Goal: Information Seeking & Learning: Learn about a topic

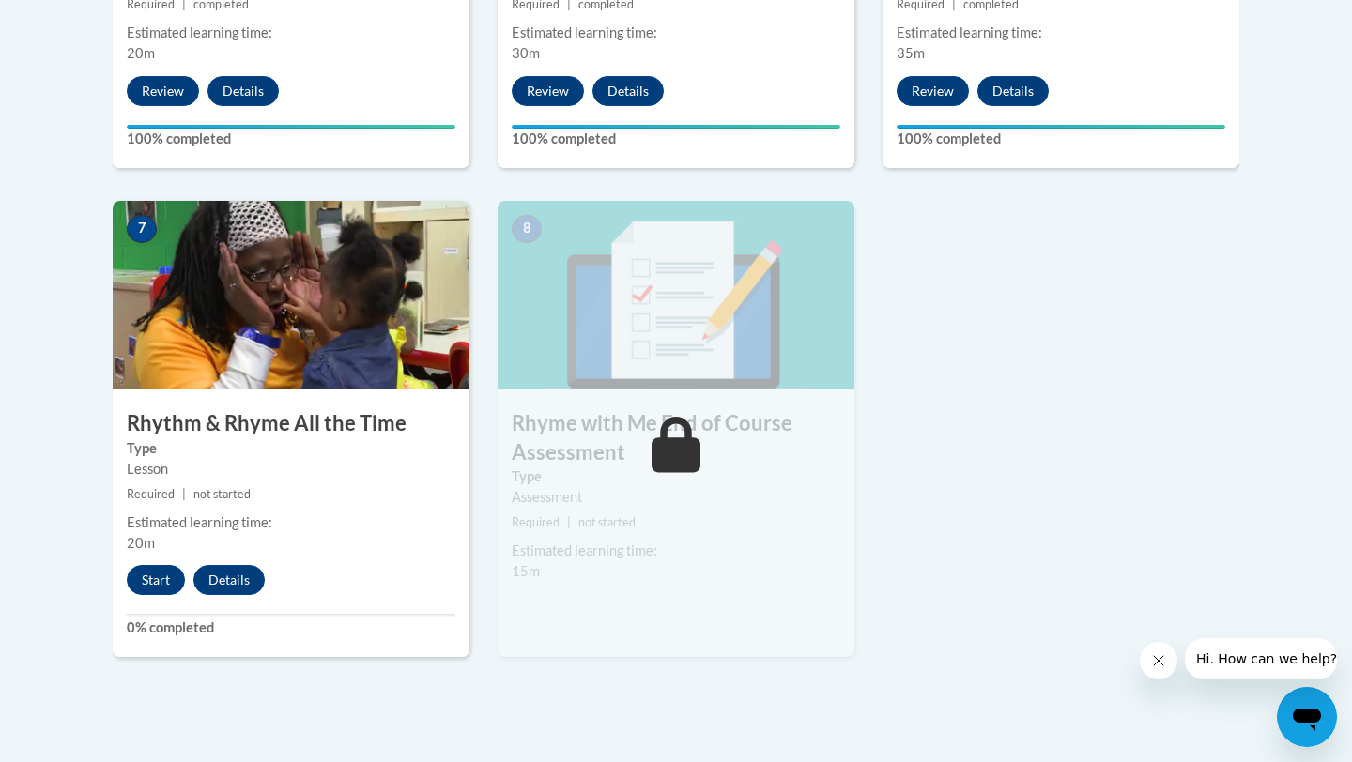
scroll to position [1502, 0]
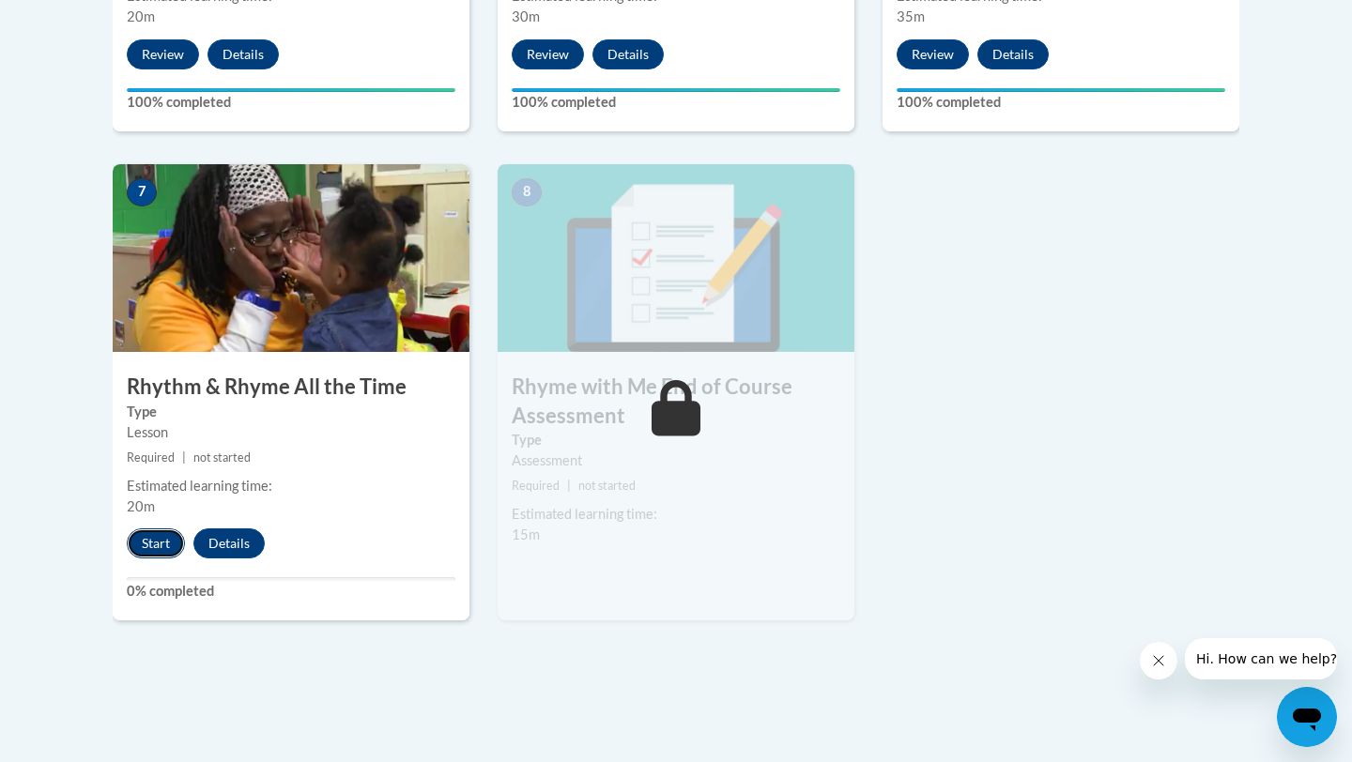
click at [172, 544] on button "Start" at bounding box center [156, 544] width 58 height 30
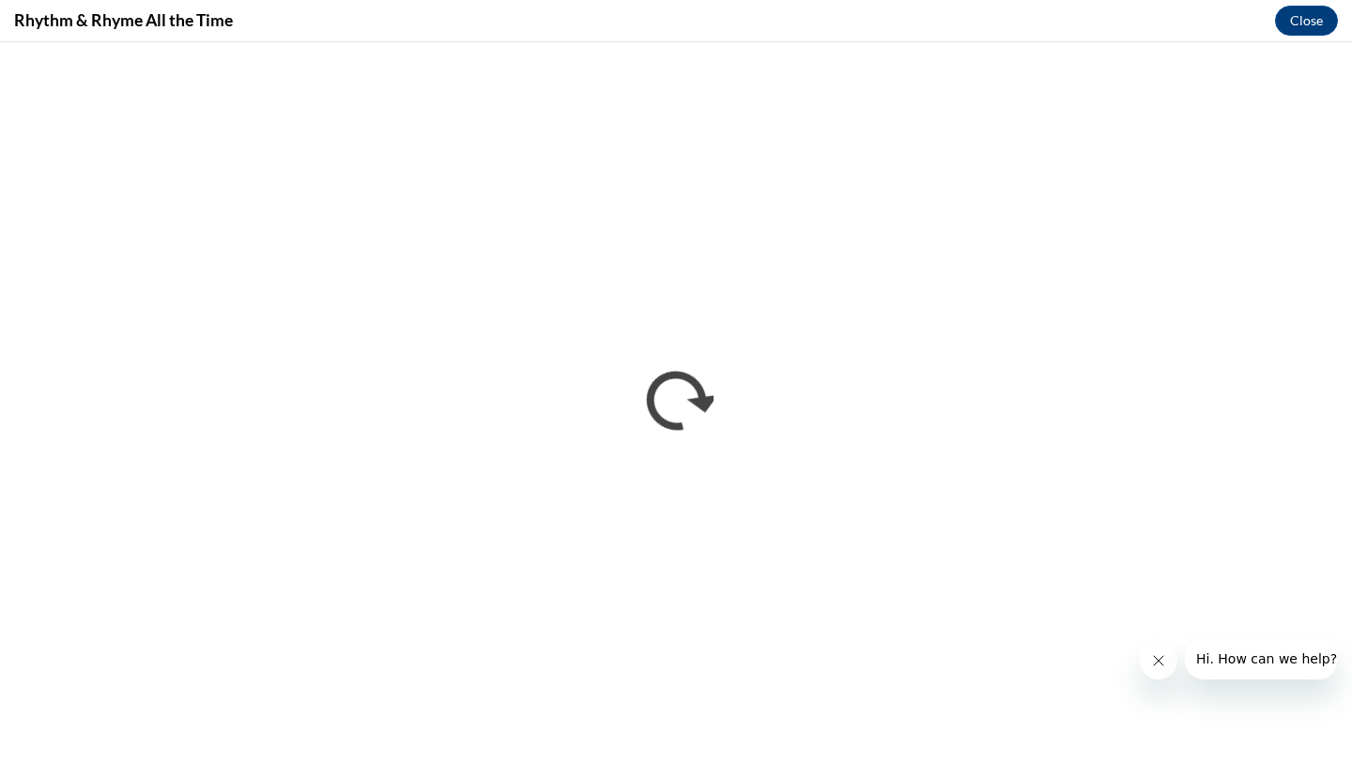
scroll to position [0, 0]
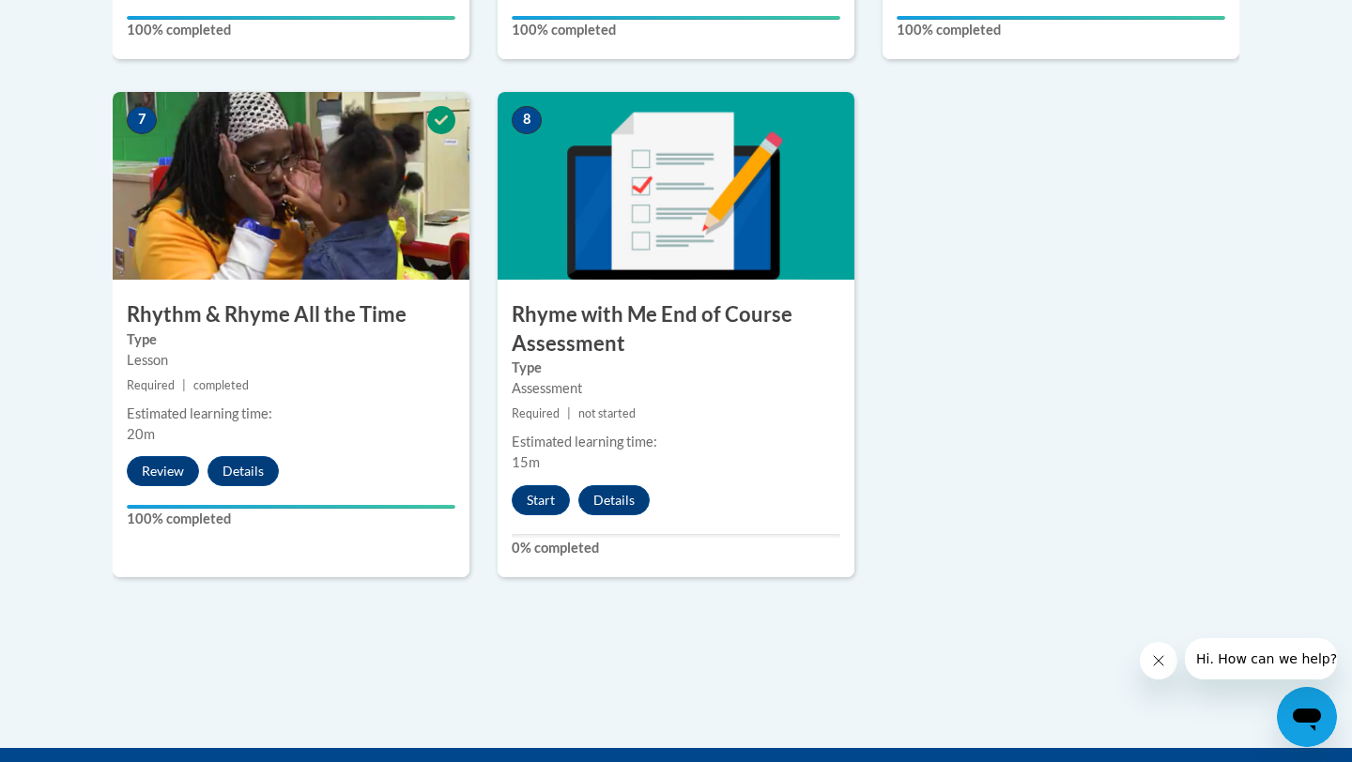
scroll to position [1577, 0]
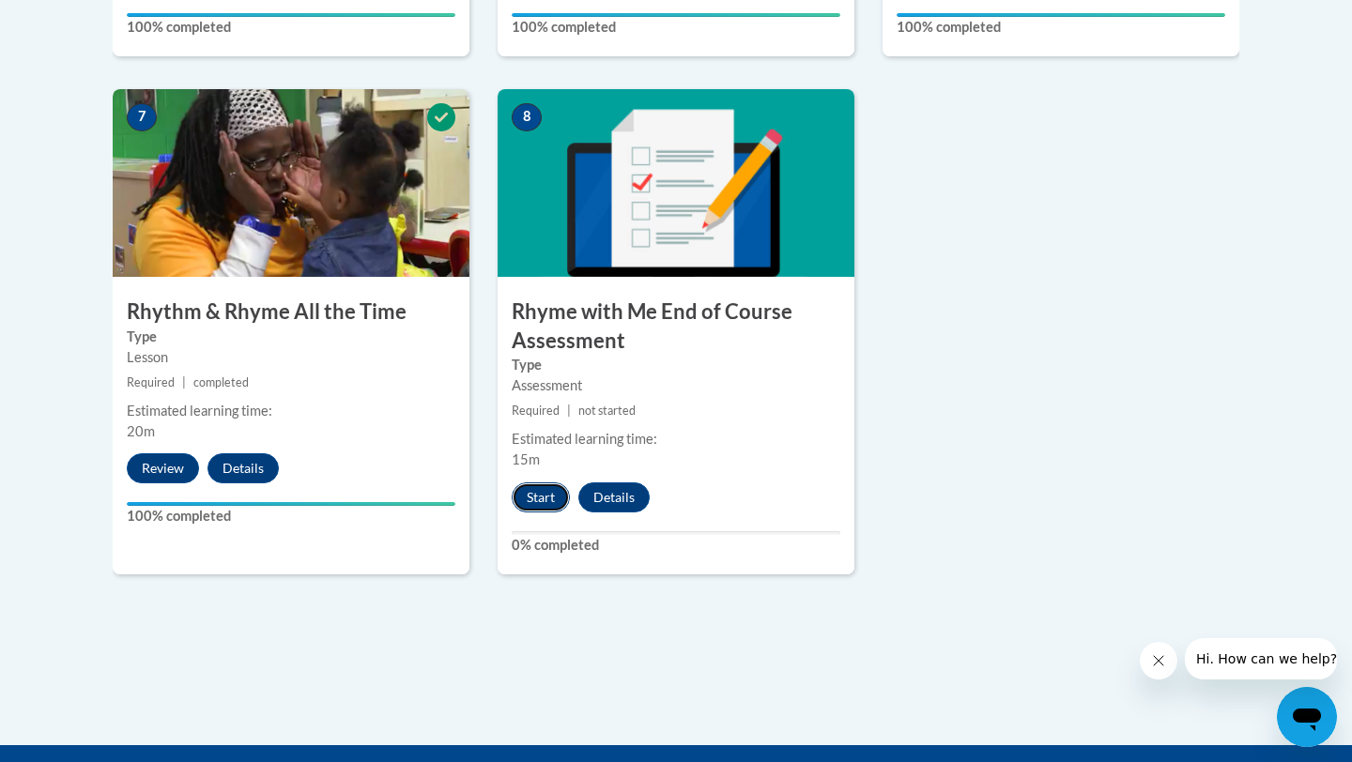
click at [541, 506] on button "Start" at bounding box center [541, 498] width 58 height 30
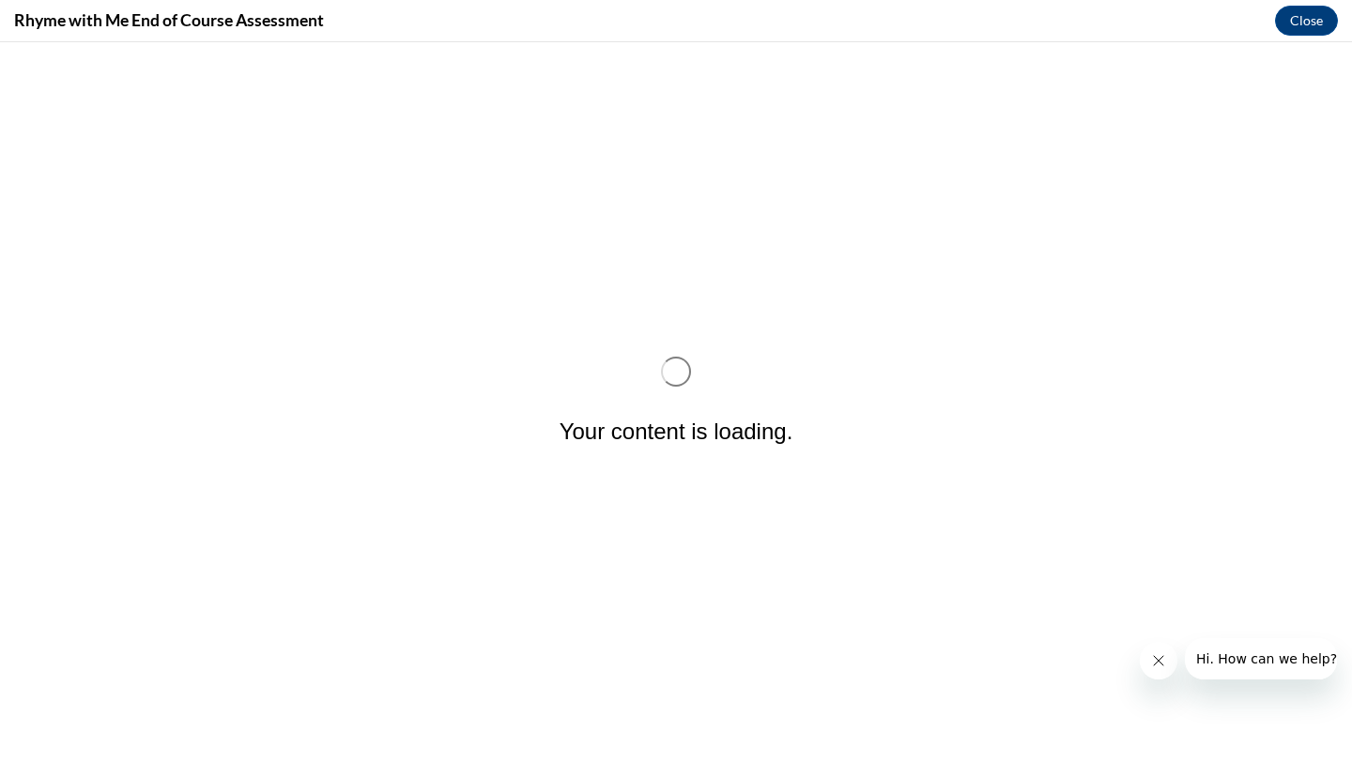
scroll to position [0, 0]
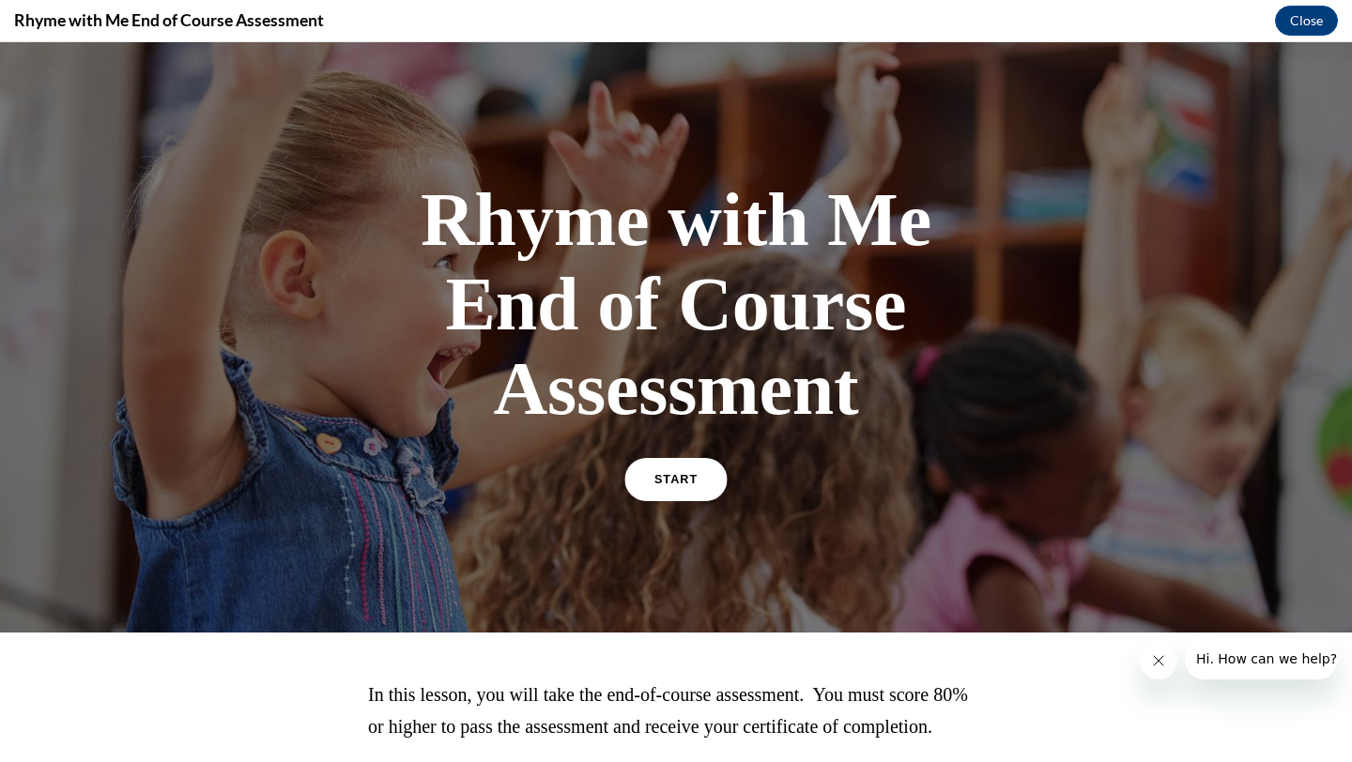
click at [683, 482] on span "START" at bounding box center [675, 480] width 43 height 14
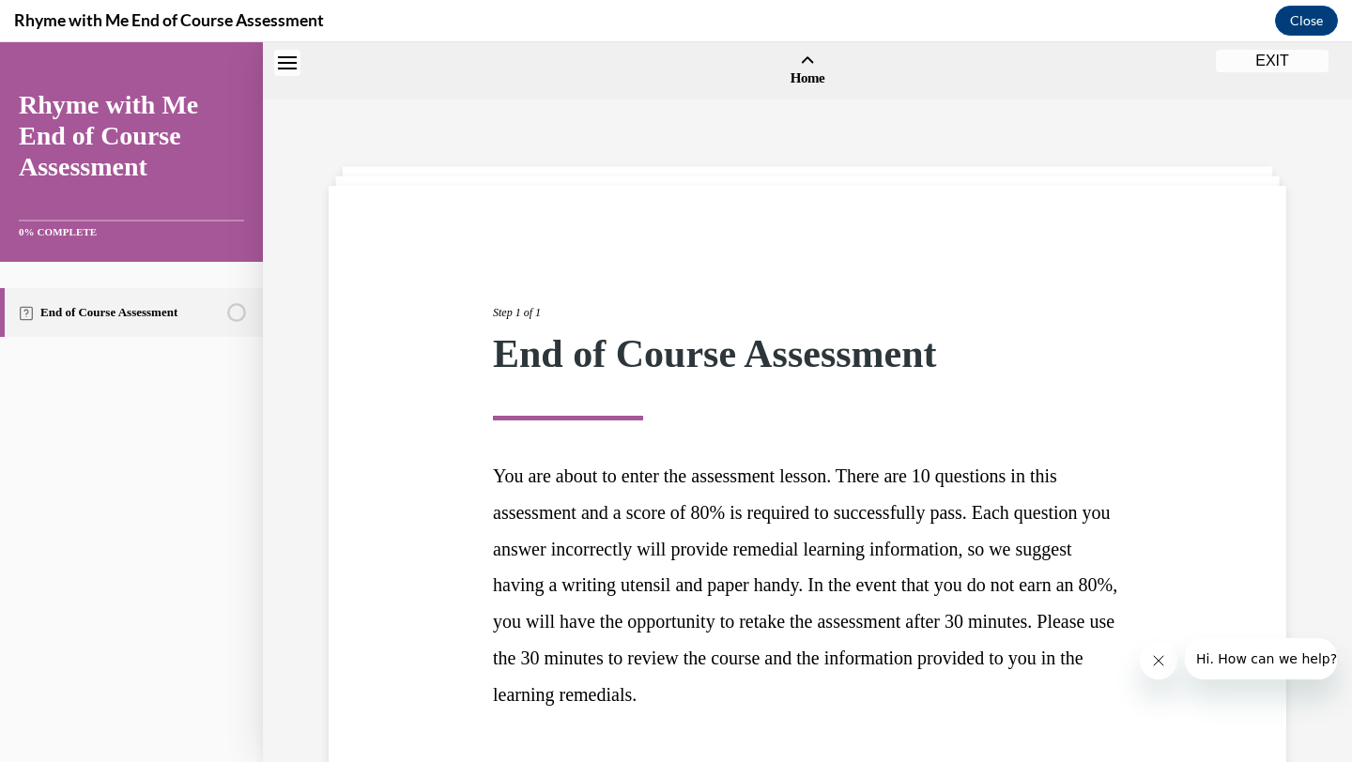
scroll to position [58, 0]
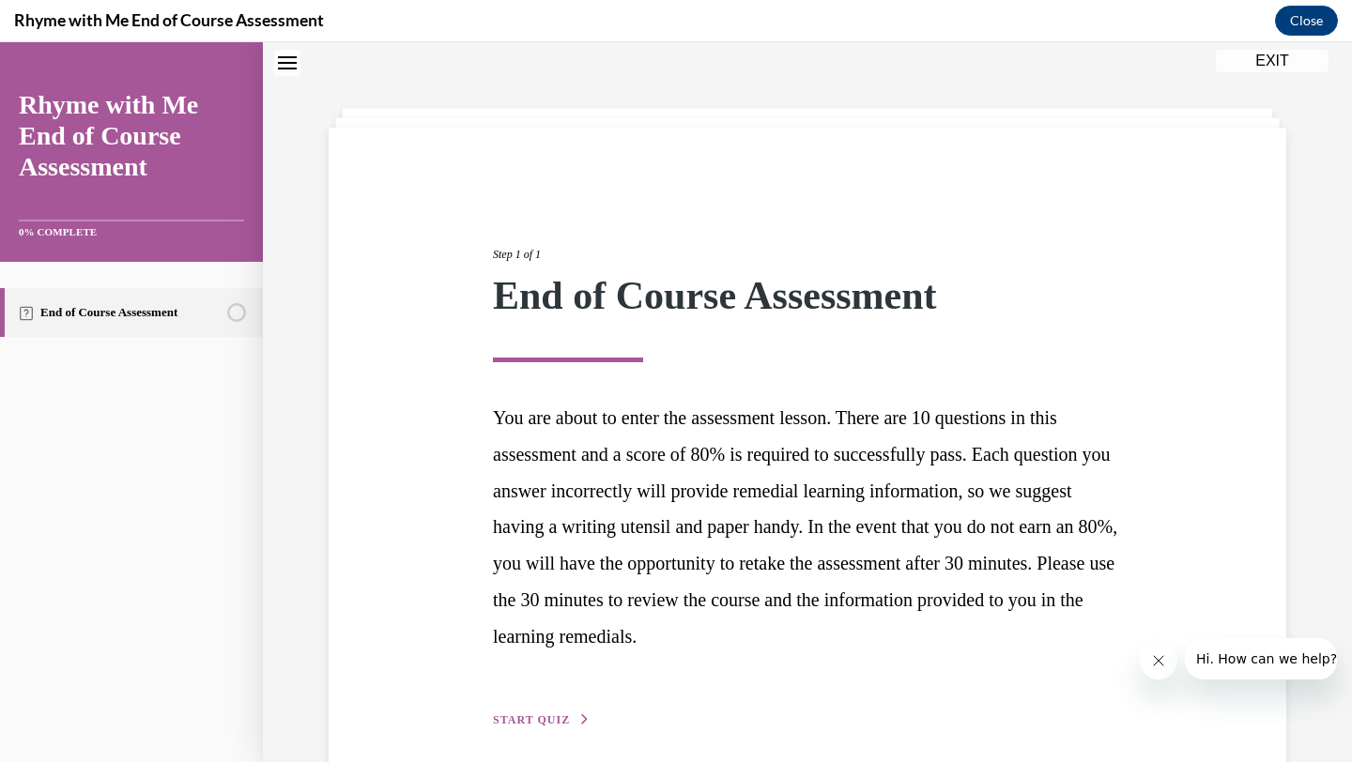
click at [534, 716] on span "START QUIZ" at bounding box center [531, 719] width 77 height 13
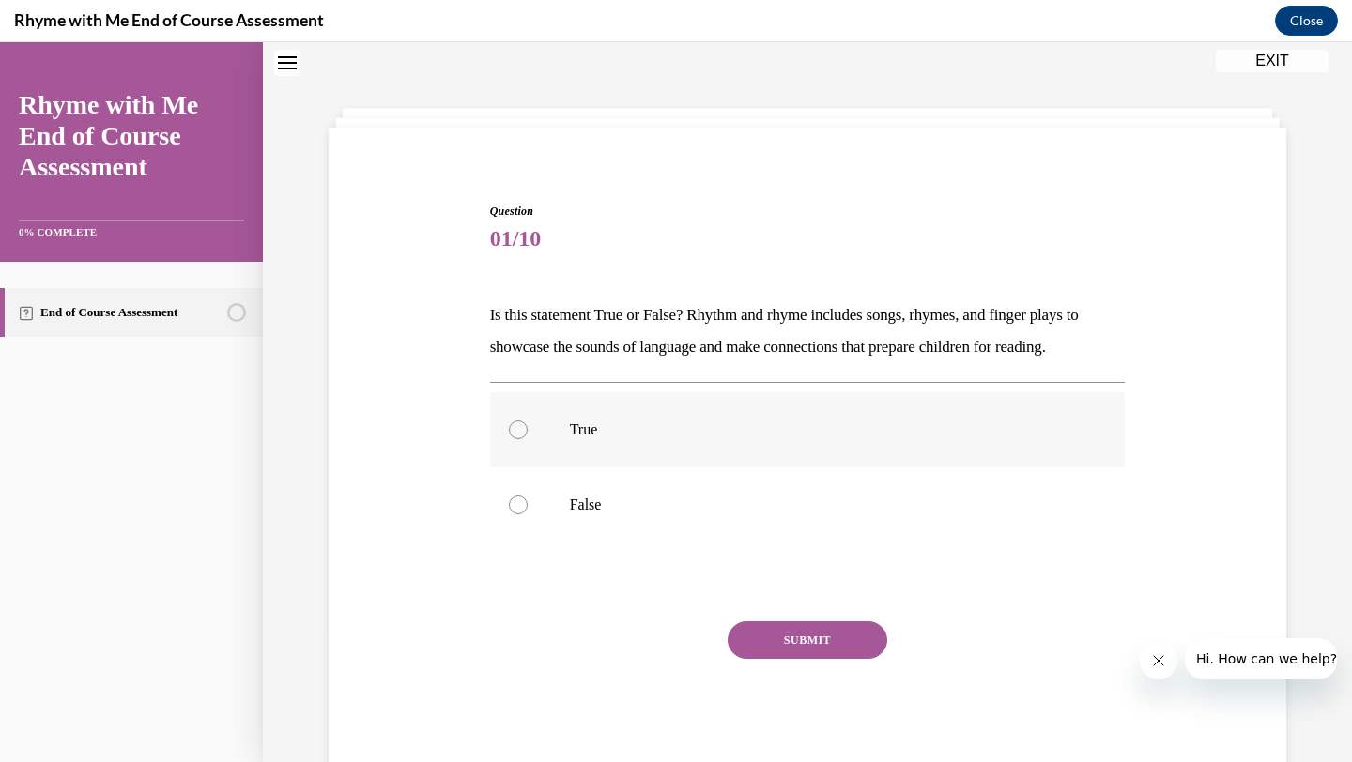
click at [519, 431] on div at bounding box center [518, 430] width 19 height 19
click at [519, 431] on input "True" at bounding box center [518, 430] width 19 height 19
radio input "true"
click at [767, 643] on button "SUBMIT" at bounding box center [808, 640] width 160 height 38
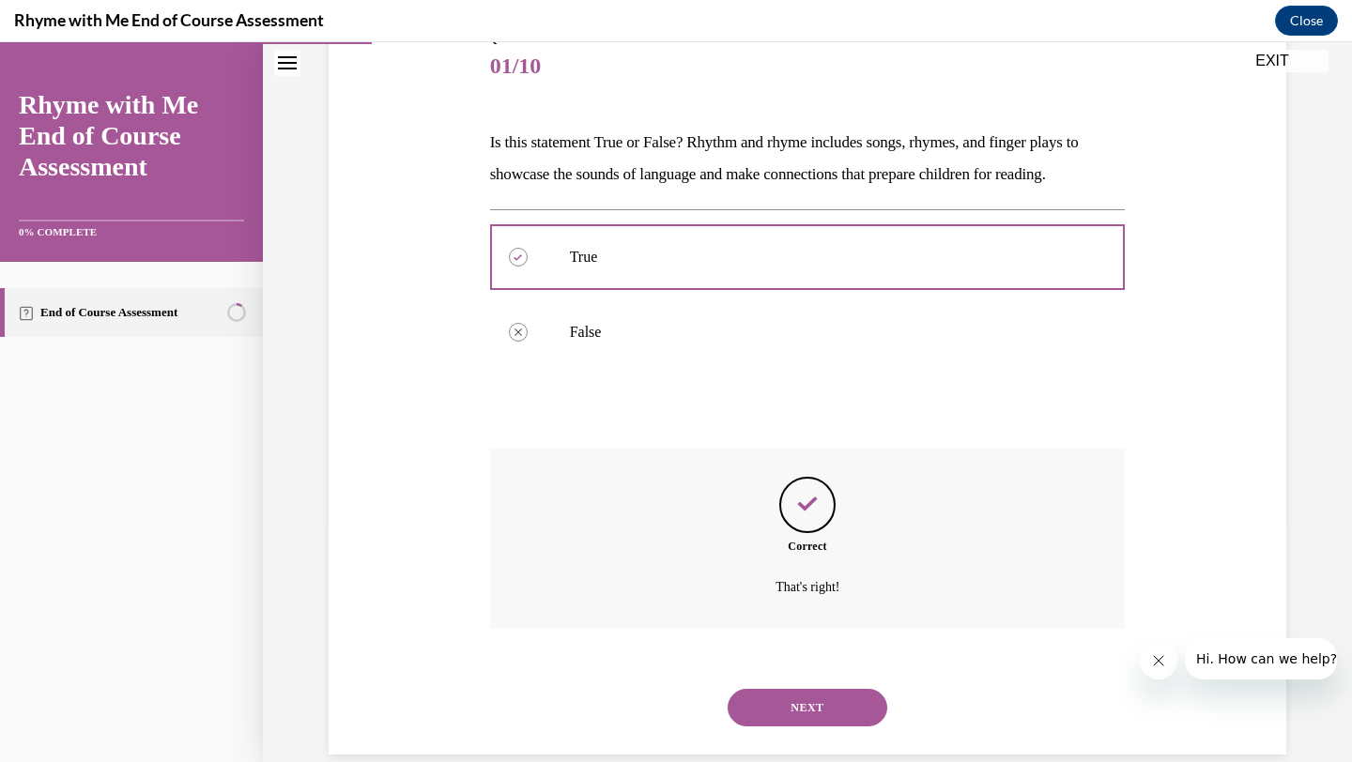
scroll to position [261, 0]
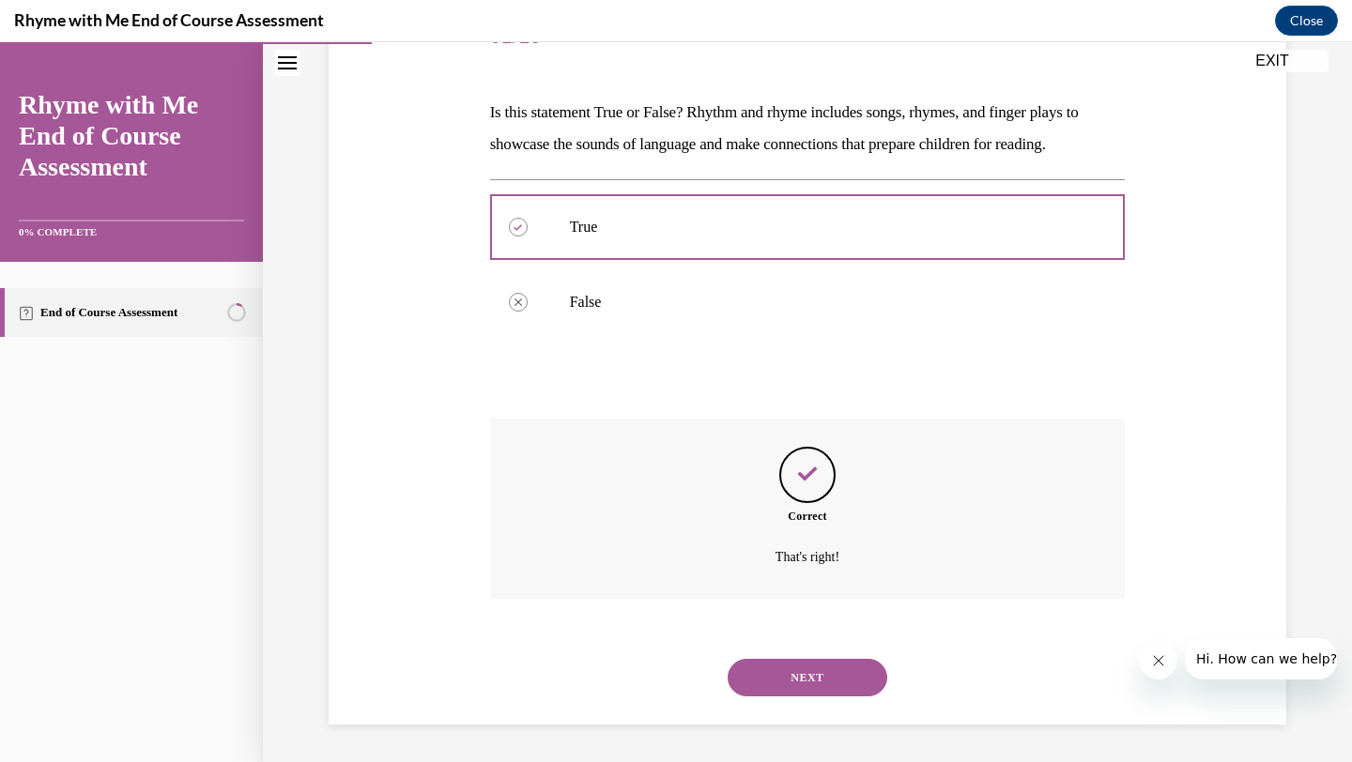
click at [832, 681] on button "NEXT" at bounding box center [808, 678] width 160 height 38
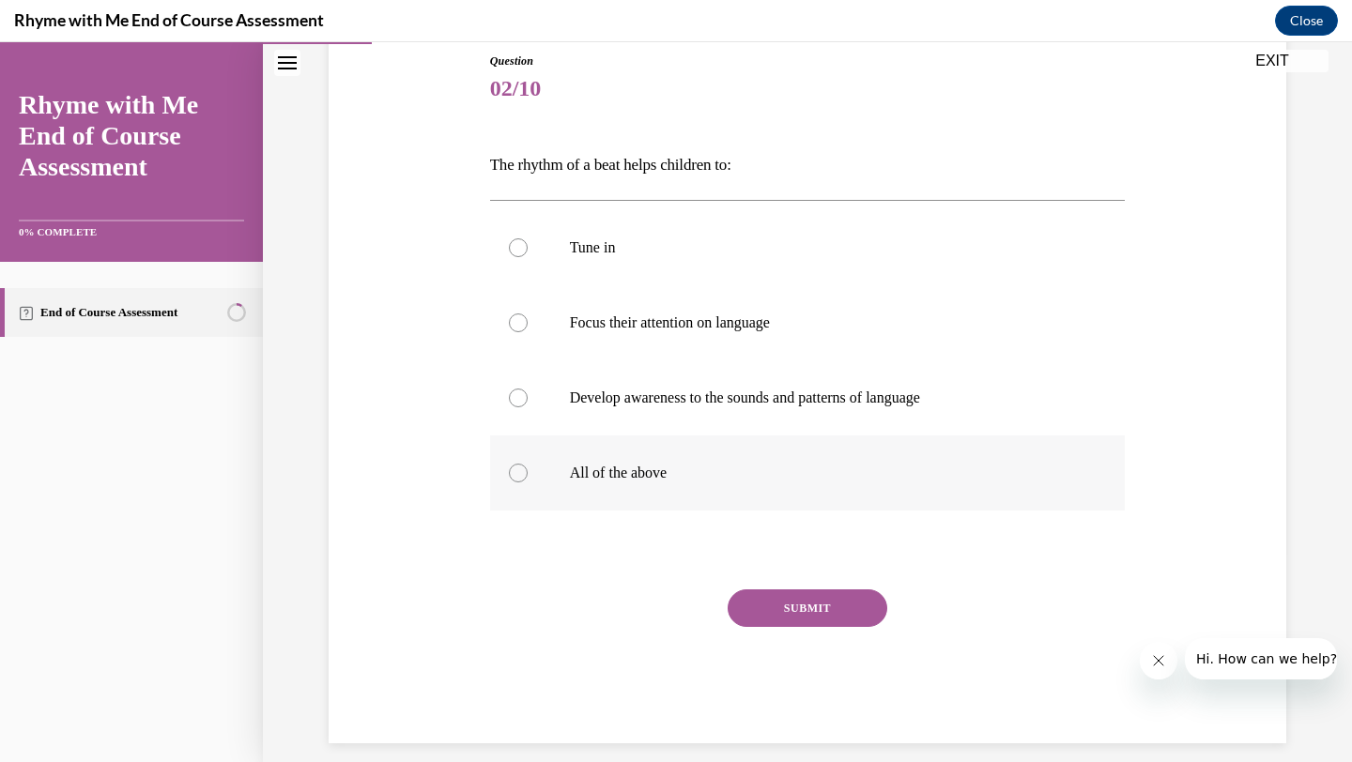
click at [519, 468] on div at bounding box center [518, 473] width 19 height 19
click at [519, 468] on input "All of the above" at bounding box center [518, 473] width 19 height 19
radio input "true"
click at [783, 597] on button "SUBMIT" at bounding box center [808, 609] width 160 height 38
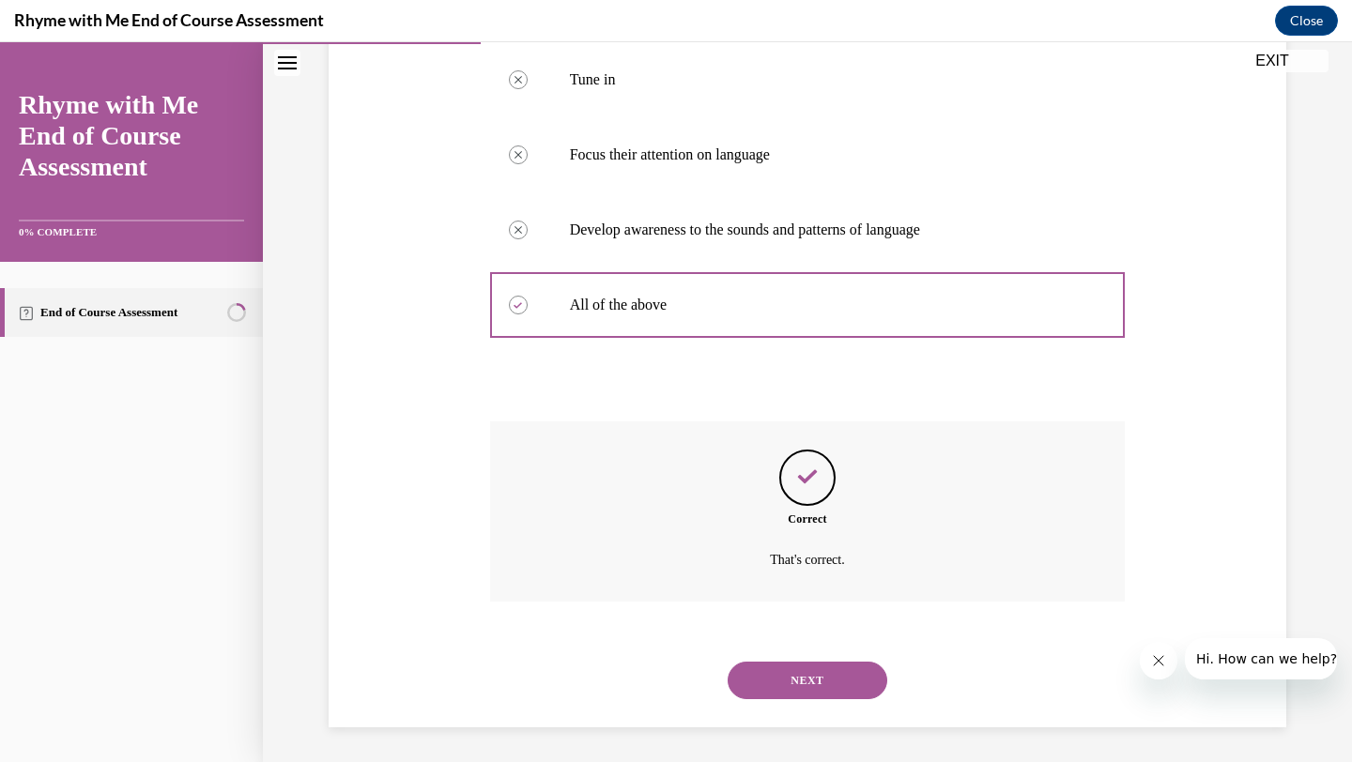
scroll to position [379, 0]
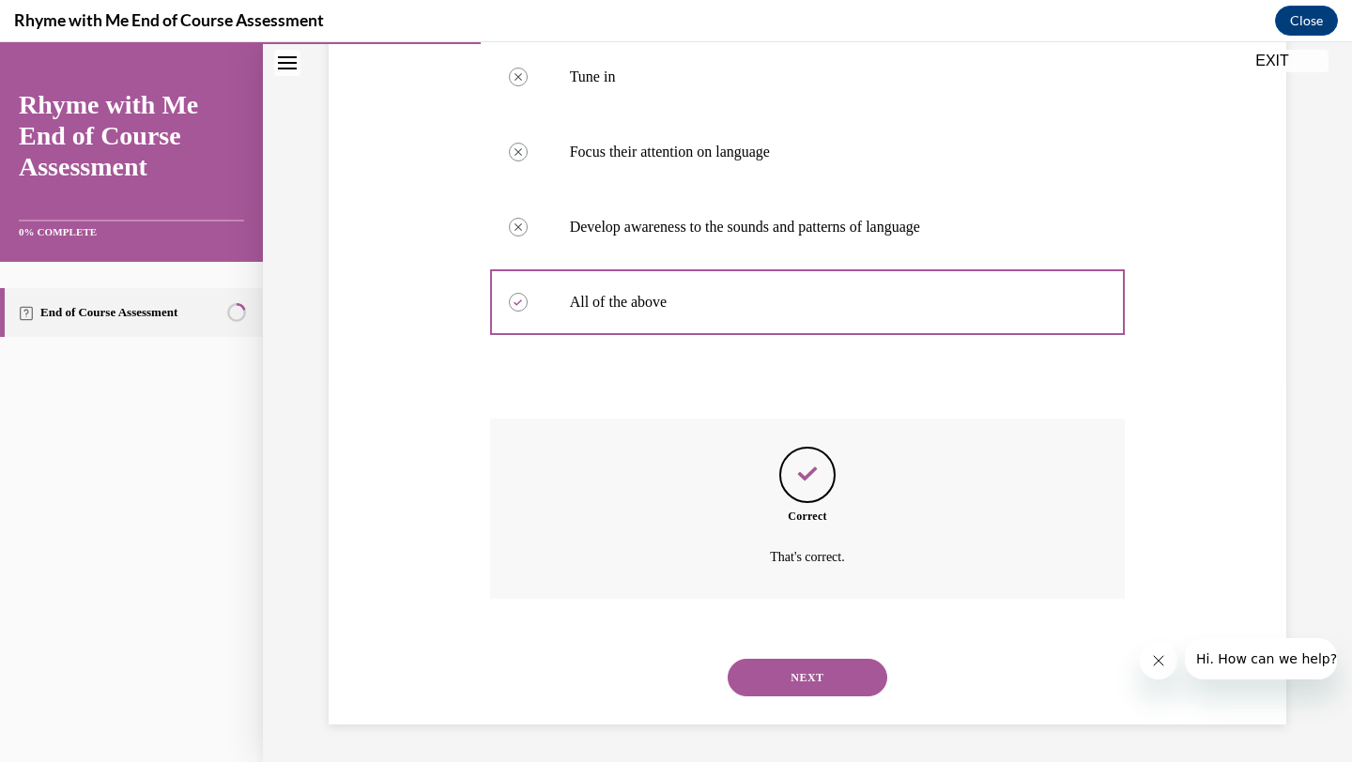
click at [812, 677] on button "NEXT" at bounding box center [808, 678] width 160 height 38
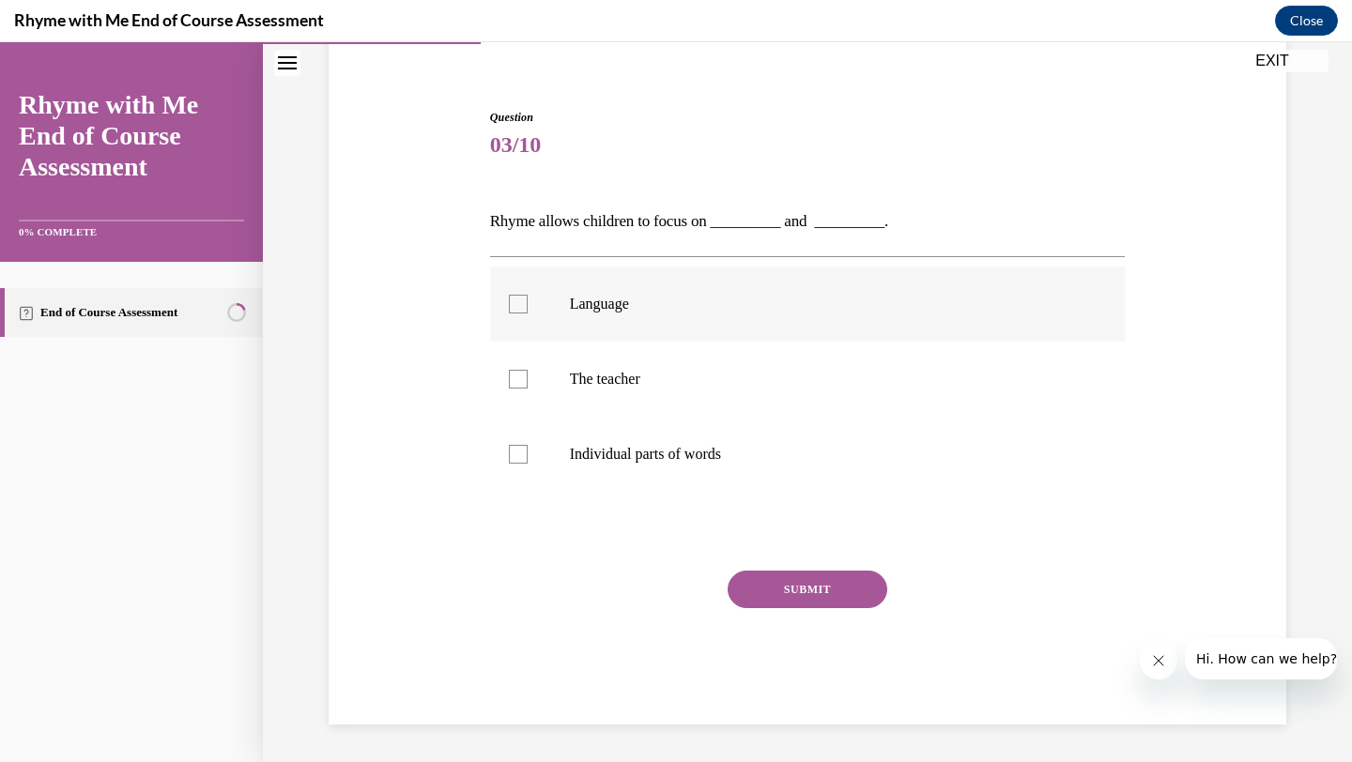
click at [515, 311] on div at bounding box center [518, 304] width 19 height 19
click at [515, 311] on input "Language" at bounding box center [518, 304] width 19 height 19
checkbox input "true"
click at [518, 388] on div at bounding box center [518, 379] width 19 height 19
click at [518, 388] on input "The teacher" at bounding box center [518, 379] width 19 height 19
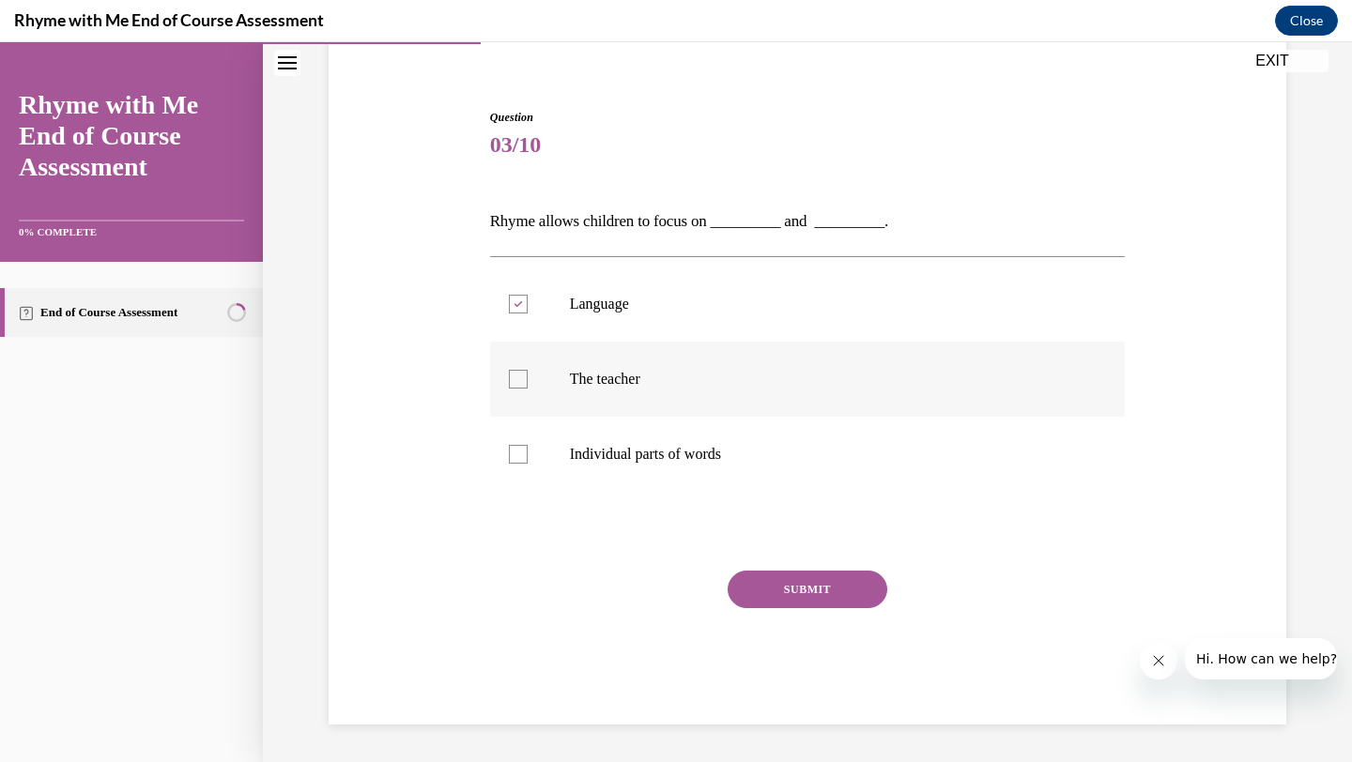
checkbox input "true"
click at [784, 601] on button "SUBMIT" at bounding box center [808, 590] width 160 height 38
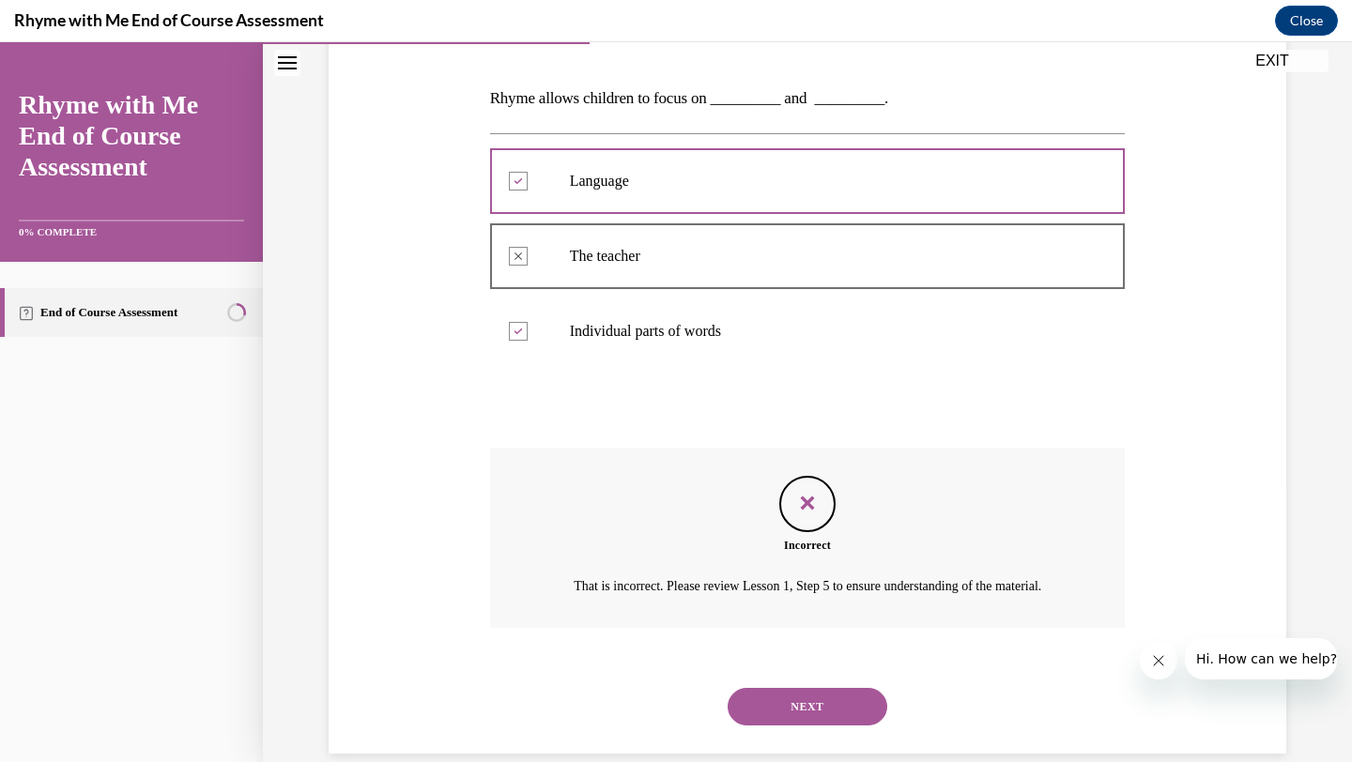
scroll to position [326, 0]
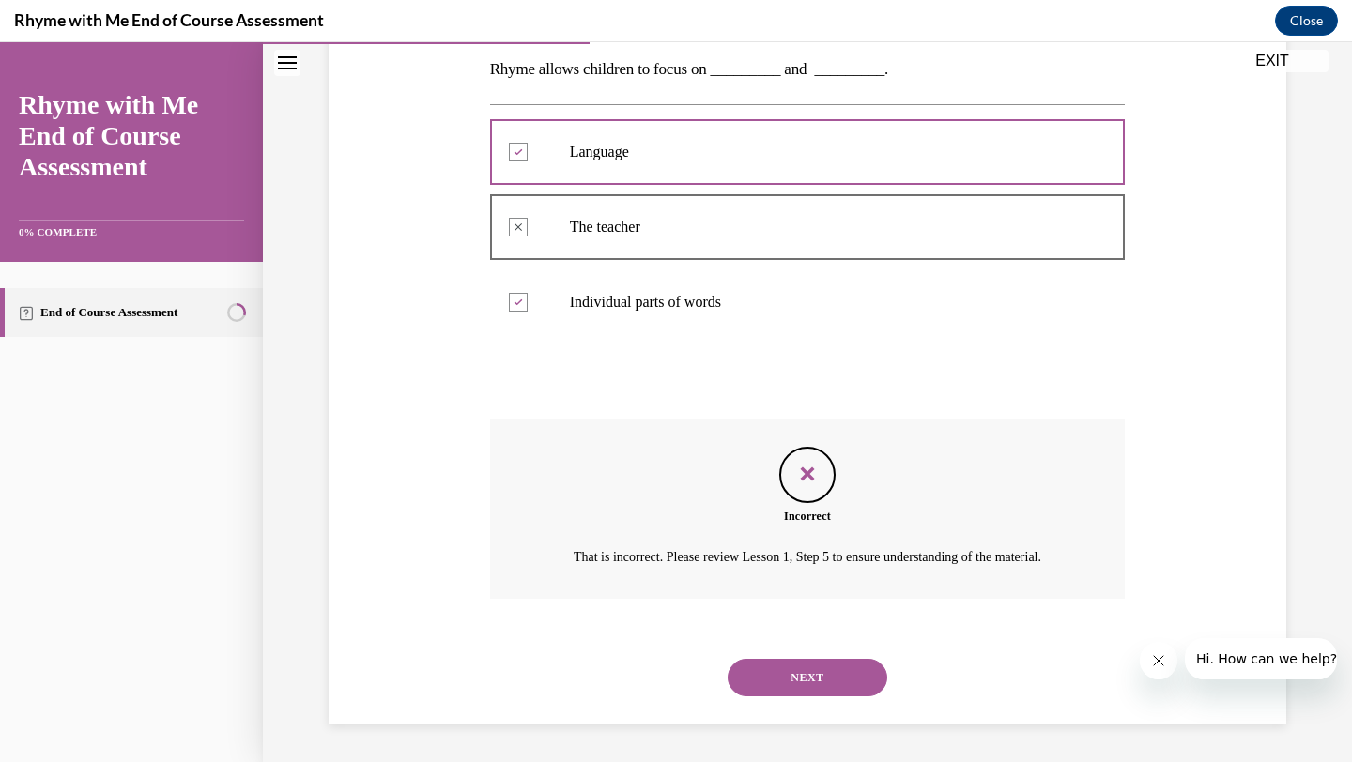
drag, startPoint x: 810, startPoint y: 682, endPoint x: 811, endPoint y: 670, distance: 11.3
click at [811, 670] on button "NEXT" at bounding box center [808, 678] width 160 height 38
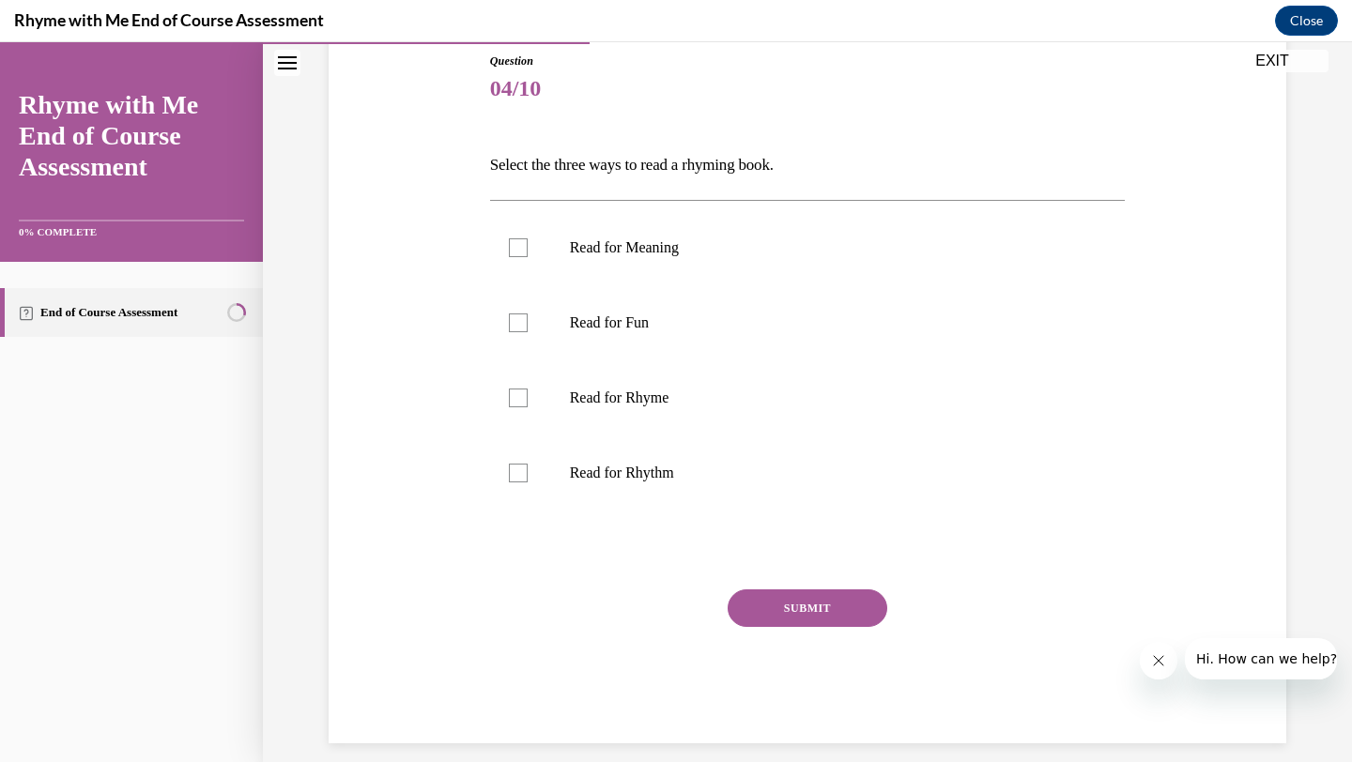
click at [811, 669] on div "SUBMIT NEXT" at bounding box center [808, 667] width 636 height 154
click at [524, 390] on div at bounding box center [518, 398] width 19 height 19
click at [524, 390] on input "Read for Rhyme" at bounding box center [518, 398] width 19 height 19
checkbox input "true"
click at [516, 472] on div at bounding box center [518, 473] width 19 height 19
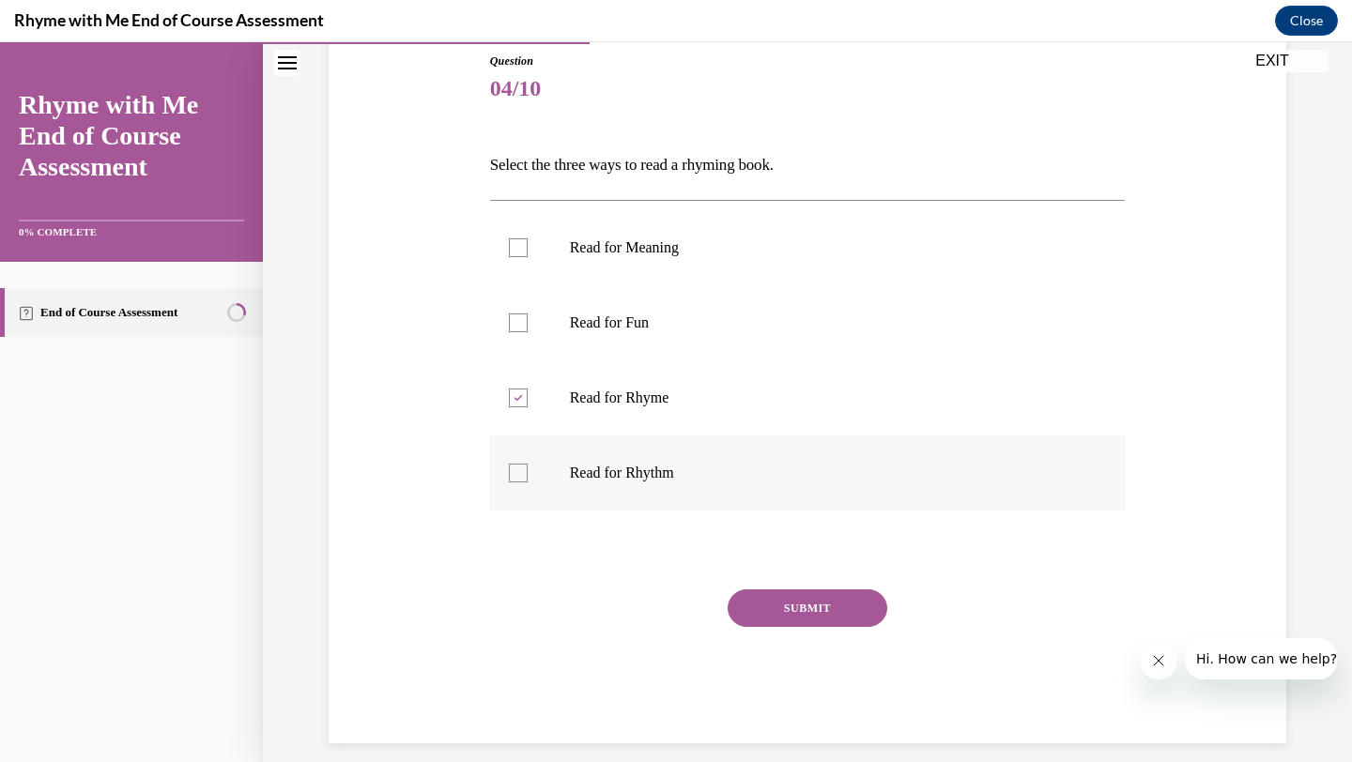
click at [516, 472] on input "Read for Rhythm" at bounding box center [518, 473] width 19 height 19
checkbox input "true"
click at [516, 323] on div at bounding box center [518, 323] width 19 height 19
click at [516, 323] on input "Read for Fun" at bounding box center [518, 323] width 19 height 19
checkbox input "true"
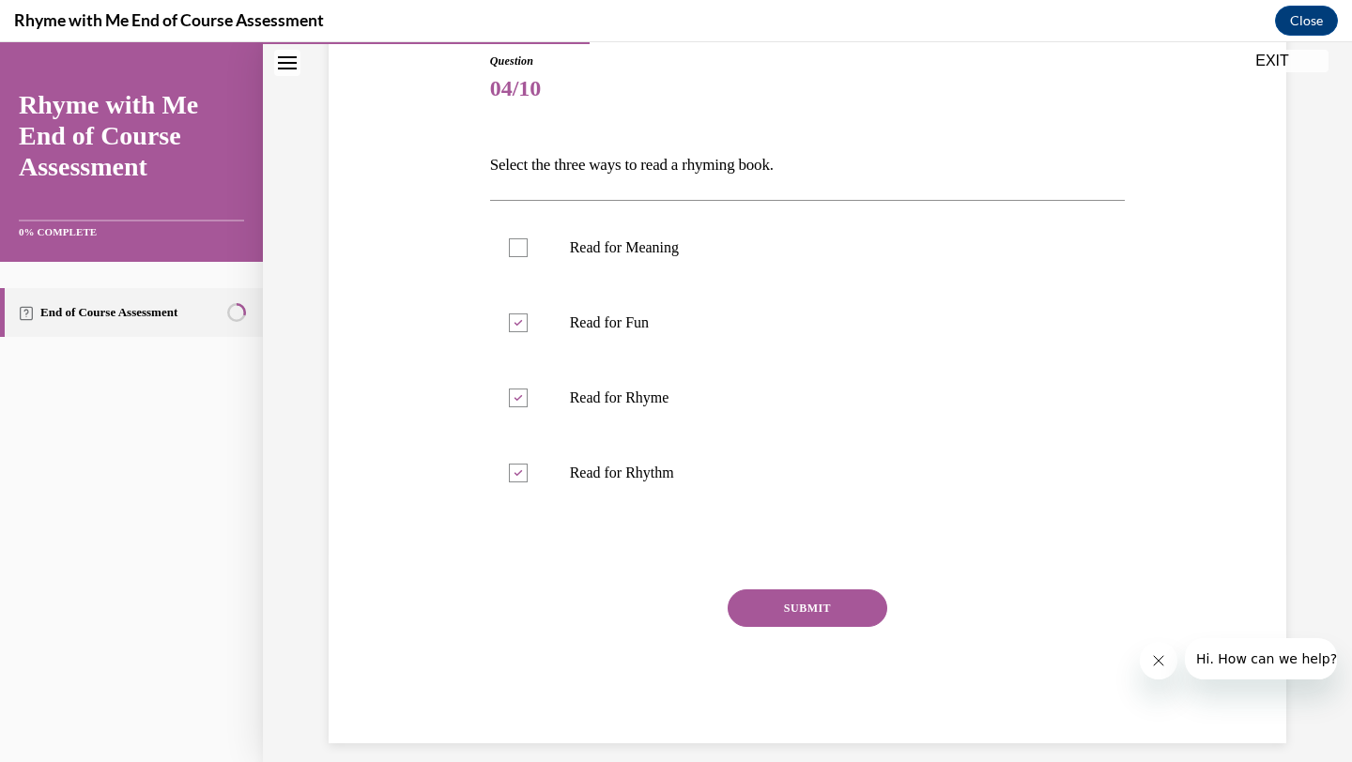
click at [759, 601] on button "SUBMIT" at bounding box center [808, 609] width 160 height 38
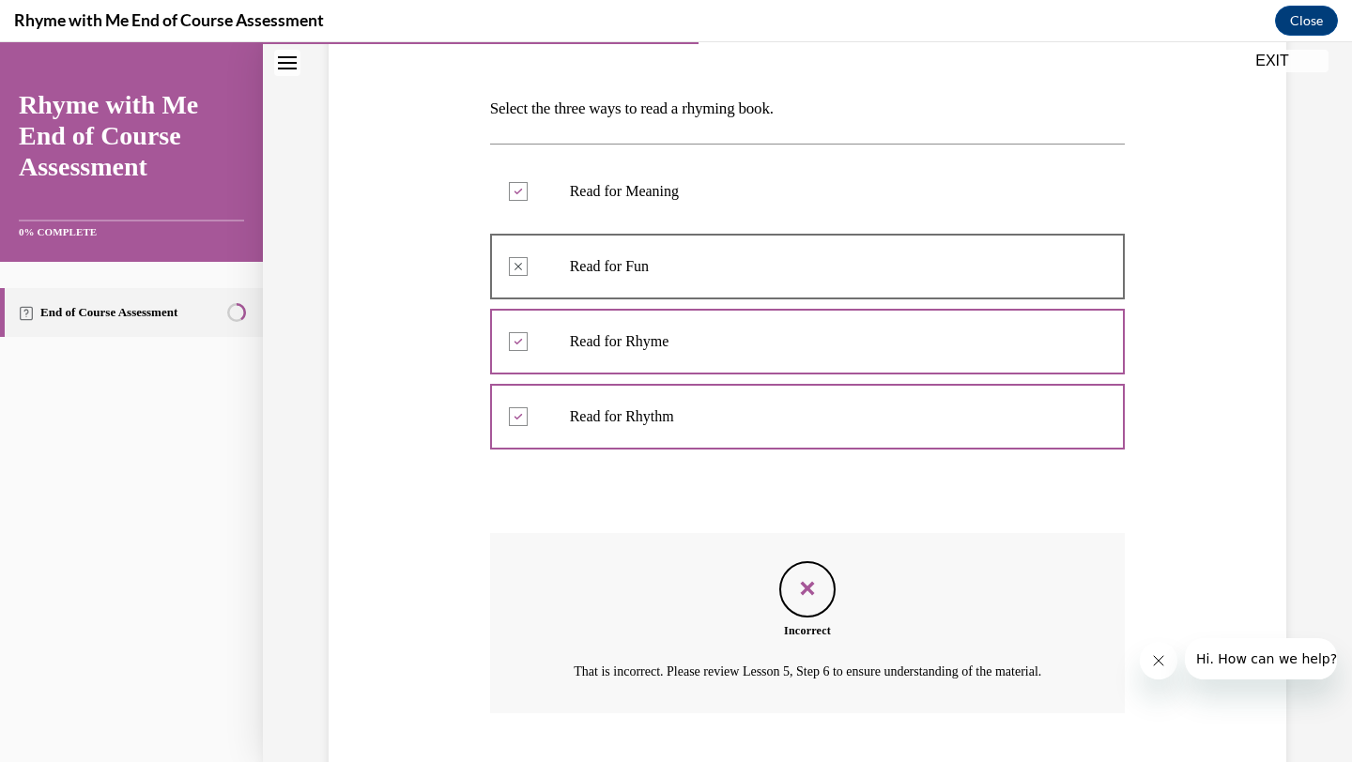
scroll to position [401, 0]
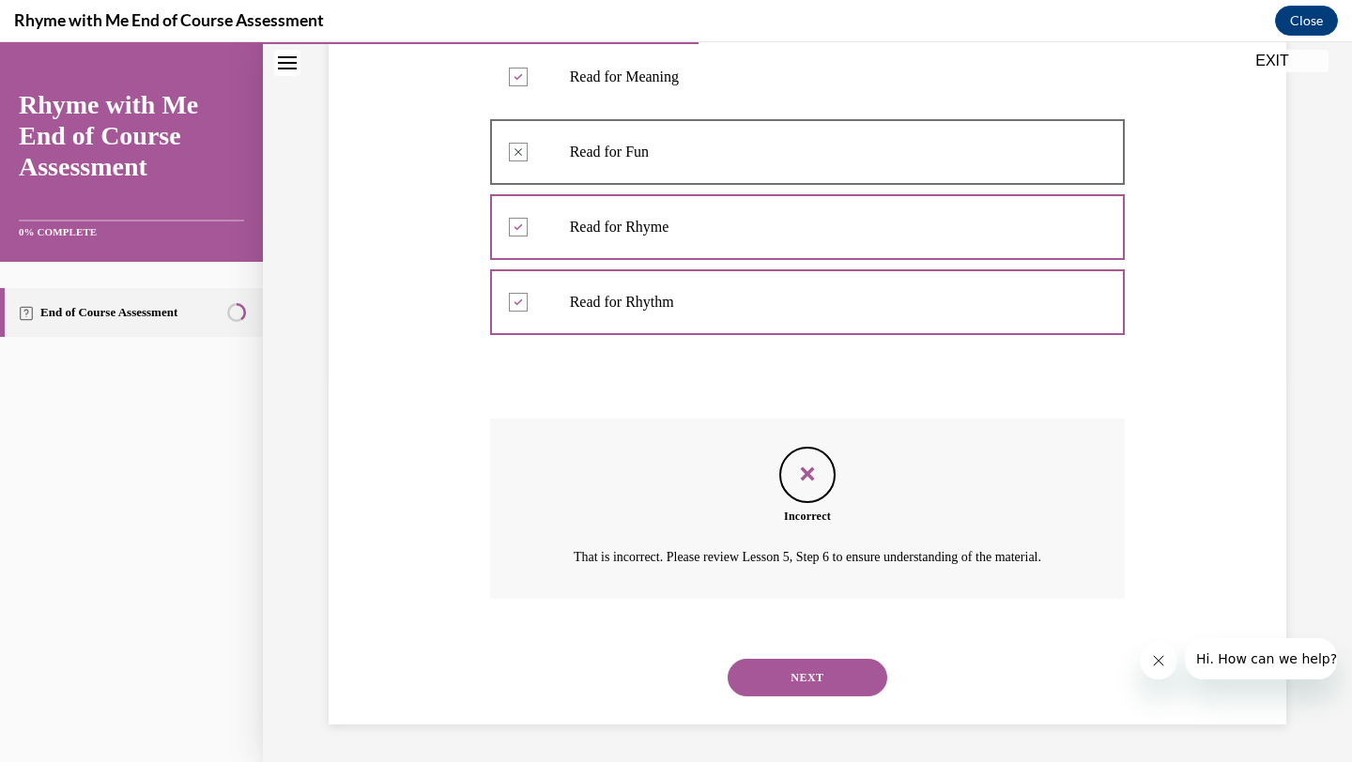
click at [517, 74] on icon at bounding box center [518, 77] width 8 height 7
click at [805, 674] on button "NEXT" at bounding box center [808, 678] width 160 height 38
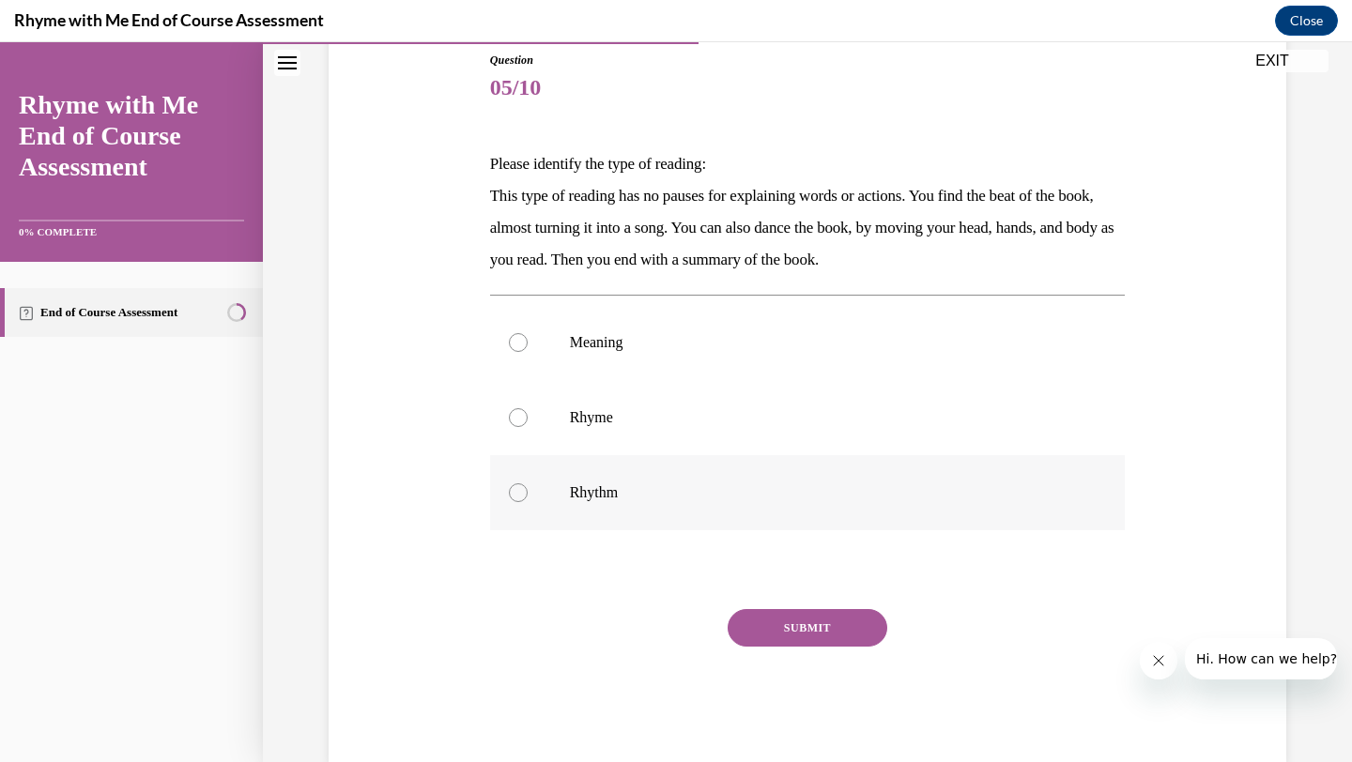
click at [518, 492] on div at bounding box center [518, 492] width 19 height 19
click at [518, 492] on input "Rhythm" at bounding box center [518, 492] width 19 height 19
radio input "true"
click at [781, 623] on button "SUBMIT" at bounding box center [808, 628] width 160 height 38
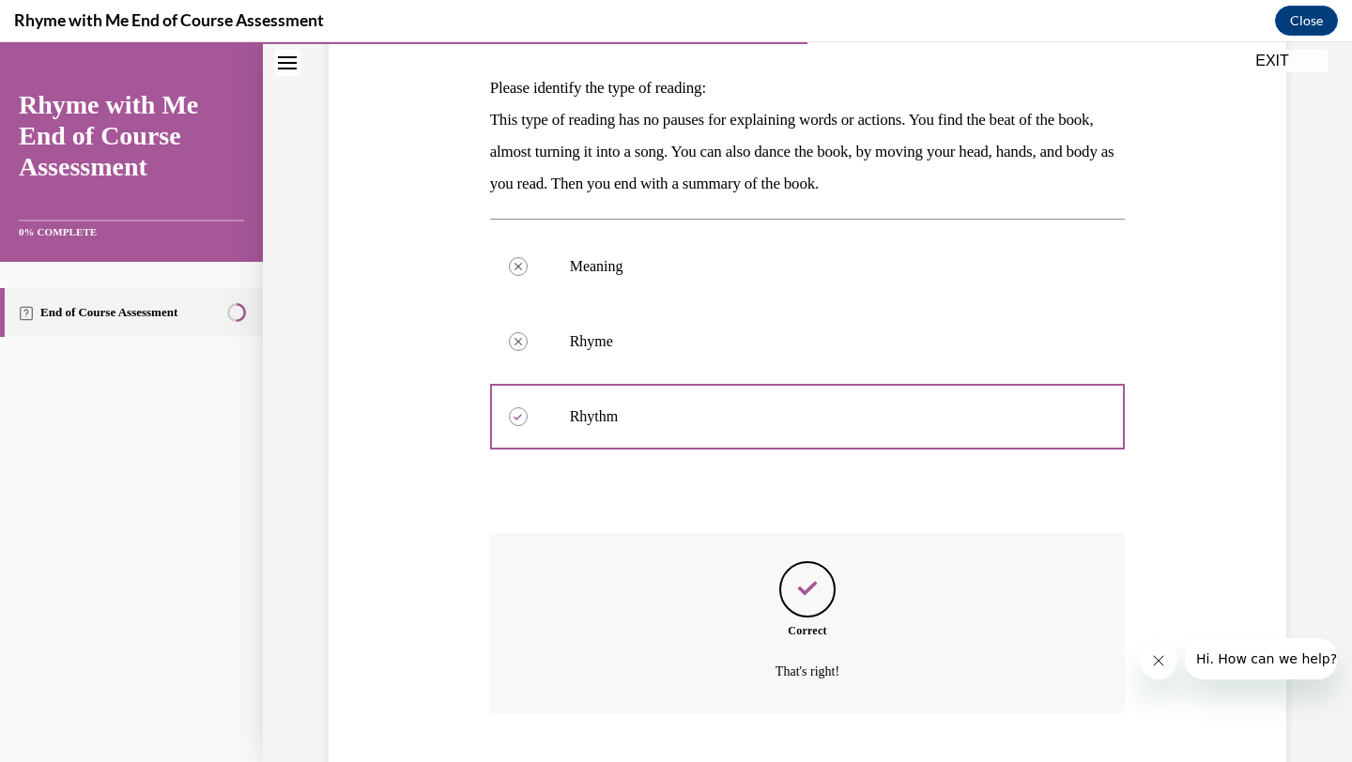
scroll to position [400, 0]
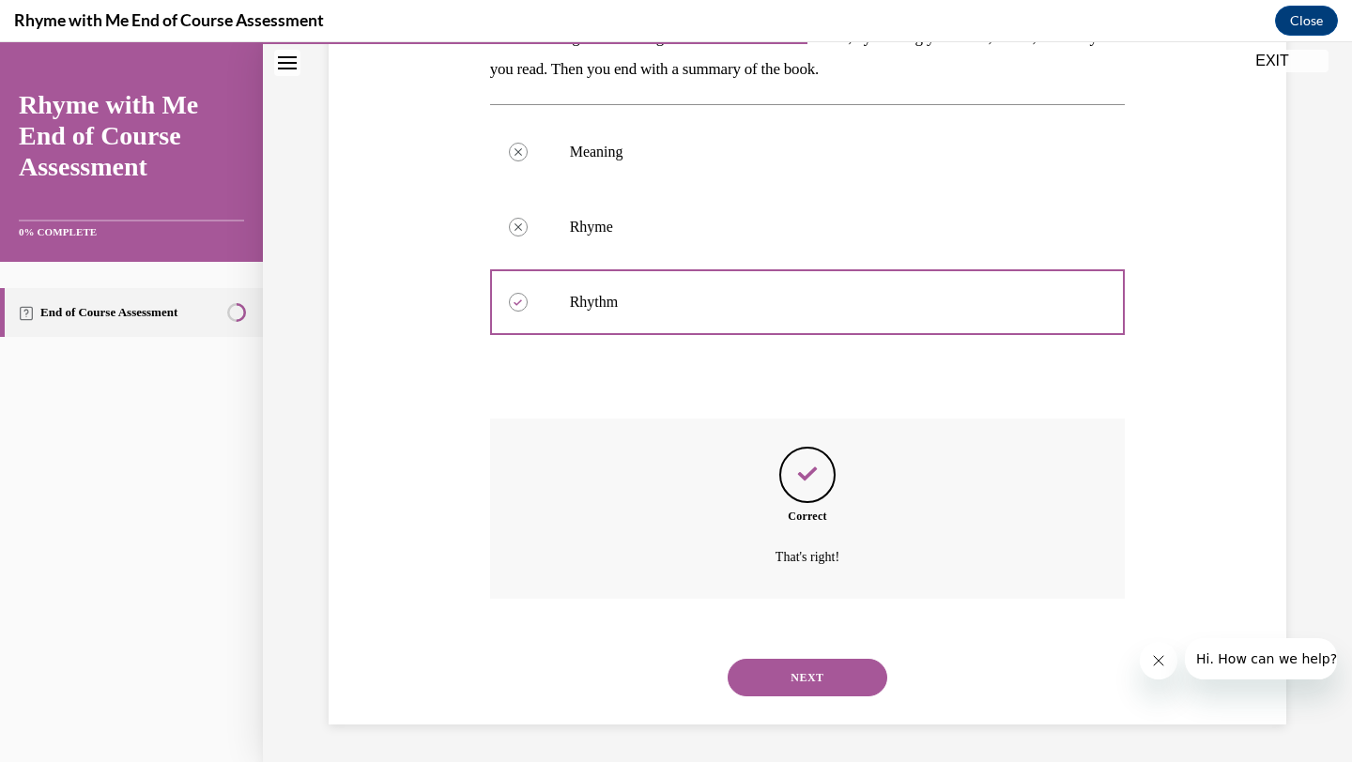
click at [794, 681] on button "NEXT" at bounding box center [808, 678] width 160 height 38
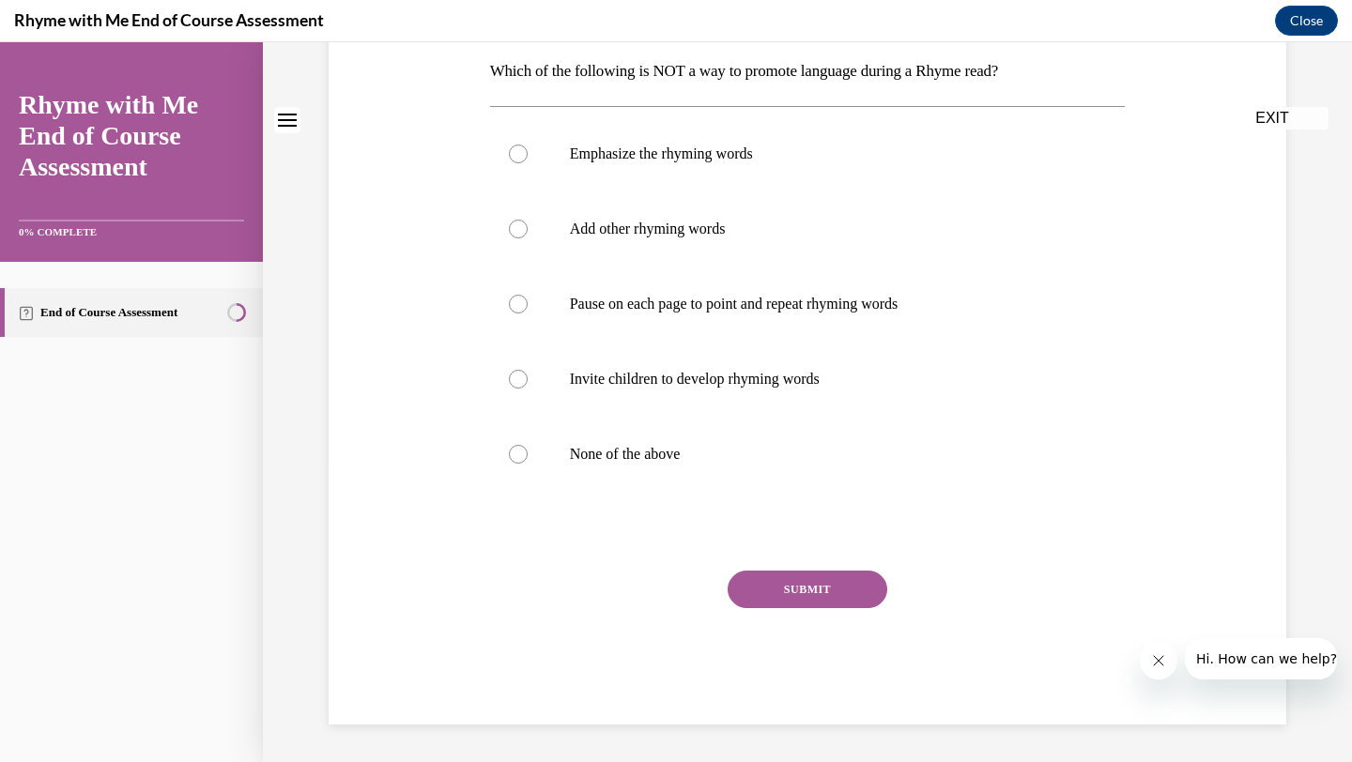
scroll to position [0, 0]
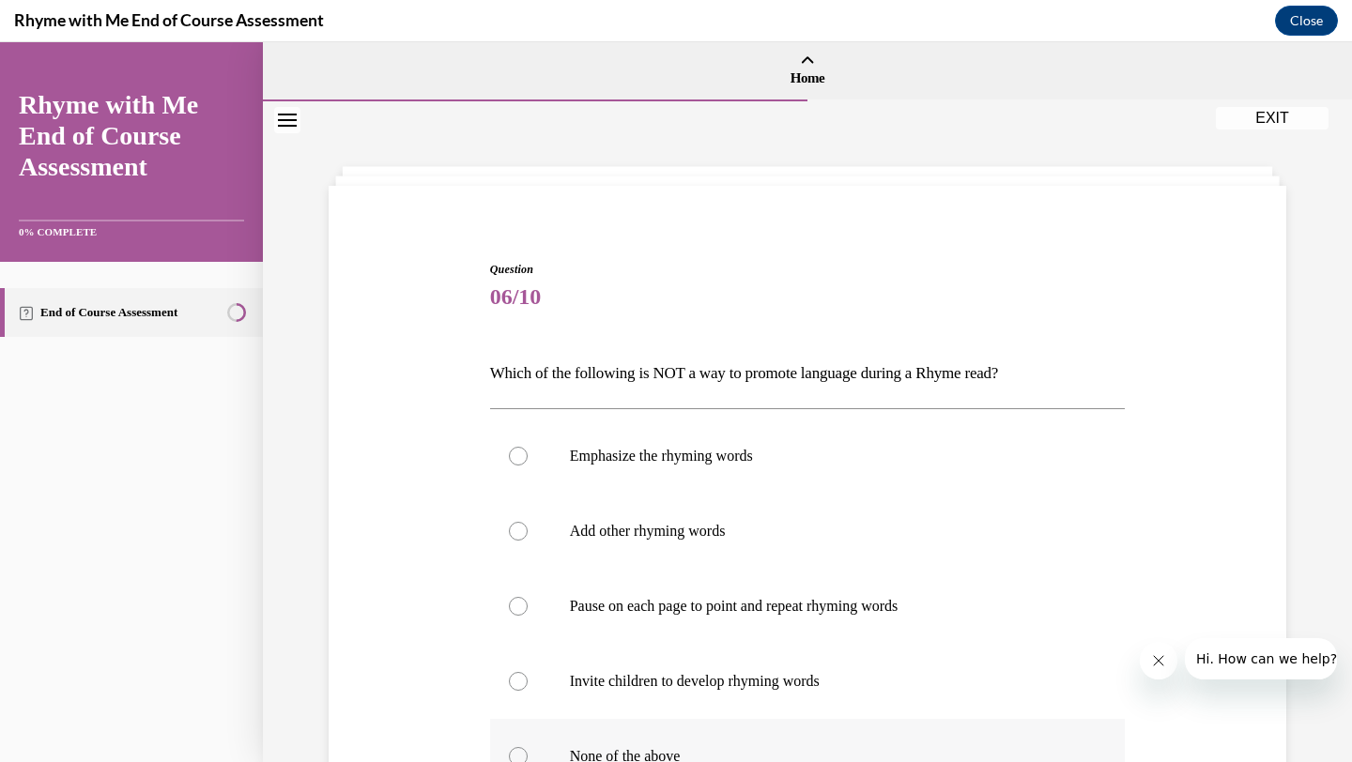
click at [514, 755] on div at bounding box center [518, 756] width 19 height 19
click at [514, 755] on input "None of the above" at bounding box center [518, 756] width 19 height 19
radio input "true"
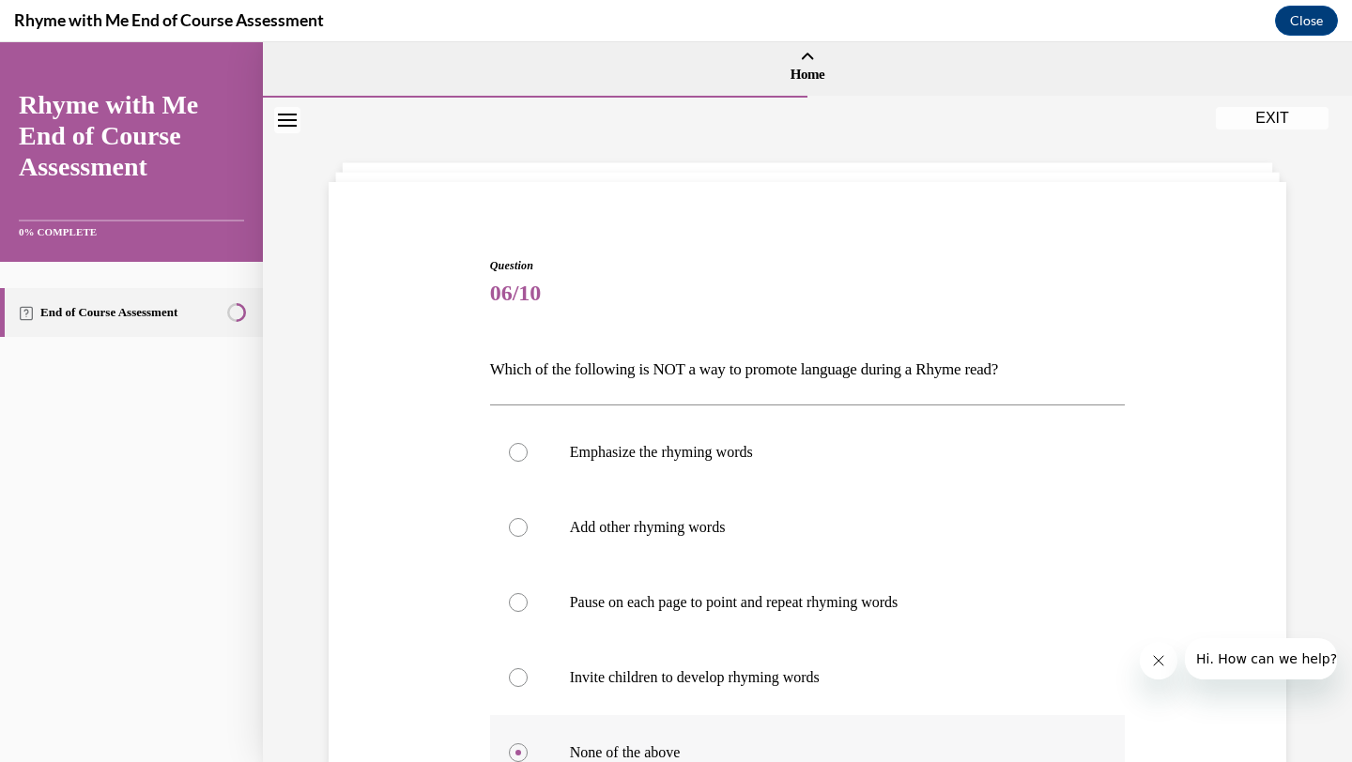
click at [873, 742] on label "None of the above" at bounding box center [808, 752] width 636 height 75
click at [528, 744] on input "None of the above" at bounding box center [518, 753] width 19 height 19
click at [509, 443] on input "Emphasize the rhyming words" at bounding box center [518, 452] width 19 height 19
radio input "true"
click at [509, 518] on input "Add other rhyming words" at bounding box center [518, 527] width 19 height 19
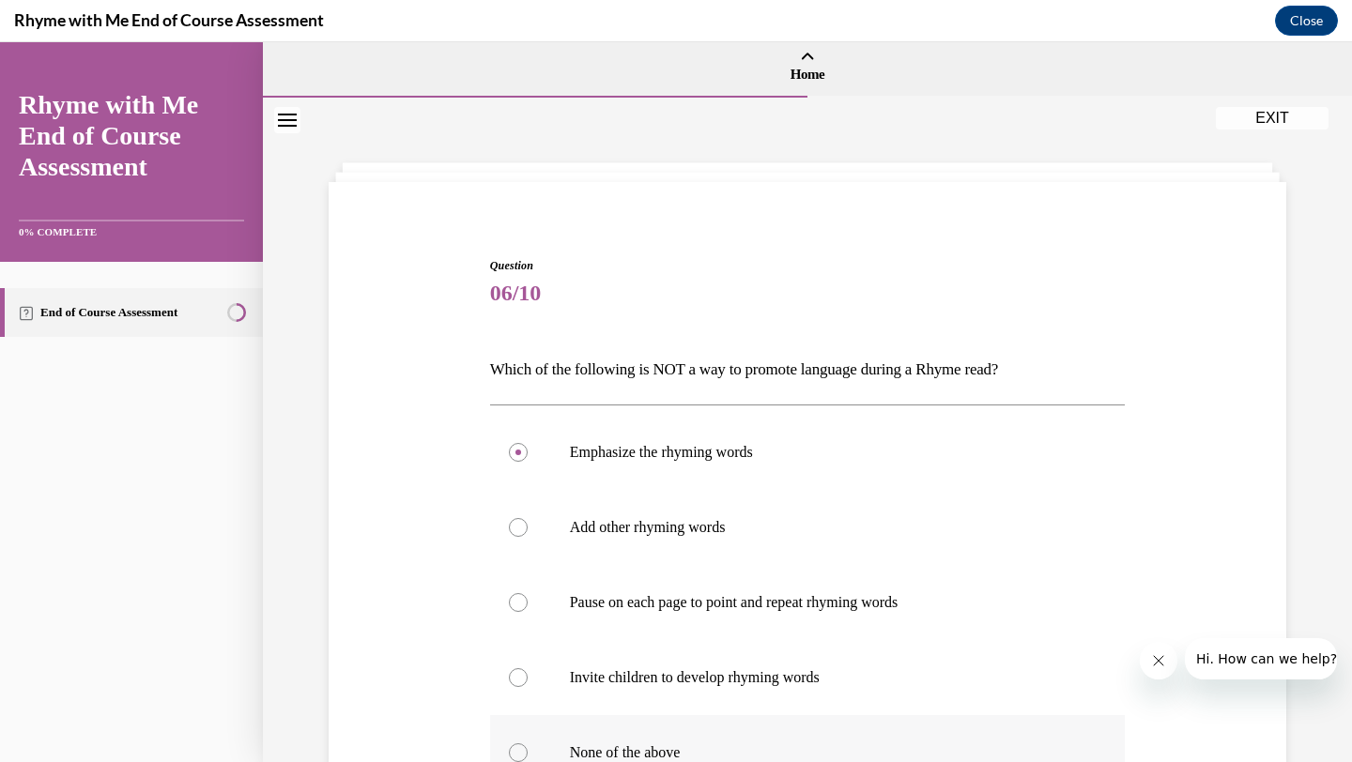
radio input "true"
click at [509, 593] on input "Pause on each page to point and repeat rhyming words" at bounding box center [518, 602] width 19 height 19
radio input "true"
click at [509, 668] on input "Invite children to develop rhyming words" at bounding box center [518, 677] width 19 height 19
radio input "true"
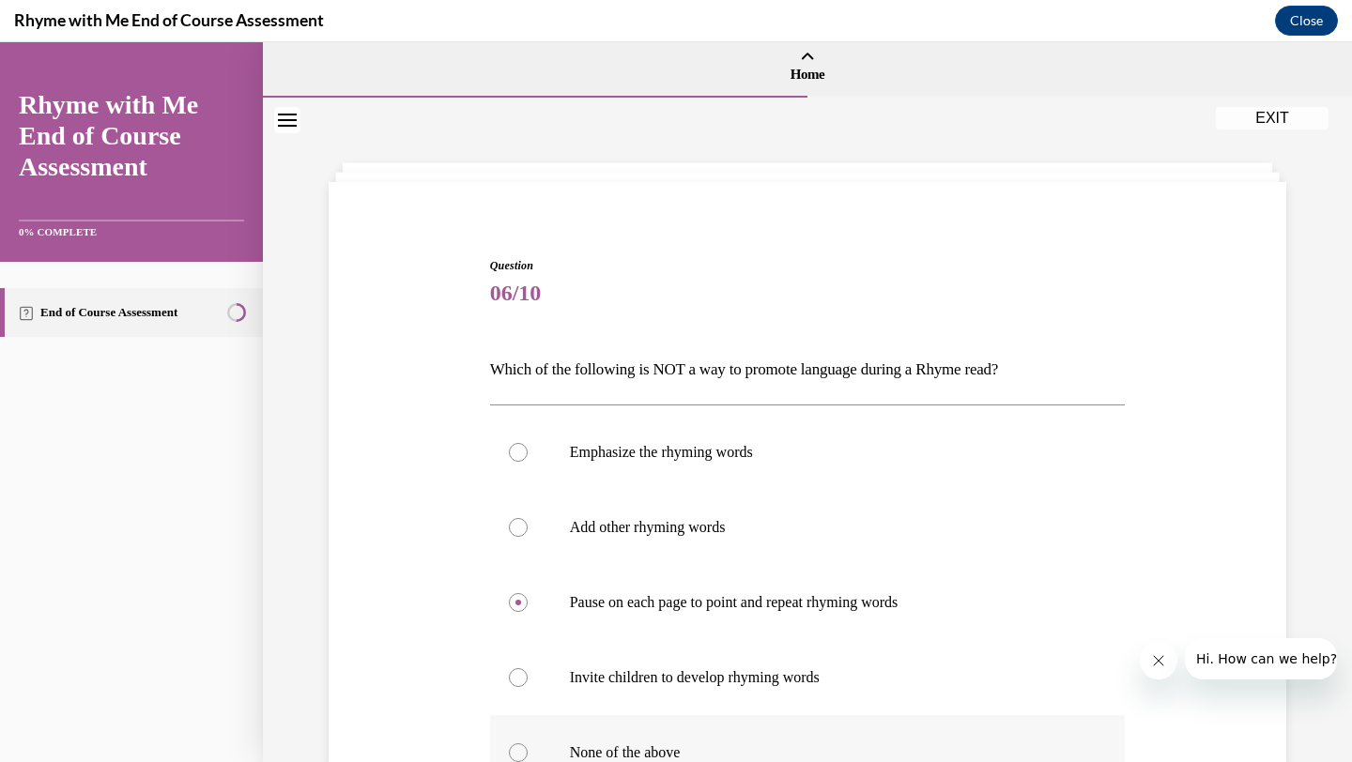
click at [509, 744] on input "None of the above" at bounding box center [518, 753] width 19 height 19
radio input "true"
click at [509, 443] on input "Emphasize the rhyming words" at bounding box center [518, 452] width 19 height 19
radio input "true"
click at [509, 518] on input "Add other rhyming words" at bounding box center [518, 527] width 19 height 19
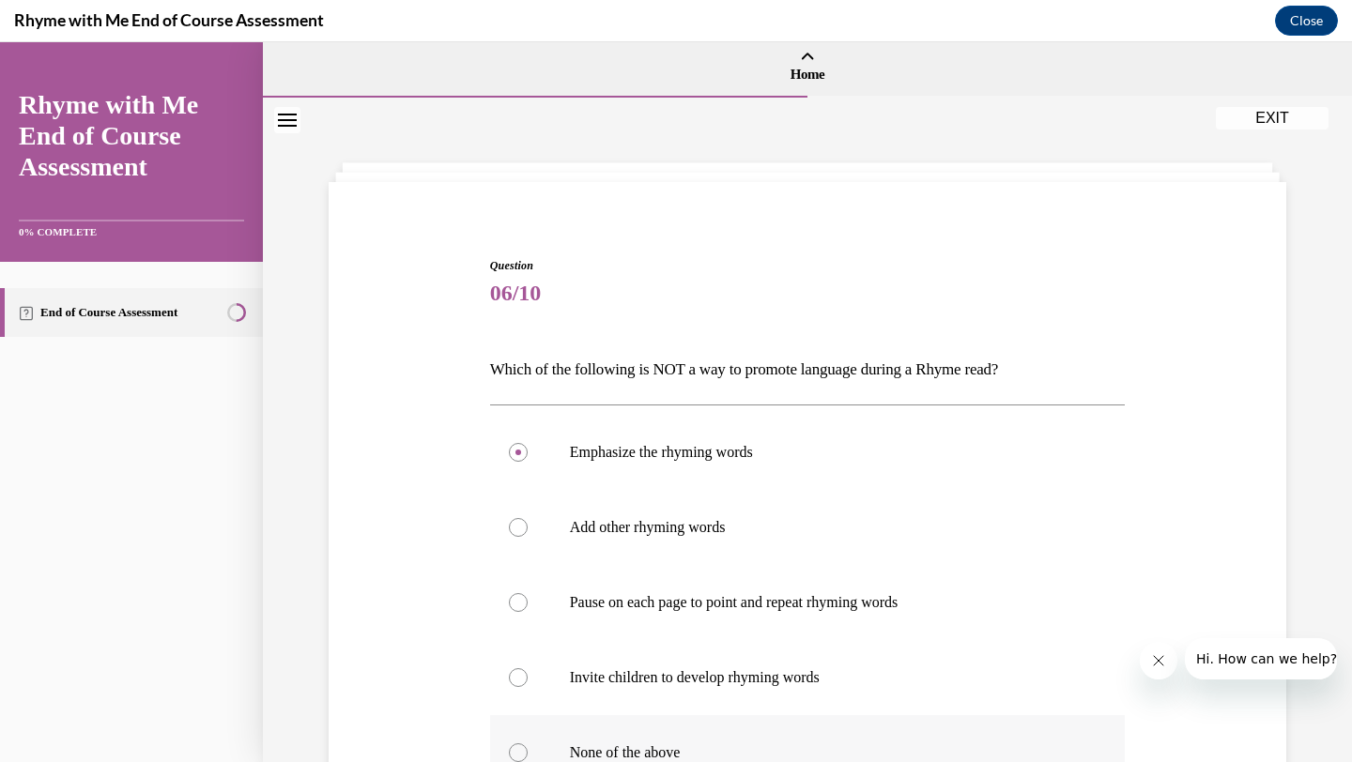
radio input "true"
click at [509, 593] on input "Pause on each page to point and repeat rhyming words" at bounding box center [518, 602] width 19 height 19
radio input "true"
click at [509, 668] on input "Invite children to develop rhyming words" at bounding box center [518, 677] width 19 height 19
radio input "true"
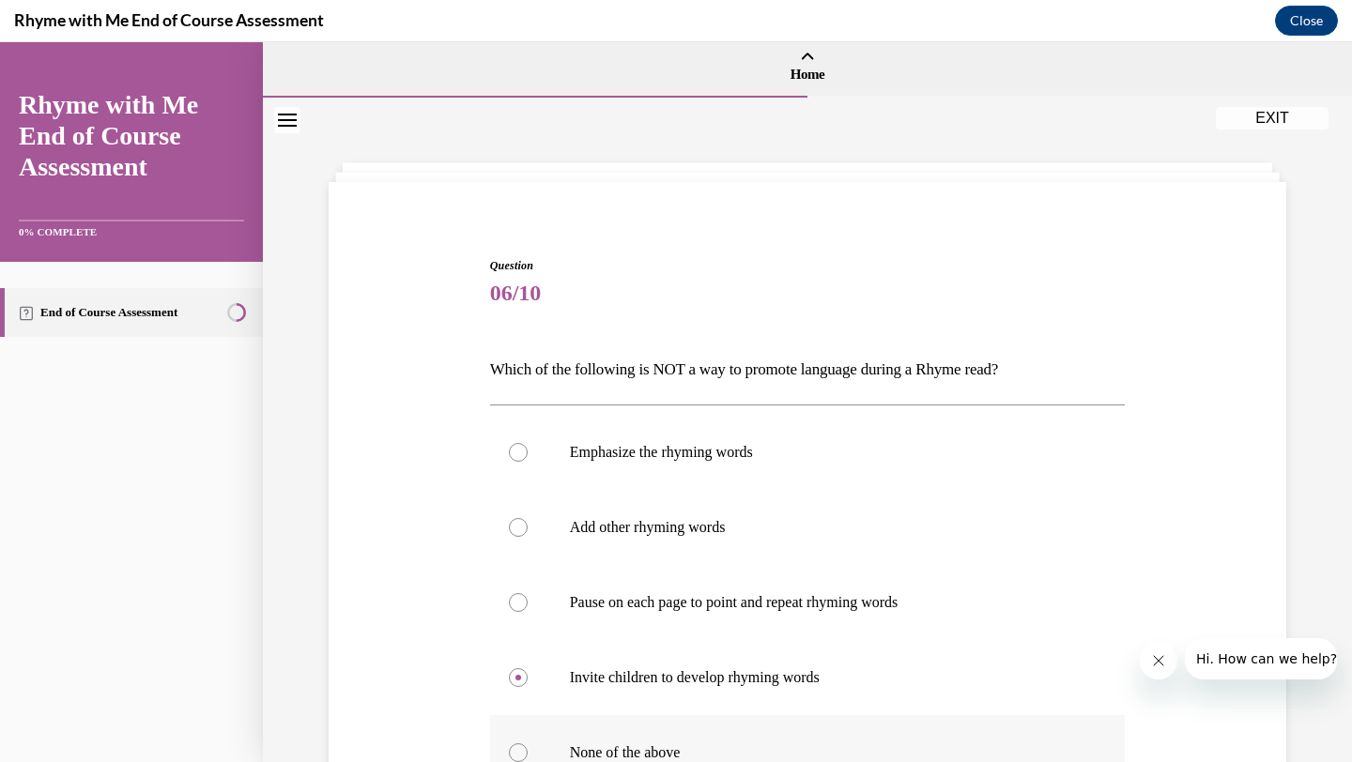
click at [509, 744] on input "None of the above" at bounding box center [518, 753] width 19 height 19
radio input "true"
click at [509, 443] on input "Emphasize the rhyming words" at bounding box center [518, 452] width 19 height 19
radio input "true"
click at [509, 518] on input "Add other rhyming words" at bounding box center [518, 527] width 19 height 19
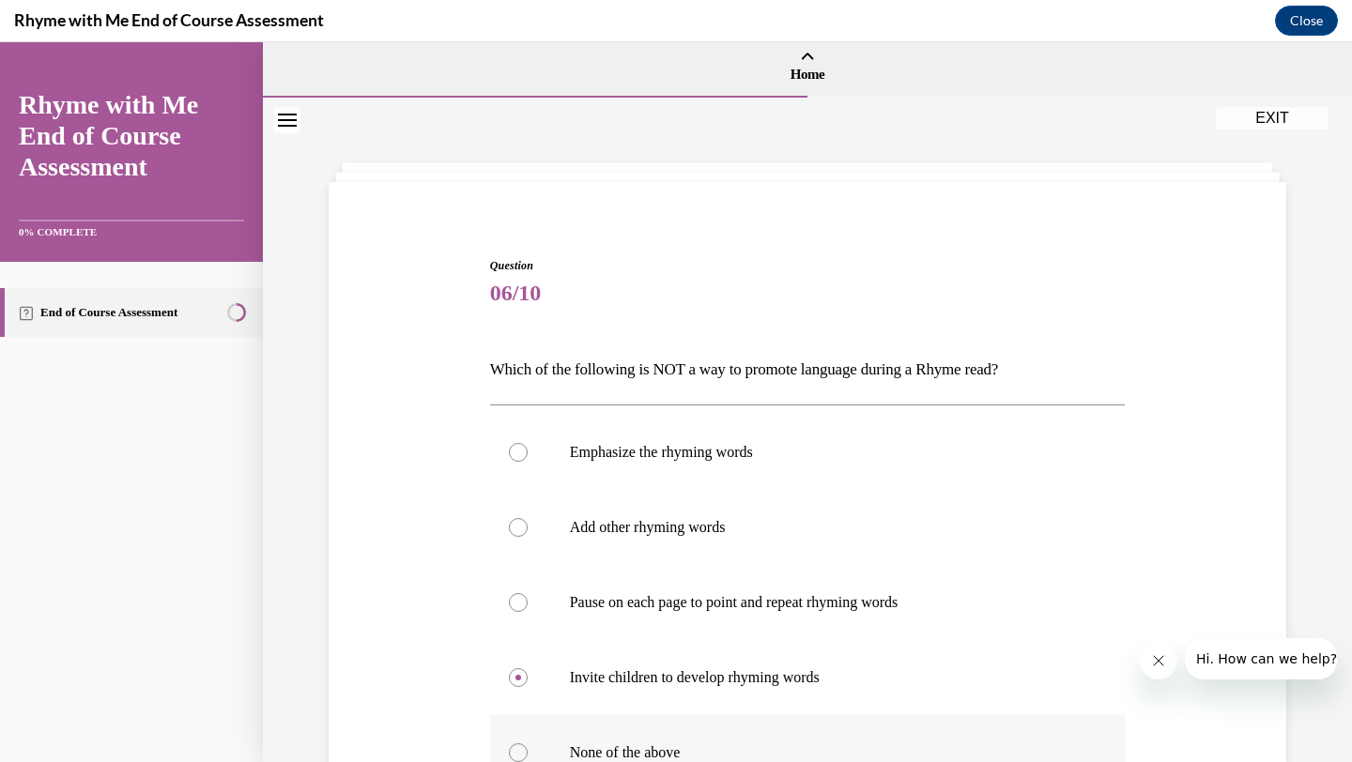
radio input "true"
click at [509, 593] on input "Pause on each page to point and repeat rhyming words" at bounding box center [518, 602] width 19 height 19
radio input "true"
click at [509, 668] on input "Invite children to develop rhyming words" at bounding box center [518, 677] width 19 height 19
radio input "true"
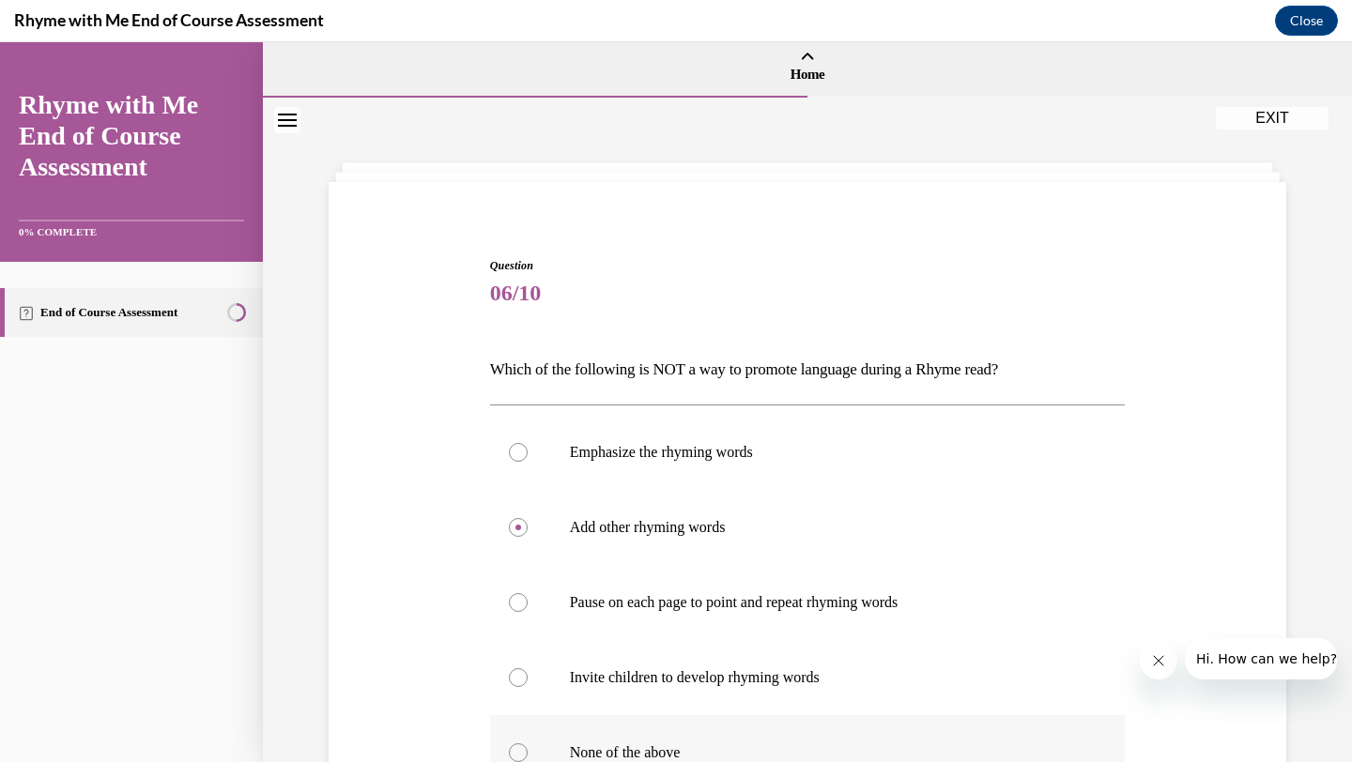
click at [509, 744] on input "None of the above" at bounding box center [518, 753] width 19 height 19
radio input "true"
click at [509, 443] on input "Emphasize the rhyming words" at bounding box center [518, 452] width 19 height 19
radio input "true"
click at [538, 751] on label "None of the above" at bounding box center [808, 752] width 636 height 75
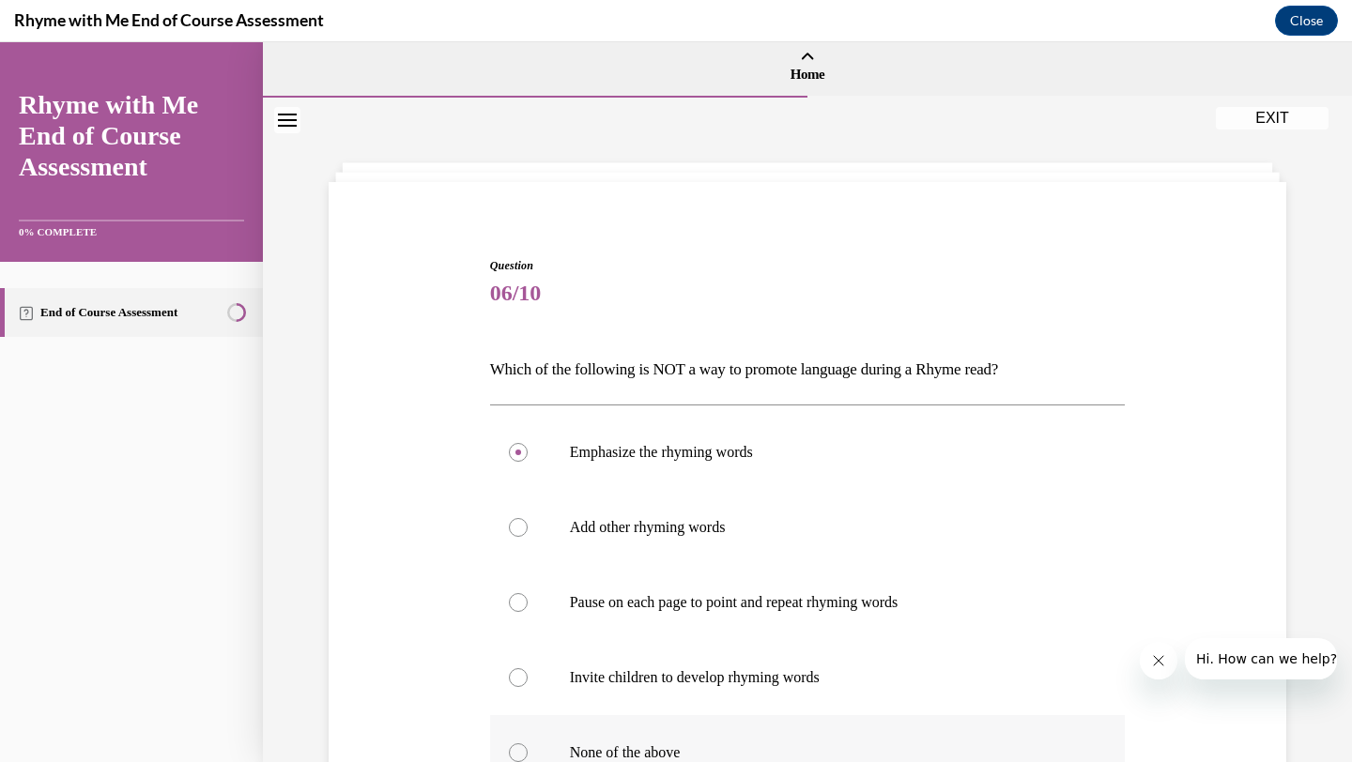
click at [528, 751] on input "None of the above" at bounding box center [518, 753] width 19 height 19
radio input "true"
click at [538, 748] on label "None of the above" at bounding box center [808, 752] width 636 height 75
click at [528, 748] on input "None of the above" at bounding box center [518, 753] width 19 height 19
click at [509, 443] on input "Emphasize the rhyming words" at bounding box center [518, 452] width 19 height 19
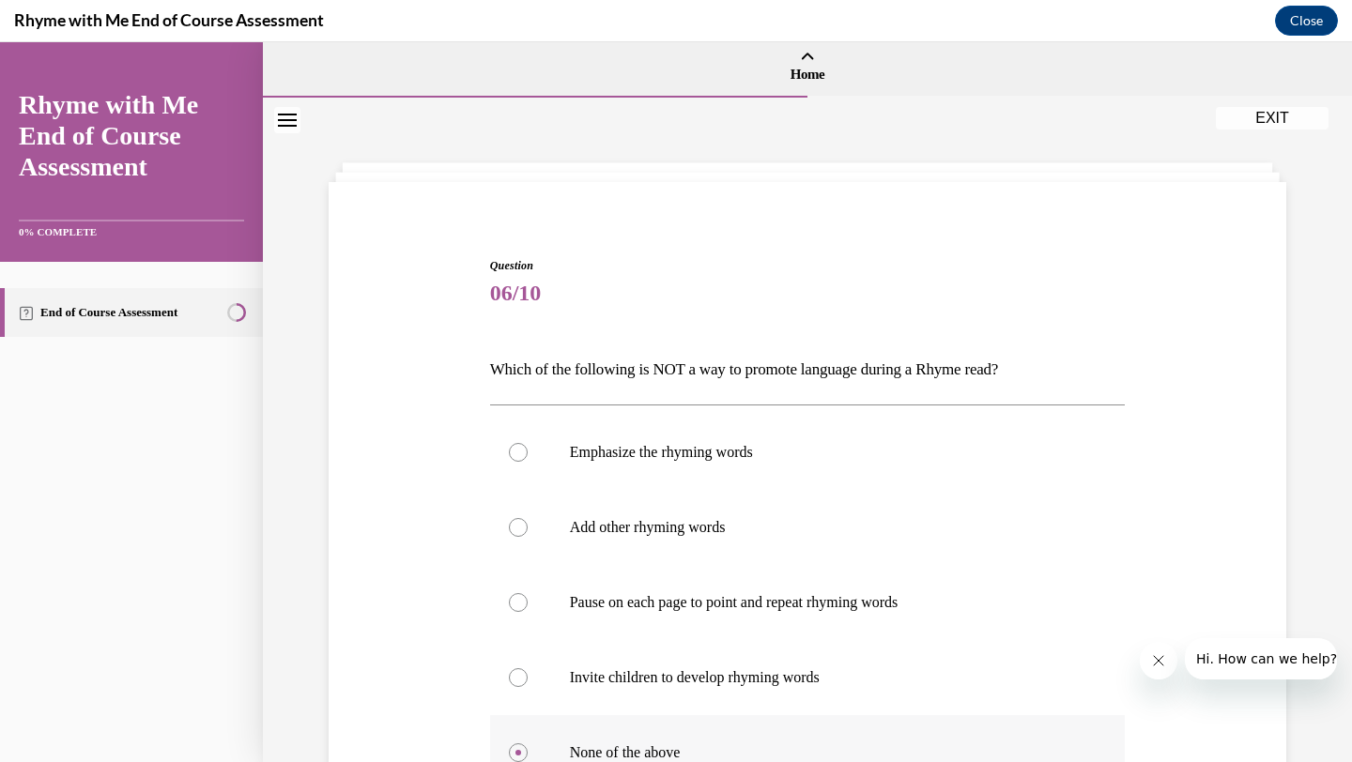
radio input "true"
click at [509, 518] on input "Add other rhyming words" at bounding box center [518, 527] width 19 height 19
radio input "true"
click at [509, 593] on input "Pause on each page to point and repeat rhyming words" at bounding box center [518, 602] width 19 height 19
radio input "true"
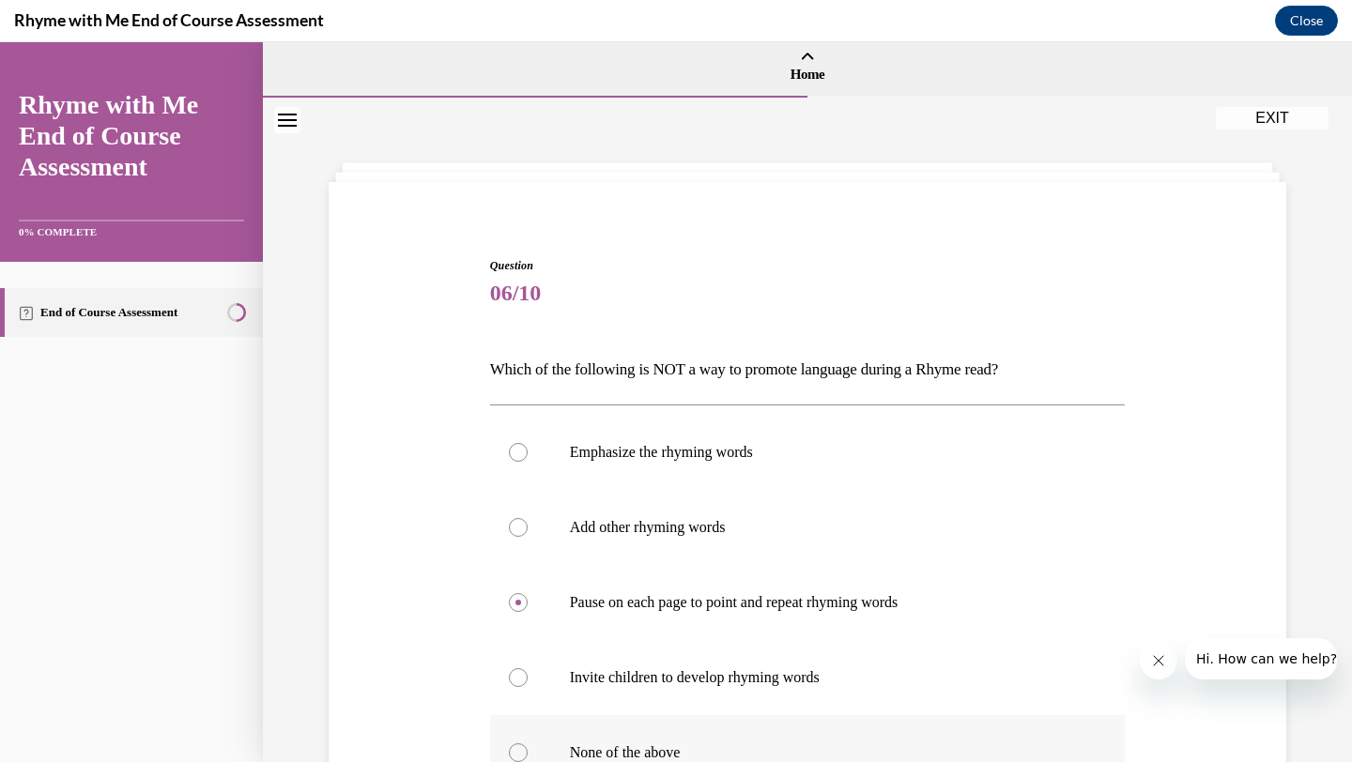
click at [509, 668] on input "Invite children to develop rhyming words" at bounding box center [518, 677] width 19 height 19
radio input "true"
click at [509, 744] on input "None of the above" at bounding box center [518, 753] width 19 height 19
radio input "true"
click at [509, 443] on input "Emphasize the rhyming words" at bounding box center [518, 452] width 19 height 19
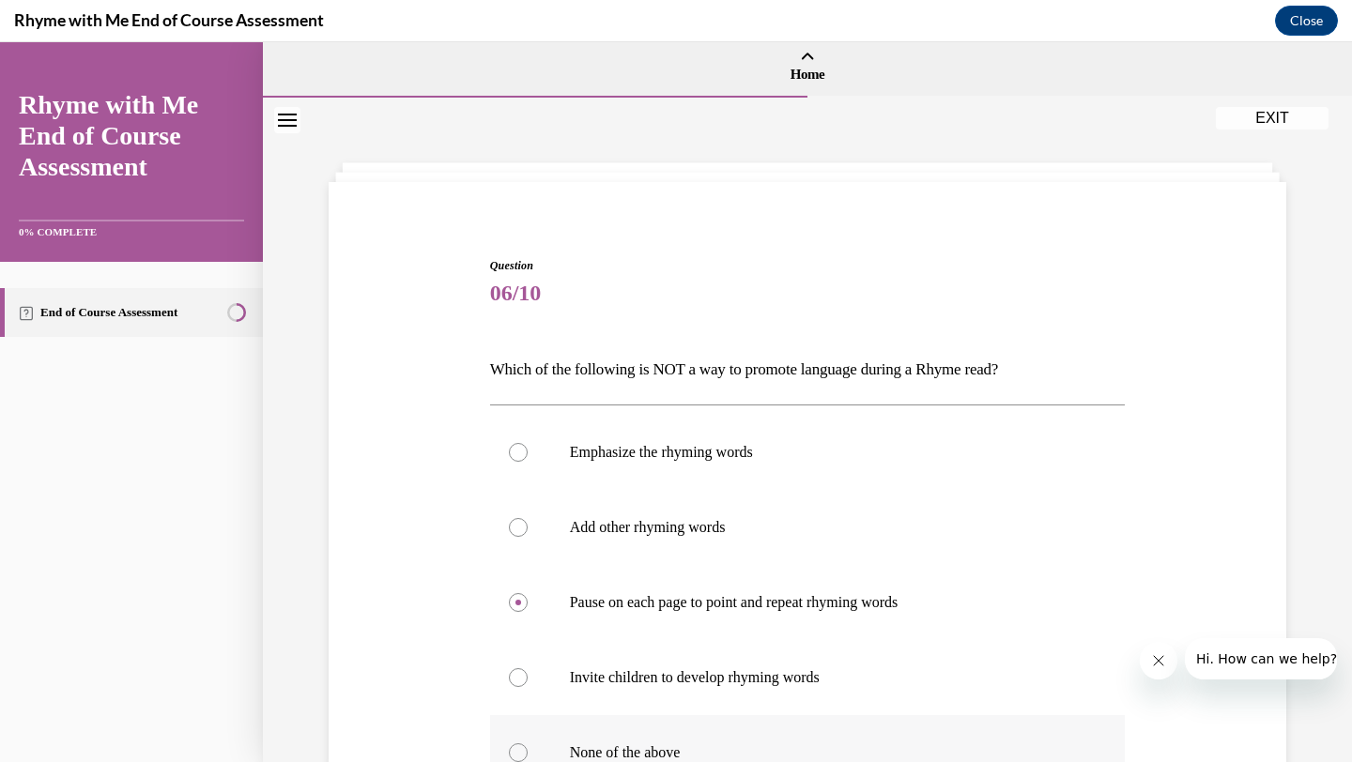
radio input "true"
click at [509, 518] on input "Add other rhyming words" at bounding box center [518, 527] width 19 height 19
radio input "true"
click at [784, 745] on p "None of the above" at bounding box center [824, 753] width 509 height 19
click at [528, 745] on input "None of the above" at bounding box center [518, 753] width 19 height 19
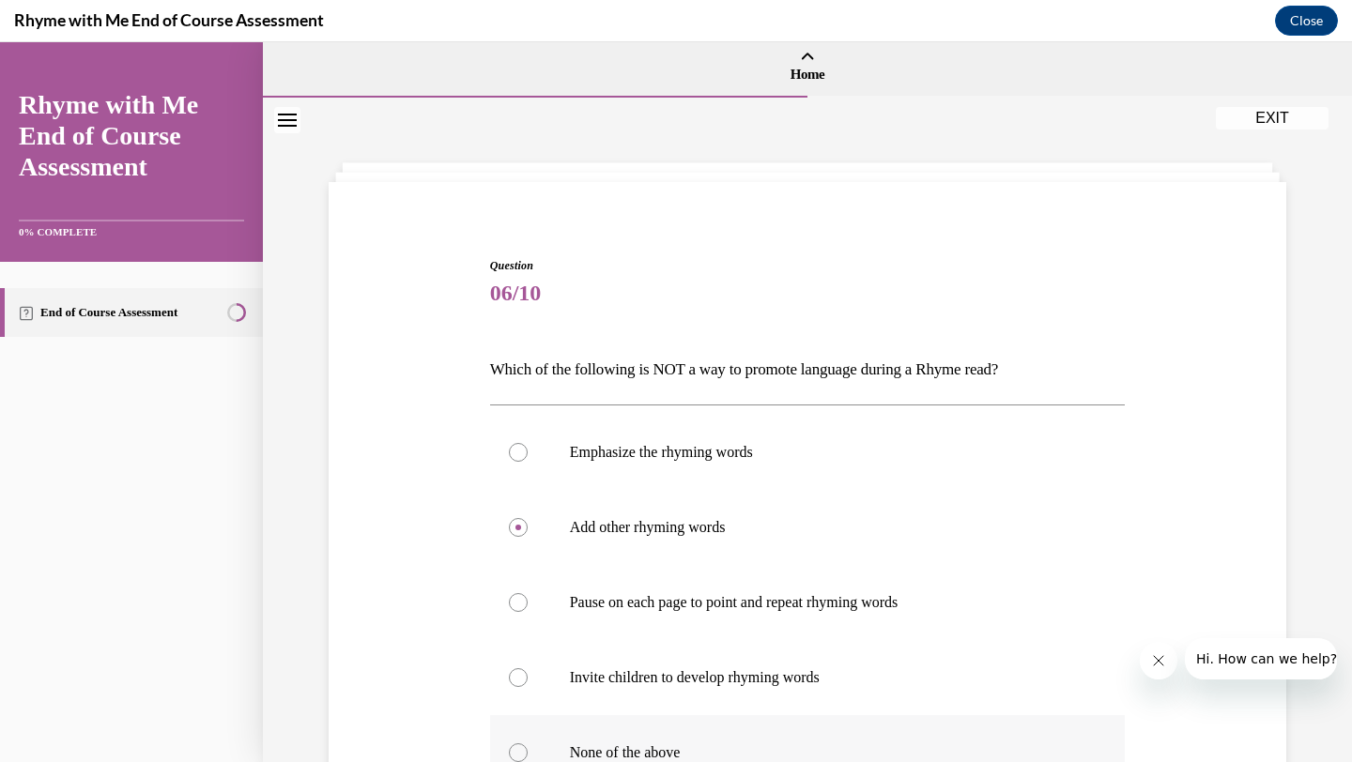
radio input "true"
click at [784, 745] on p "None of the above" at bounding box center [824, 753] width 509 height 19
click at [528, 745] on input "None of the above" at bounding box center [518, 753] width 19 height 19
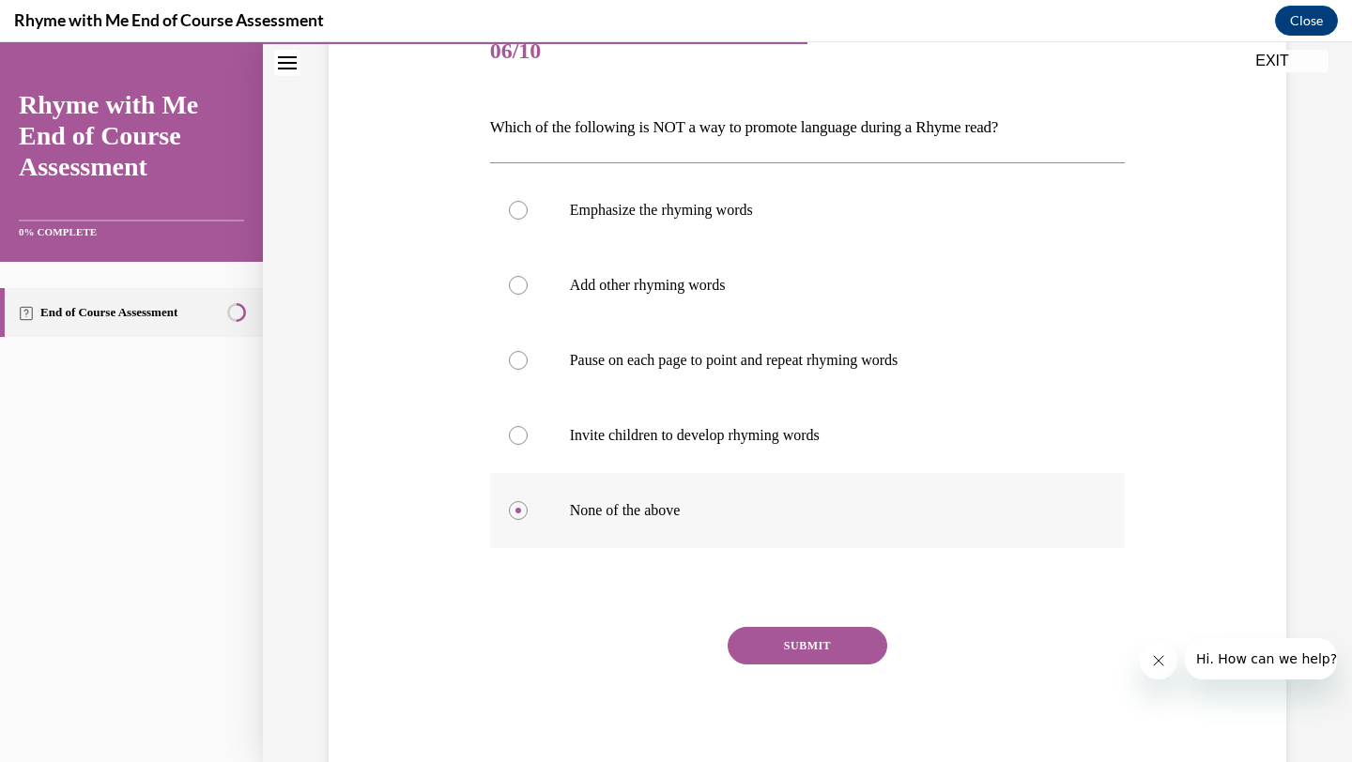
scroll to position [267, 0]
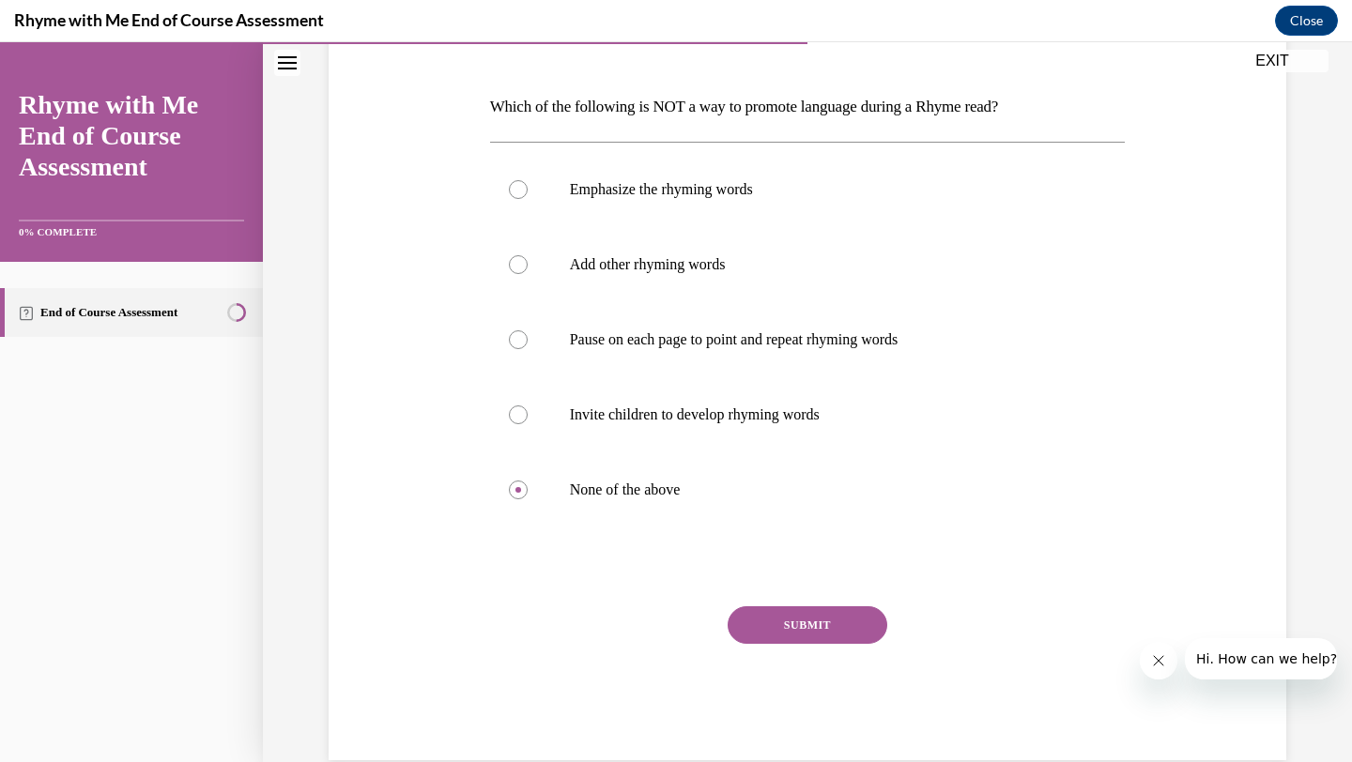
click at [820, 624] on button "SUBMIT" at bounding box center [808, 625] width 160 height 38
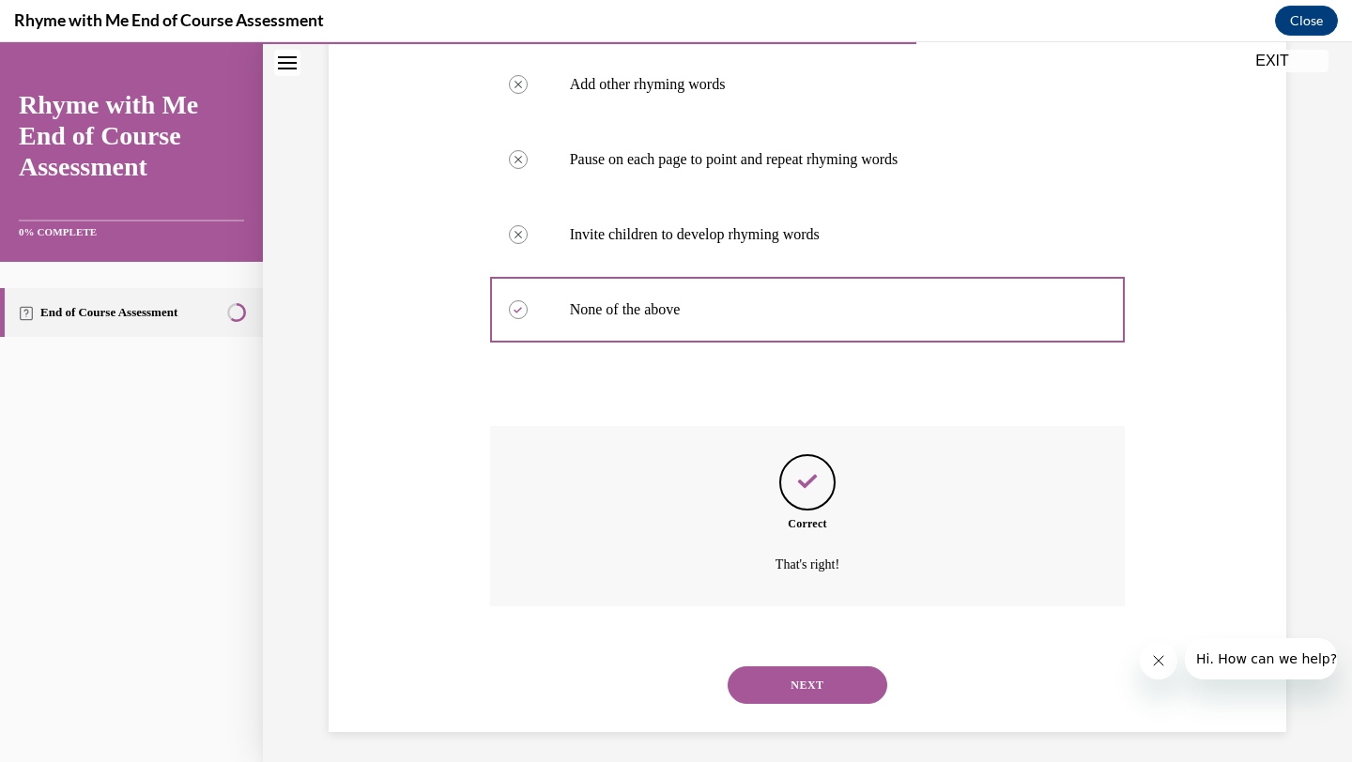
scroll to position [454, 0]
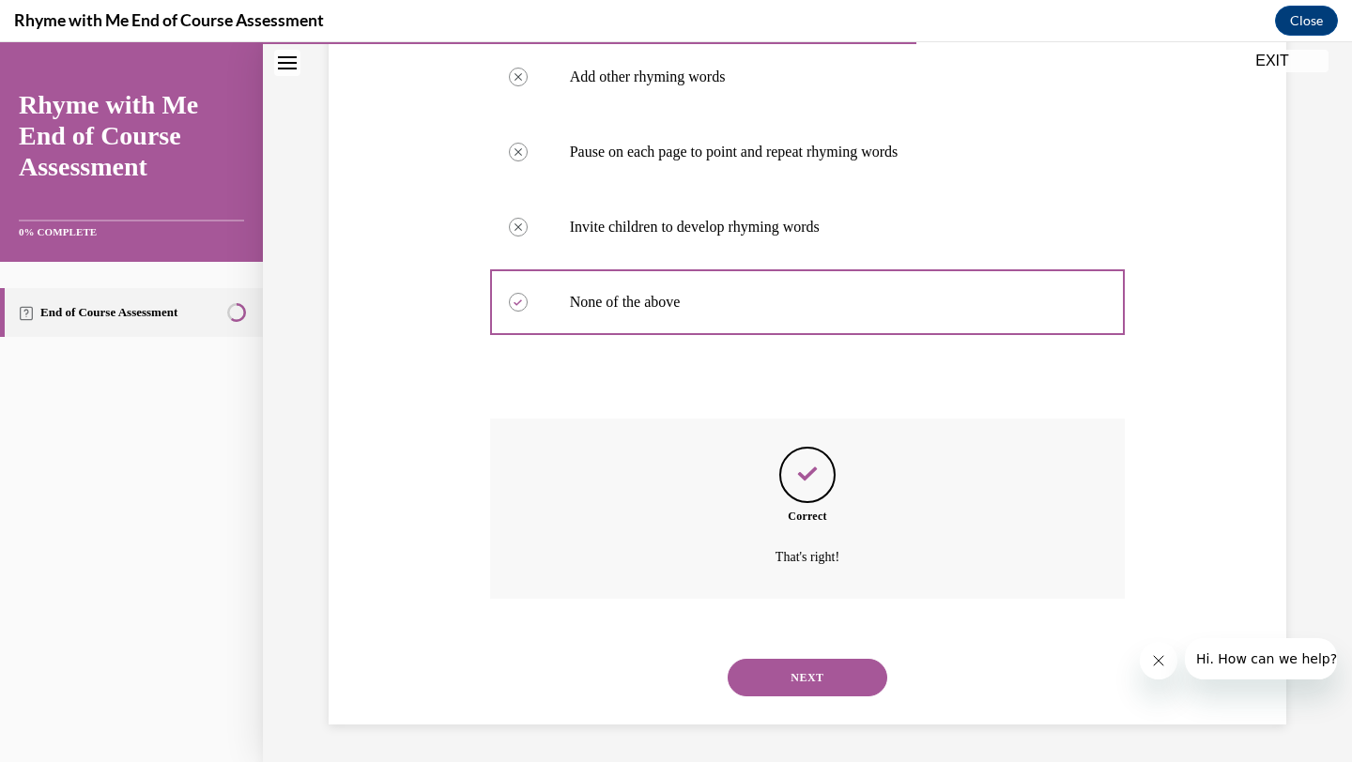
click at [786, 677] on button "NEXT" at bounding box center [808, 678] width 160 height 38
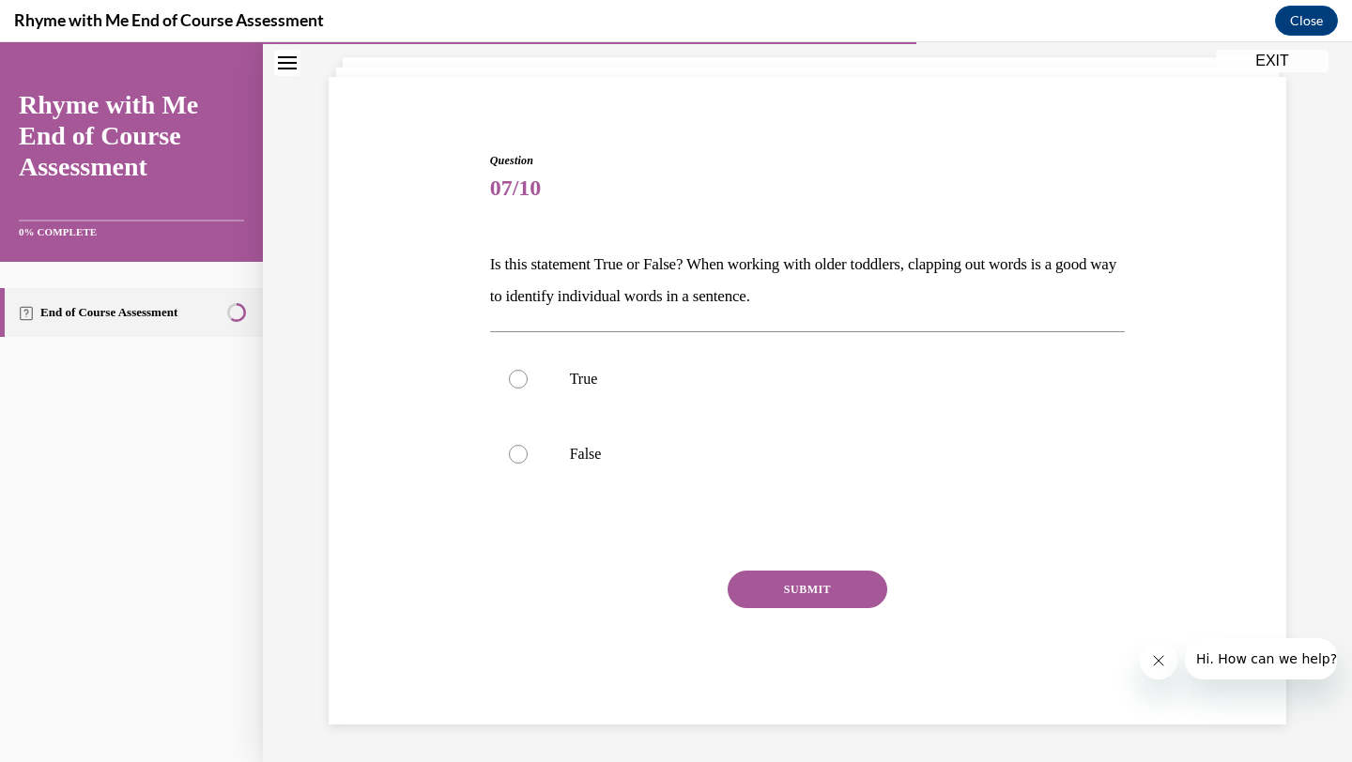
scroll to position [109, 0]
click at [515, 368] on label "True" at bounding box center [808, 379] width 636 height 75
click at [515, 370] on input "True" at bounding box center [518, 379] width 19 height 19
radio input "true"
drag, startPoint x: 835, startPoint y: 620, endPoint x: 832, endPoint y: 605, distance: 15.3
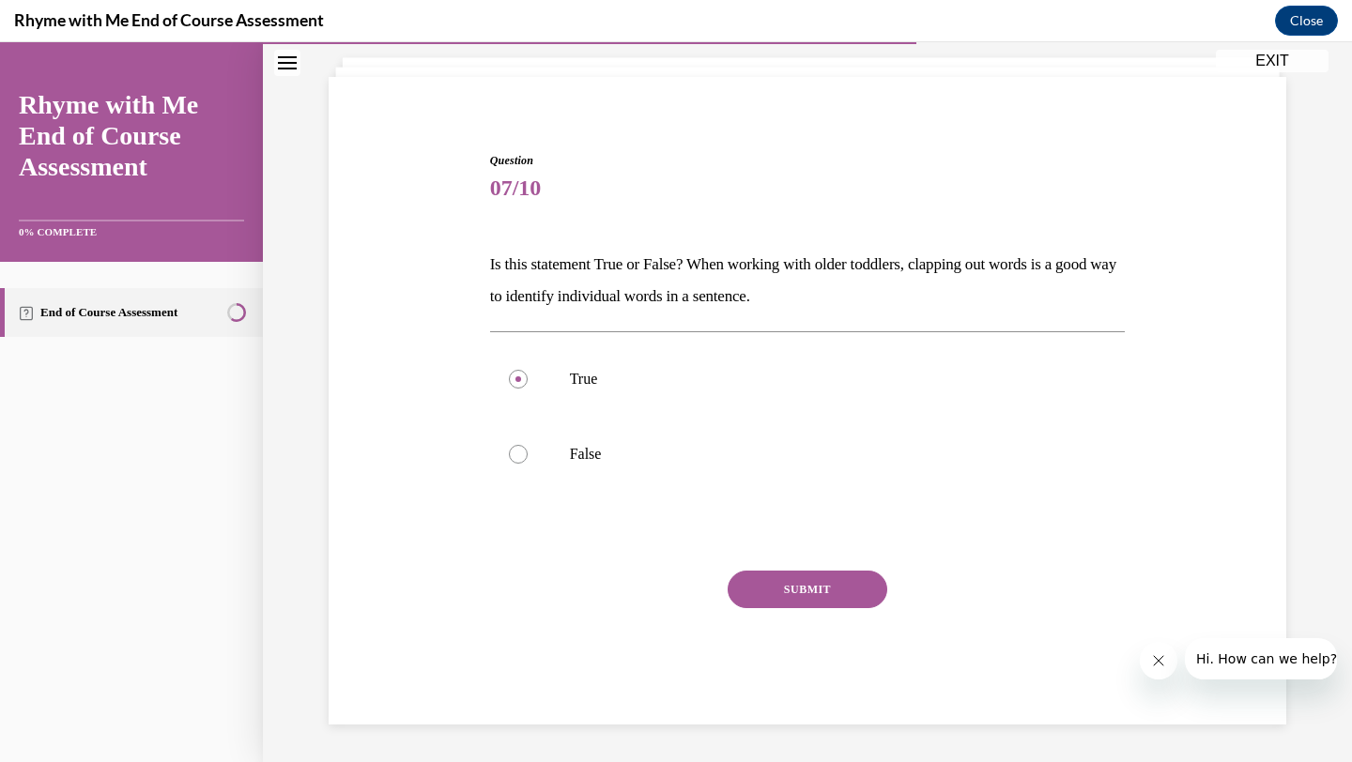
click at [833, 606] on div "SUBMIT" at bounding box center [808, 618] width 636 height 94
click at [832, 603] on button "SUBMIT" at bounding box center [808, 590] width 160 height 38
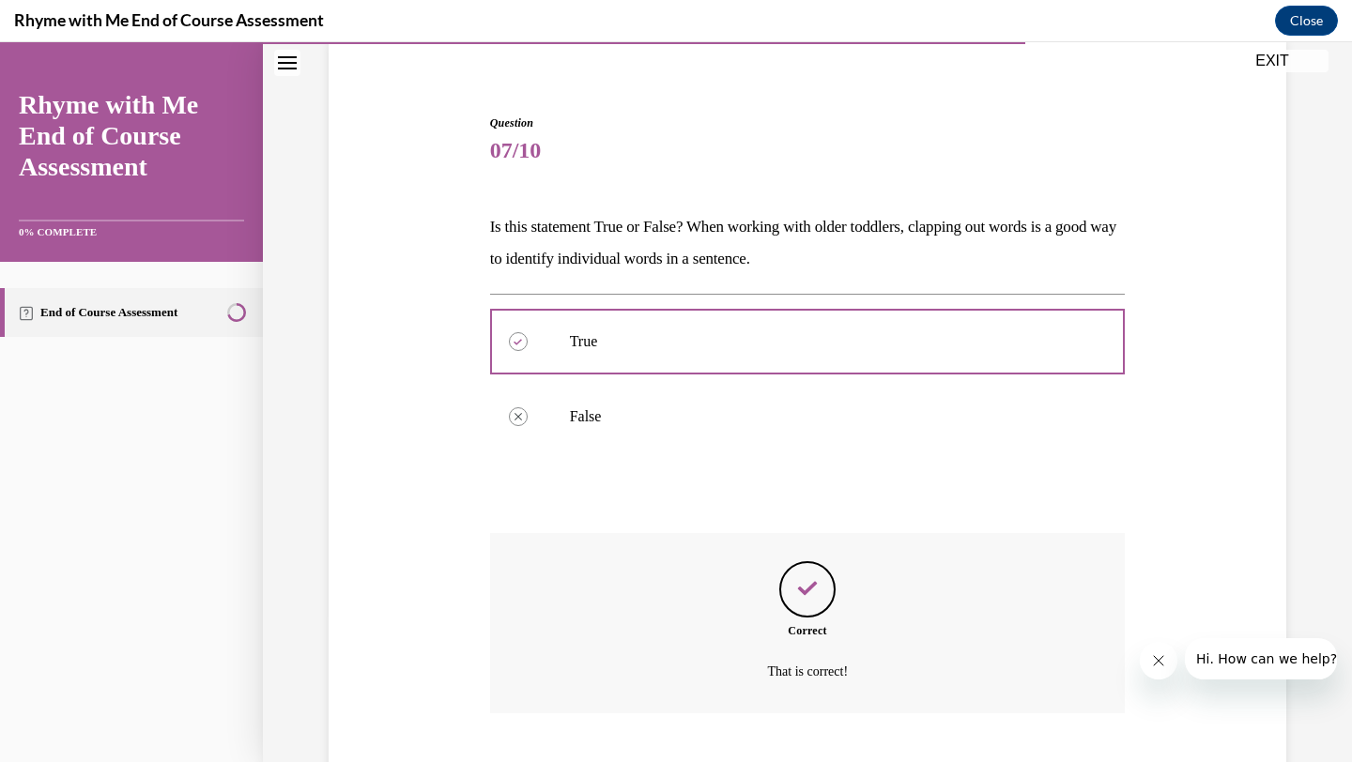
scroll to position [261, 0]
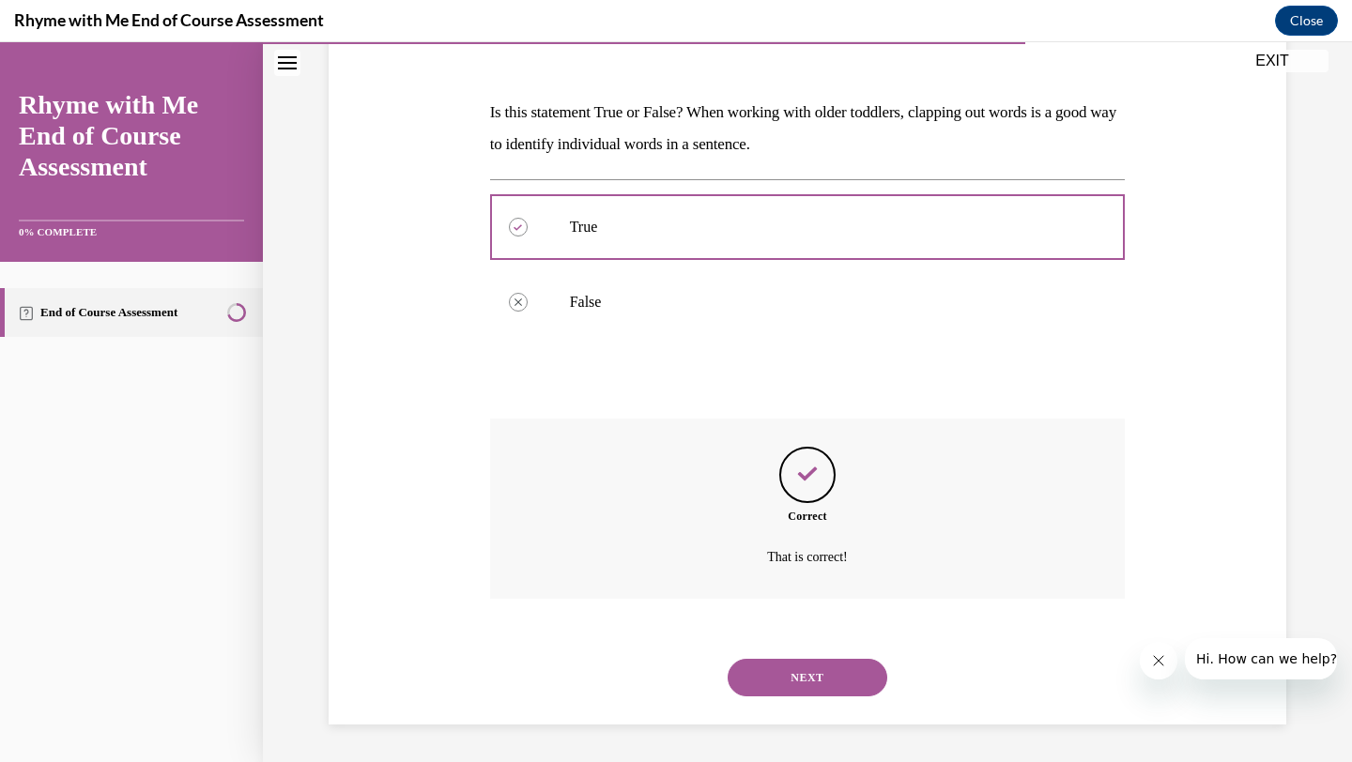
click at [785, 684] on button "NEXT" at bounding box center [808, 678] width 160 height 38
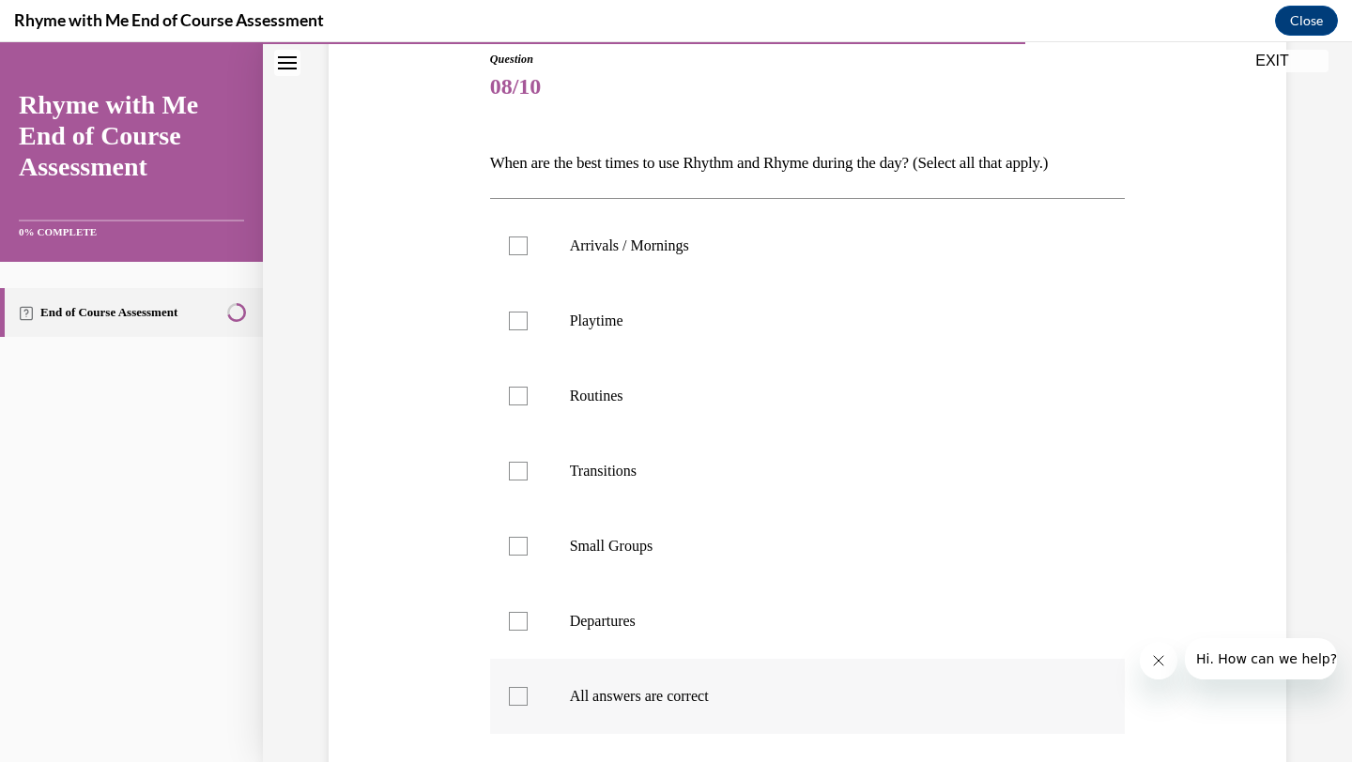
click at [526, 698] on div at bounding box center [518, 696] width 19 height 19
click at [526, 698] on input "All answers are correct" at bounding box center [518, 696] width 19 height 19
checkbox input "true"
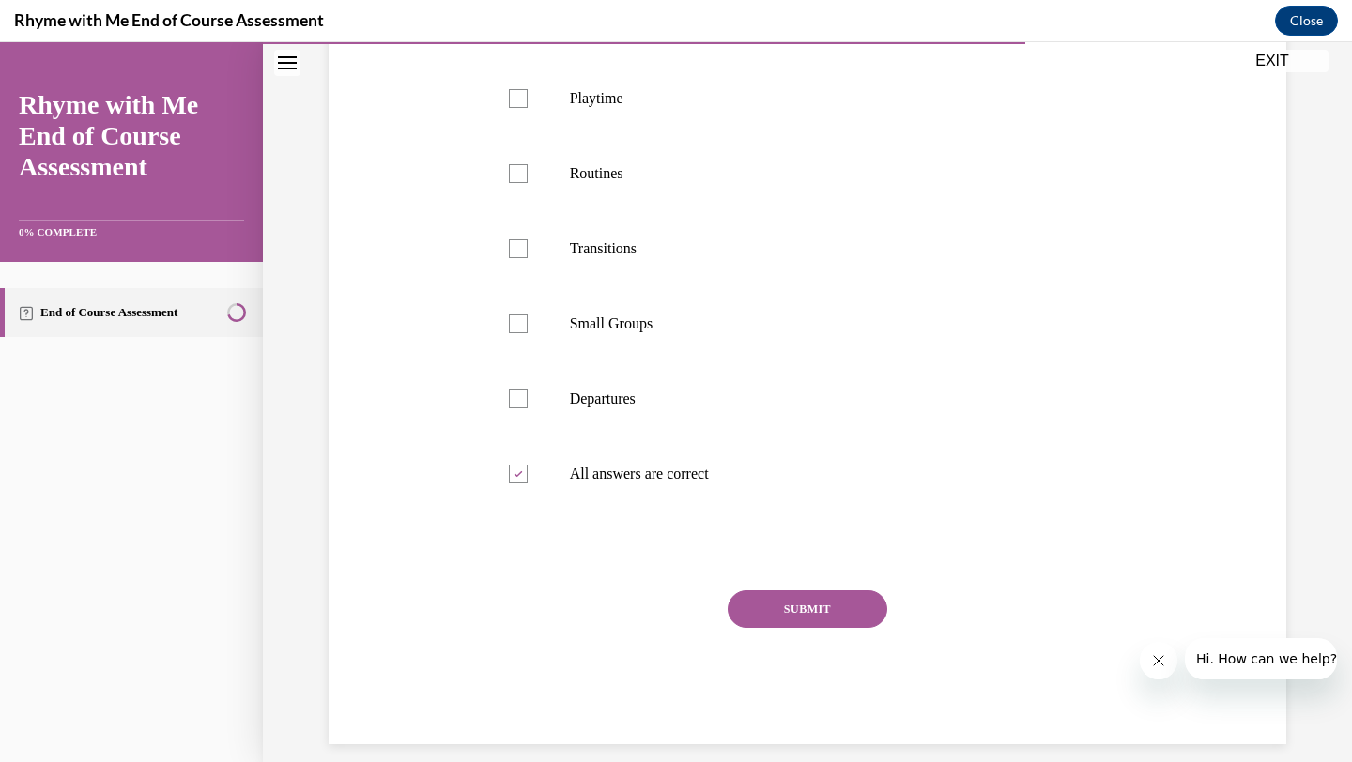
scroll to position [436, 0]
click at [828, 605] on button "SUBMIT" at bounding box center [808, 607] width 160 height 38
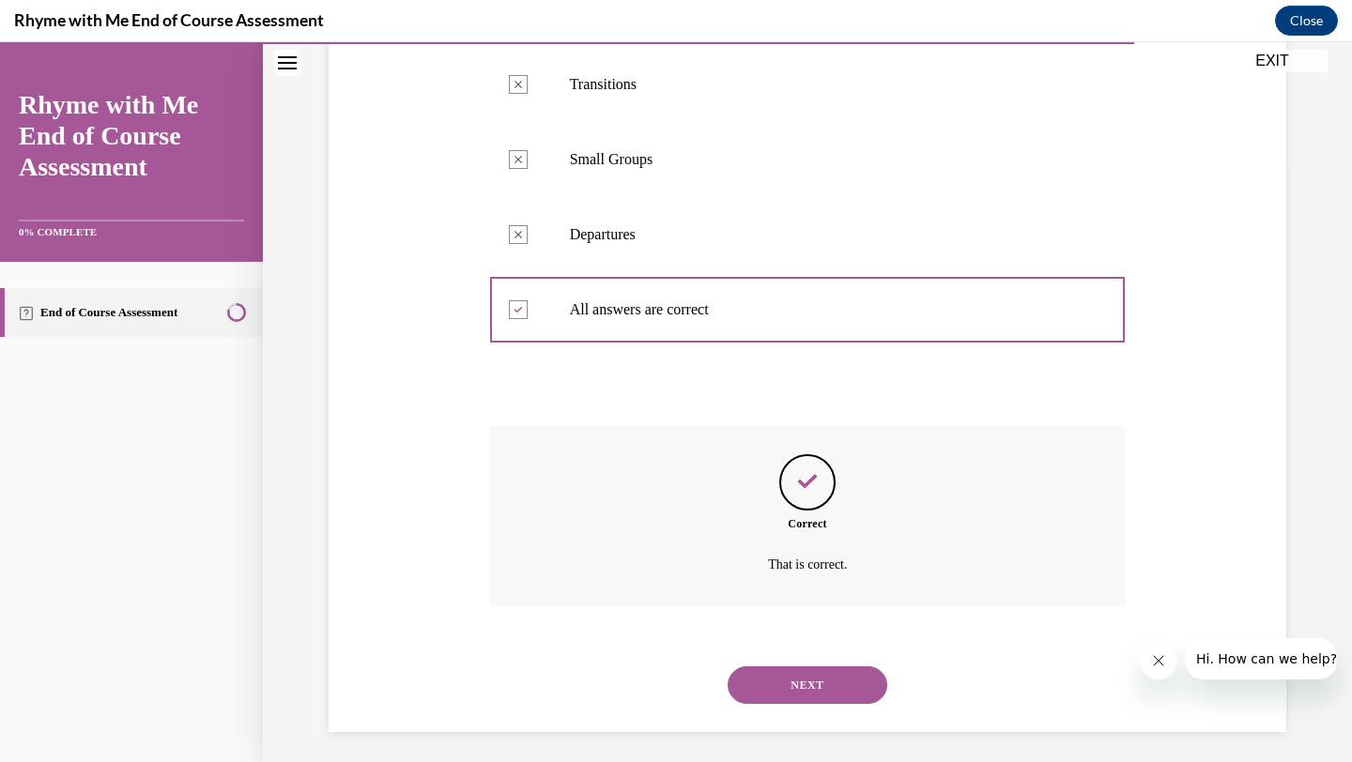
scroll to position [605, 0]
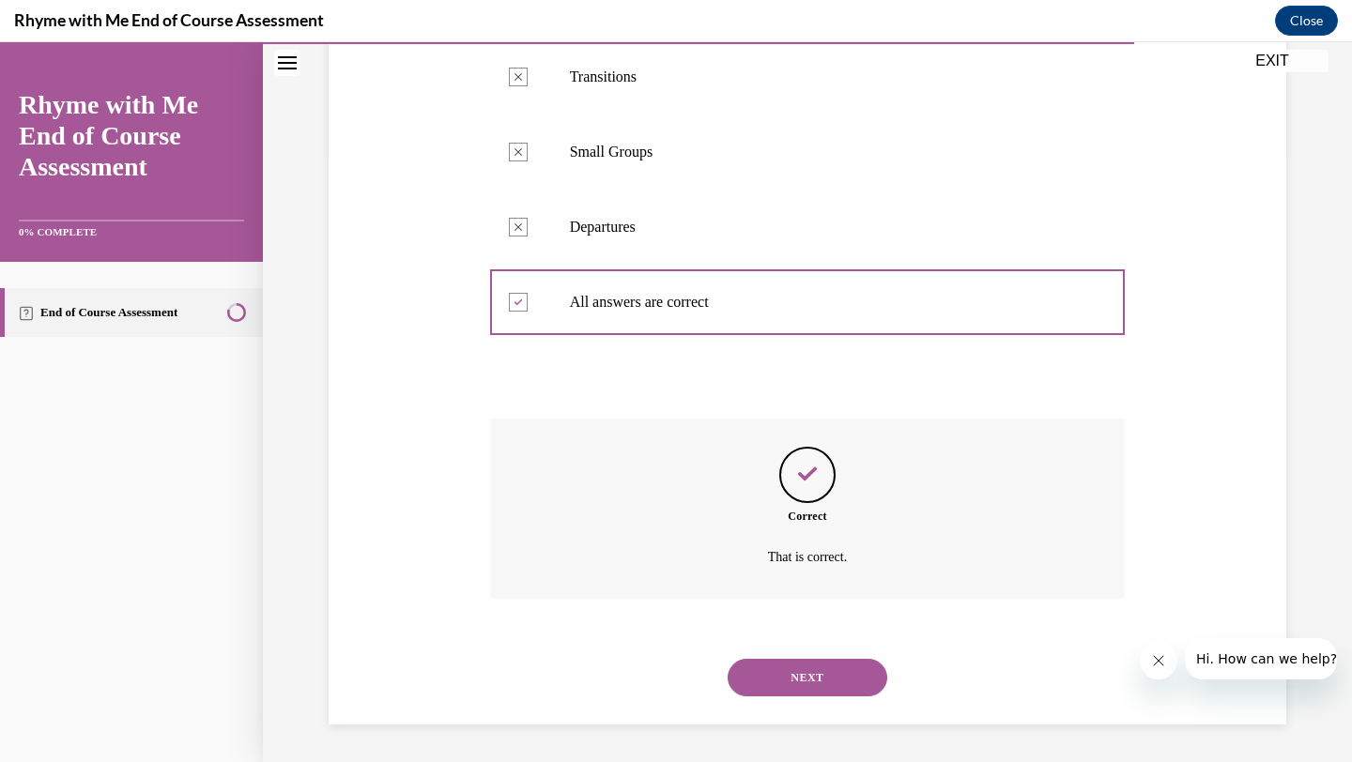
click at [805, 673] on button "NEXT" at bounding box center [808, 678] width 160 height 38
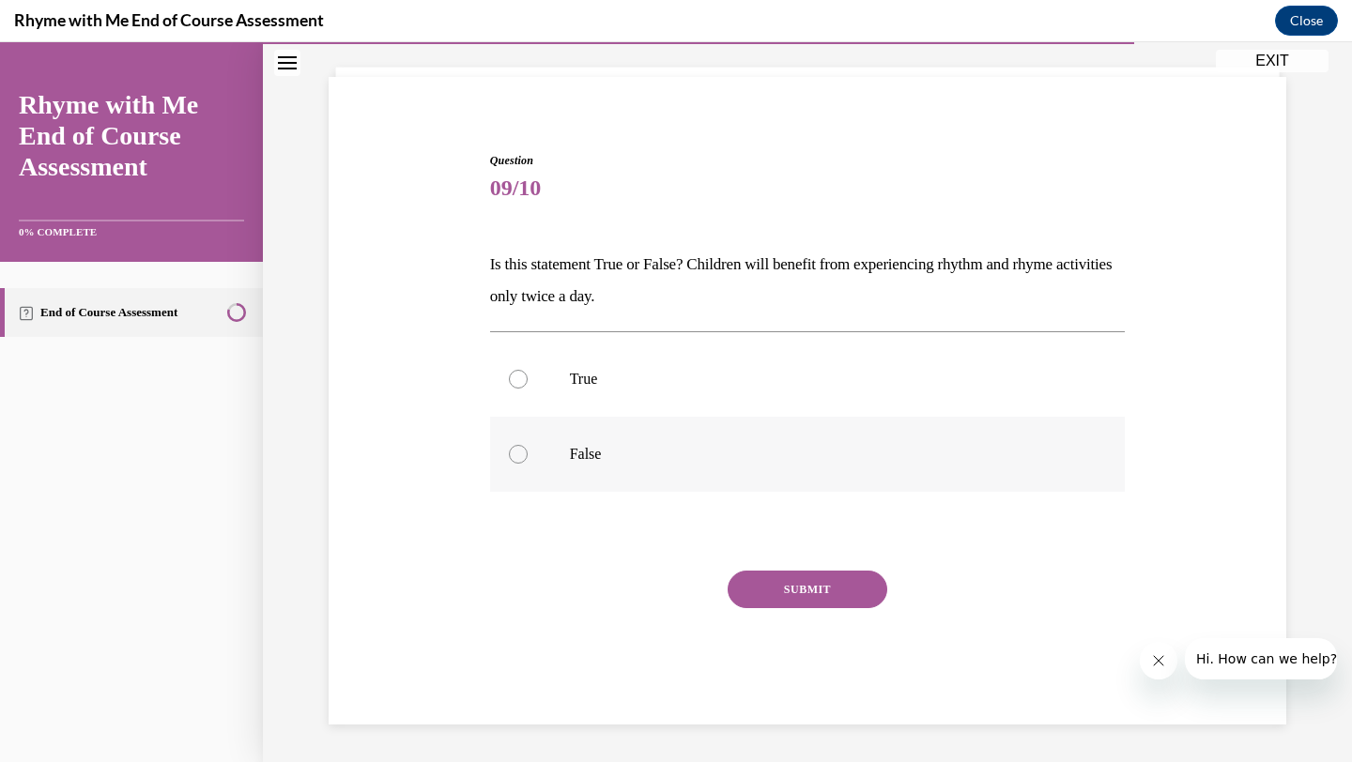
click at [522, 455] on div at bounding box center [518, 454] width 19 height 19
click at [522, 455] on input "False" at bounding box center [518, 454] width 19 height 19
radio input "true"
click at [821, 579] on button "SUBMIT" at bounding box center [808, 590] width 160 height 38
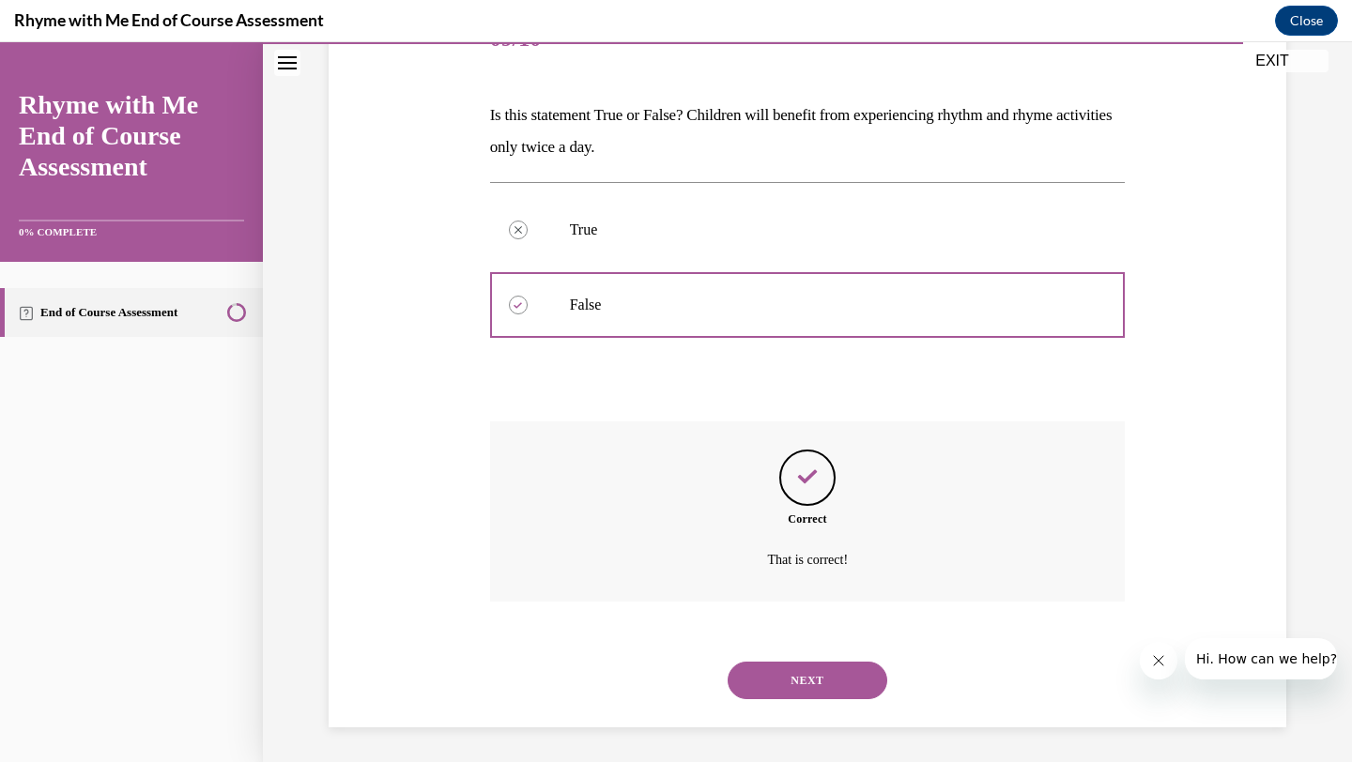
scroll to position [261, 0]
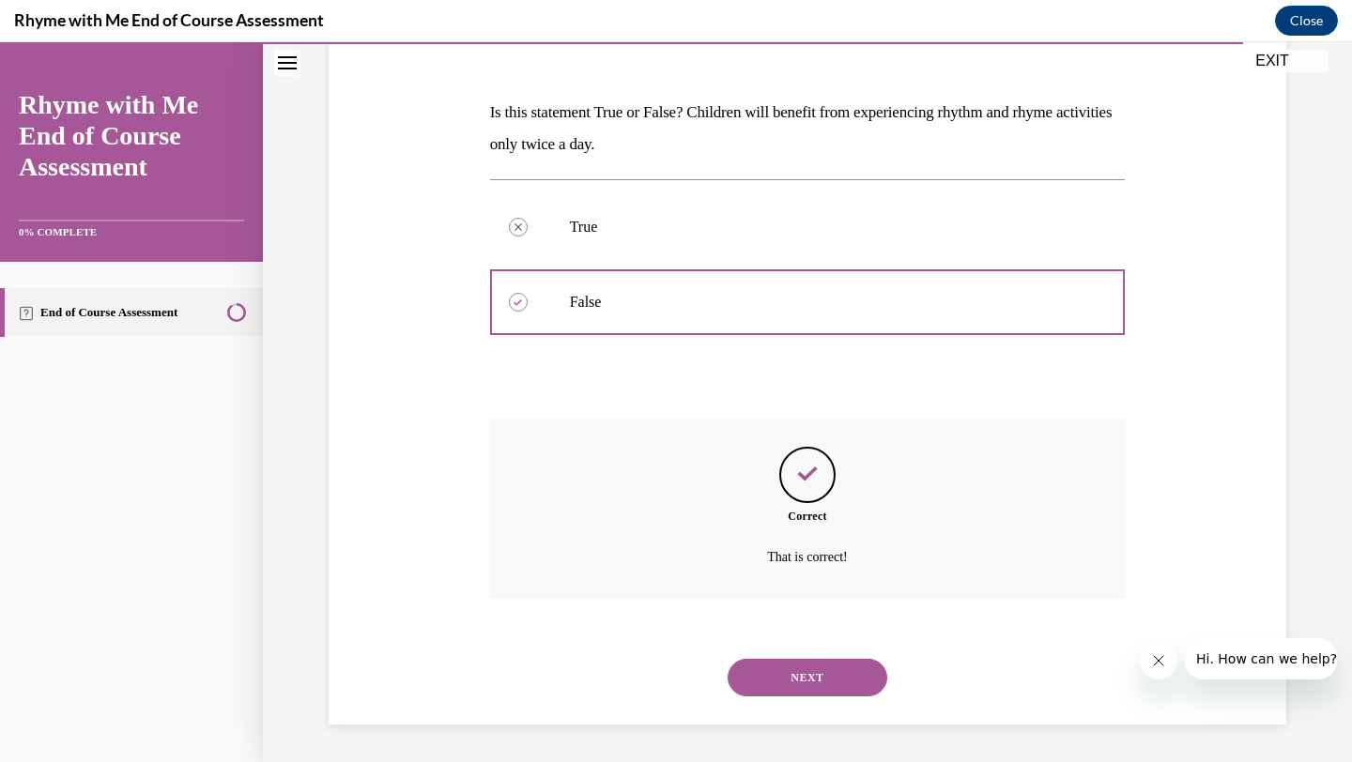
click at [796, 693] on button "NEXT" at bounding box center [808, 678] width 160 height 38
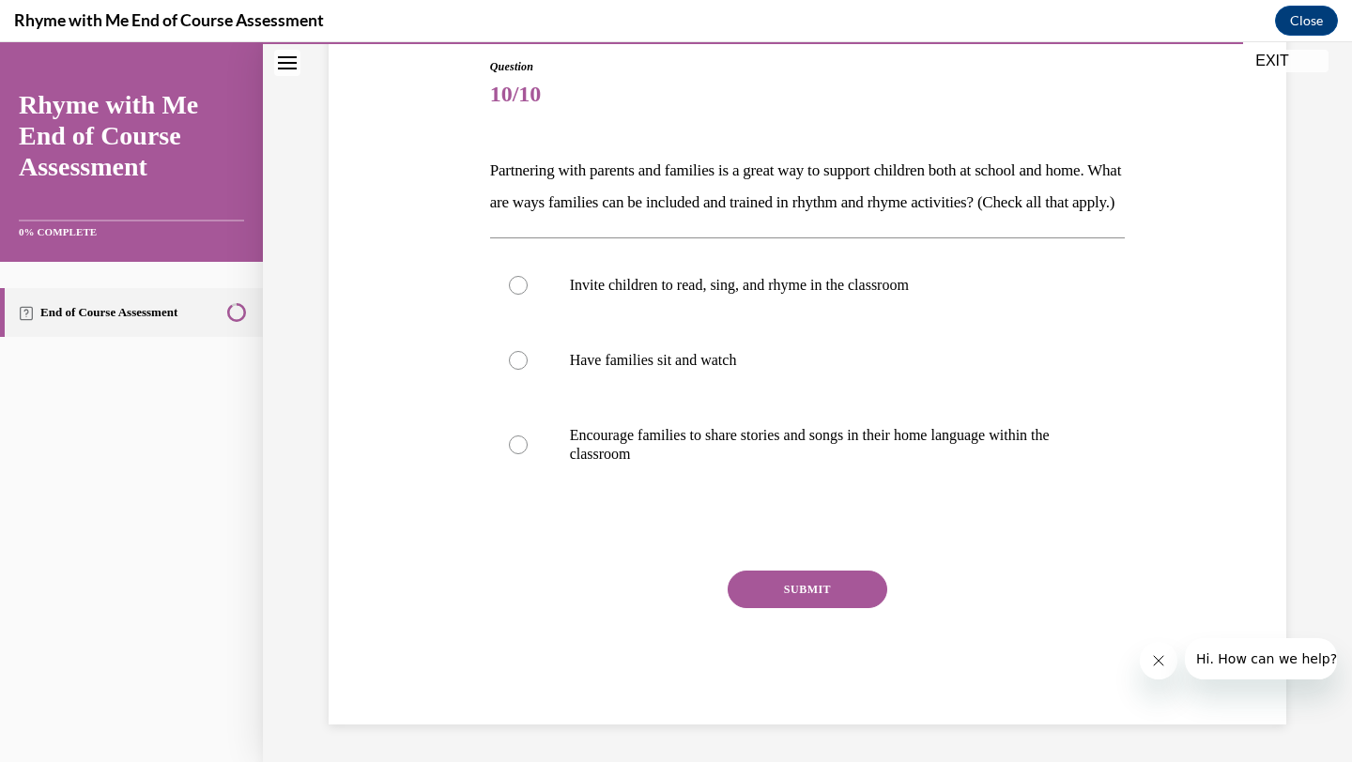
scroll to position [209, 0]
click at [514, 454] on div at bounding box center [518, 445] width 19 height 19
click at [514, 454] on input "Encourage families to share stories and songs in their home language within the…" at bounding box center [518, 445] width 19 height 19
radio input "true"
click at [515, 295] on div at bounding box center [518, 285] width 19 height 19
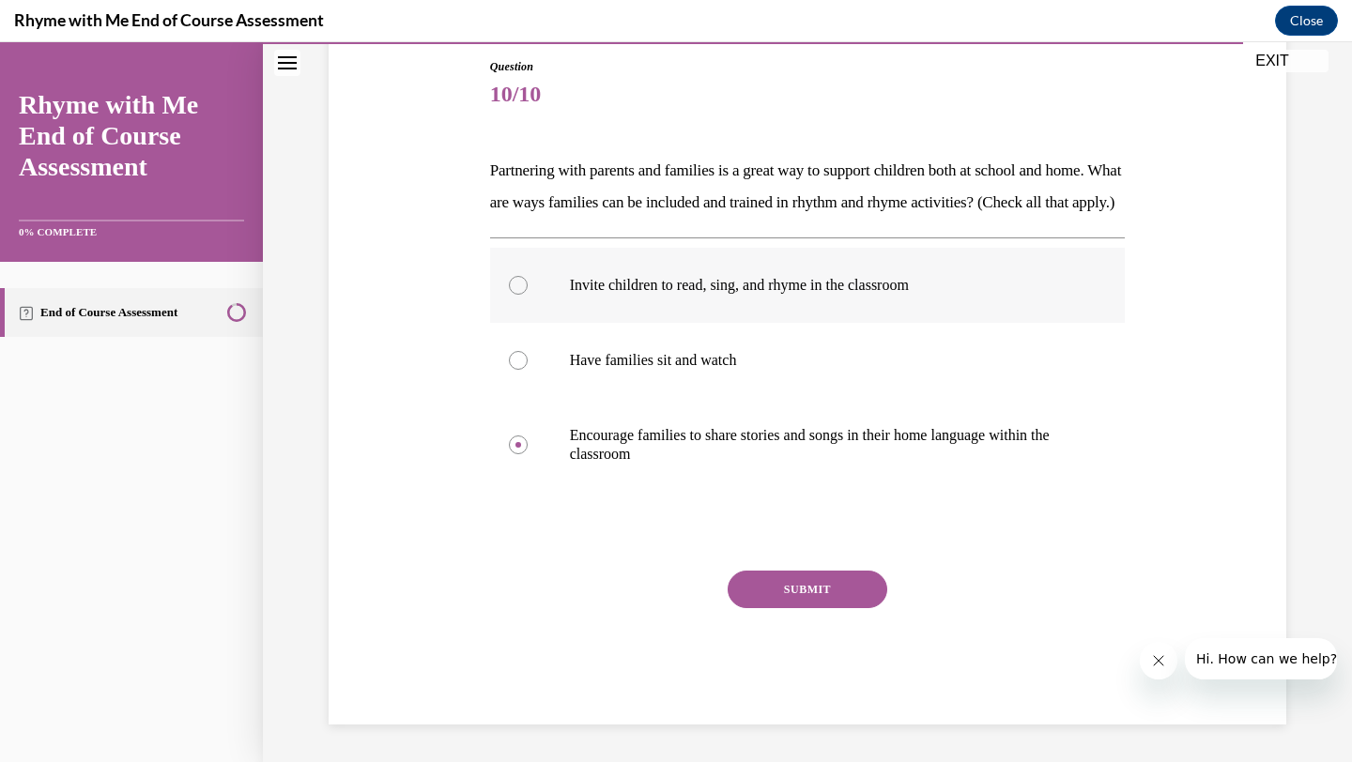
click at [515, 295] on input "Invite children to read, sing, and rhyme in the classroom" at bounding box center [518, 285] width 19 height 19
radio input "true"
click at [517, 397] on label "Have families sit and watch" at bounding box center [808, 360] width 636 height 75
click at [517, 370] on input "Have families sit and watch" at bounding box center [518, 360] width 19 height 19
radio input "true"
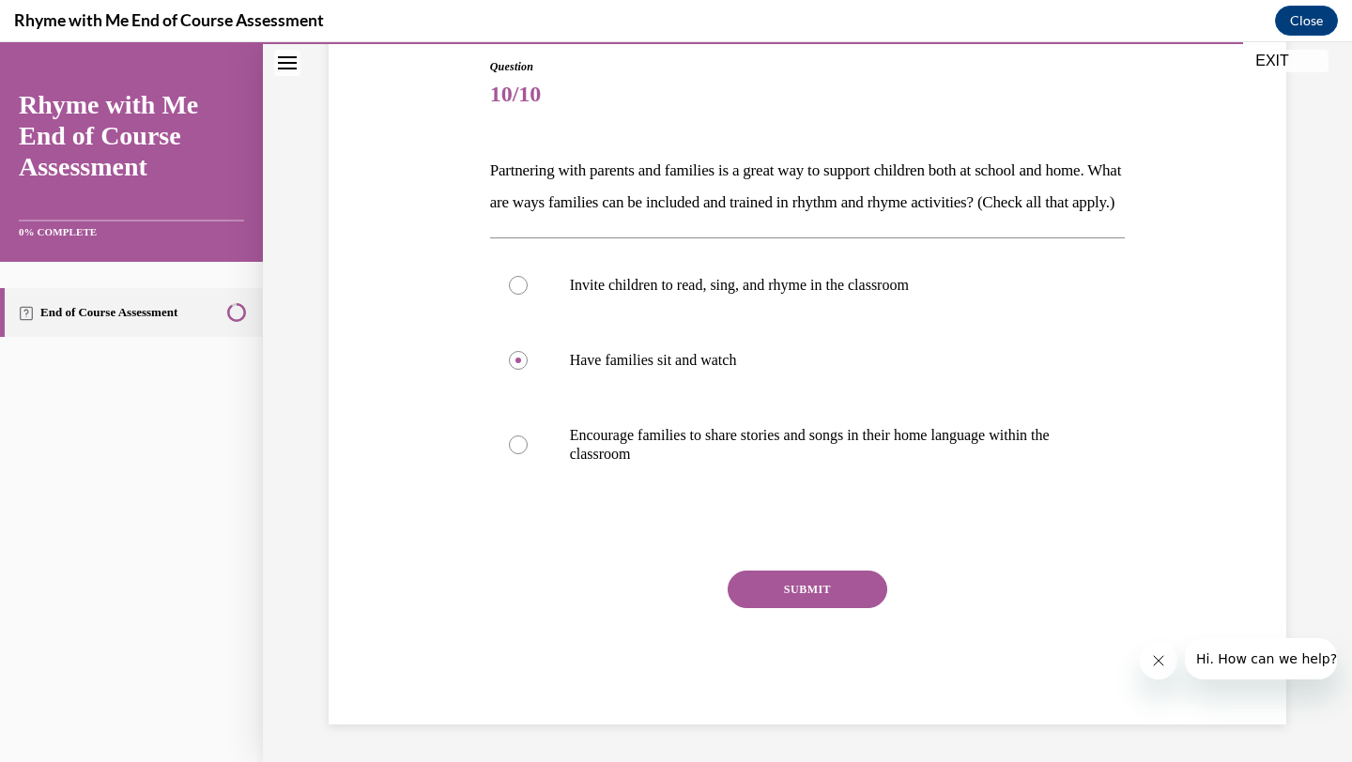
click at [854, 608] on button "SUBMIT" at bounding box center [808, 590] width 160 height 38
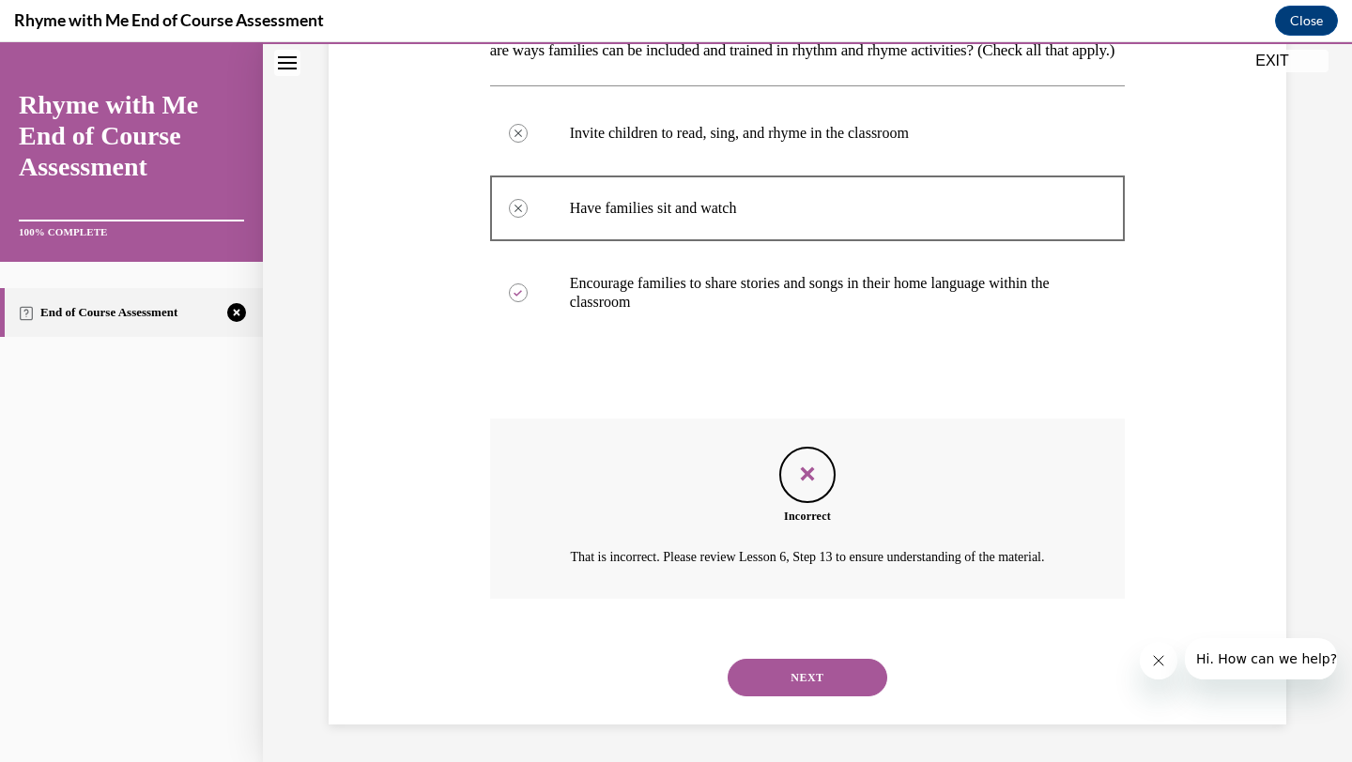
scroll to position [408, 0]
click at [802, 682] on button "NEXT" at bounding box center [808, 678] width 160 height 38
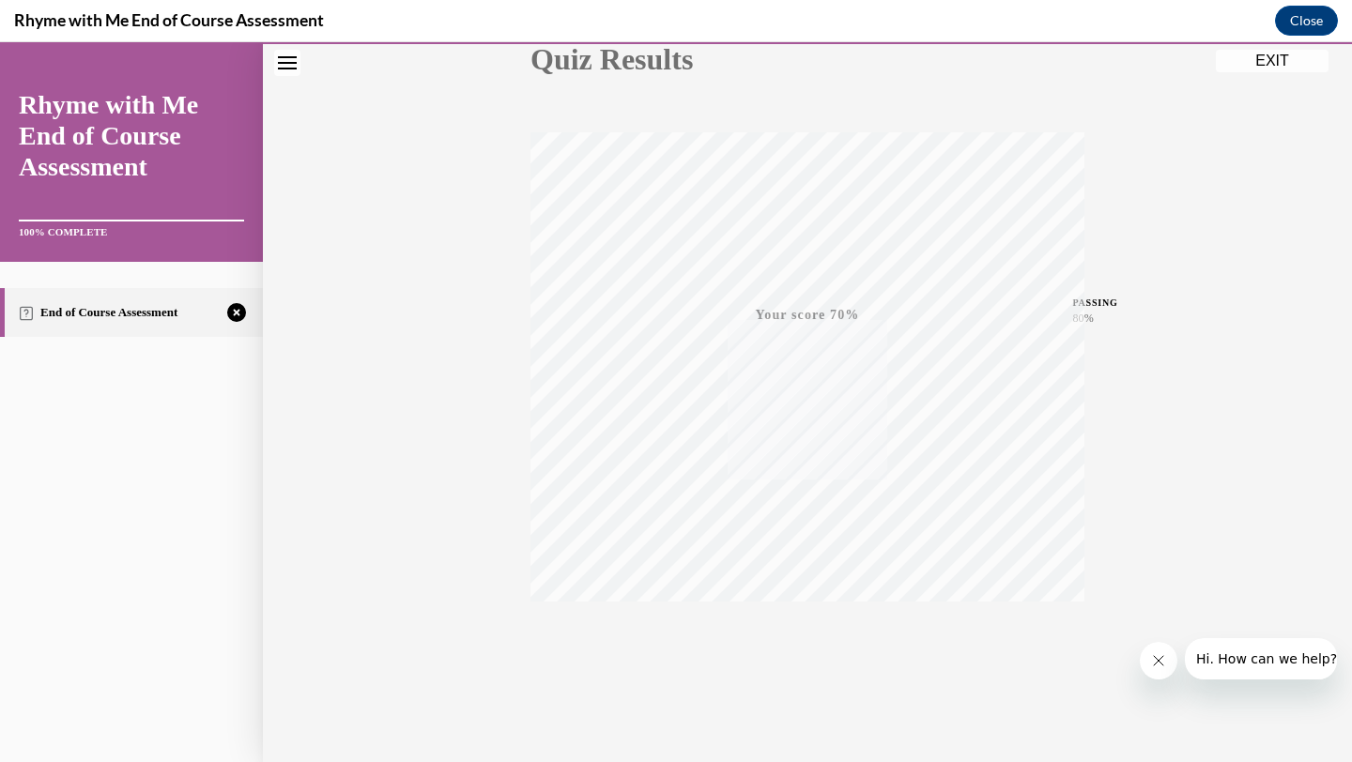
scroll to position [242, 0]
click at [804, 648] on icon "button" at bounding box center [807, 647] width 67 height 21
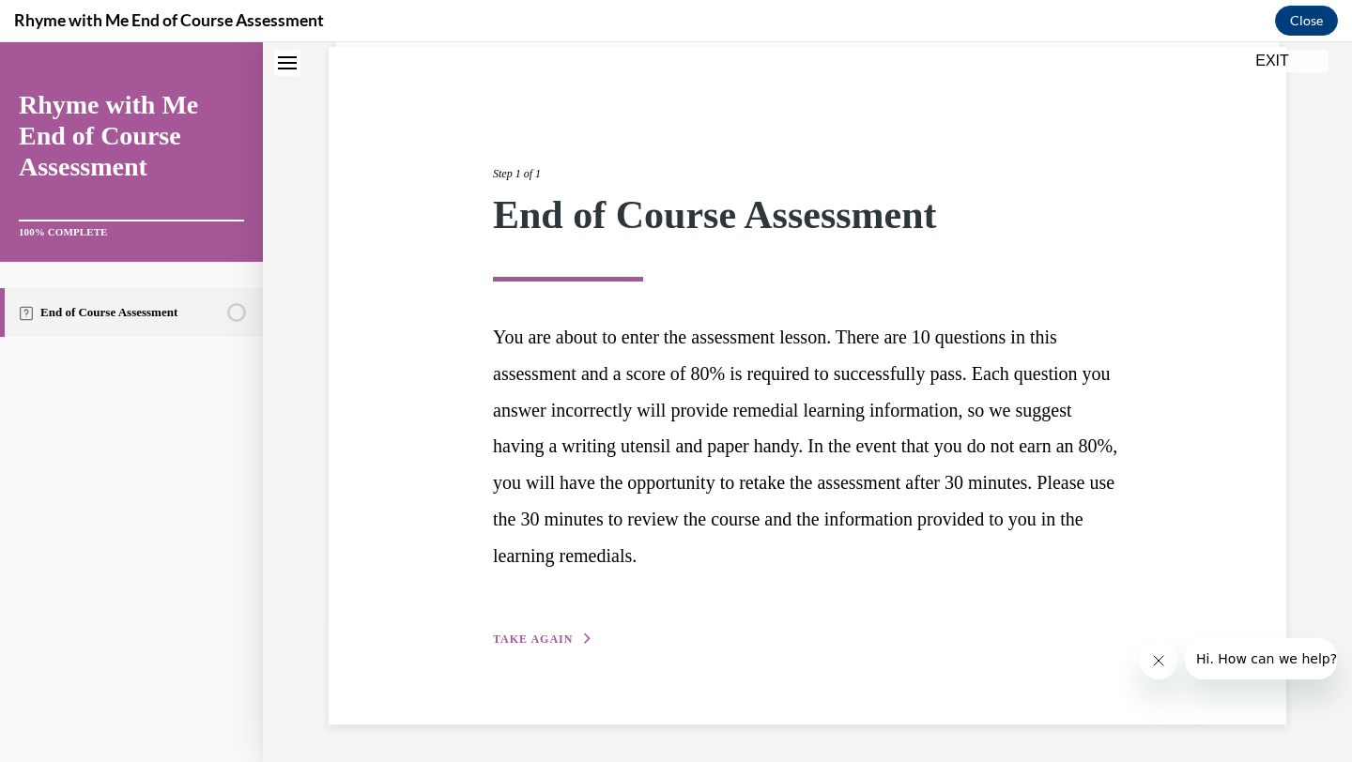
scroll to position [138, 0]
click at [536, 645] on span "TAKE AGAIN" at bounding box center [533, 640] width 80 height 13
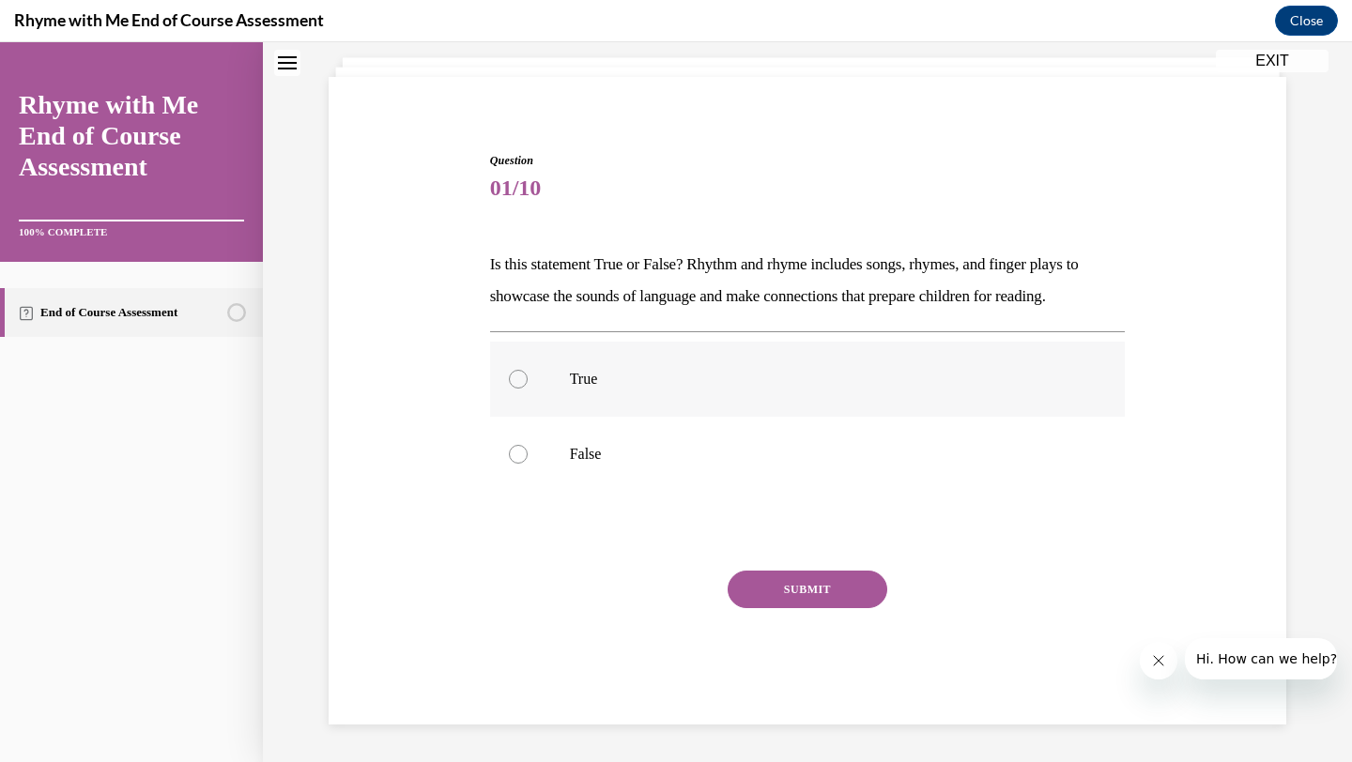
click at [520, 377] on div at bounding box center [518, 379] width 19 height 19
click at [520, 377] on input "True" at bounding box center [518, 379] width 19 height 19
radio input "true"
click at [759, 589] on button "SUBMIT" at bounding box center [808, 590] width 160 height 38
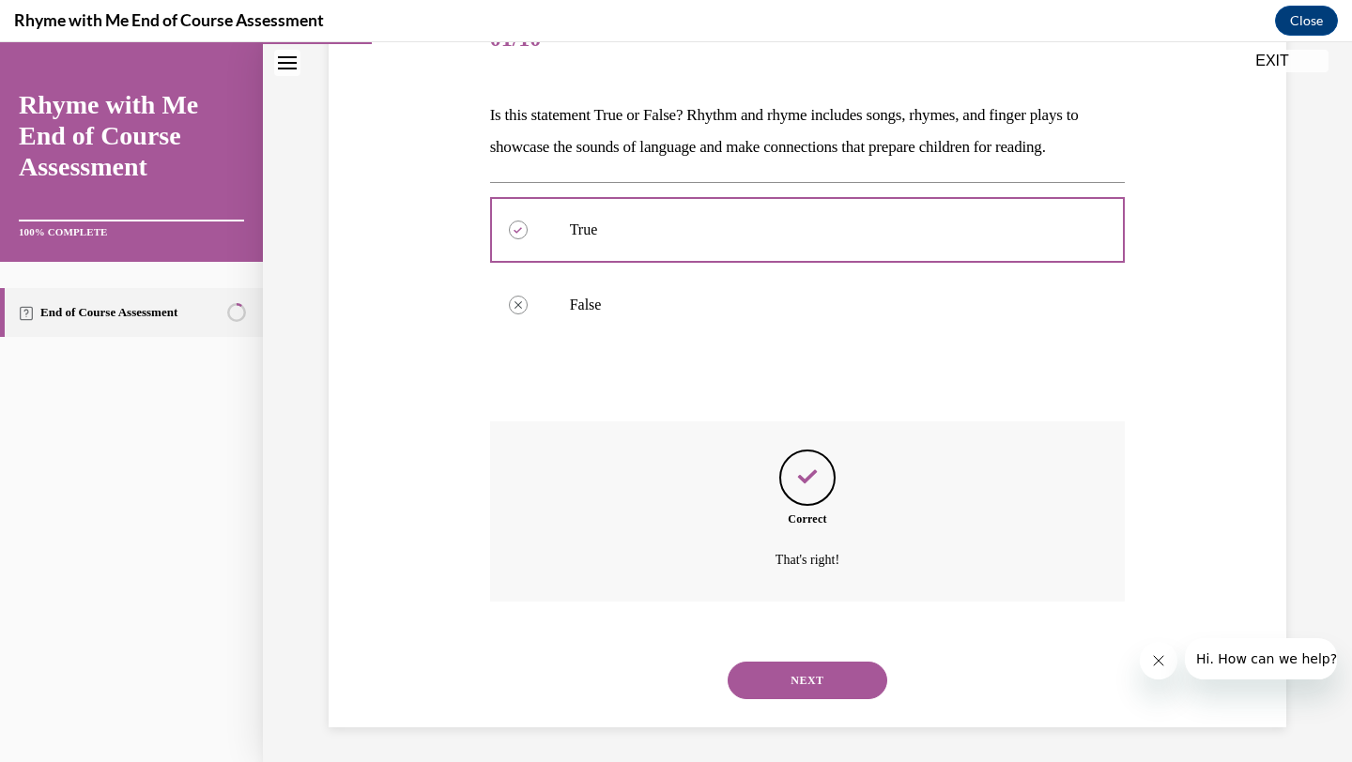
scroll to position [261, 0]
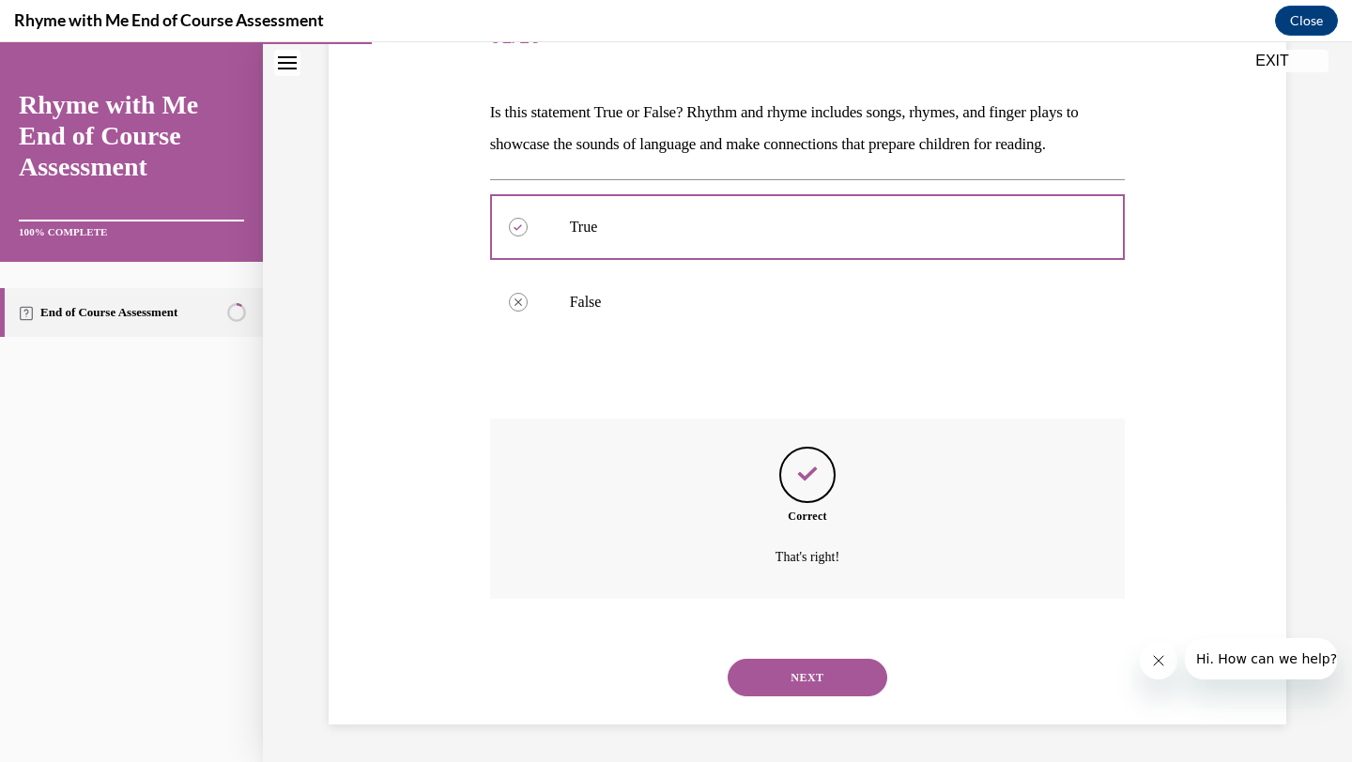
click at [808, 662] on button "NEXT" at bounding box center [808, 678] width 160 height 38
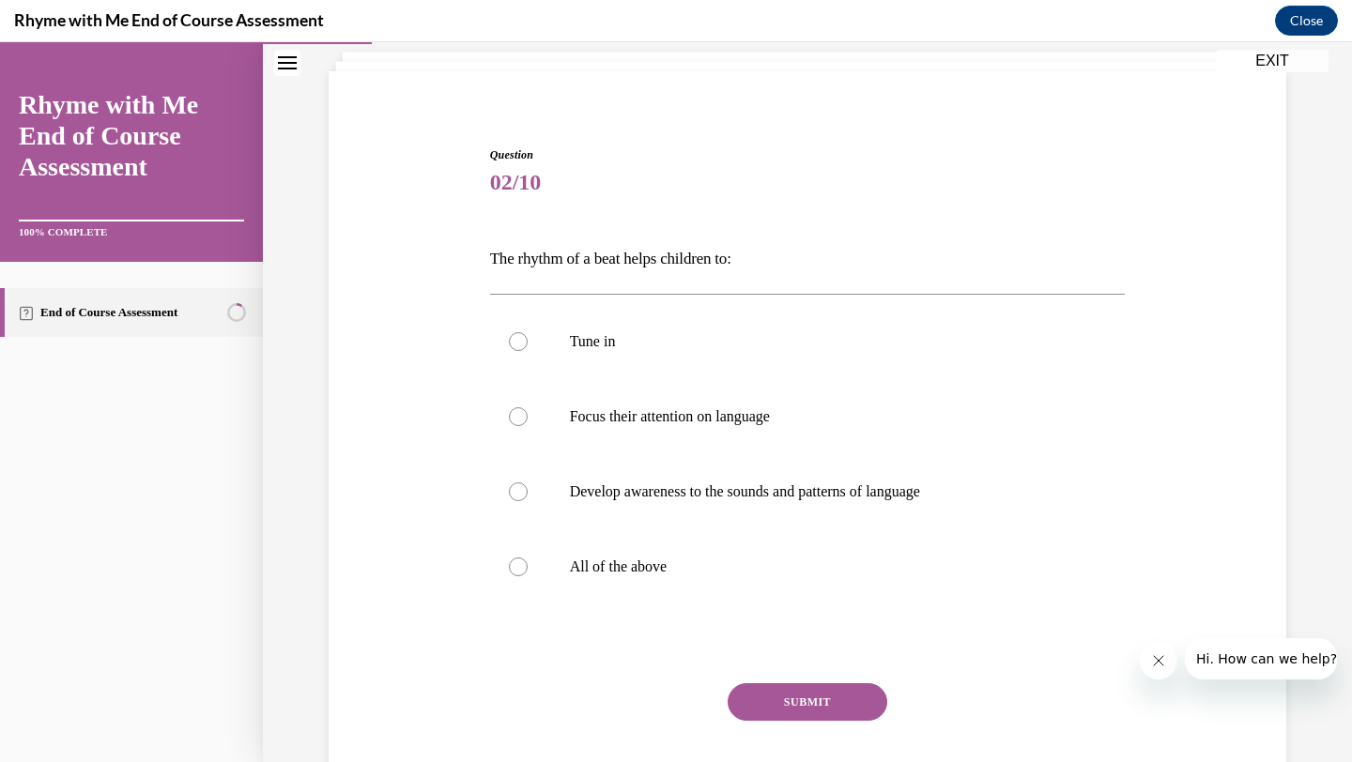
scroll to position [208, 0]
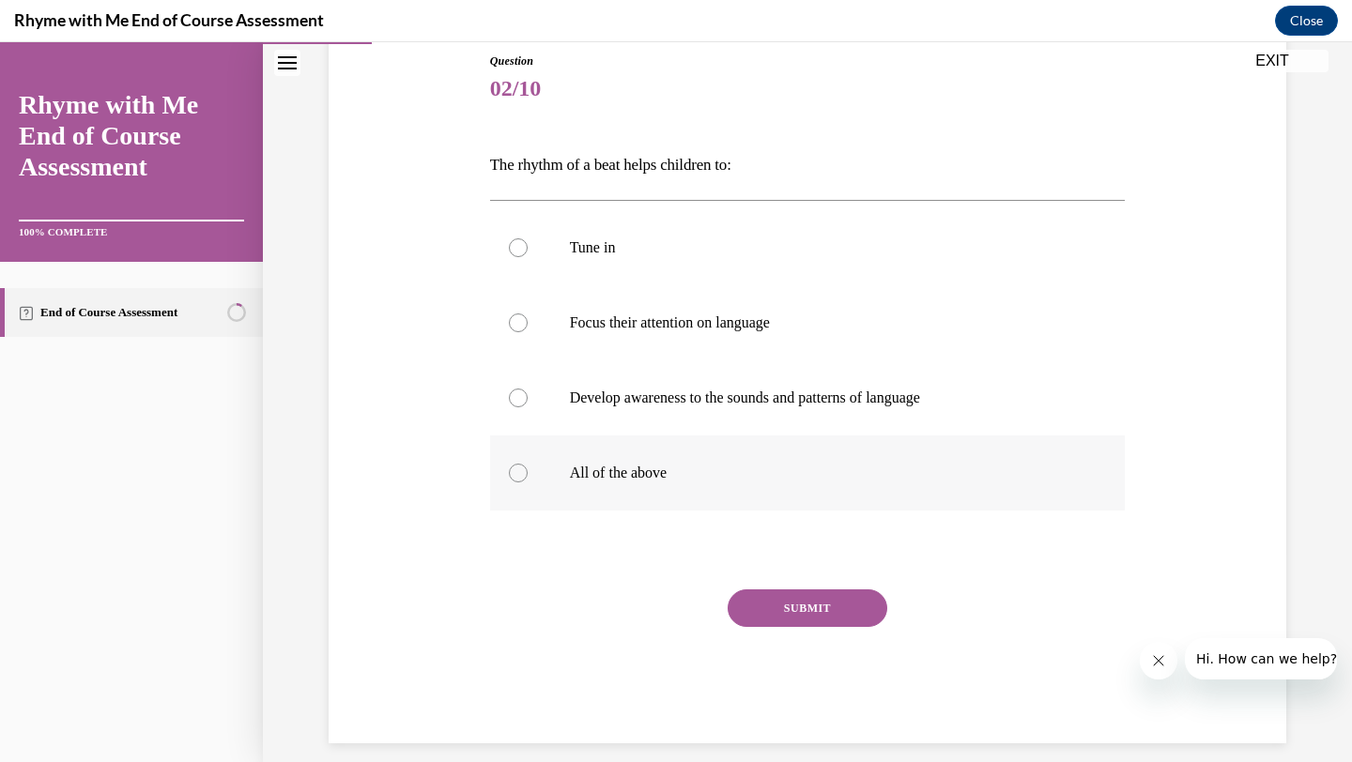
click at [528, 468] on label "All of the above" at bounding box center [808, 473] width 636 height 75
click at [528, 468] on input "All of the above" at bounding box center [518, 473] width 19 height 19
radio input "true"
click at [789, 606] on button "SUBMIT" at bounding box center [808, 609] width 160 height 38
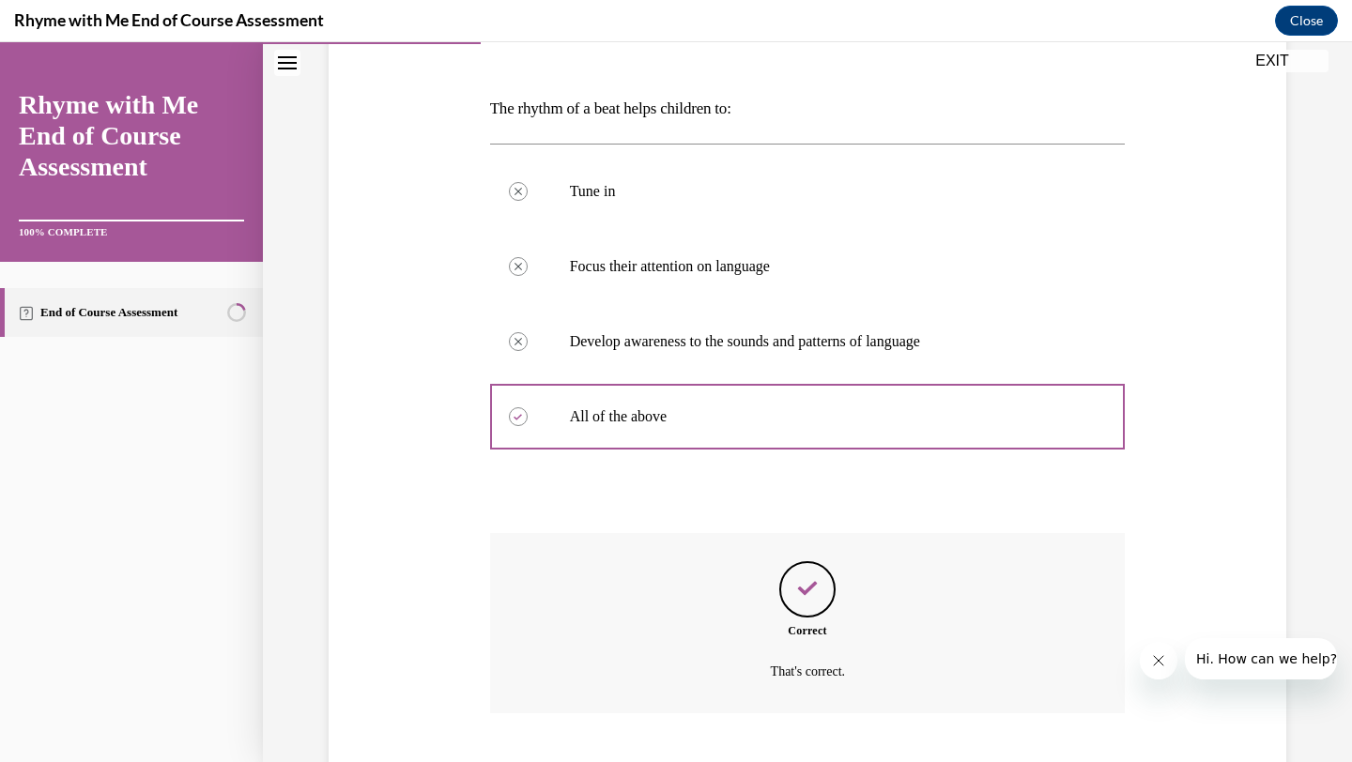
scroll to position [379, 0]
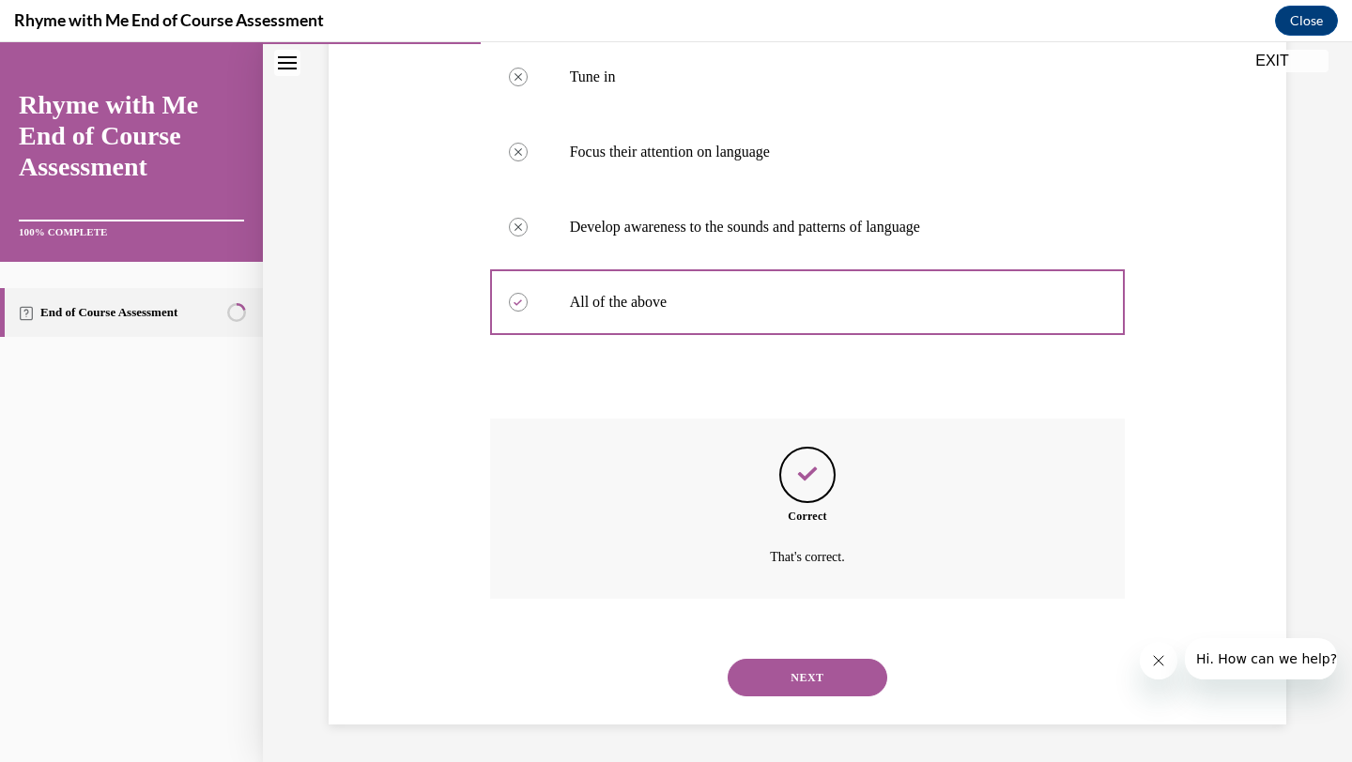
click at [803, 677] on button "NEXT" at bounding box center [808, 678] width 160 height 38
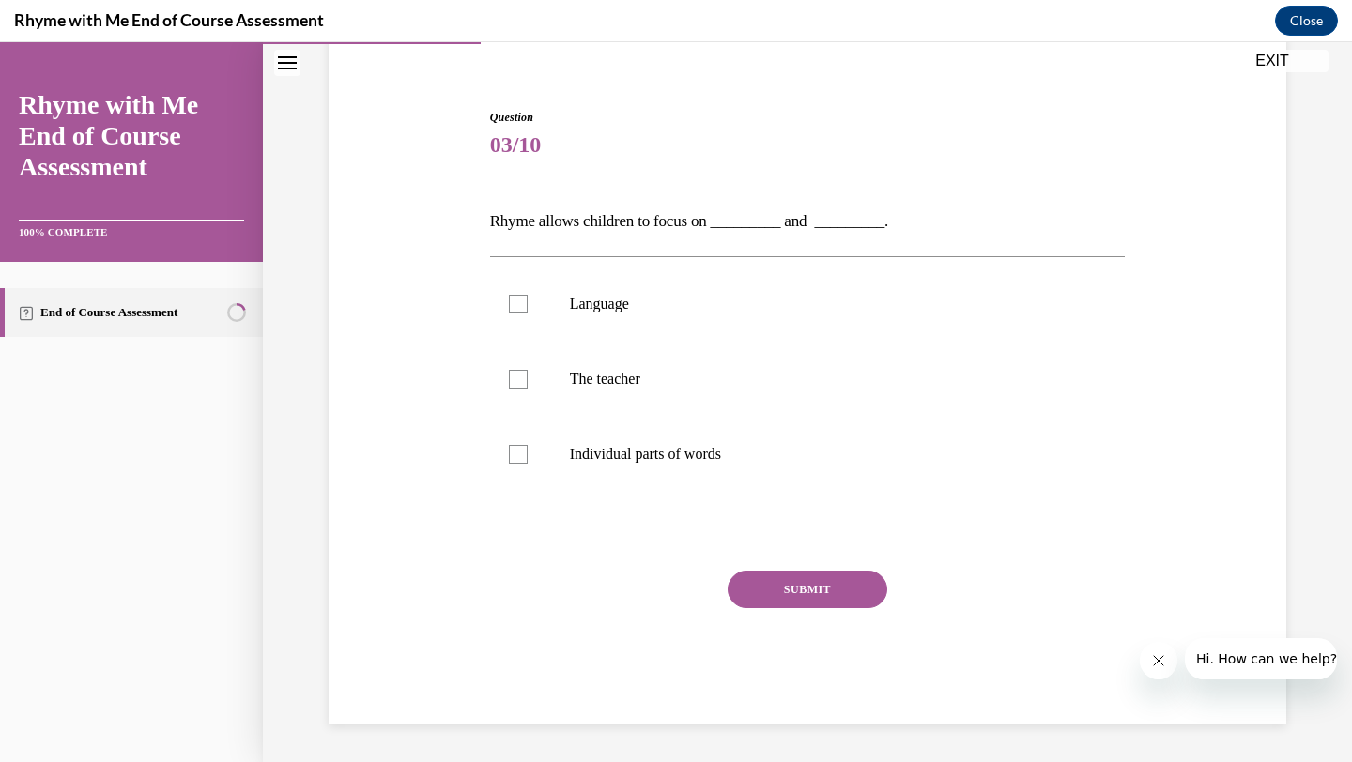
scroll to position [152, 0]
click at [517, 300] on div at bounding box center [518, 304] width 19 height 19
click at [517, 300] on input "Language" at bounding box center [518, 304] width 19 height 19
checkbox input "true"
click at [514, 445] on div at bounding box center [518, 454] width 19 height 19
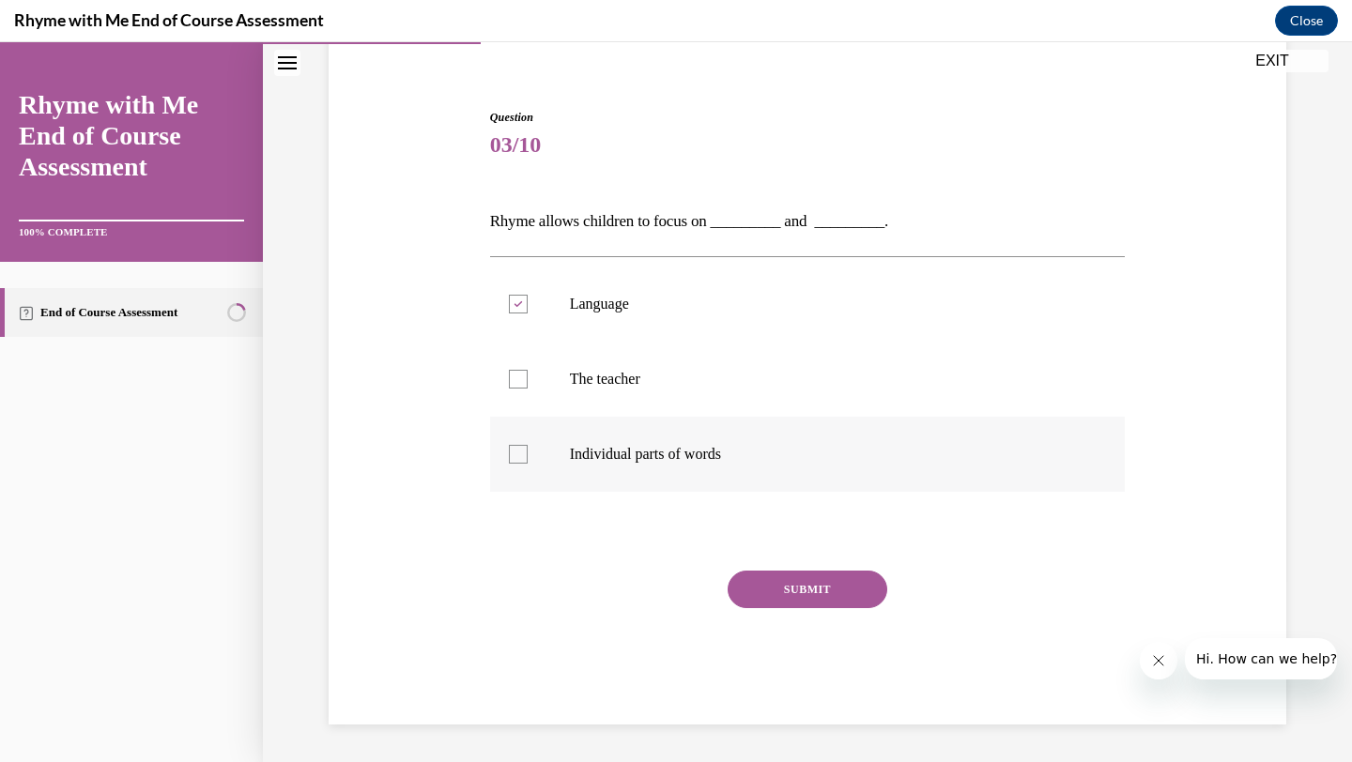
click at [514, 445] on input "Individual parts of words" at bounding box center [518, 454] width 19 height 19
checkbox input "true"
click at [801, 601] on button "SUBMIT" at bounding box center [808, 590] width 160 height 38
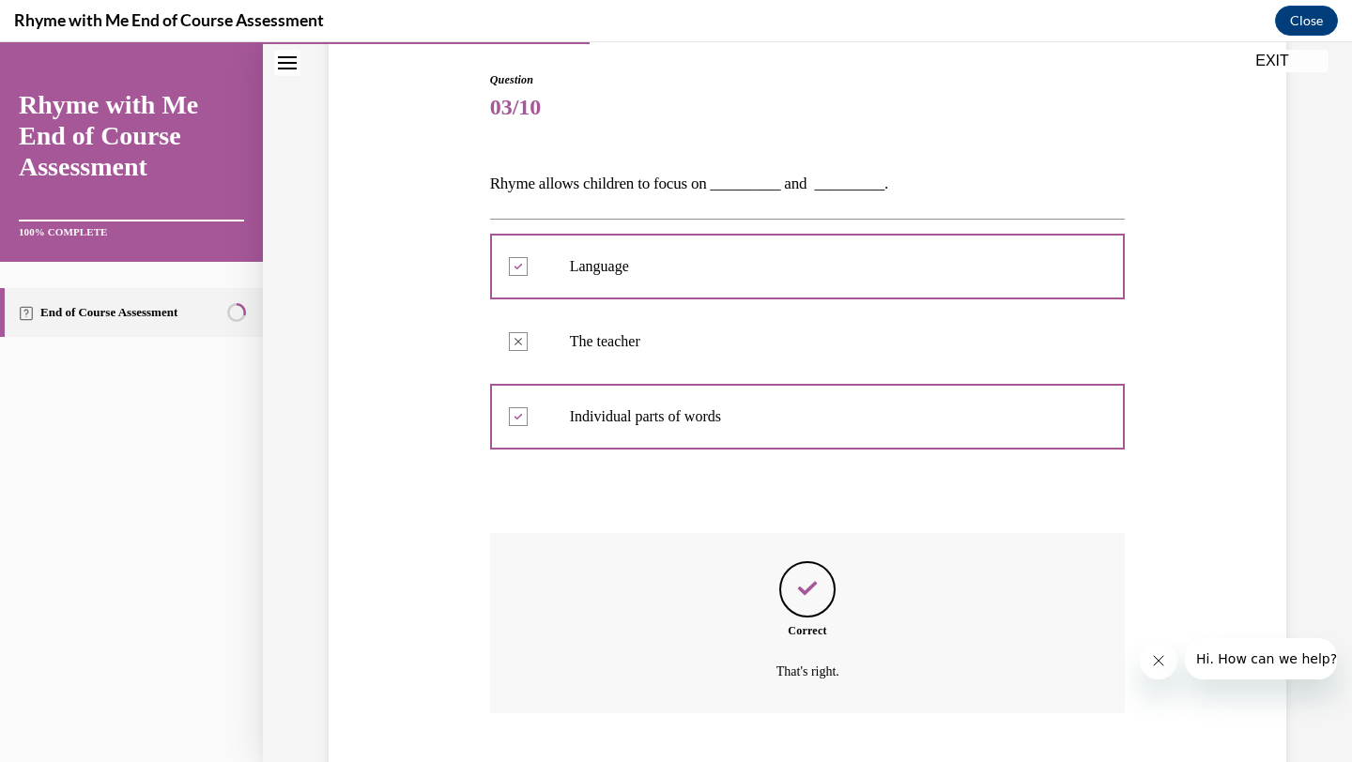
scroll to position [304, 0]
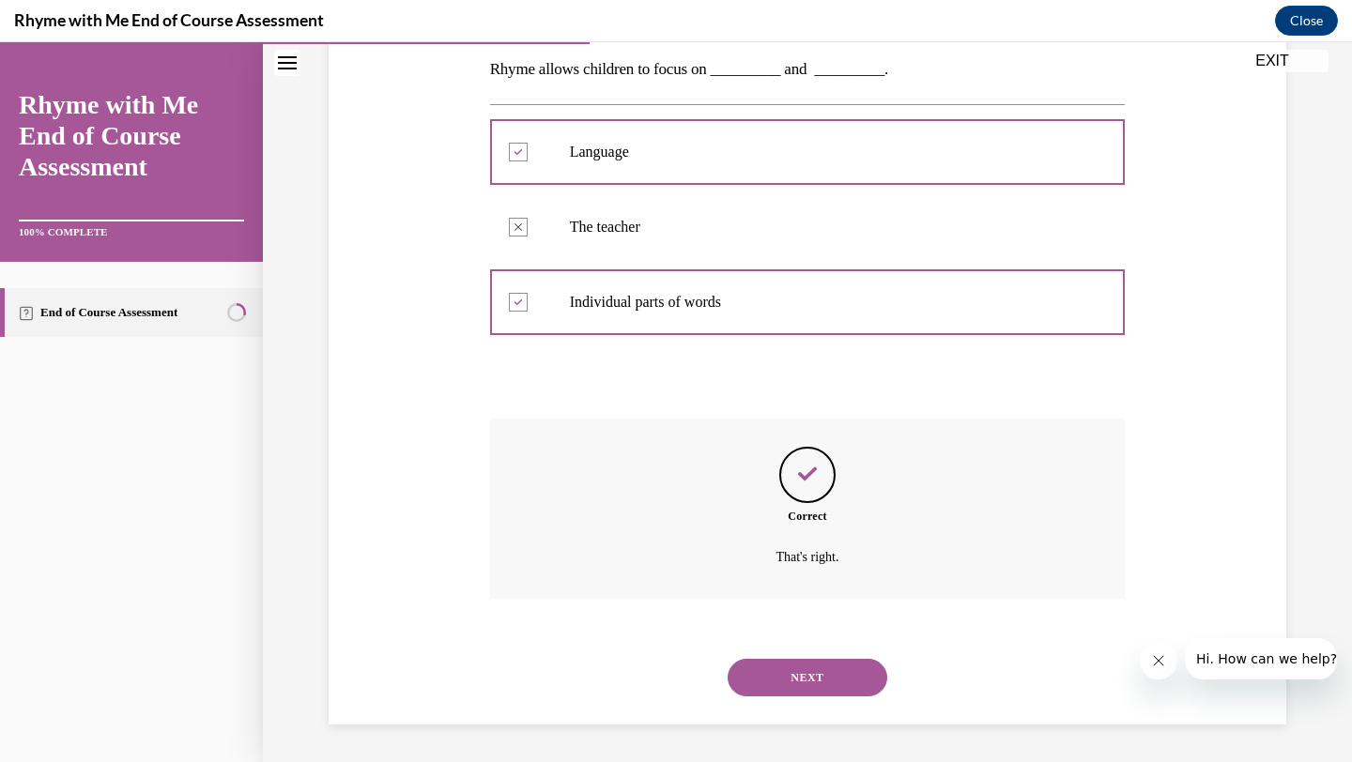
click at [803, 694] on button "NEXT" at bounding box center [808, 678] width 160 height 38
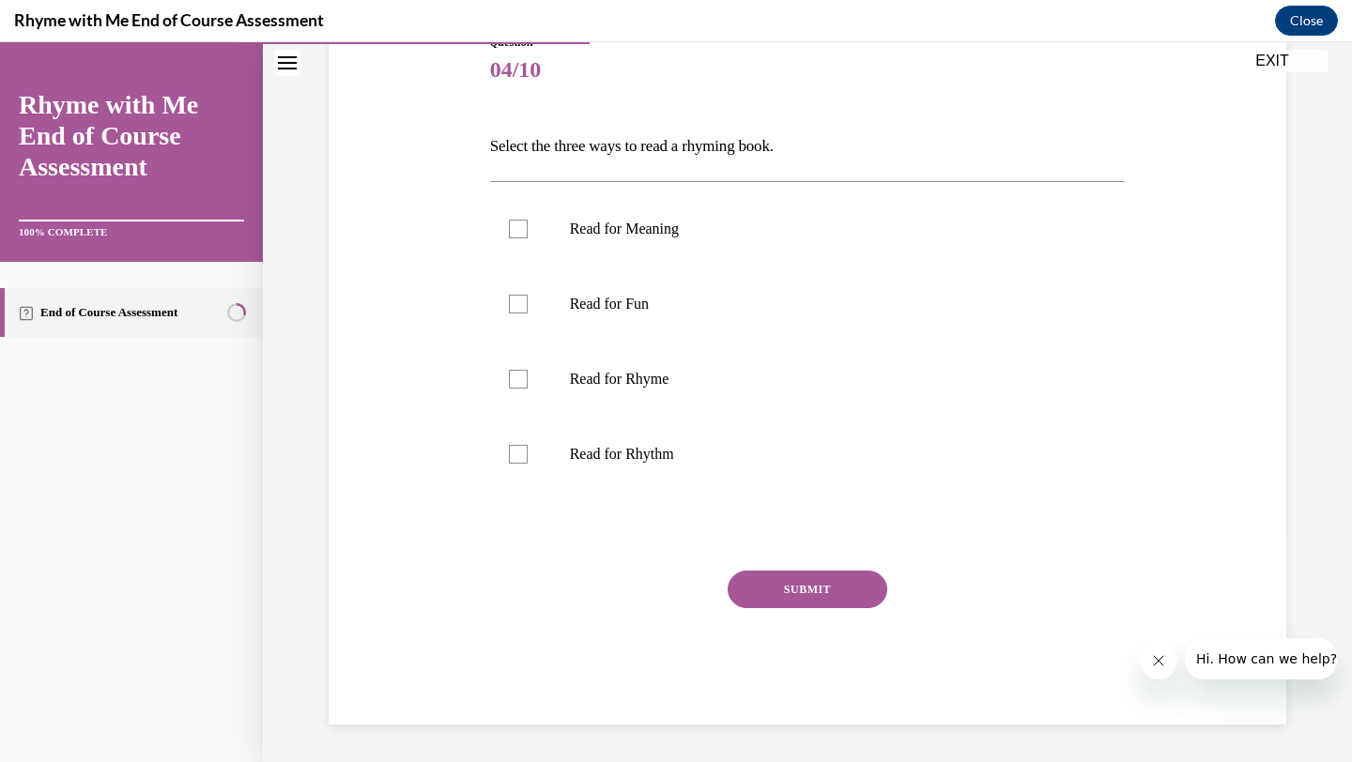
scroll to position [208, 0]
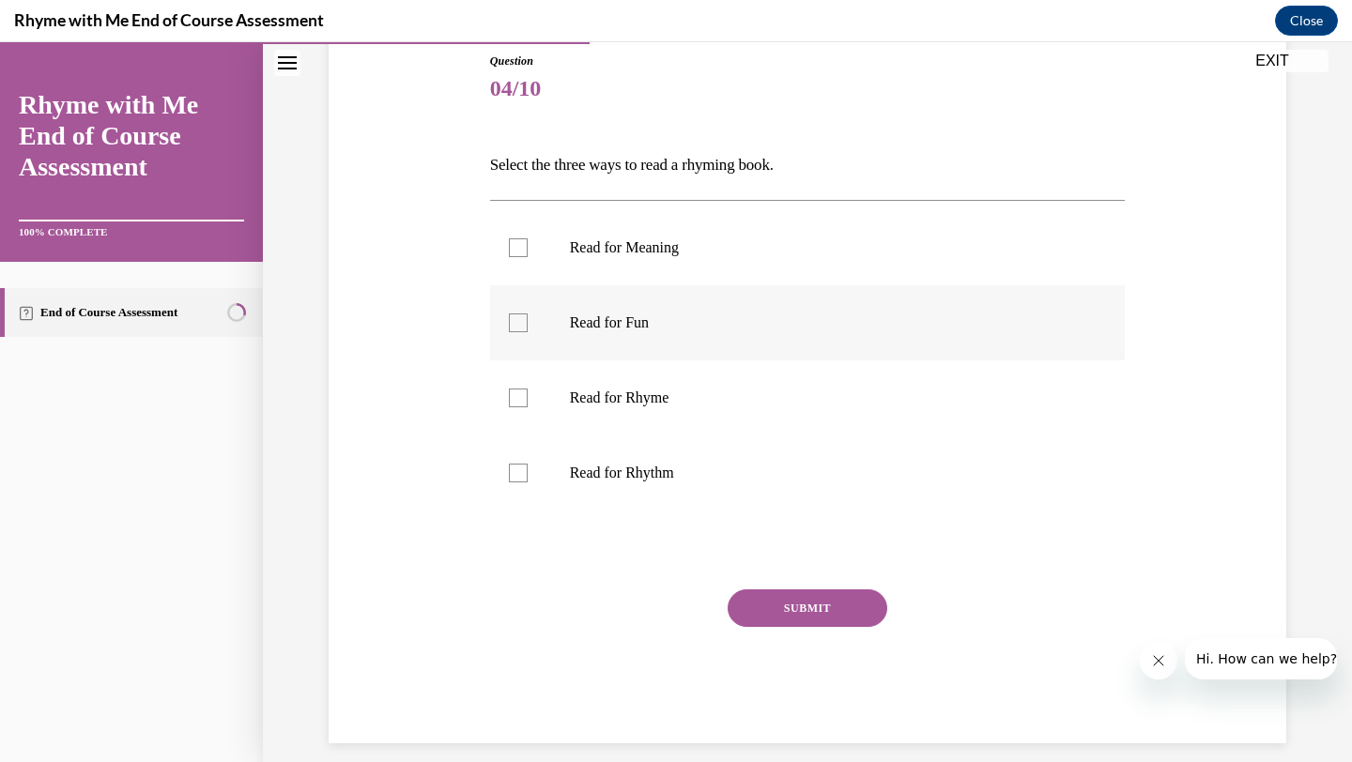
click at [516, 322] on div at bounding box center [518, 323] width 19 height 19
click at [516, 322] on input "Read for Fun" at bounding box center [518, 323] width 19 height 19
checkbox input "true"
click at [528, 249] on label "Read for Meaning" at bounding box center [808, 247] width 636 height 75
click at [528, 249] on input "Read for Meaning" at bounding box center [518, 247] width 19 height 19
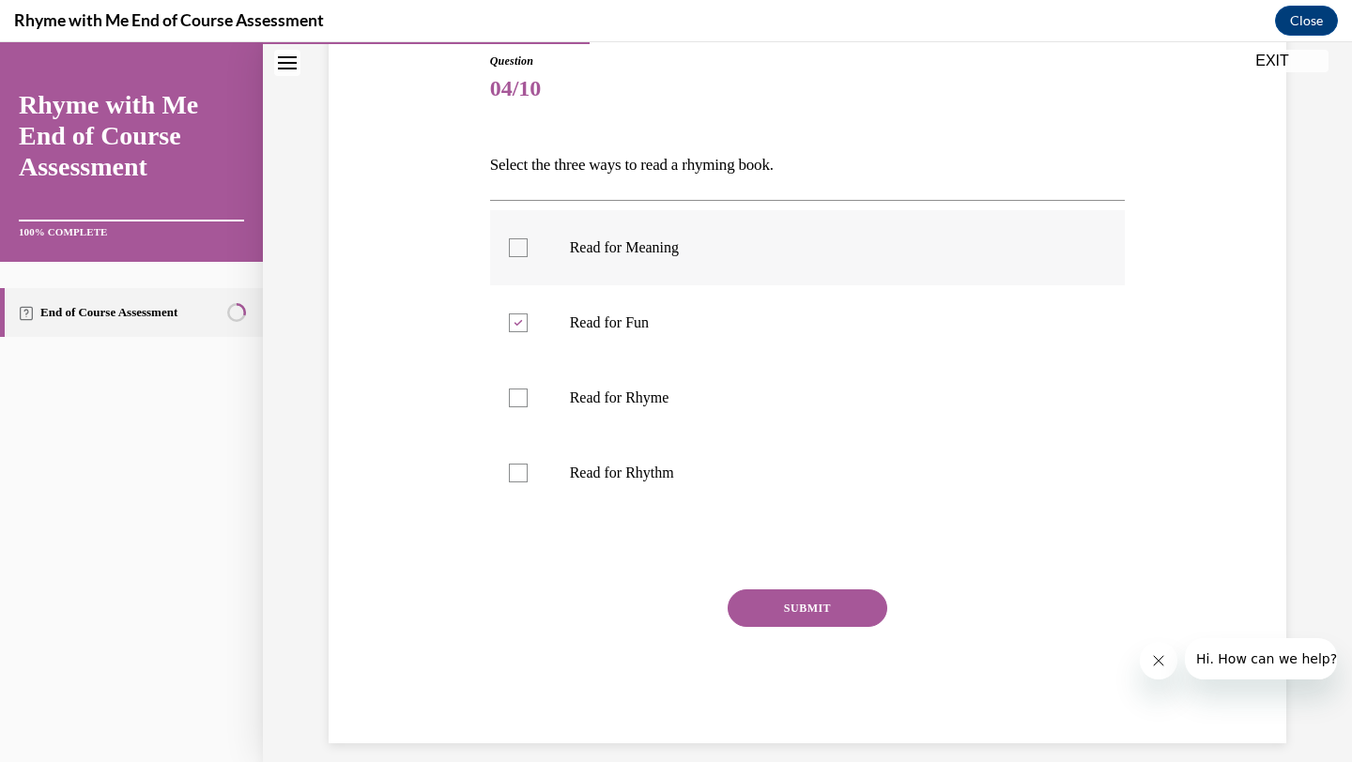
checkbox input "true"
click at [520, 395] on div at bounding box center [518, 398] width 19 height 19
click at [520, 395] on input "Read for Rhyme" at bounding box center [518, 398] width 19 height 19
checkbox input "true"
click at [803, 620] on button "SUBMIT" at bounding box center [808, 609] width 160 height 38
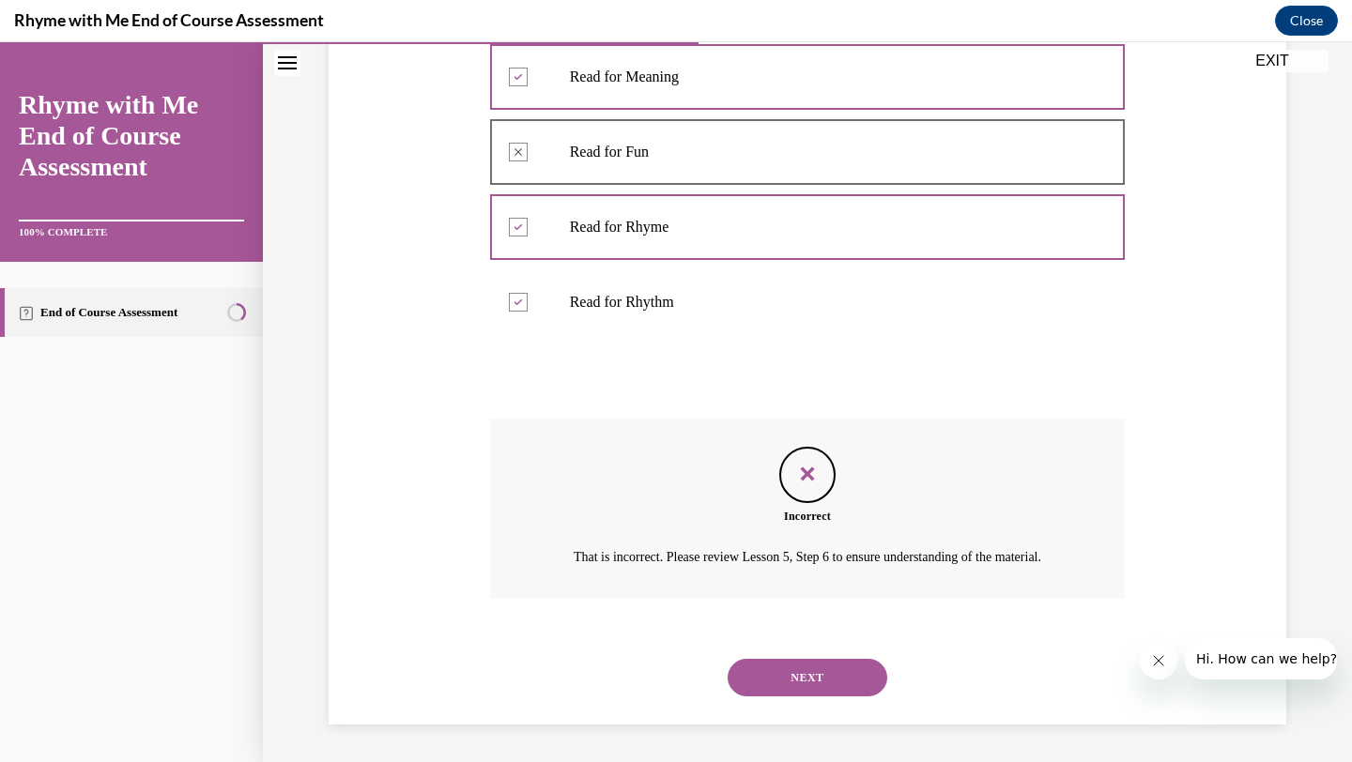
scroll to position [401, 0]
click at [801, 676] on button "NEXT" at bounding box center [808, 678] width 160 height 38
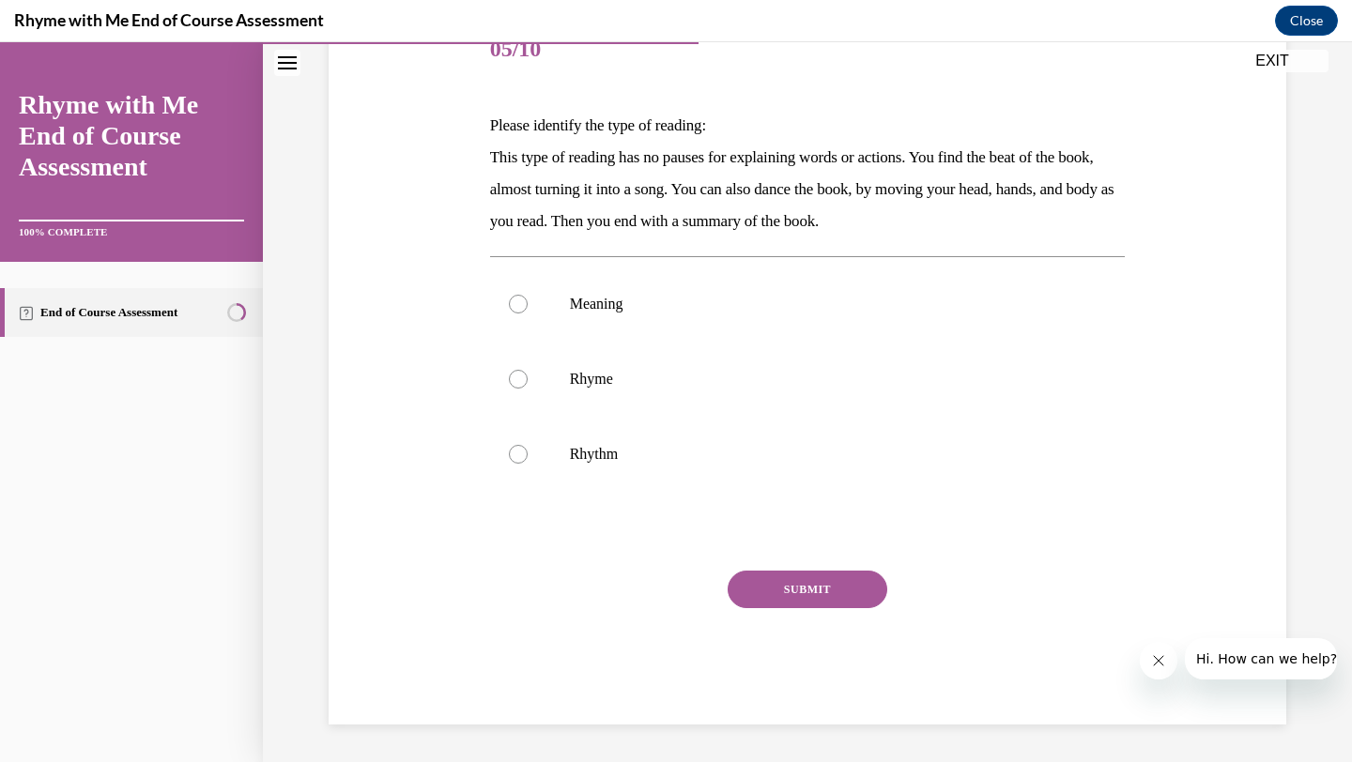
scroll to position [209, 0]
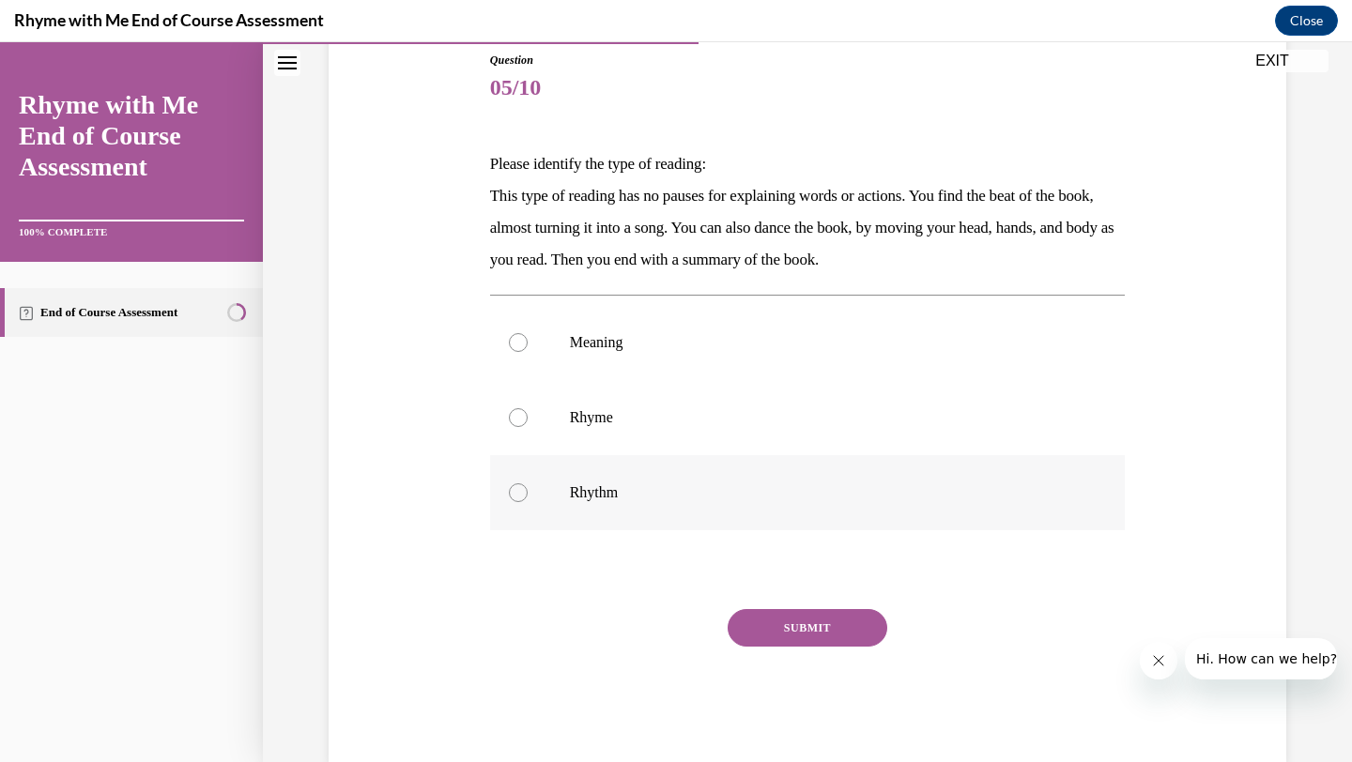
click at [520, 495] on div at bounding box center [518, 492] width 19 height 19
click at [520, 495] on input "Rhythm" at bounding box center [518, 492] width 19 height 19
radio input "true"
click at [817, 629] on button "SUBMIT" at bounding box center [808, 628] width 160 height 38
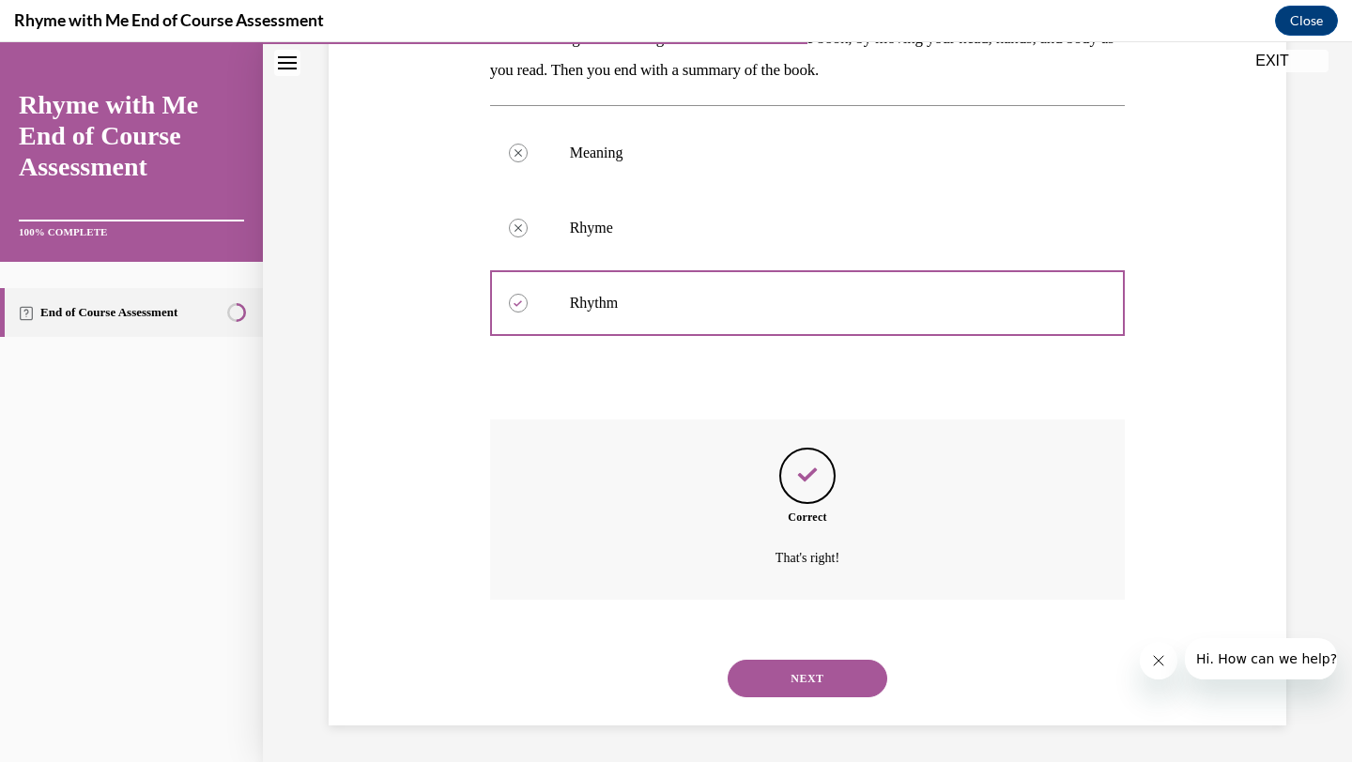
scroll to position [400, 0]
click at [792, 681] on button "NEXT" at bounding box center [808, 678] width 160 height 38
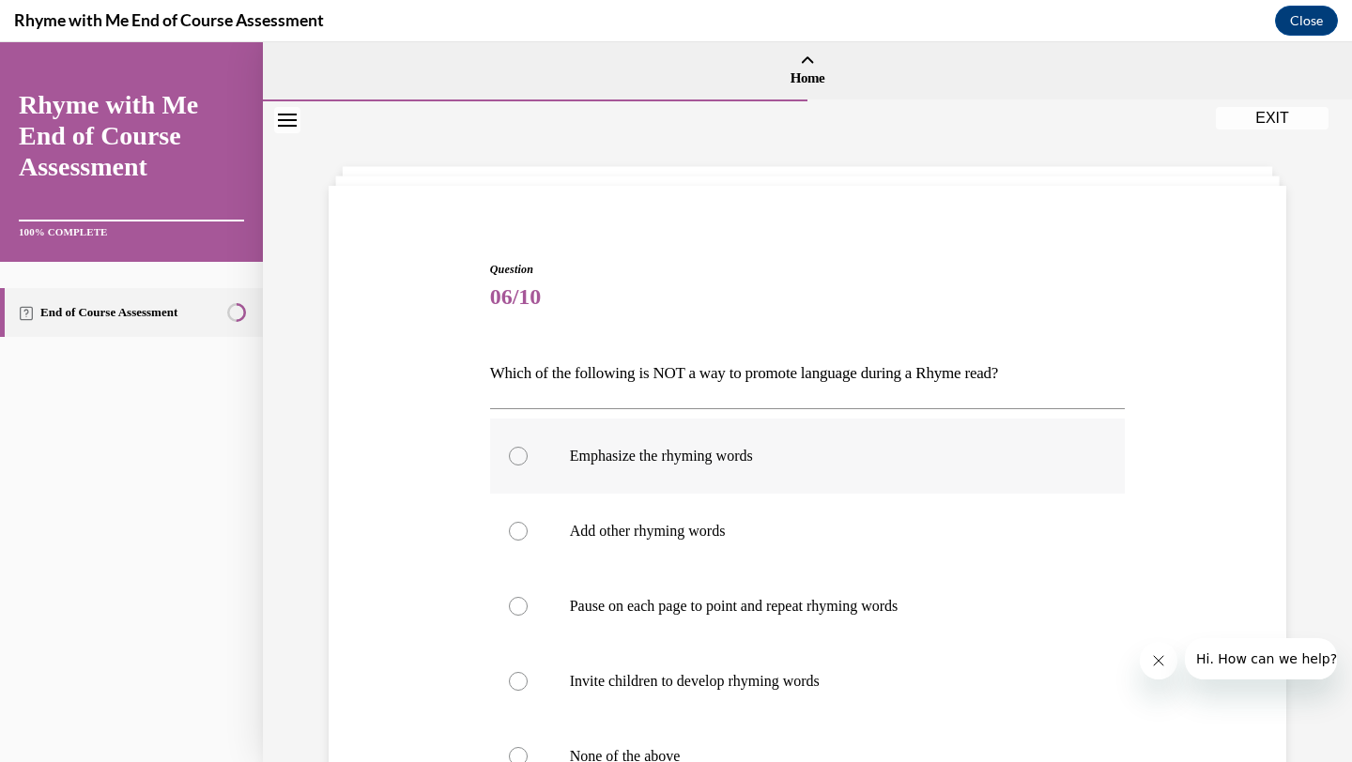
click at [523, 455] on div at bounding box center [518, 456] width 19 height 19
click at [523, 455] on input "Emphasize the rhyming words" at bounding box center [518, 456] width 19 height 19
radio input "true"
click at [516, 533] on div at bounding box center [518, 531] width 19 height 19
click at [516, 533] on input "Add other rhyming words" at bounding box center [518, 531] width 19 height 19
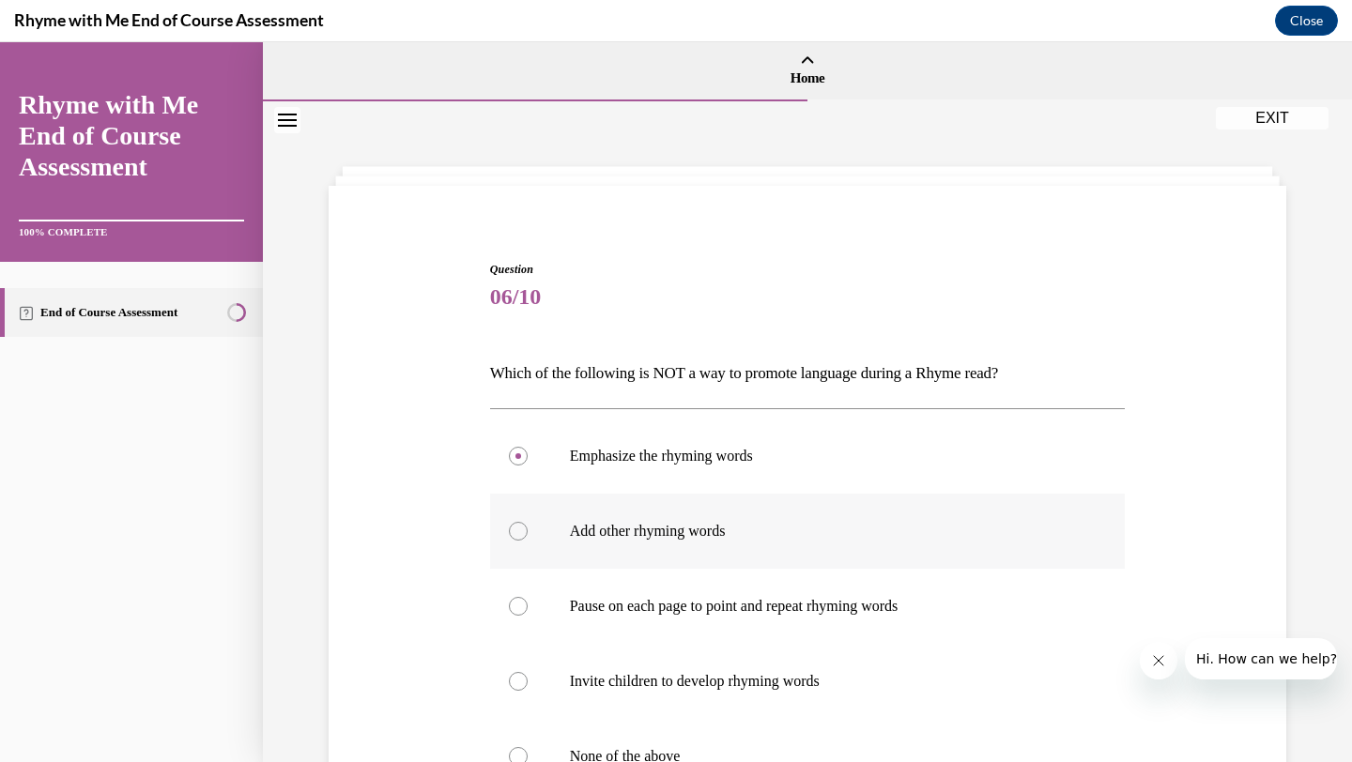
radio input "true"
click at [509, 597] on input "Pause on each page to point and repeat rhyming words" at bounding box center [518, 606] width 19 height 19
radio input "true"
click at [509, 672] on input "Invite children to develop rhyming words" at bounding box center [518, 681] width 19 height 19
radio input "true"
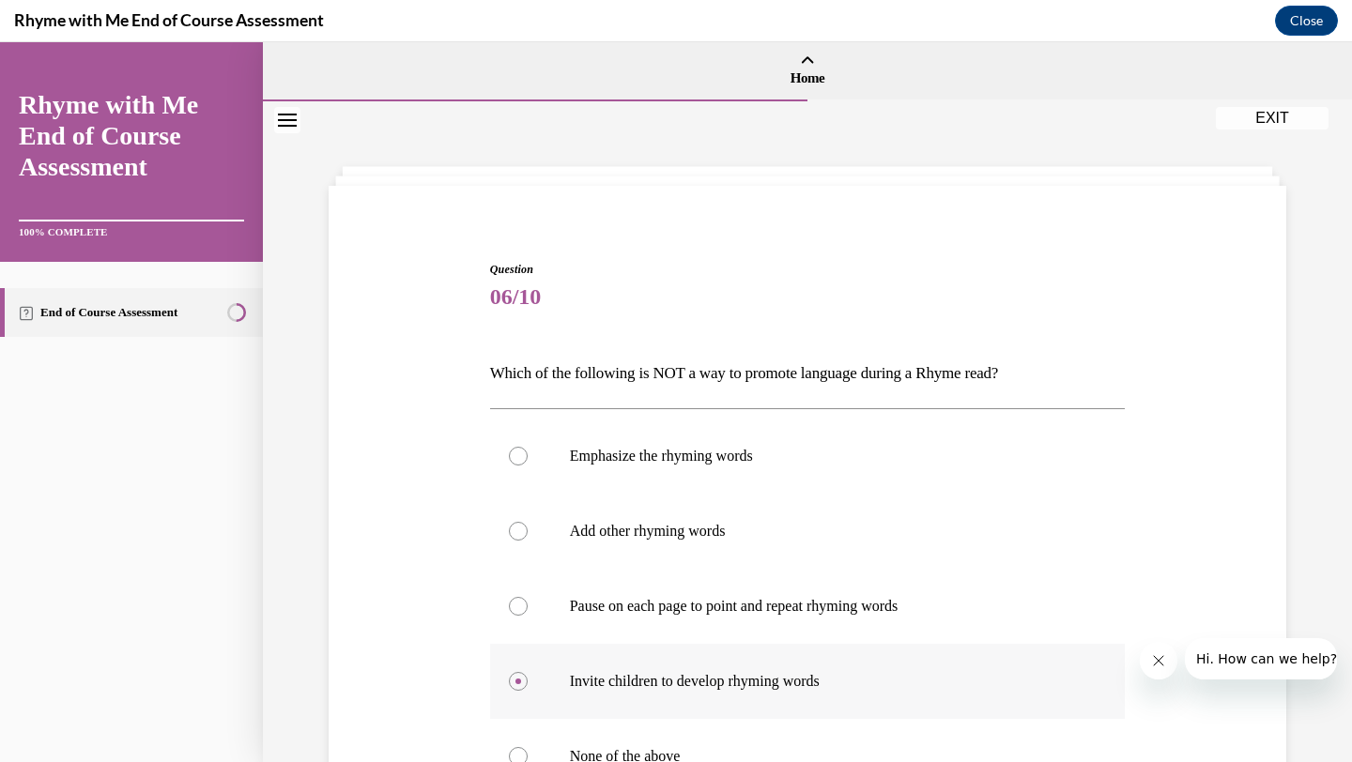
click at [509, 747] on input "None of the above" at bounding box center [518, 756] width 19 height 19
radio input "true"
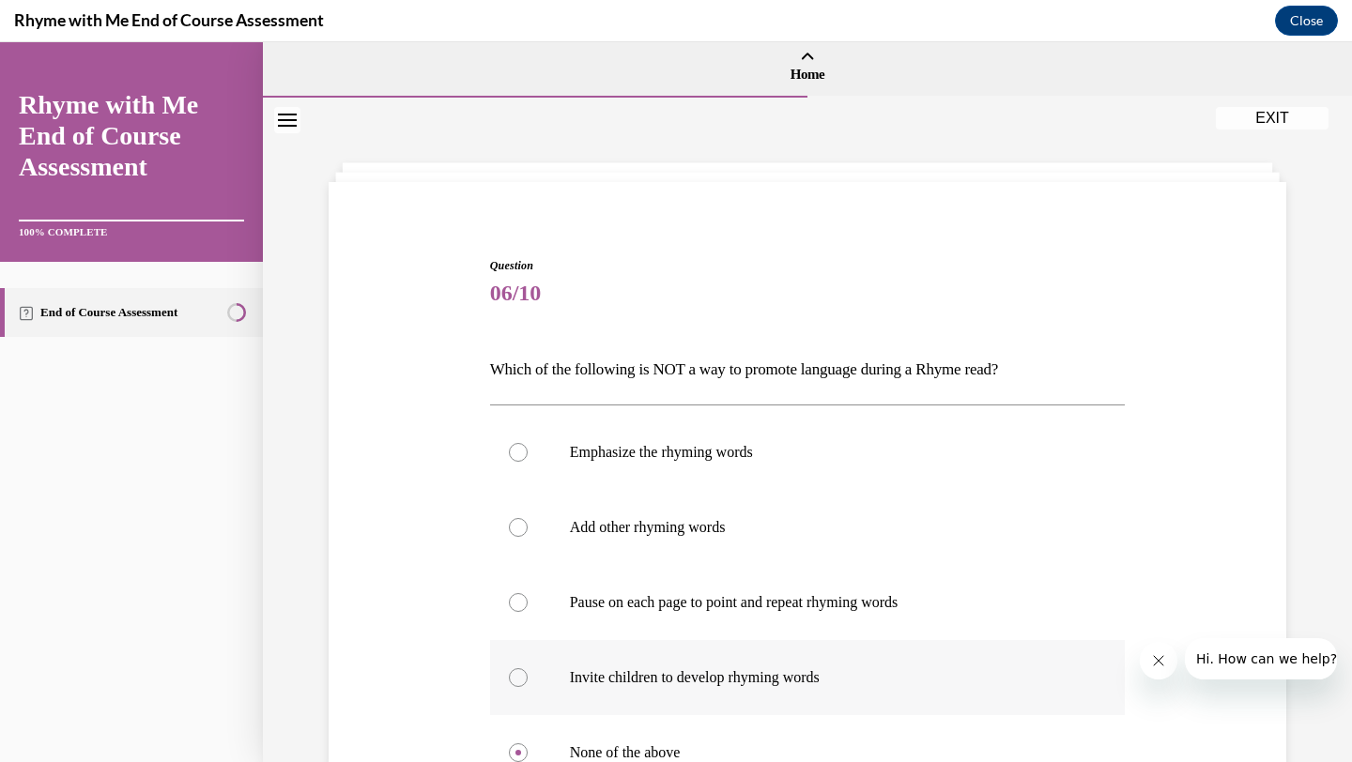
click at [509, 443] on input "Emphasize the rhyming words" at bounding box center [518, 452] width 19 height 19
radio input "true"
click at [509, 518] on input "Add other rhyming words" at bounding box center [518, 527] width 19 height 19
radio input "true"
click at [516, 761] on div at bounding box center [518, 753] width 19 height 19
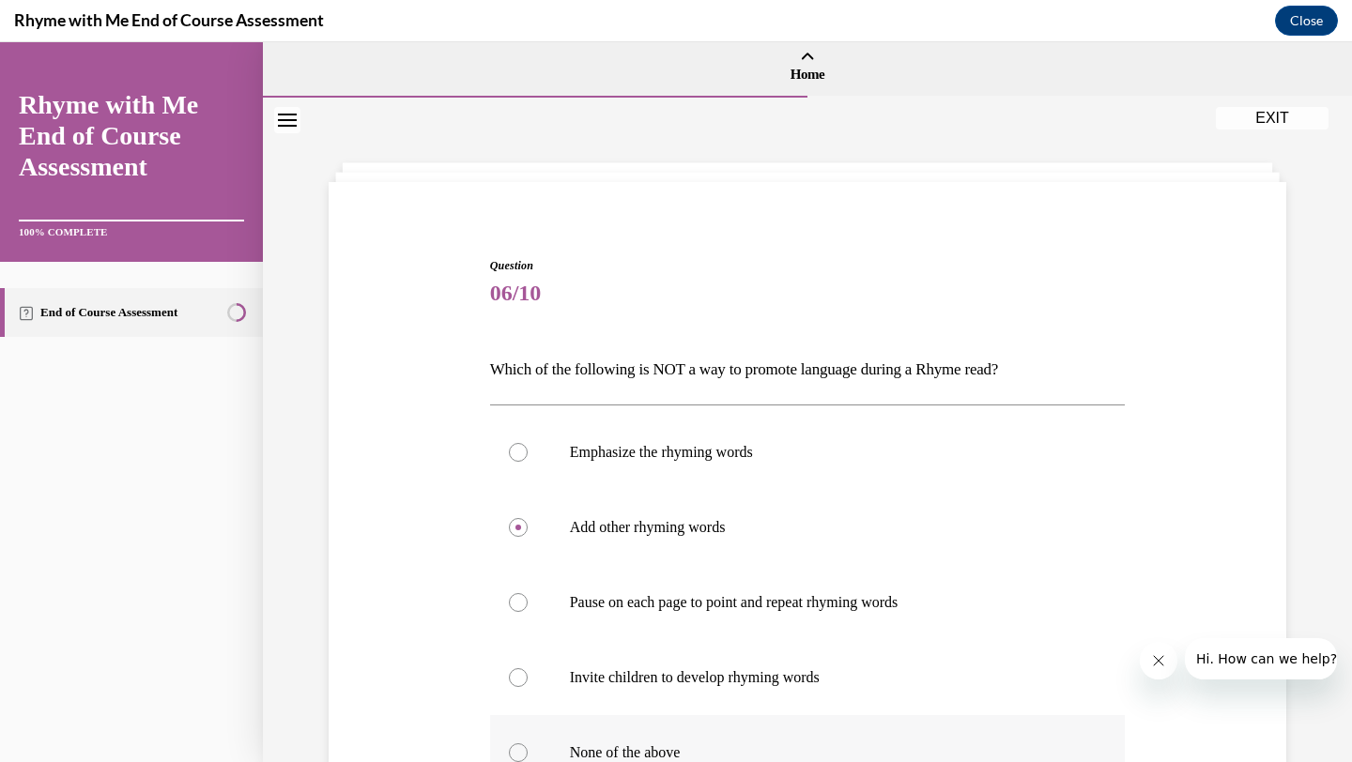
click at [516, 761] on input "None of the above" at bounding box center [518, 753] width 19 height 19
radio input "true"
click at [700, 712] on label "Invite children to develop rhyming words" at bounding box center [808, 677] width 636 height 75
click at [528, 687] on input "Invite children to develop rhyming words" at bounding box center [518, 677] width 19 height 19
radio input "true"
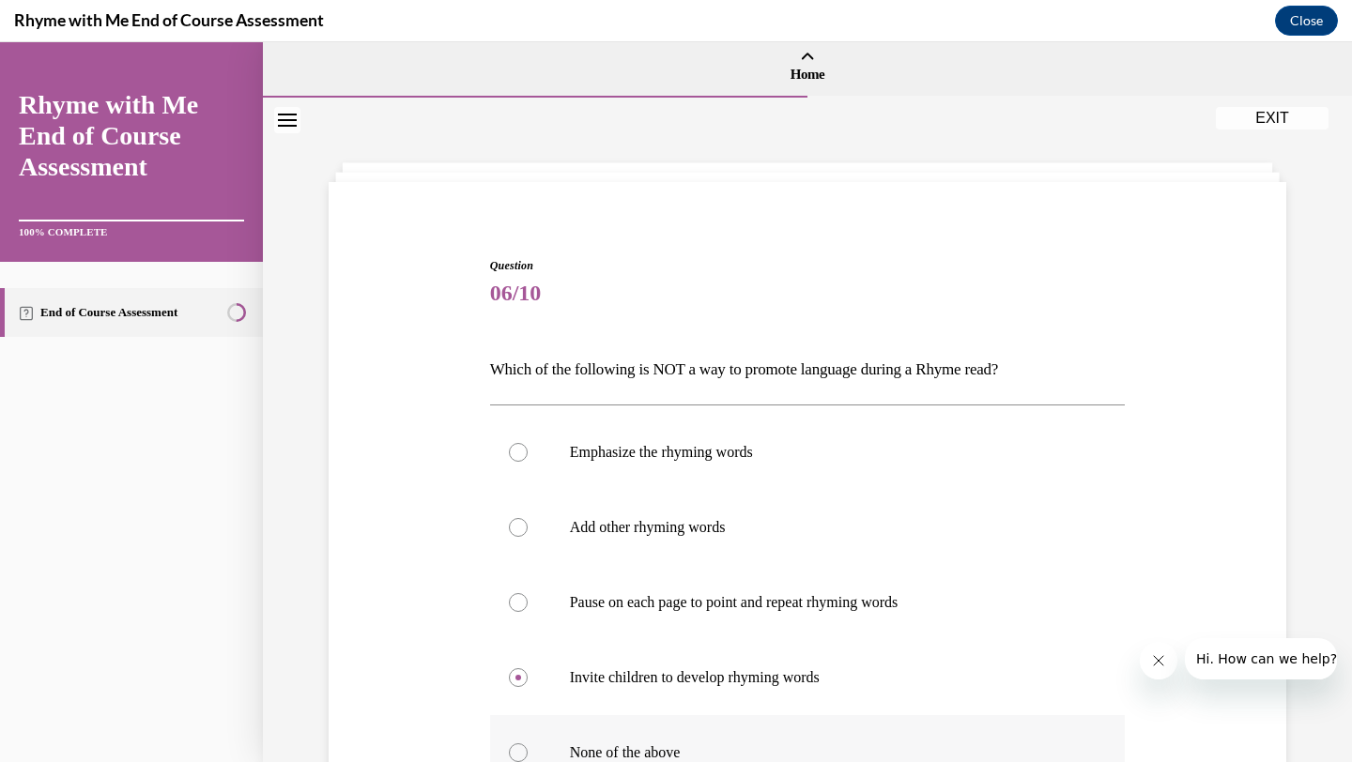
click at [648, 752] on p "None of the above" at bounding box center [824, 753] width 509 height 19
click at [528, 752] on input "None of the above" at bounding box center [518, 753] width 19 height 19
radio input "true"
click at [509, 443] on input "Emphasize the rhyming words" at bounding box center [518, 452] width 19 height 19
radio input "true"
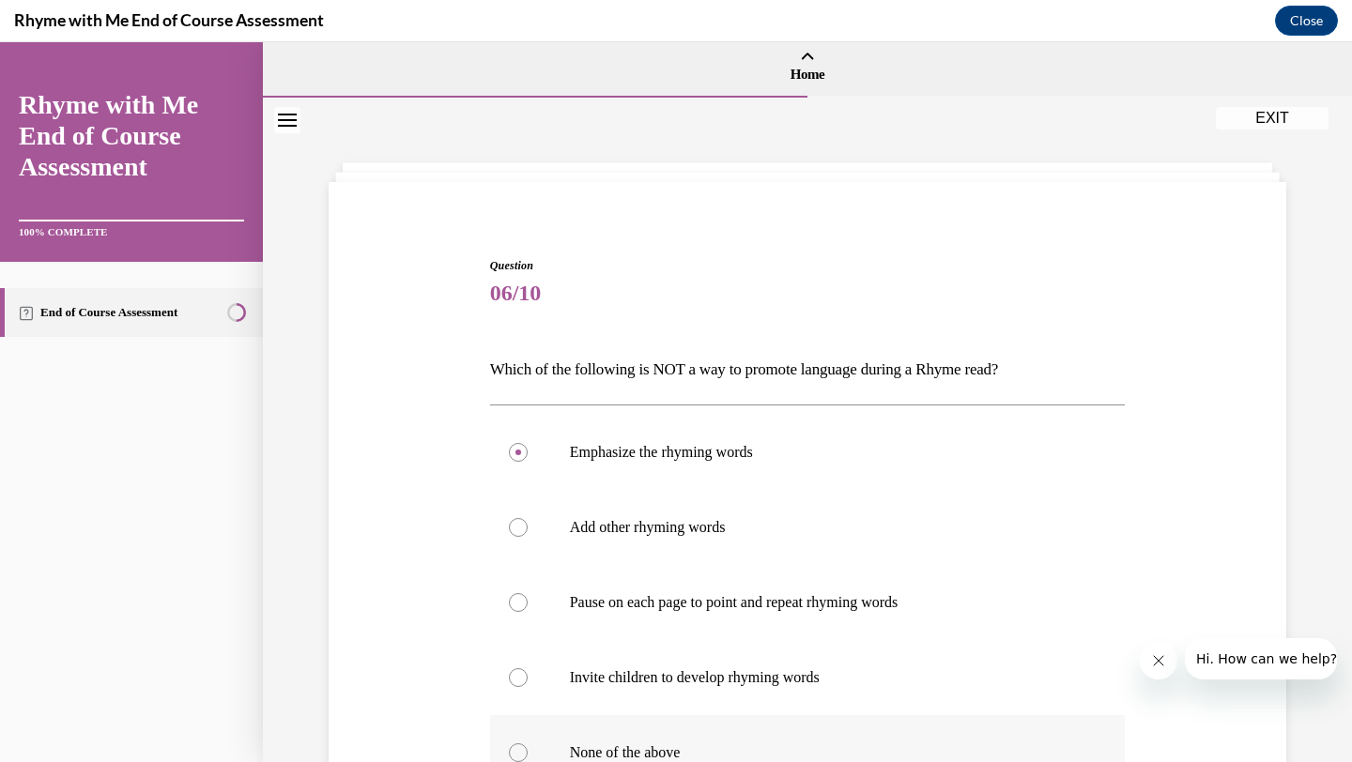
click at [509, 518] on input "Add other rhyming words" at bounding box center [518, 527] width 19 height 19
radio input "true"
click at [509, 593] on input "Pause on each page to point and repeat rhyming words" at bounding box center [518, 602] width 19 height 19
radio input "true"
click at [509, 668] on input "Invite children to develop rhyming words" at bounding box center [518, 677] width 19 height 19
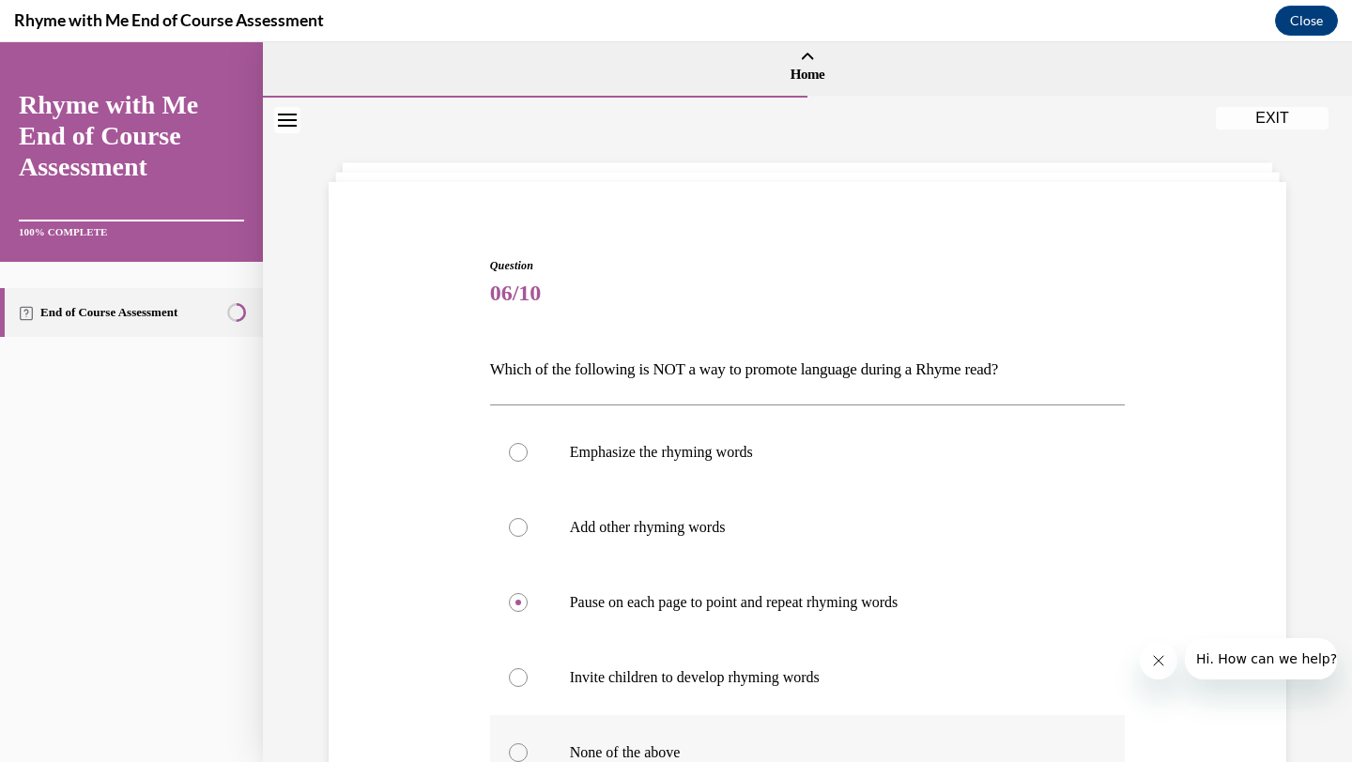
radio input "true"
click at [509, 744] on input "None of the above" at bounding box center [518, 753] width 19 height 19
radio input "true"
click at [509, 443] on input "Emphasize the rhyming words" at bounding box center [518, 452] width 19 height 19
radio input "true"
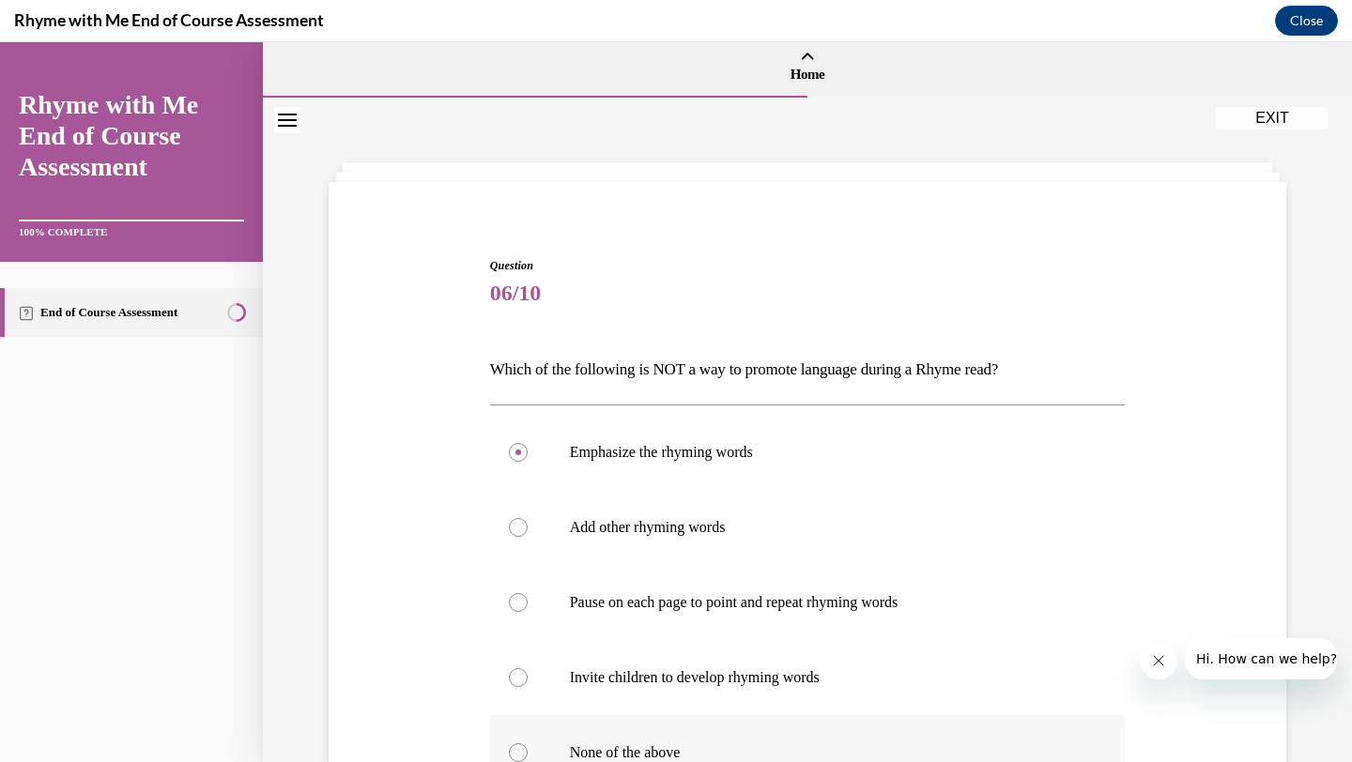
click at [509, 518] on input "Add other rhyming words" at bounding box center [518, 527] width 19 height 19
radio input "true"
click at [509, 593] on input "Pause on each page to point and repeat rhyming words" at bounding box center [518, 602] width 19 height 19
radio input "true"
click at [509, 668] on input "Invite children to develop rhyming words" at bounding box center [518, 677] width 19 height 19
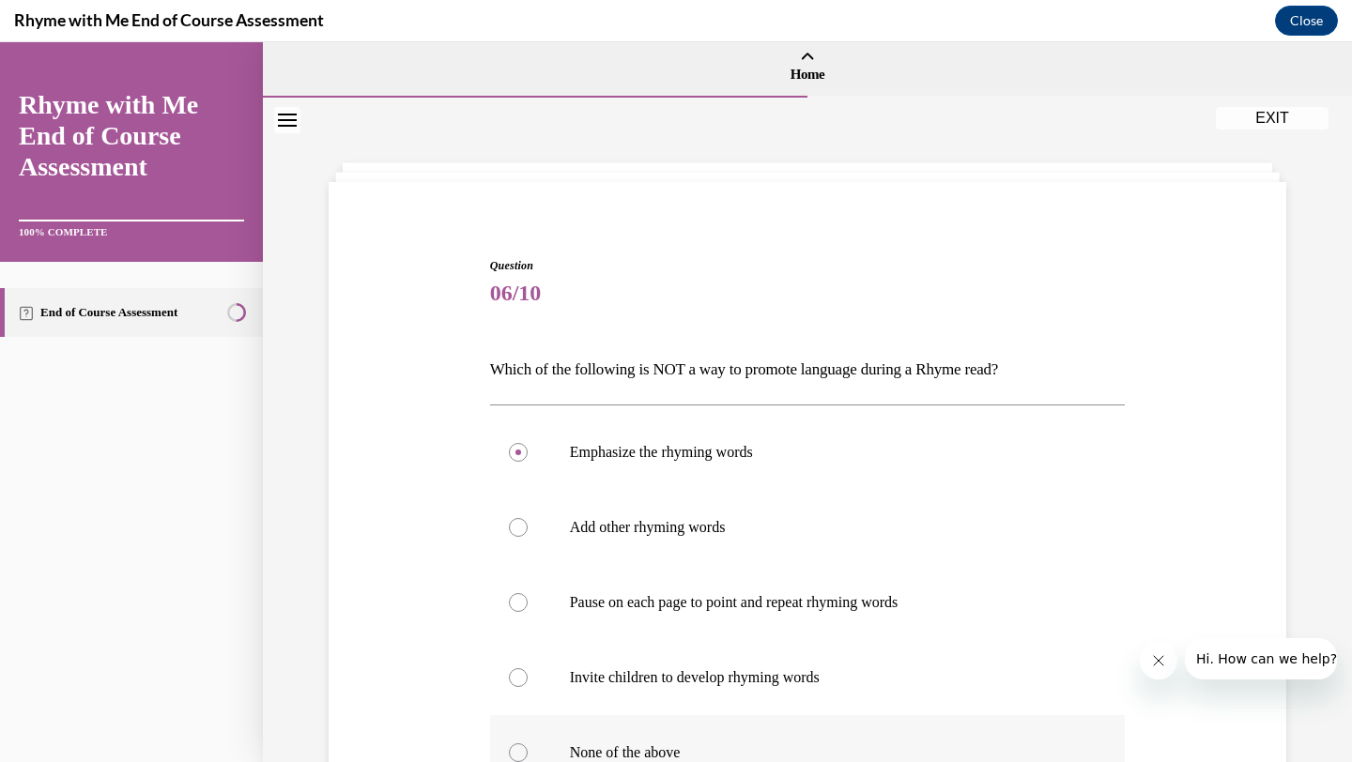
radio input "true"
click at [509, 744] on input "None of the above" at bounding box center [518, 753] width 19 height 19
radio input "true"
click at [509, 443] on input "Emphasize the rhyming words" at bounding box center [518, 452] width 19 height 19
radio input "true"
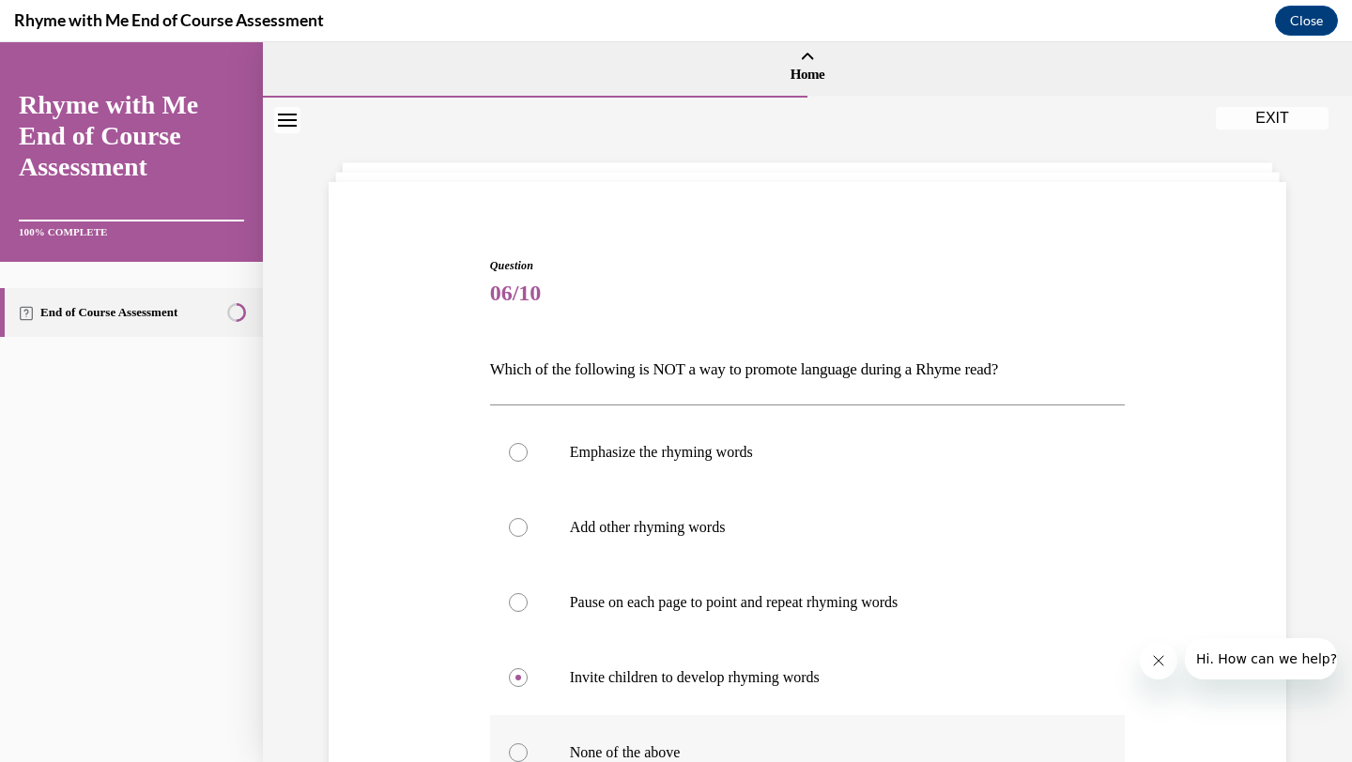
click at [509, 518] on input "Add other rhyming words" at bounding box center [518, 527] width 19 height 19
radio input "true"
click at [509, 593] on input "Pause on each page to point and repeat rhyming words" at bounding box center [518, 602] width 19 height 19
radio input "true"
click at [509, 668] on input "Invite children to develop rhyming words" at bounding box center [518, 677] width 19 height 19
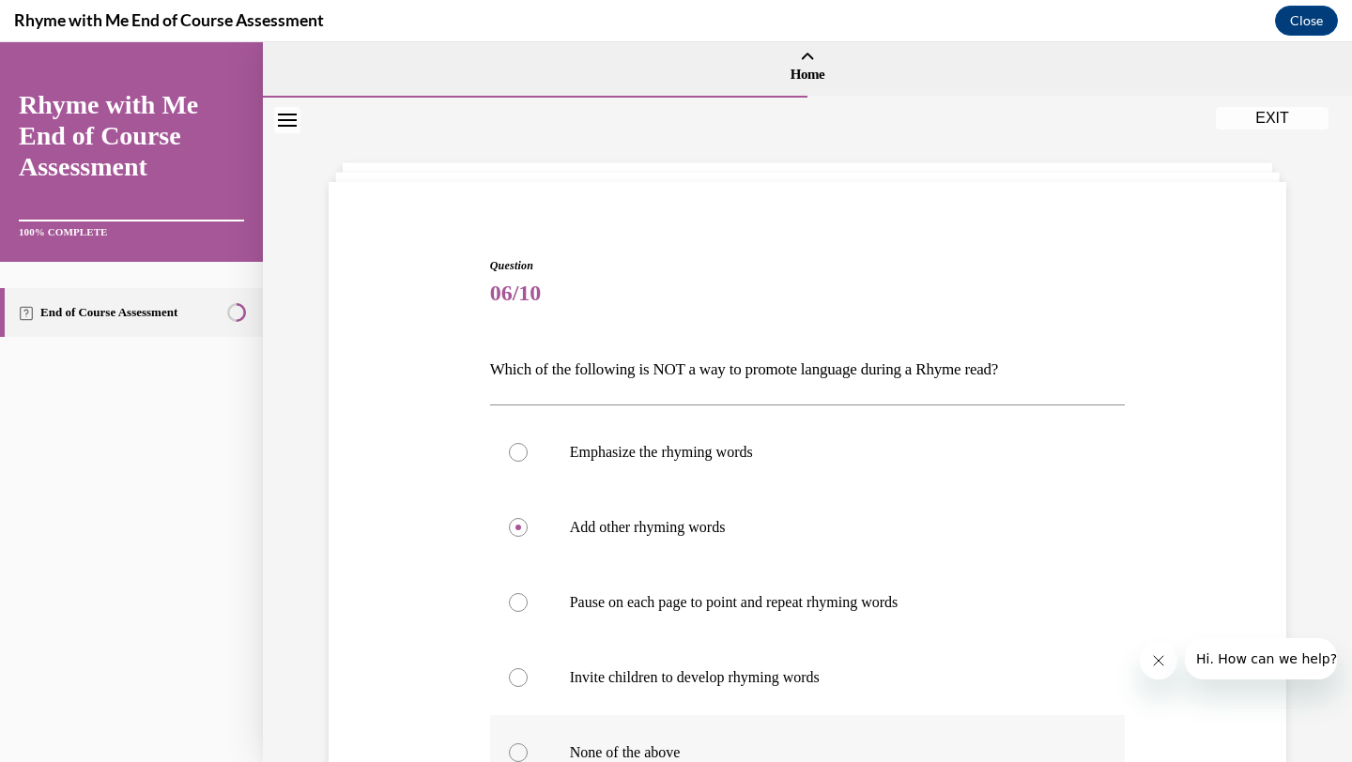
radio input "true"
click at [613, 753] on p "None of the above" at bounding box center [824, 753] width 509 height 19
click at [528, 753] on input "None of the above" at bounding box center [518, 753] width 19 height 19
radio input "true"
click at [613, 753] on p "None of the above" at bounding box center [824, 753] width 509 height 19
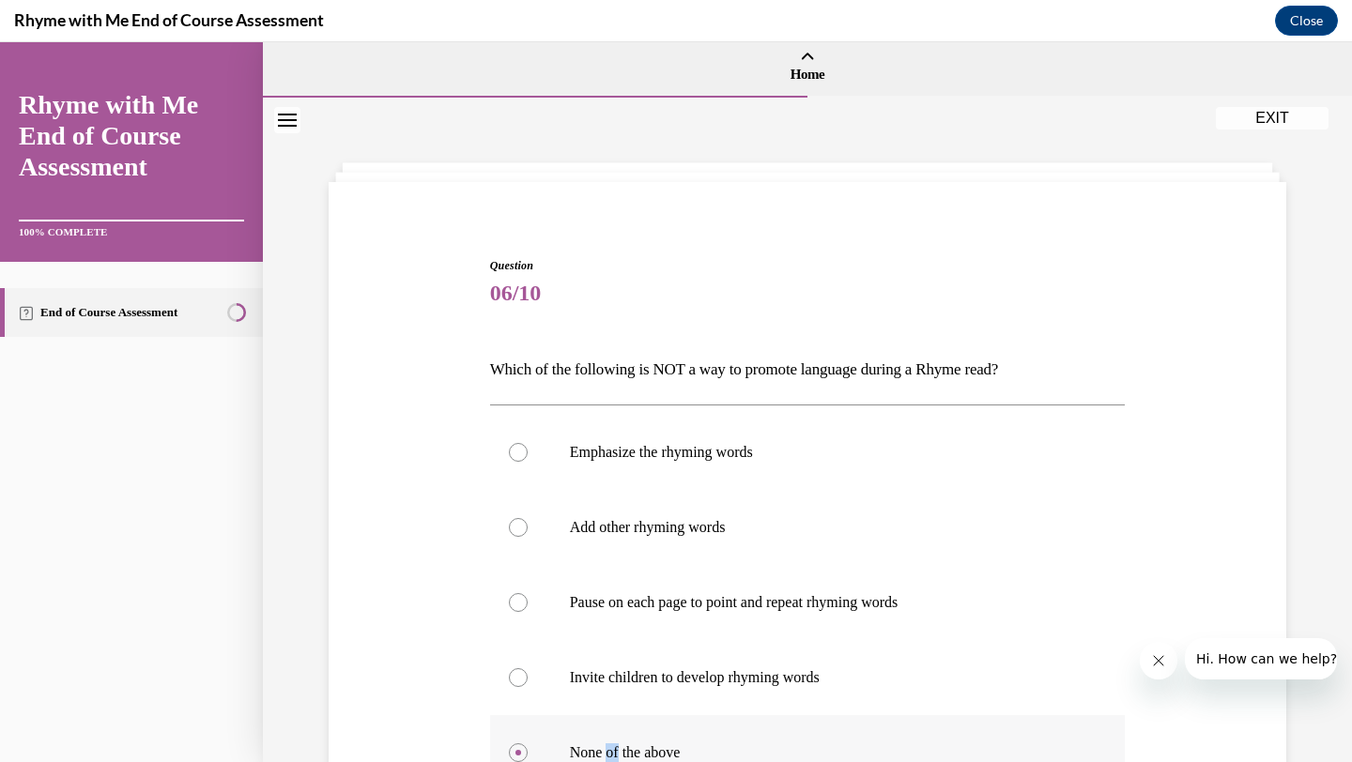
click at [528, 753] on input "None of the above" at bounding box center [518, 753] width 19 height 19
click at [613, 753] on p "None of the above" at bounding box center [824, 753] width 509 height 19
click at [528, 753] on input "None of the above" at bounding box center [518, 753] width 19 height 19
click at [509, 443] on input "Emphasize the rhyming words" at bounding box center [518, 452] width 19 height 19
radio input "true"
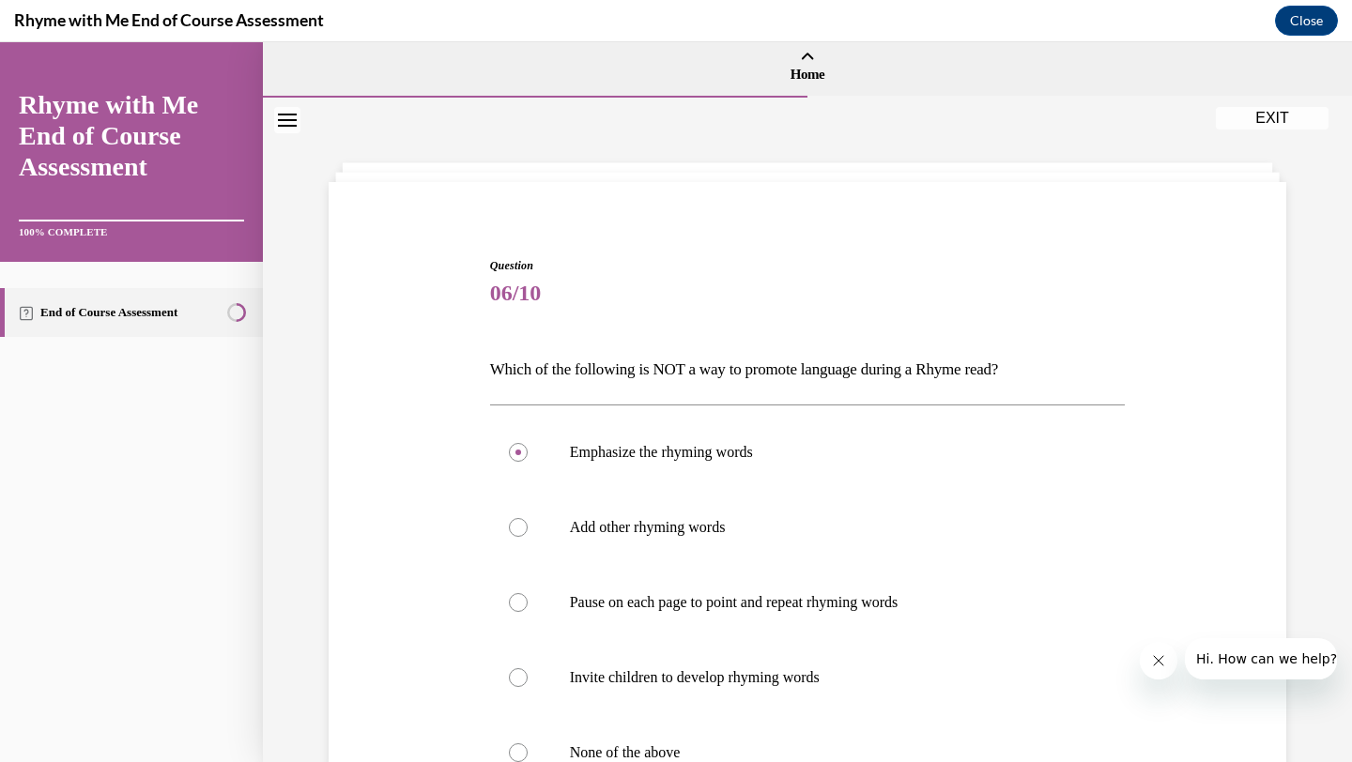
click at [509, 518] on input "Add other rhyming words" at bounding box center [518, 527] width 19 height 19
radio input "true"
click at [509, 593] on input "Pause on each page to point and repeat rhyming words" at bounding box center [518, 602] width 19 height 19
radio input "true"
click at [509, 668] on input "Invite children to develop rhyming words" at bounding box center [518, 677] width 19 height 19
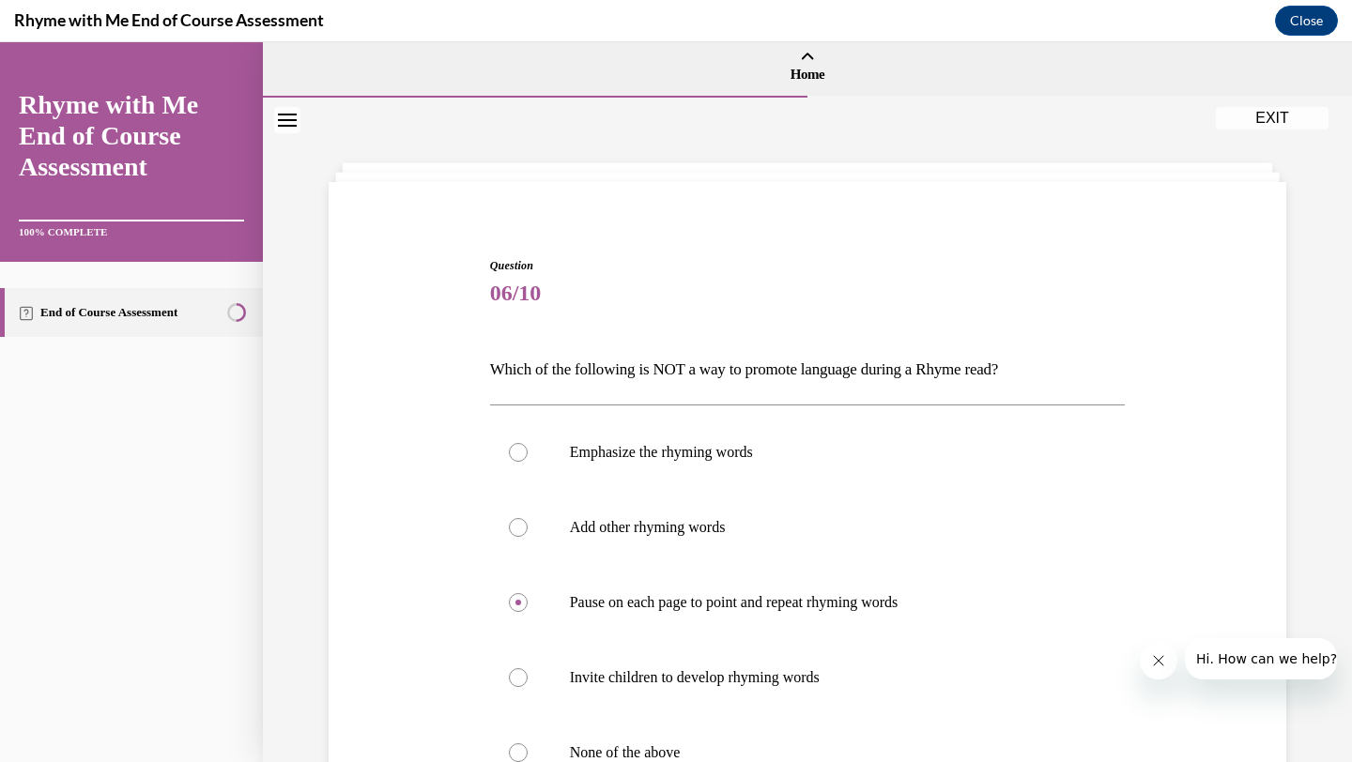
radio input "true"
click at [509, 744] on input "None of the above" at bounding box center [518, 753] width 19 height 19
radio input "true"
click at [705, 753] on p "None of the above" at bounding box center [824, 753] width 509 height 19
click at [528, 753] on input "None of the above" at bounding box center [518, 753] width 19 height 19
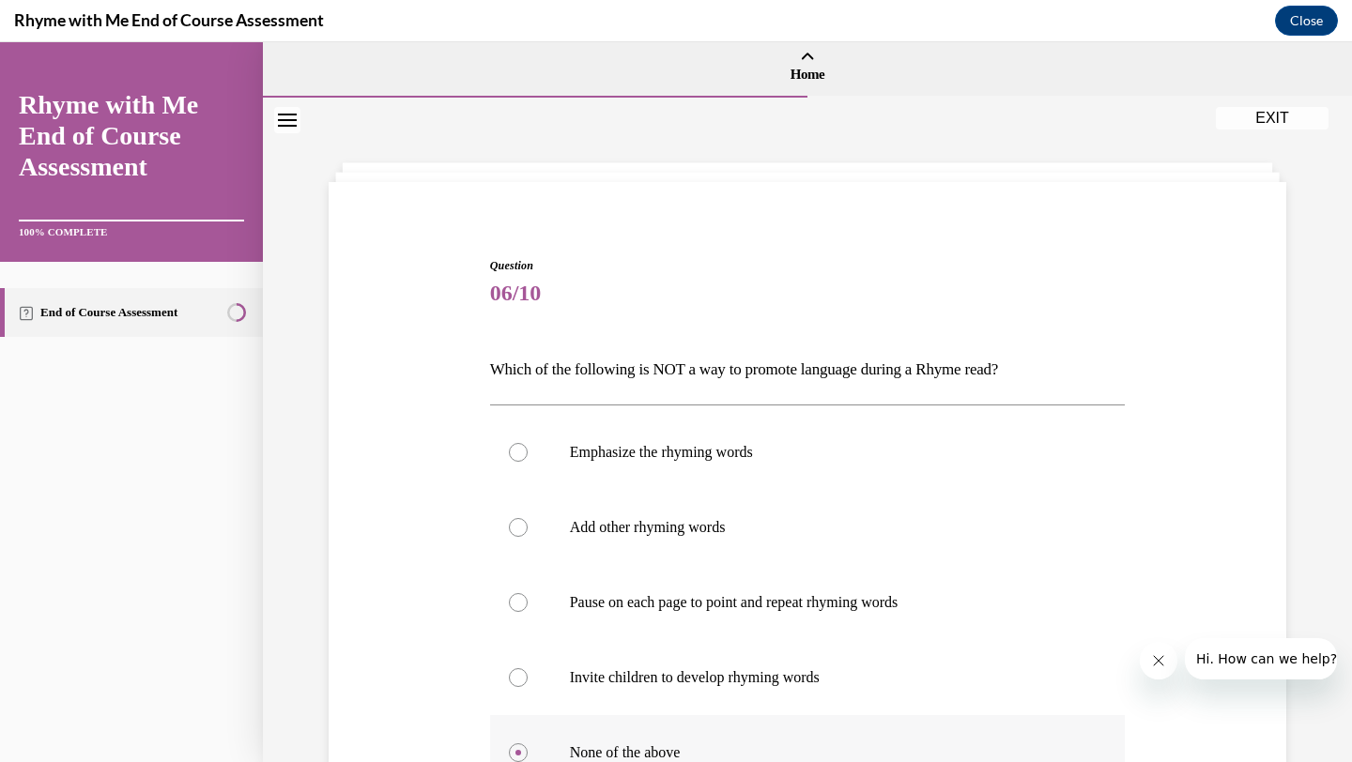
click at [705, 753] on p "None of the above" at bounding box center [824, 753] width 509 height 19
click at [528, 753] on input "None of the above" at bounding box center [518, 753] width 19 height 19
click at [543, 753] on label "None of the above" at bounding box center [808, 752] width 636 height 75
click at [528, 753] on input "None of the above" at bounding box center [518, 753] width 19 height 19
click at [543, 753] on label "None of the above" at bounding box center [808, 752] width 636 height 75
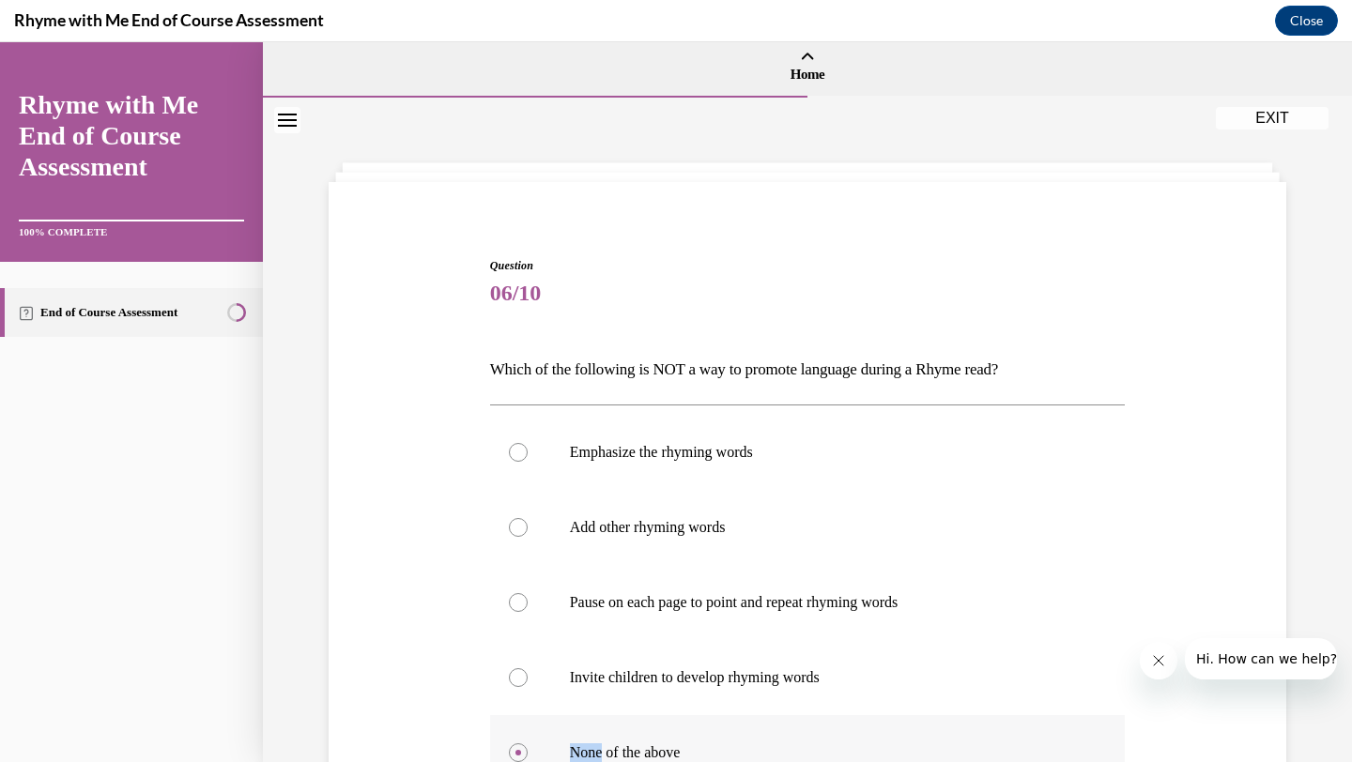
click at [528, 753] on input "None of the above" at bounding box center [518, 753] width 19 height 19
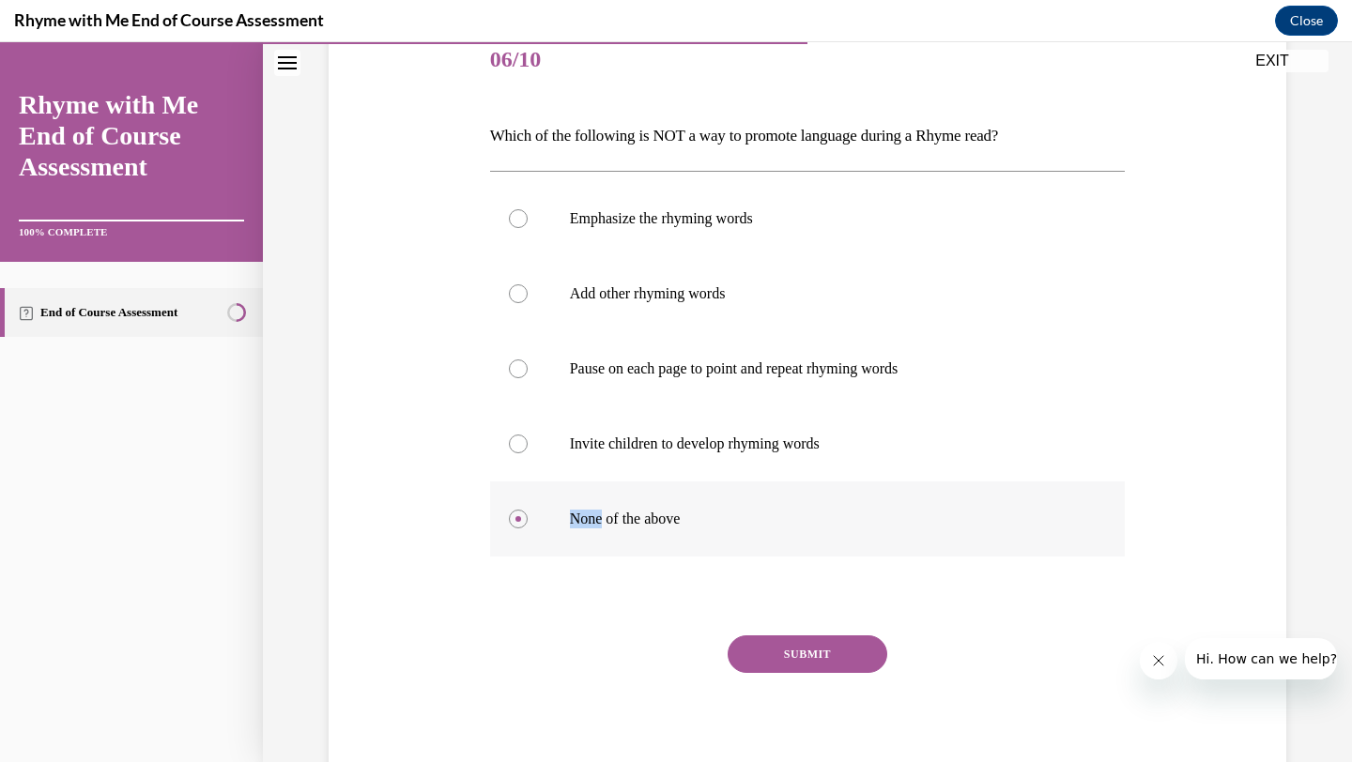
scroll to position [302, 0]
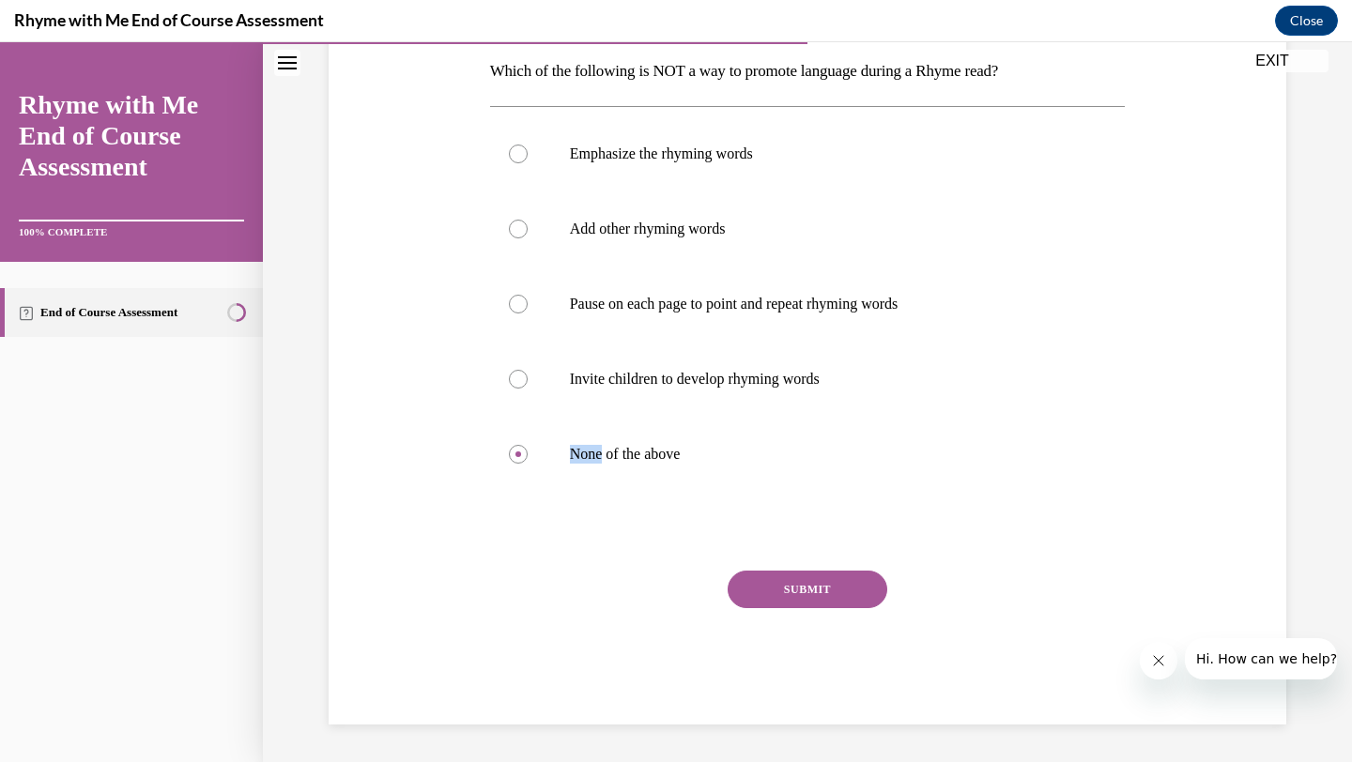
click at [793, 590] on button "SUBMIT" at bounding box center [808, 590] width 160 height 38
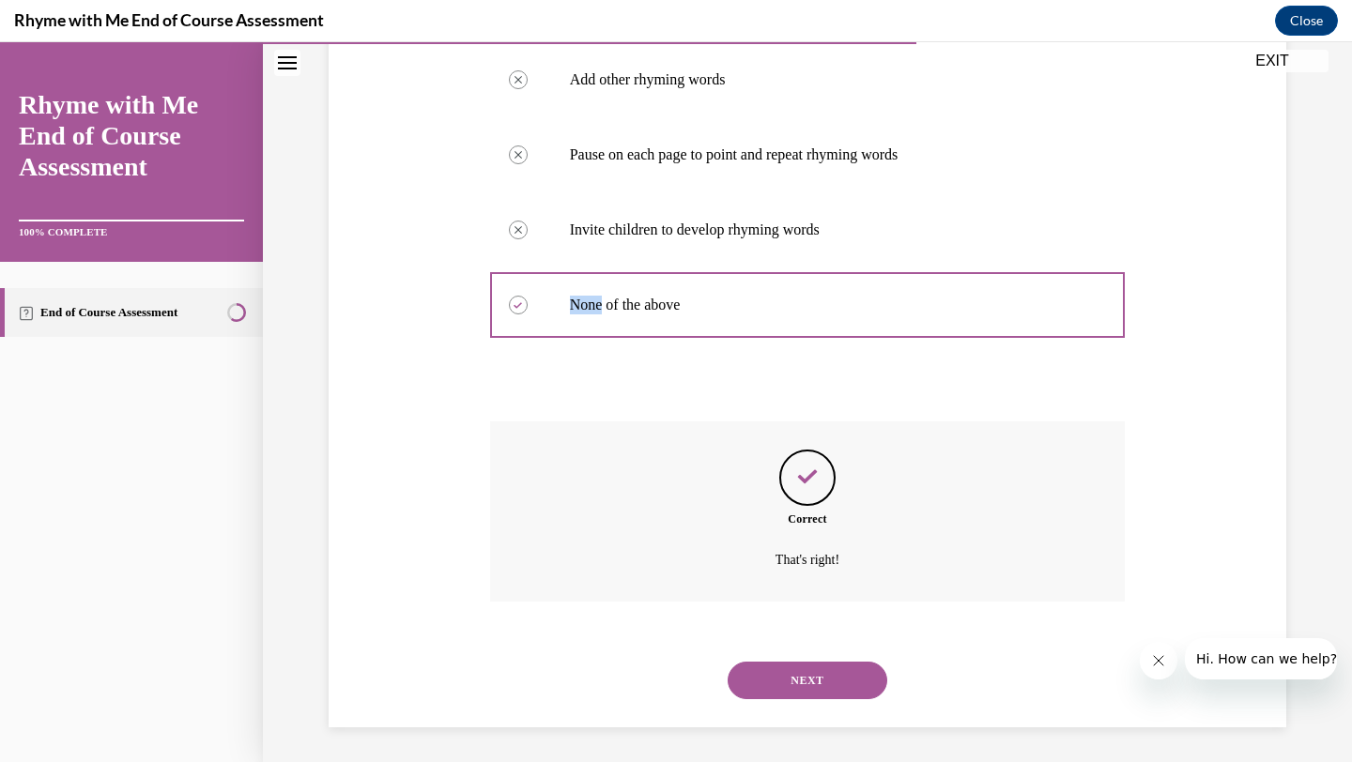
scroll to position [454, 0]
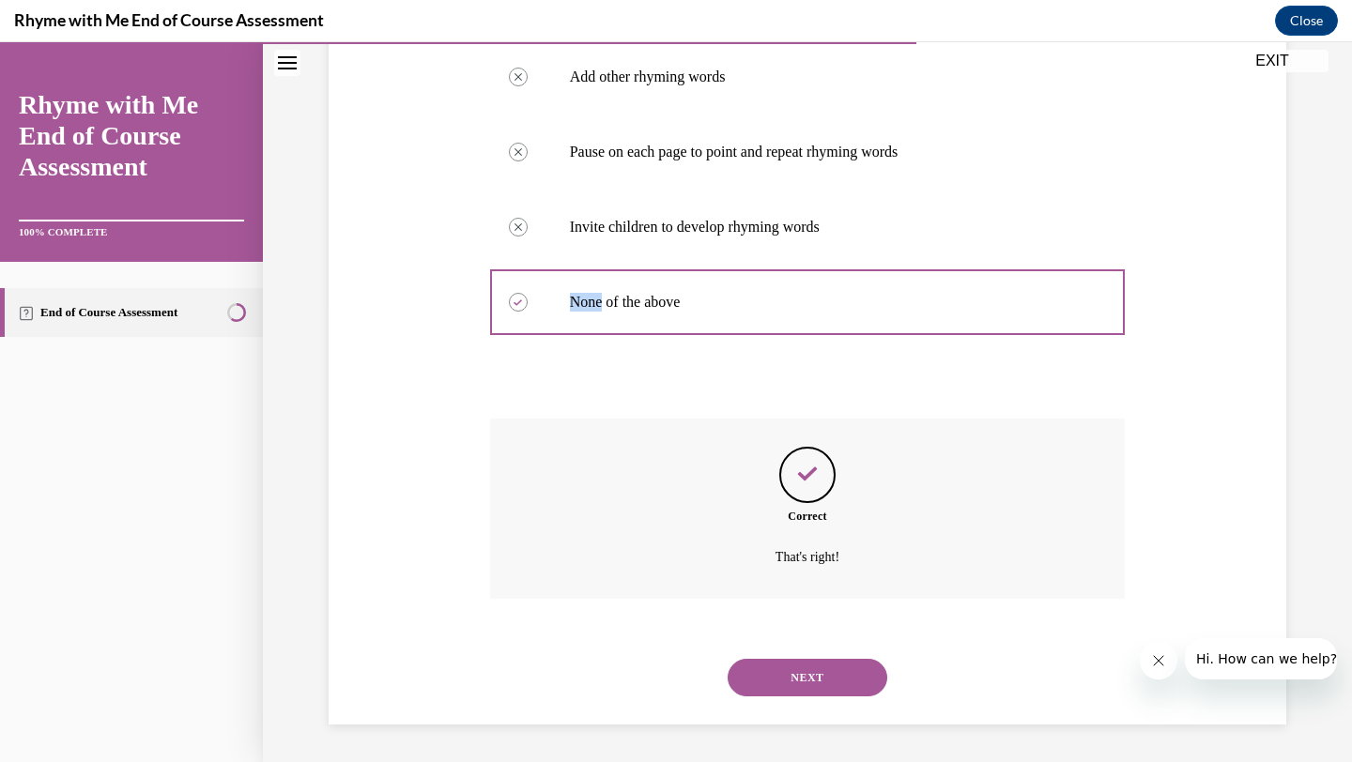
click at [812, 663] on button "NEXT" at bounding box center [808, 678] width 160 height 38
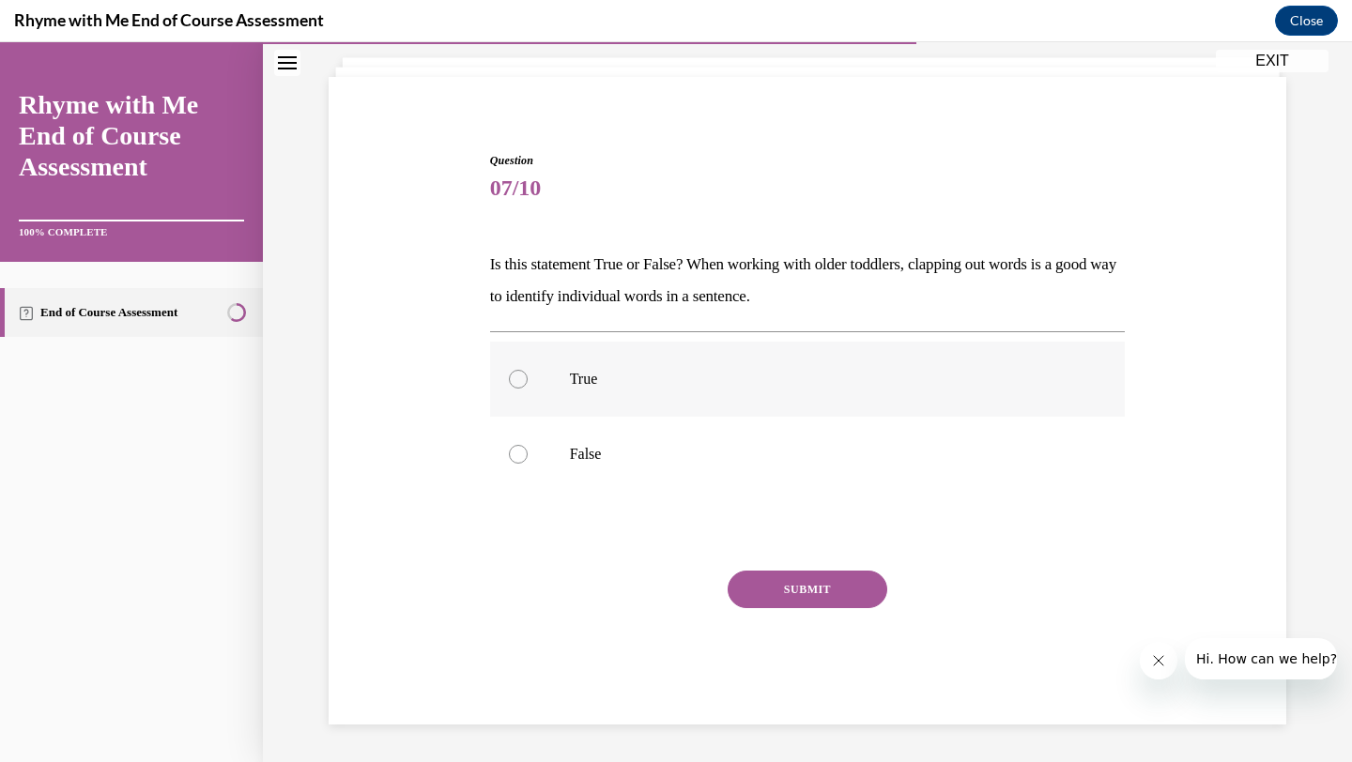
click at [527, 371] on label "True" at bounding box center [808, 379] width 636 height 75
click at [527, 371] on input "True" at bounding box center [518, 379] width 19 height 19
radio input "true"
click at [769, 577] on button "SUBMIT" at bounding box center [808, 590] width 160 height 38
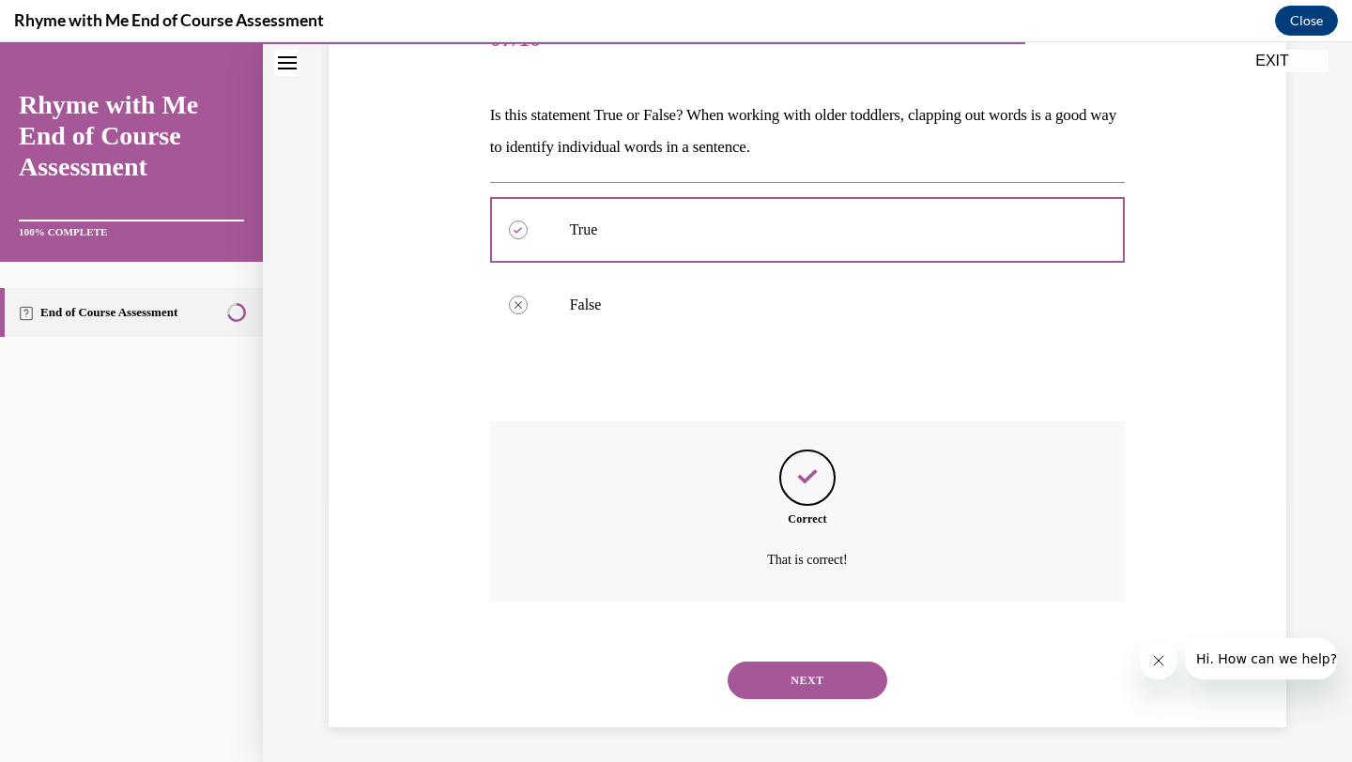
scroll to position [261, 0]
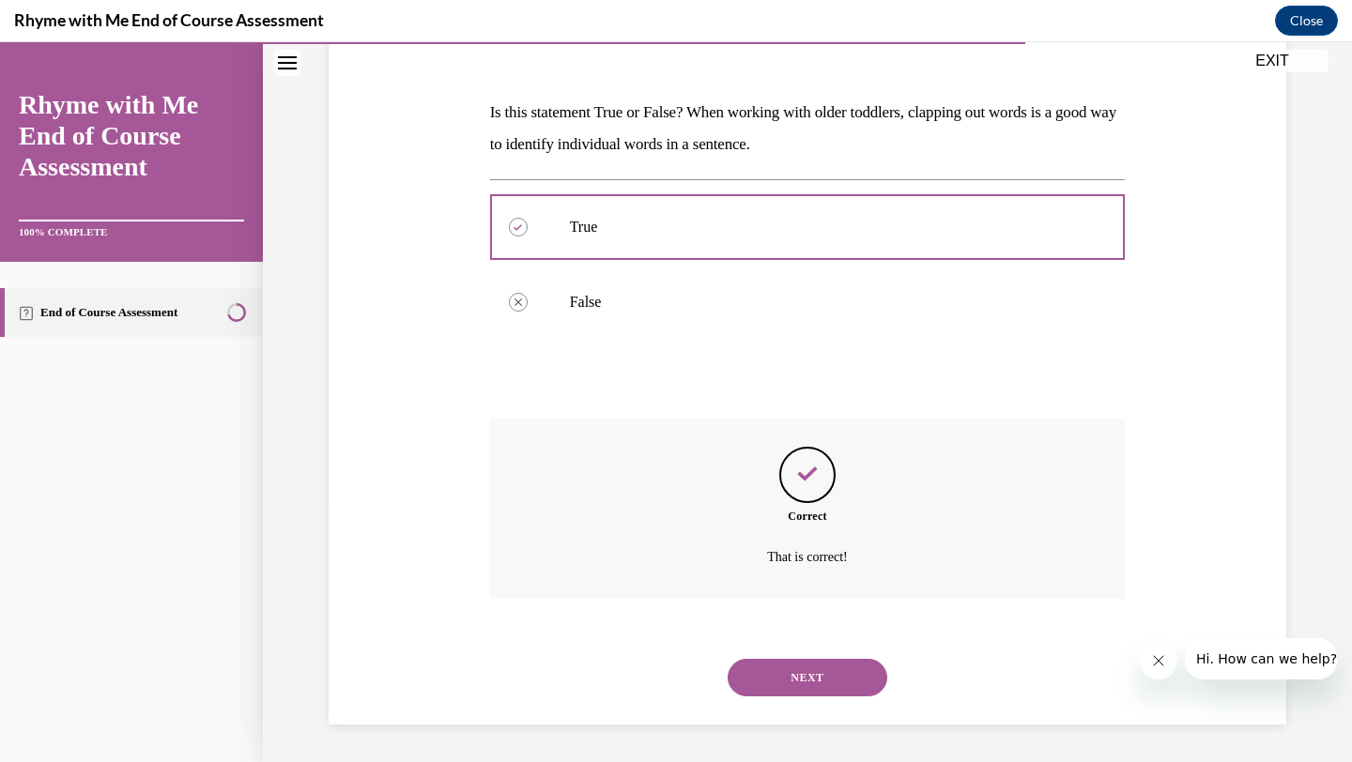
click at [783, 672] on button "NEXT" at bounding box center [808, 678] width 160 height 38
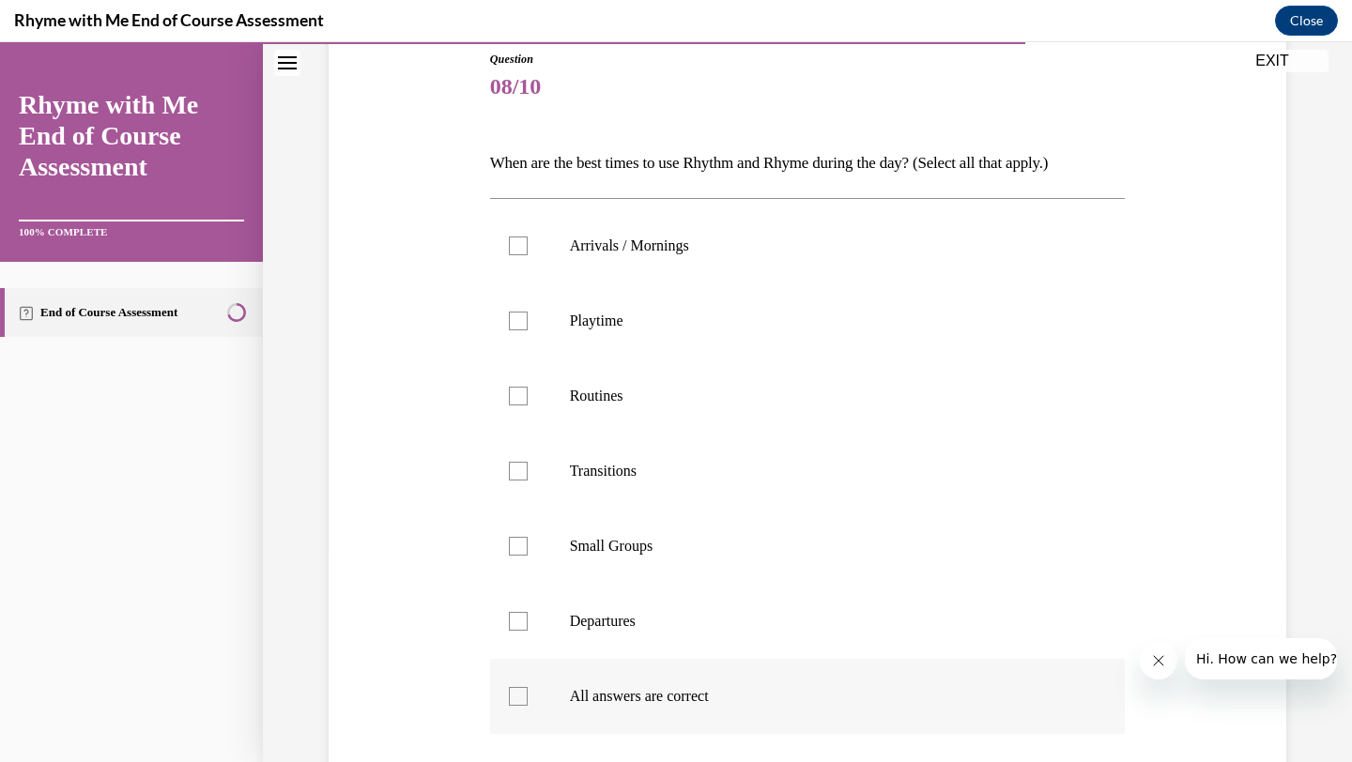
click at [515, 693] on div at bounding box center [518, 696] width 19 height 19
click at [515, 693] on input "All answers are correct" at bounding box center [518, 696] width 19 height 19
checkbox input "true"
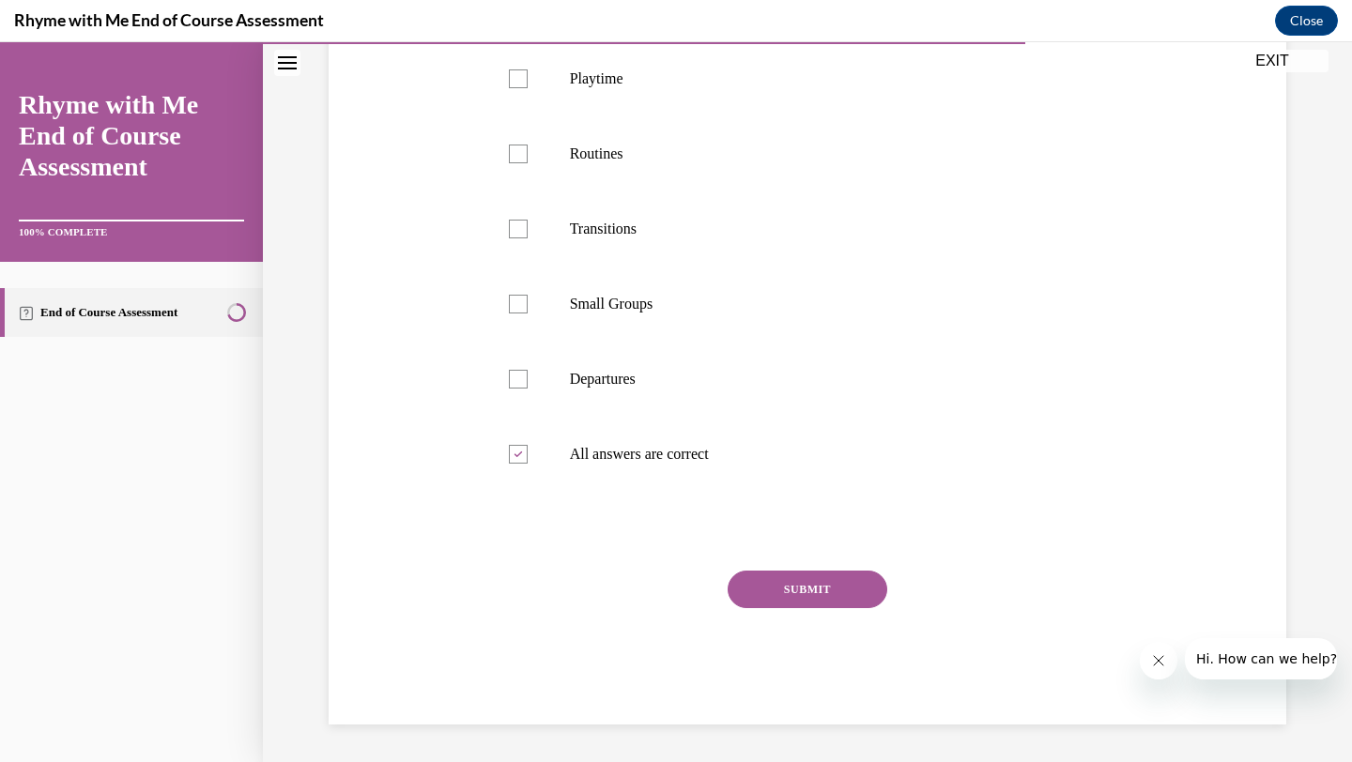
click at [856, 595] on button "SUBMIT" at bounding box center [808, 590] width 160 height 38
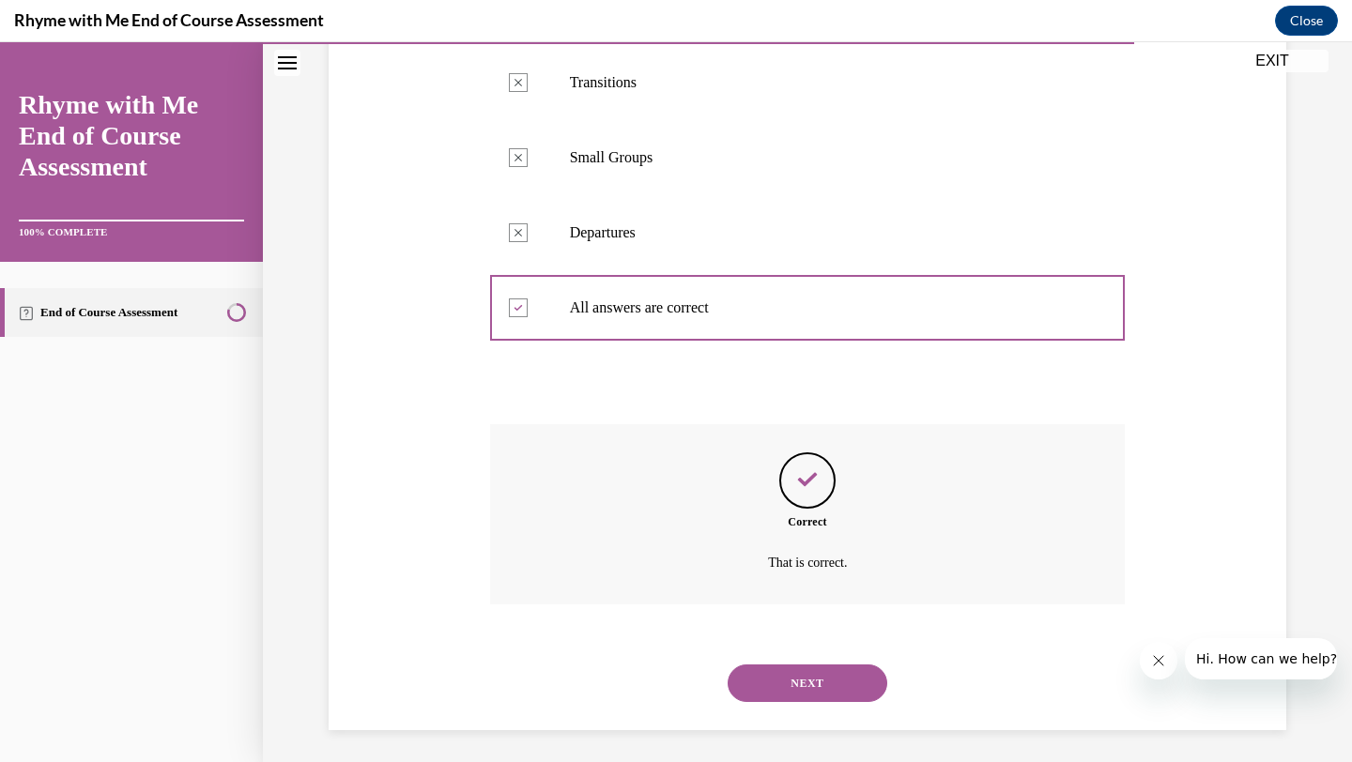
scroll to position [605, 0]
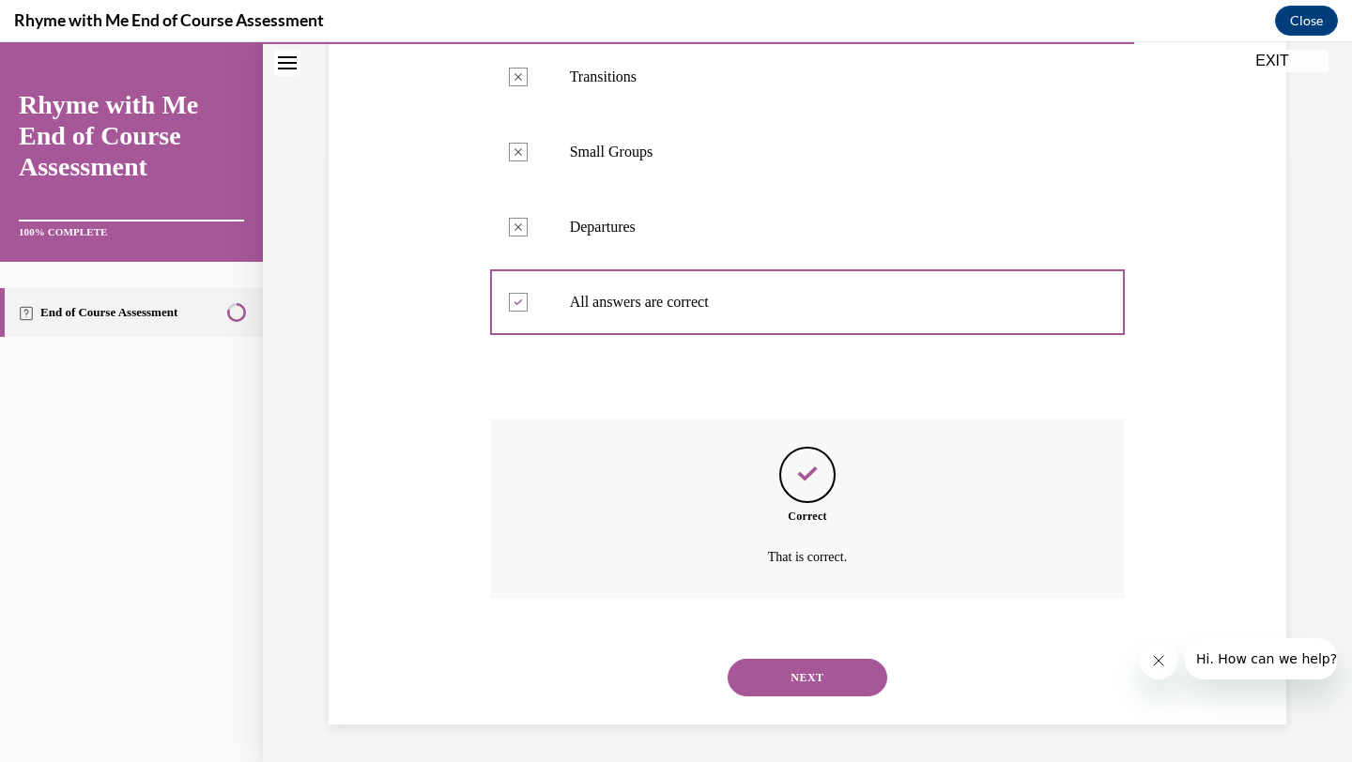
click at [801, 674] on button "NEXT" at bounding box center [808, 678] width 160 height 38
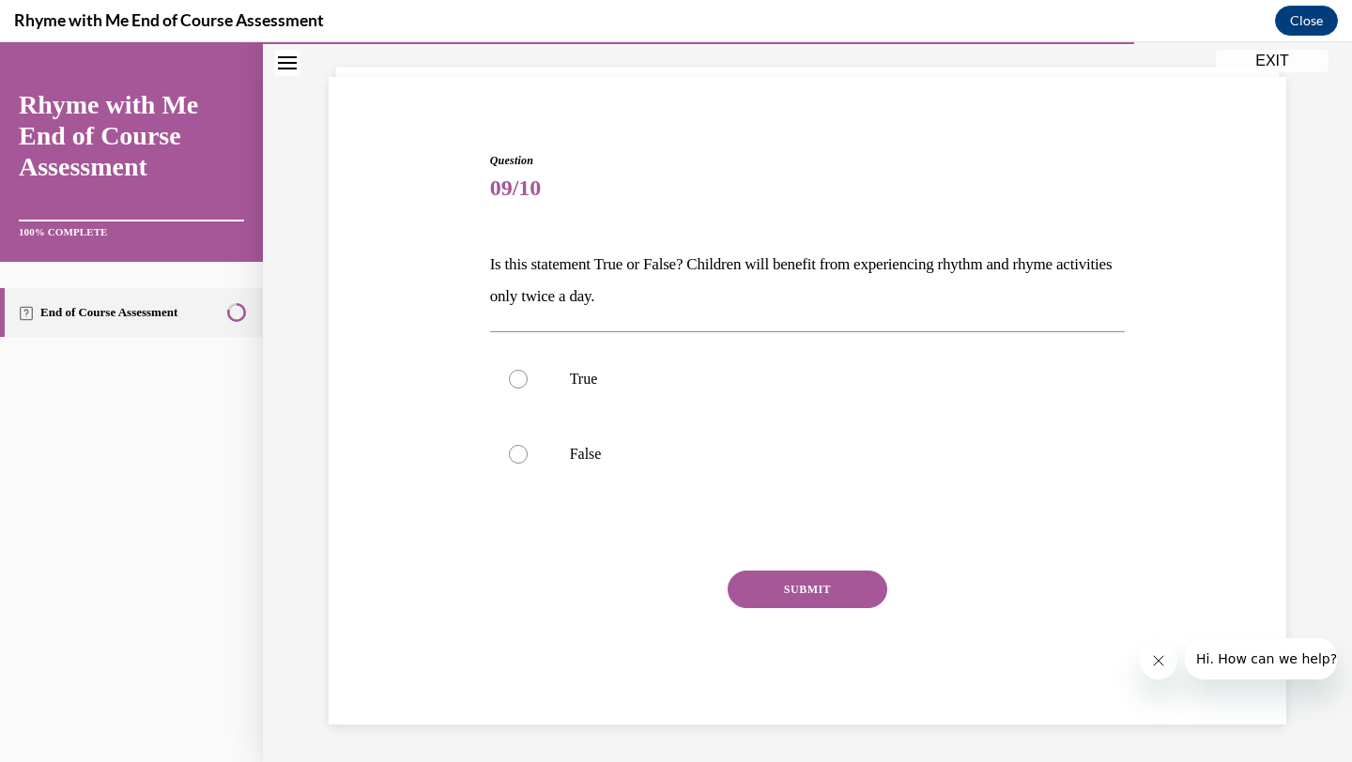
scroll to position [109, 0]
click at [517, 449] on div at bounding box center [518, 454] width 19 height 19
click at [517, 449] on input "False" at bounding box center [518, 454] width 19 height 19
radio input "true"
click at [811, 587] on button "SUBMIT" at bounding box center [808, 590] width 160 height 38
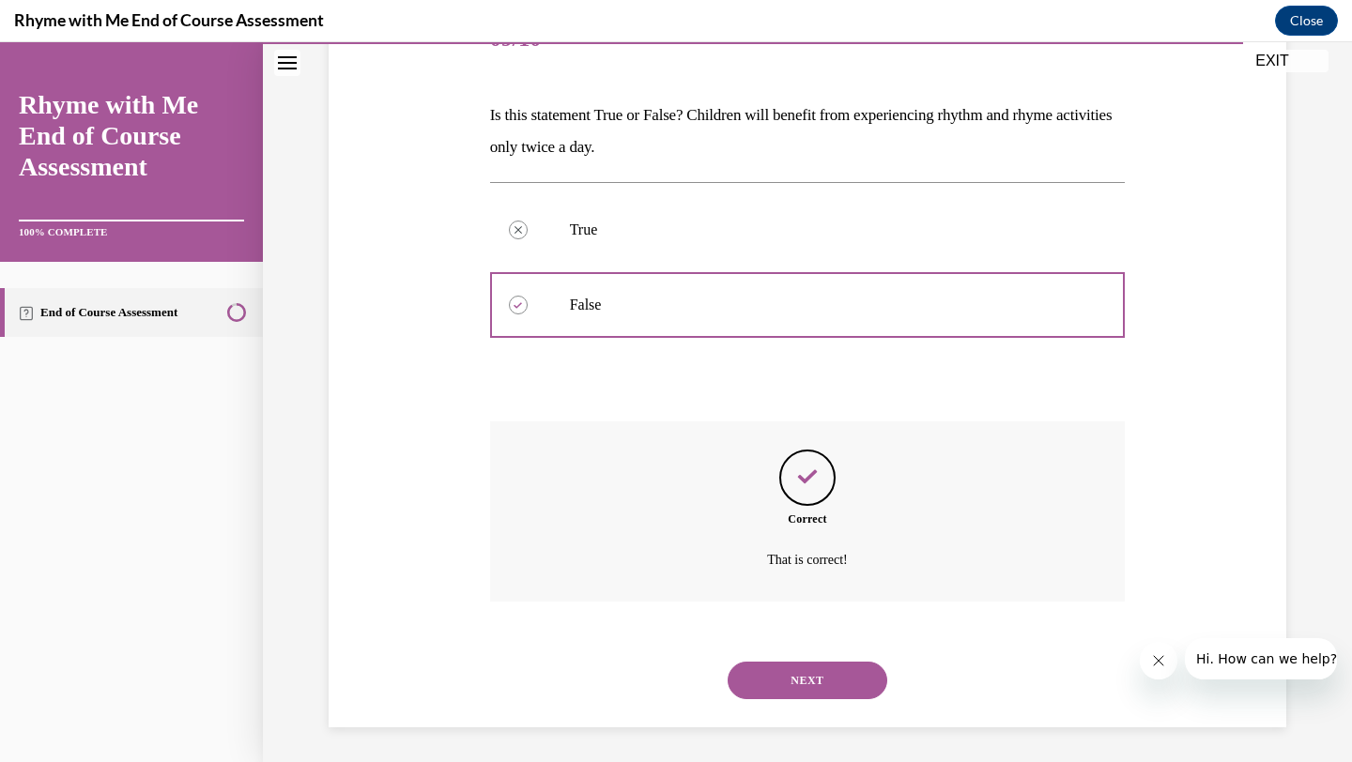
scroll to position [261, 0]
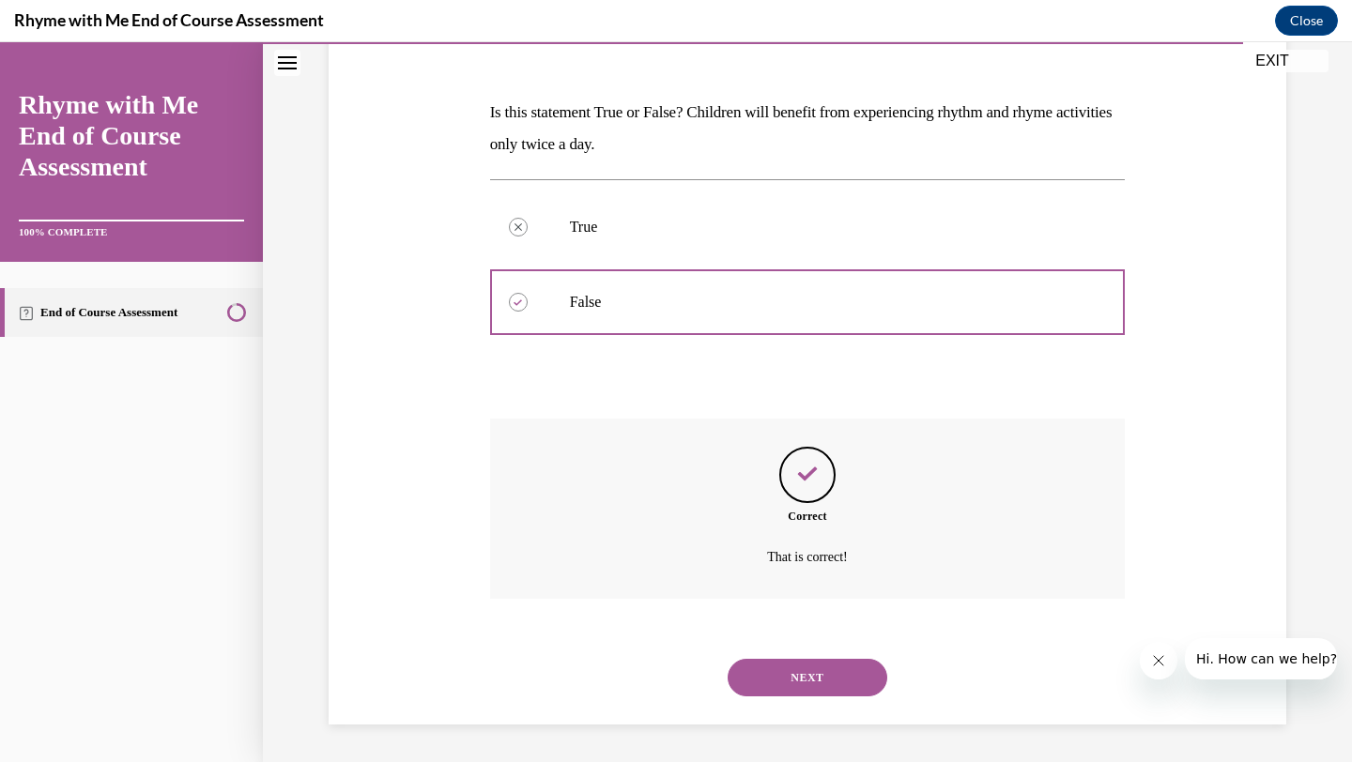
click at [807, 681] on button "NEXT" at bounding box center [808, 678] width 160 height 38
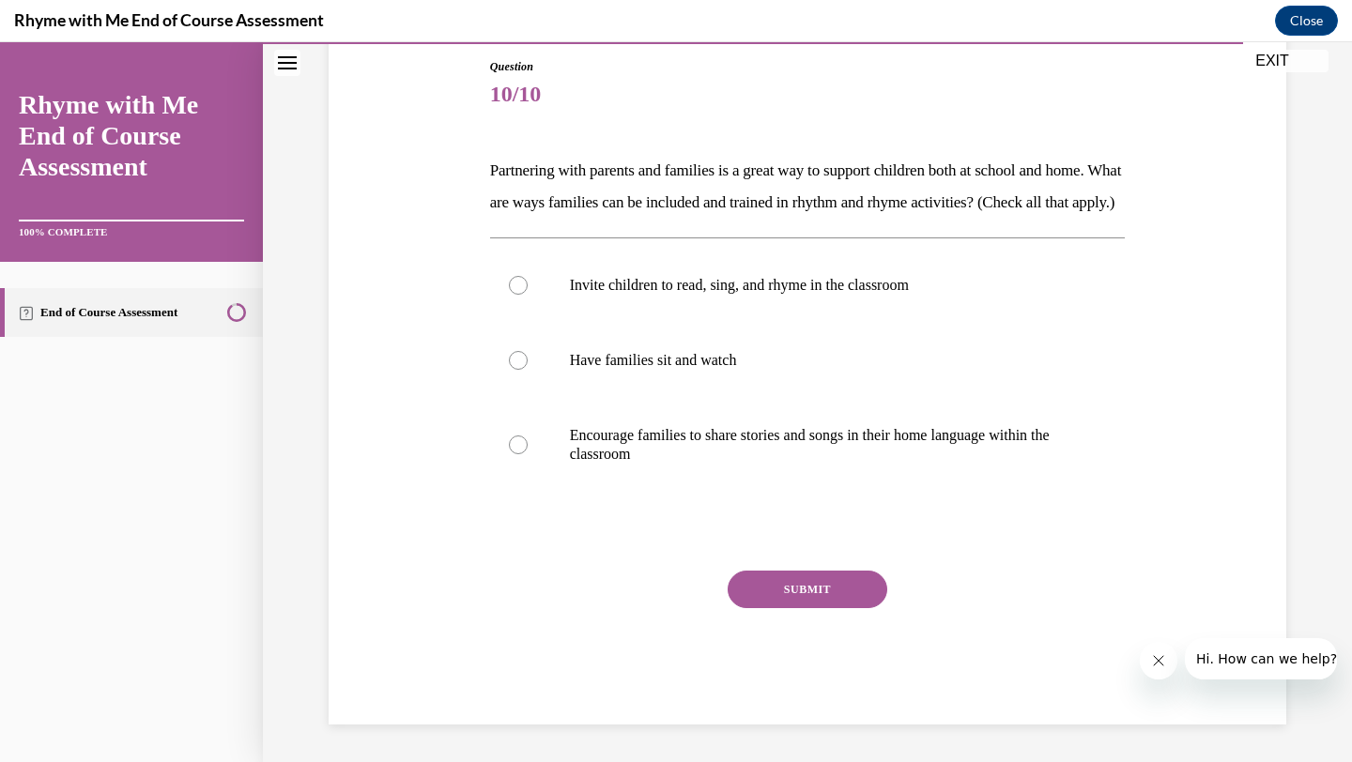
scroll to position [209, 0]
click at [524, 295] on div at bounding box center [518, 285] width 19 height 19
click at [524, 295] on input "Invite children to read, sing, and rhyme in the classroom" at bounding box center [518, 285] width 19 height 19
radio input "true"
click at [515, 454] on div at bounding box center [518, 445] width 19 height 19
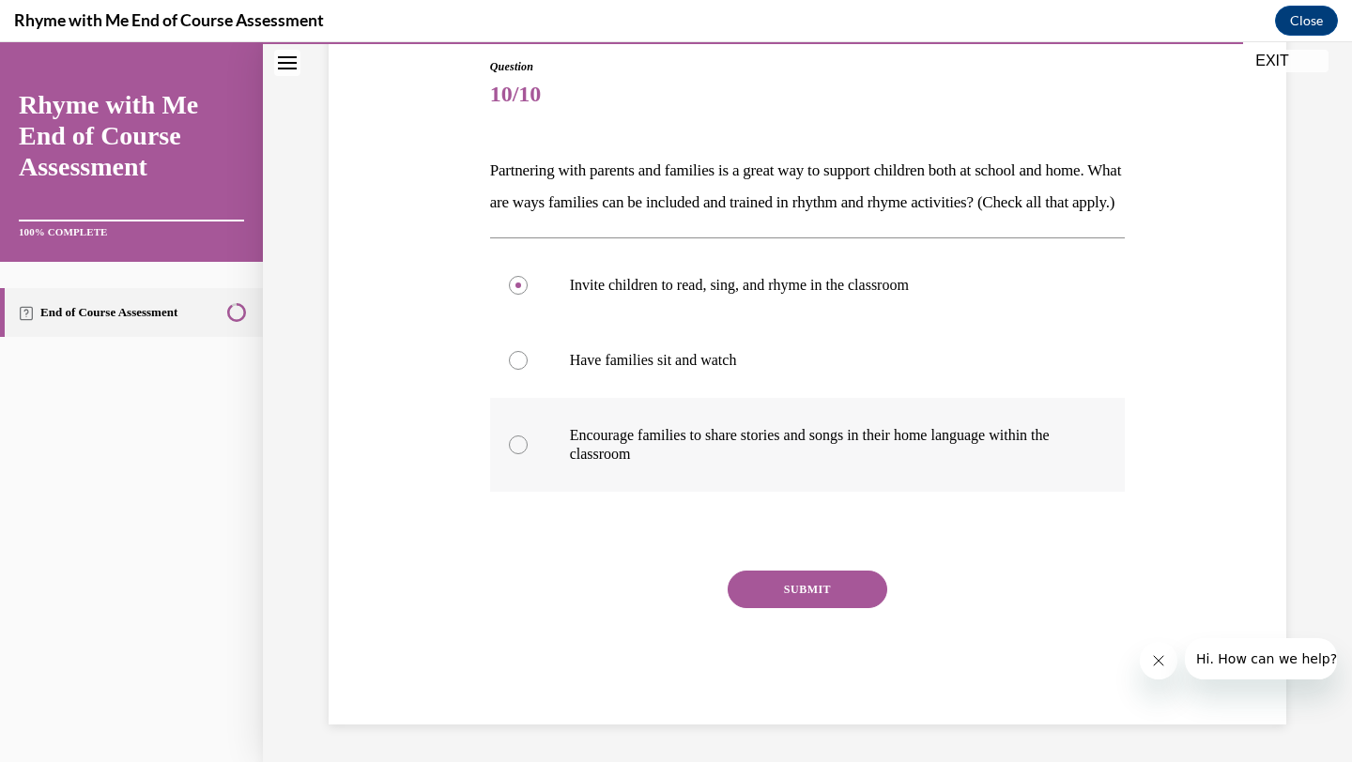
click at [515, 454] on input "Encourage families to share stories and songs in their home language within the…" at bounding box center [518, 445] width 19 height 19
radio input "true"
click at [516, 295] on div at bounding box center [518, 285] width 19 height 19
click at [516, 295] on input "Invite children to read, sing, and rhyme in the classroom" at bounding box center [518, 285] width 19 height 19
radio input "true"
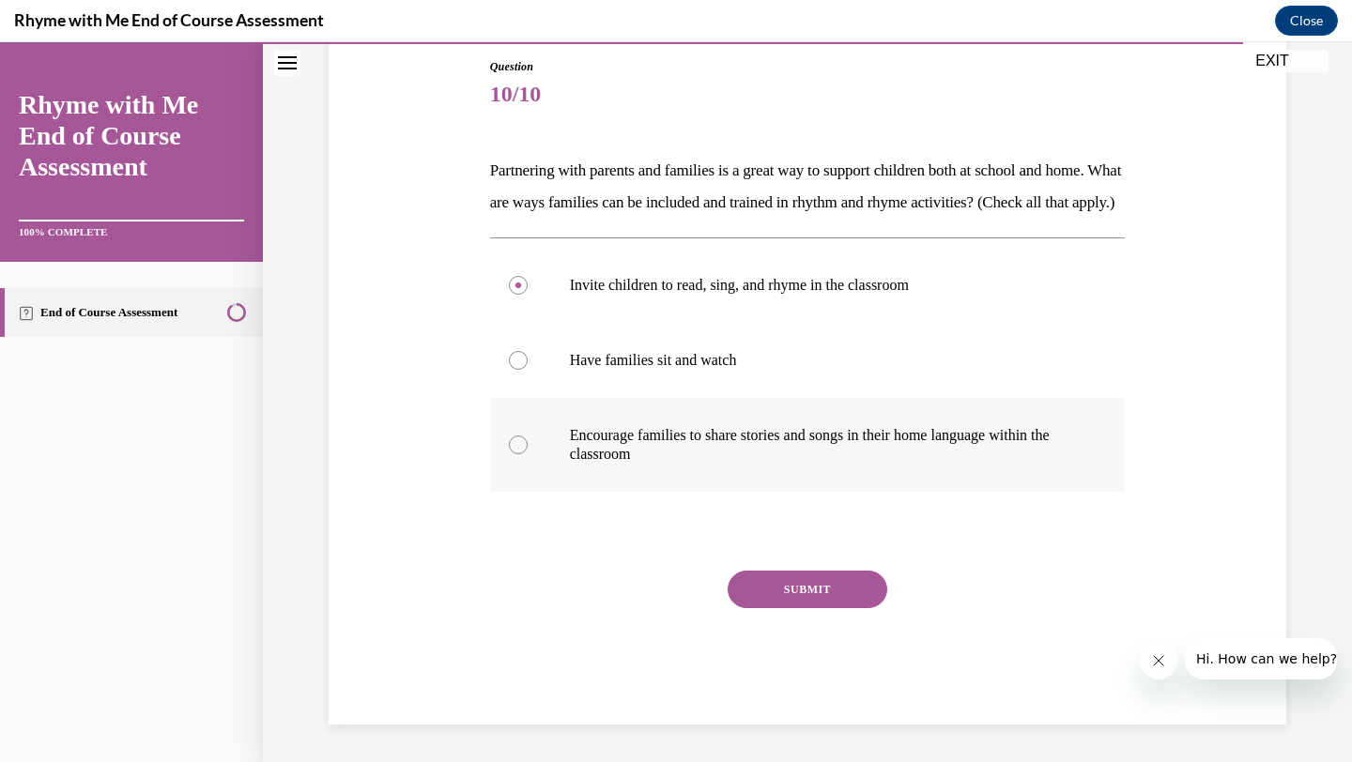
click at [520, 454] on div at bounding box center [518, 445] width 19 height 19
click at [520, 454] on input "Encourage families to share stories and songs in their home language within the…" at bounding box center [518, 445] width 19 height 19
radio input "true"
click at [520, 454] on div at bounding box center [518, 445] width 19 height 19
click at [520, 454] on input "Encourage families to share stories and songs in their home language within the…" at bounding box center [518, 445] width 19 height 19
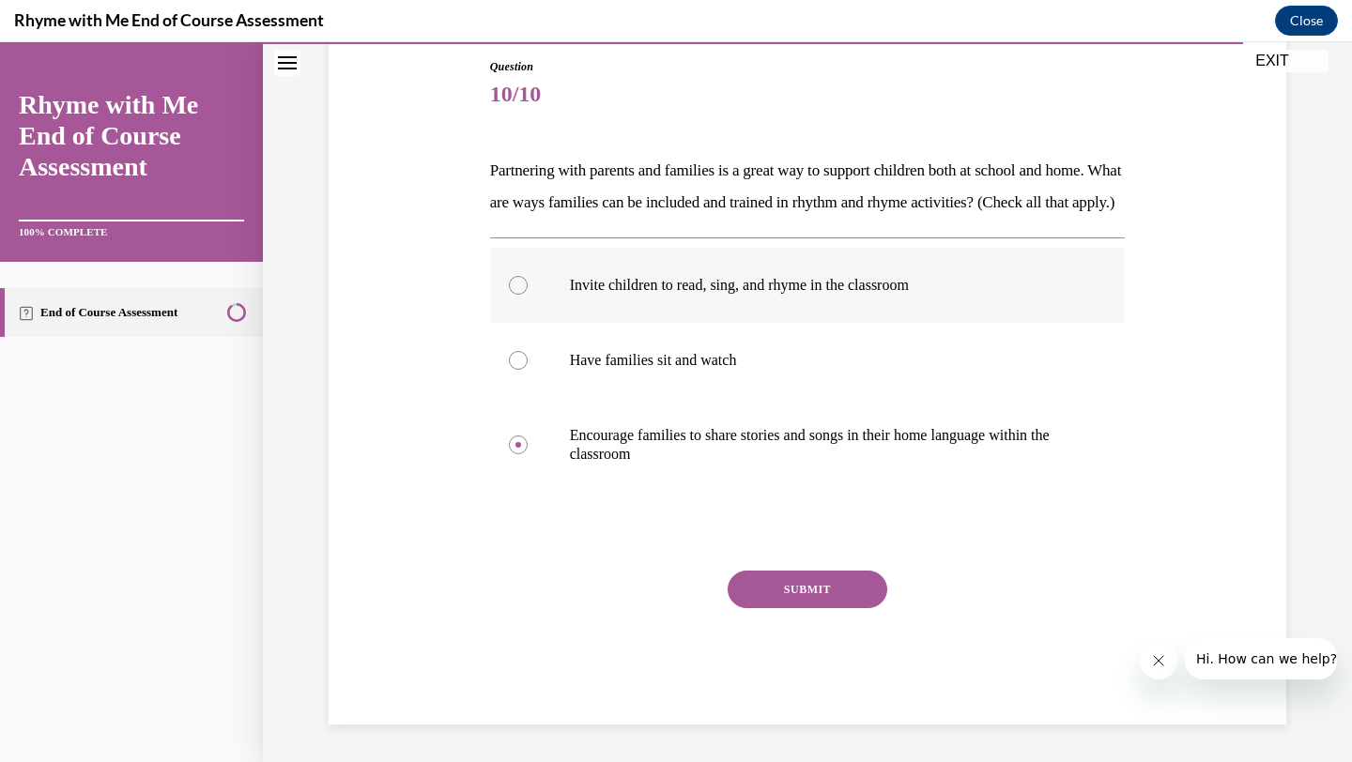
click at [520, 295] on div at bounding box center [518, 285] width 19 height 19
click at [520, 295] on input "Invite children to read, sing, and rhyme in the classroom" at bounding box center [518, 285] width 19 height 19
radio input "true"
click at [520, 295] on div at bounding box center [518, 285] width 19 height 19
click at [520, 295] on input "Invite children to read, sing, and rhyme in the classroom" at bounding box center [518, 285] width 19 height 19
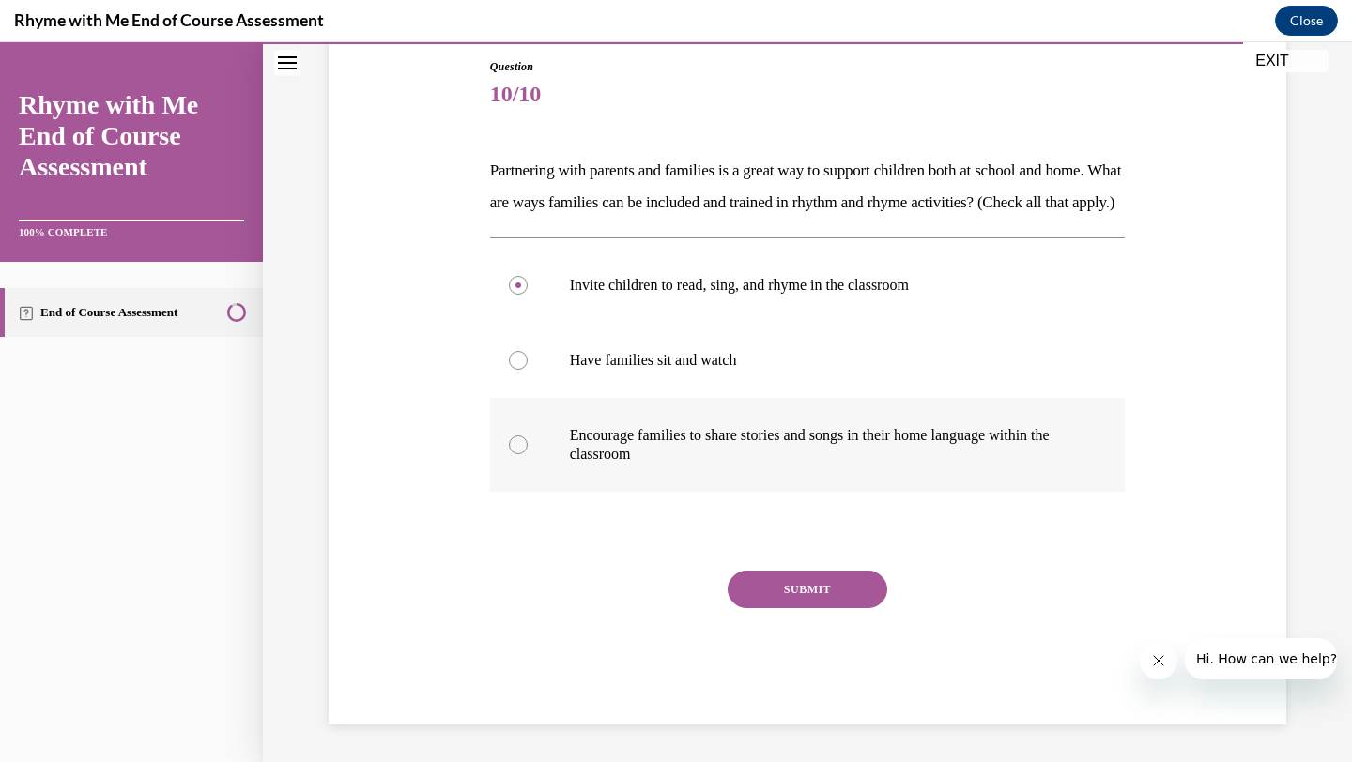
click at [522, 454] on div at bounding box center [518, 445] width 19 height 19
click at [522, 454] on input "Encourage families to share stories and songs in their home language within the…" at bounding box center [518, 445] width 19 height 19
radio input "true"
click at [522, 454] on div at bounding box center [518, 445] width 19 height 19
click at [522, 454] on input "Encourage families to share stories and songs in their home language within the…" at bounding box center [518, 445] width 19 height 19
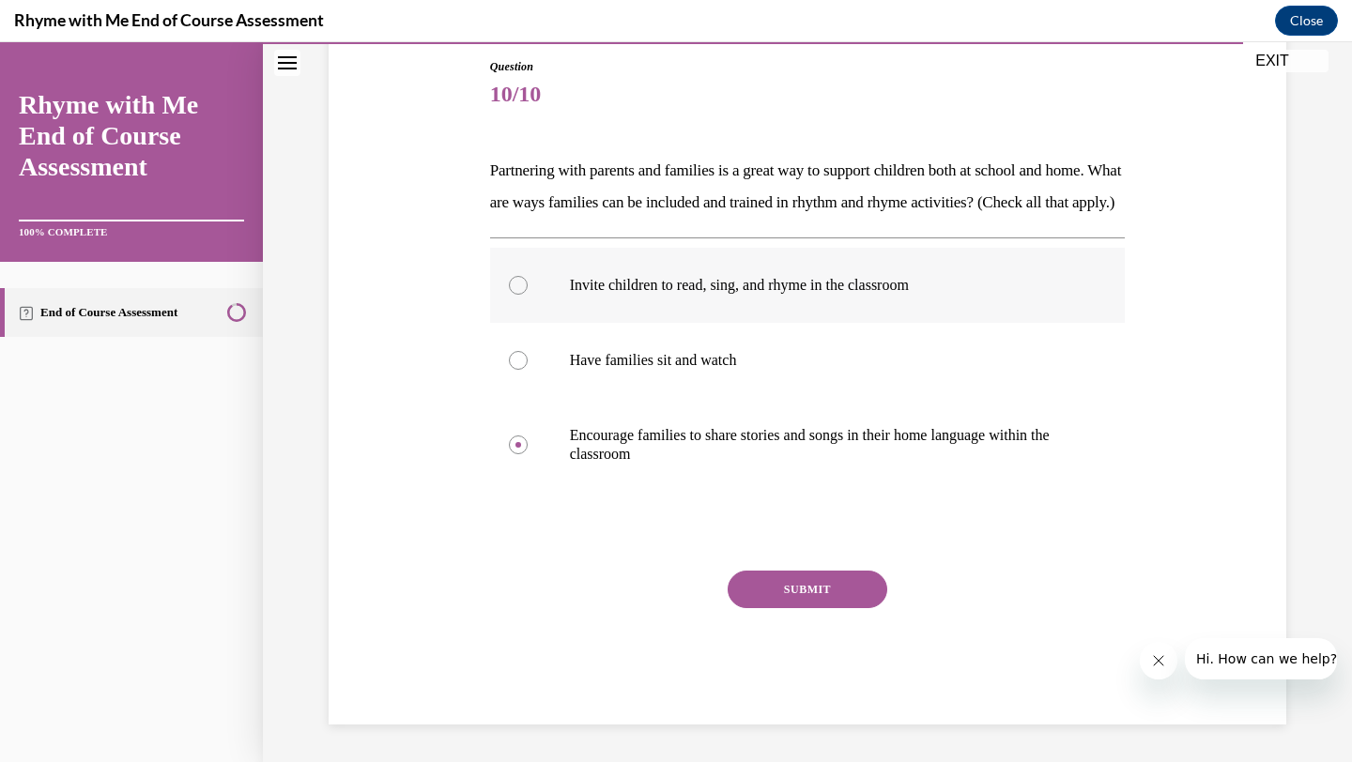
click at [696, 295] on p "Invite children to read, sing, and rhyme in the classroom" at bounding box center [824, 285] width 509 height 19
click at [528, 295] on input "Invite children to read, sing, and rhyme in the classroom" at bounding box center [518, 285] width 19 height 19
radio input "true"
click at [696, 295] on p "Invite children to read, sing, and rhyme in the classroom" at bounding box center [824, 285] width 509 height 19
click at [528, 295] on input "Invite children to read, sing, and rhyme in the classroom" at bounding box center [518, 285] width 19 height 19
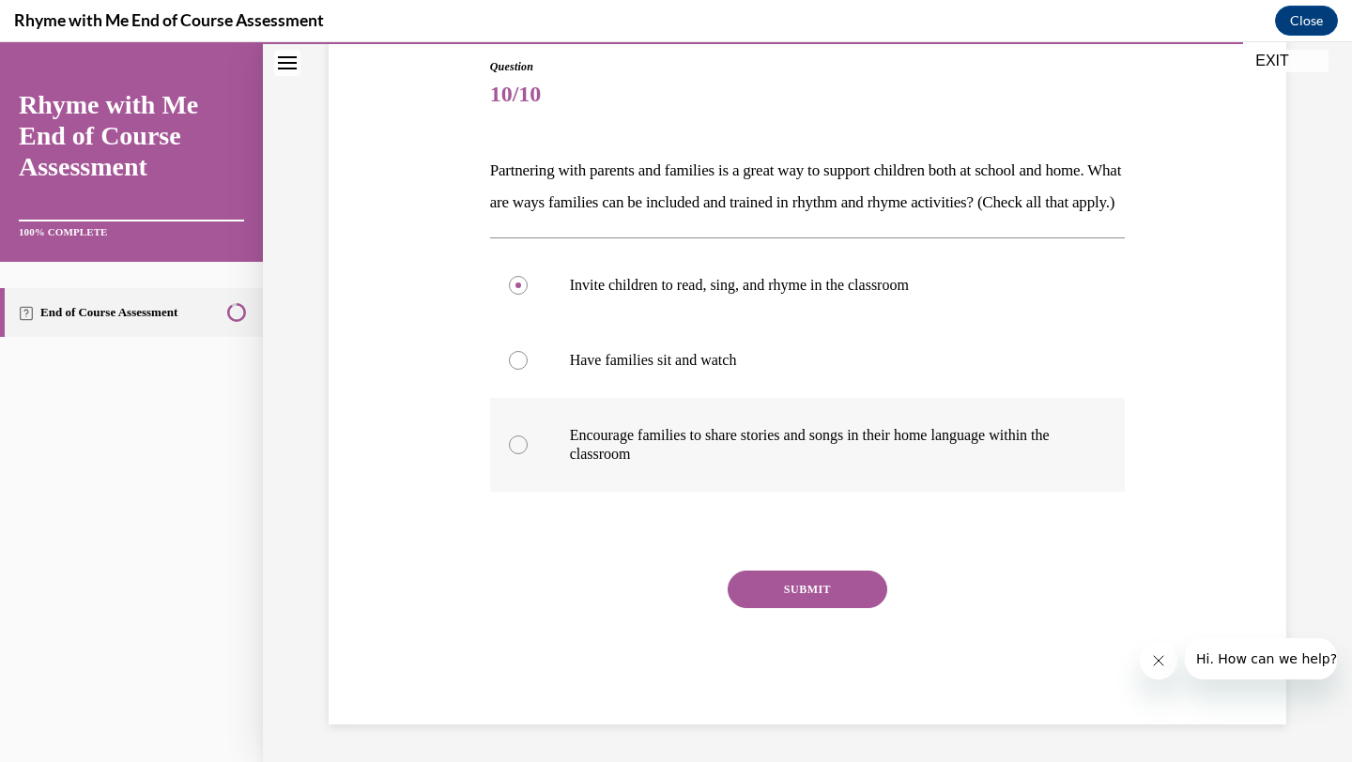
click at [685, 457] on p "Encourage families to share stories and songs in their home language within the…" at bounding box center [824, 445] width 509 height 38
click at [528, 454] on input "Encourage families to share stories and songs in their home language within the…" at bounding box center [518, 445] width 19 height 19
radio input "true"
click at [560, 481] on label "Encourage families to share stories and songs in their home language within the…" at bounding box center [808, 445] width 636 height 94
click at [528, 454] on input "Encourage families to share stories and songs in their home language within the…" at bounding box center [518, 445] width 19 height 19
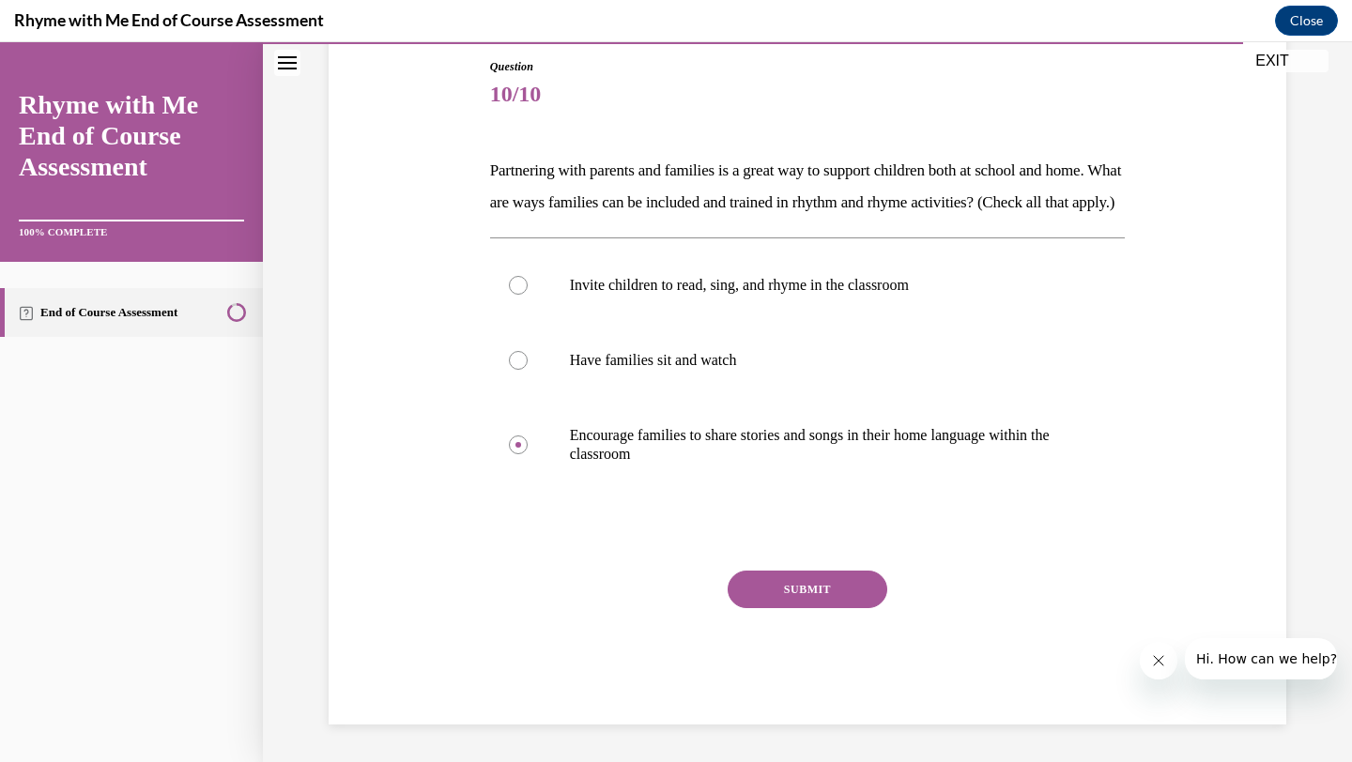
click at [776, 608] on button "SUBMIT" at bounding box center [808, 590] width 160 height 38
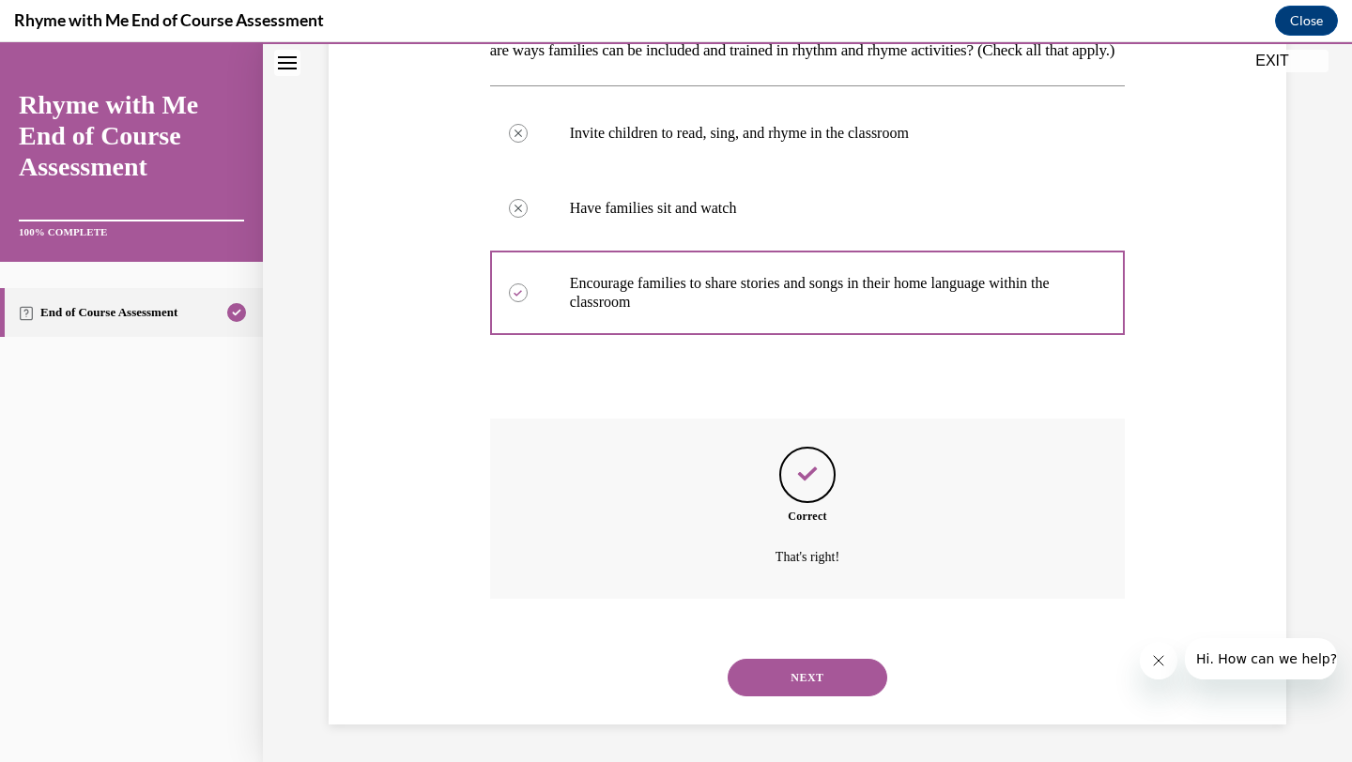
scroll to position [387, 0]
click at [811, 687] on button "NEXT" at bounding box center [808, 678] width 160 height 38
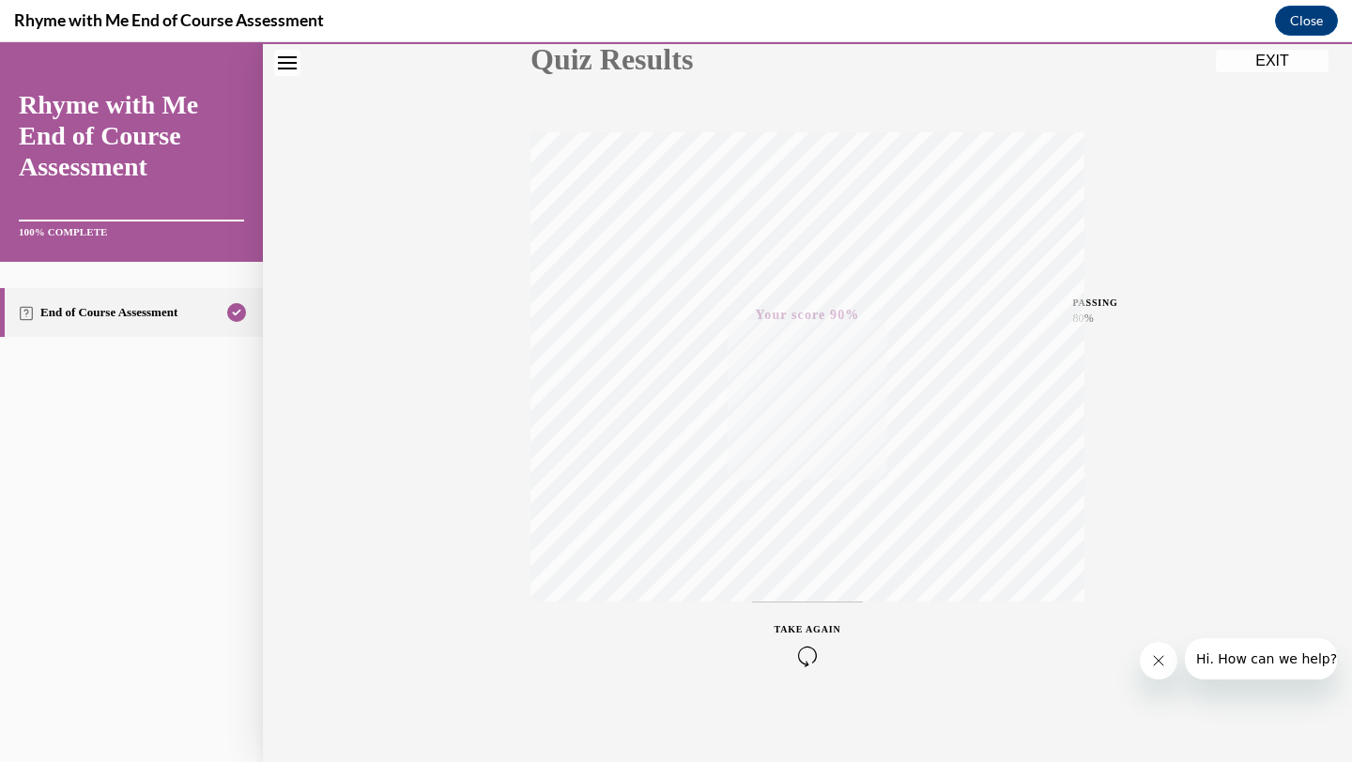
scroll to position [242, 0]
click at [1264, 44] on div "Quiz Results PASSING 80% Your score 90% Passed PASSING 80% Your score Your scor…" at bounding box center [807, 310] width 1089 height 903
click at [1265, 72] on div "Quiz Results PASSING 80% Your score 90% Passed PASSING 80% Your score Your scor…" at bounding box center [807, 310] width 1089 height 903
click at [1265, 68] on button "EXIT" at bounding box center [1272, 61] width 113 height 23
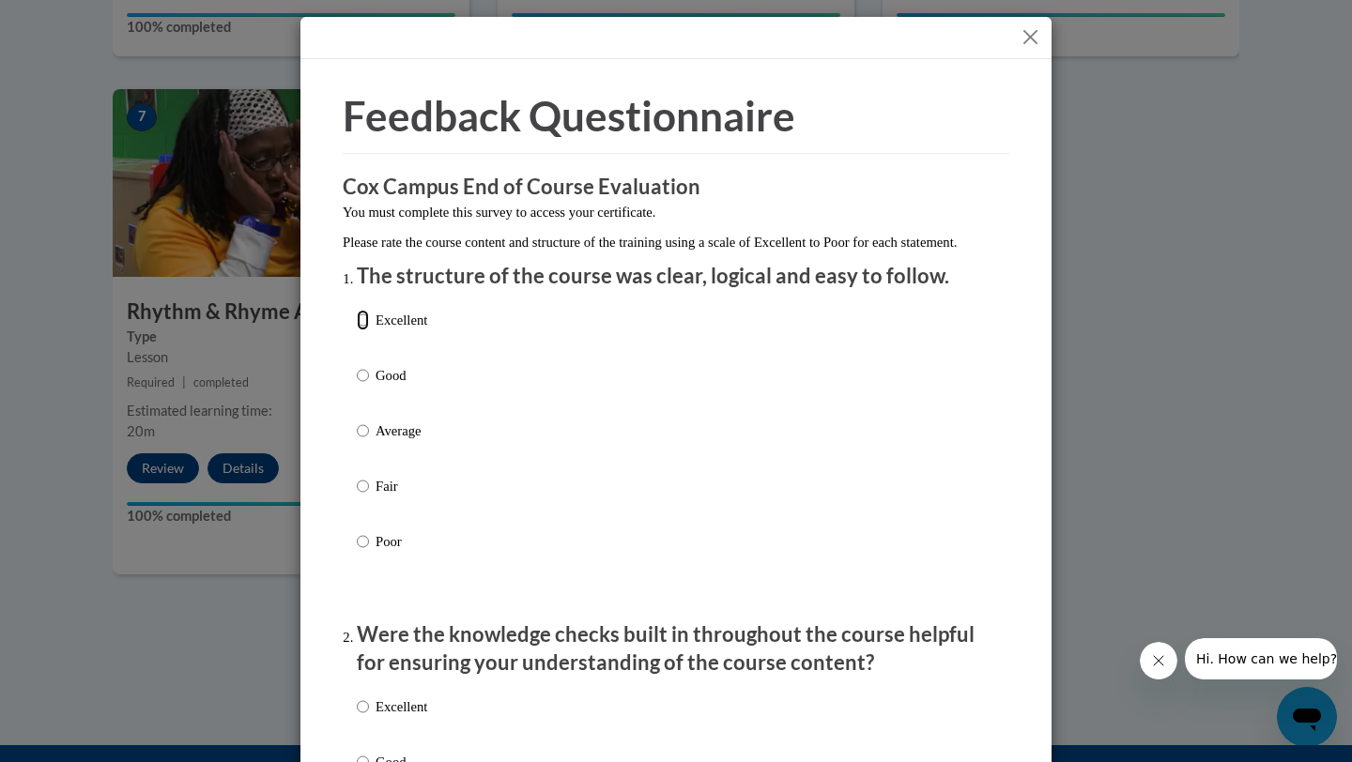
click at [364, 330] on input "Excellent" at bounding box center [363, 320] width 12 height 21
radio input "true"
click at [357, 365] on input "Good" at bounding box center [363, 375] width 12 height 21
radio input "true"
click at [357, 421] on input "Average" at bounding box center [363, 431] width 12 height 21
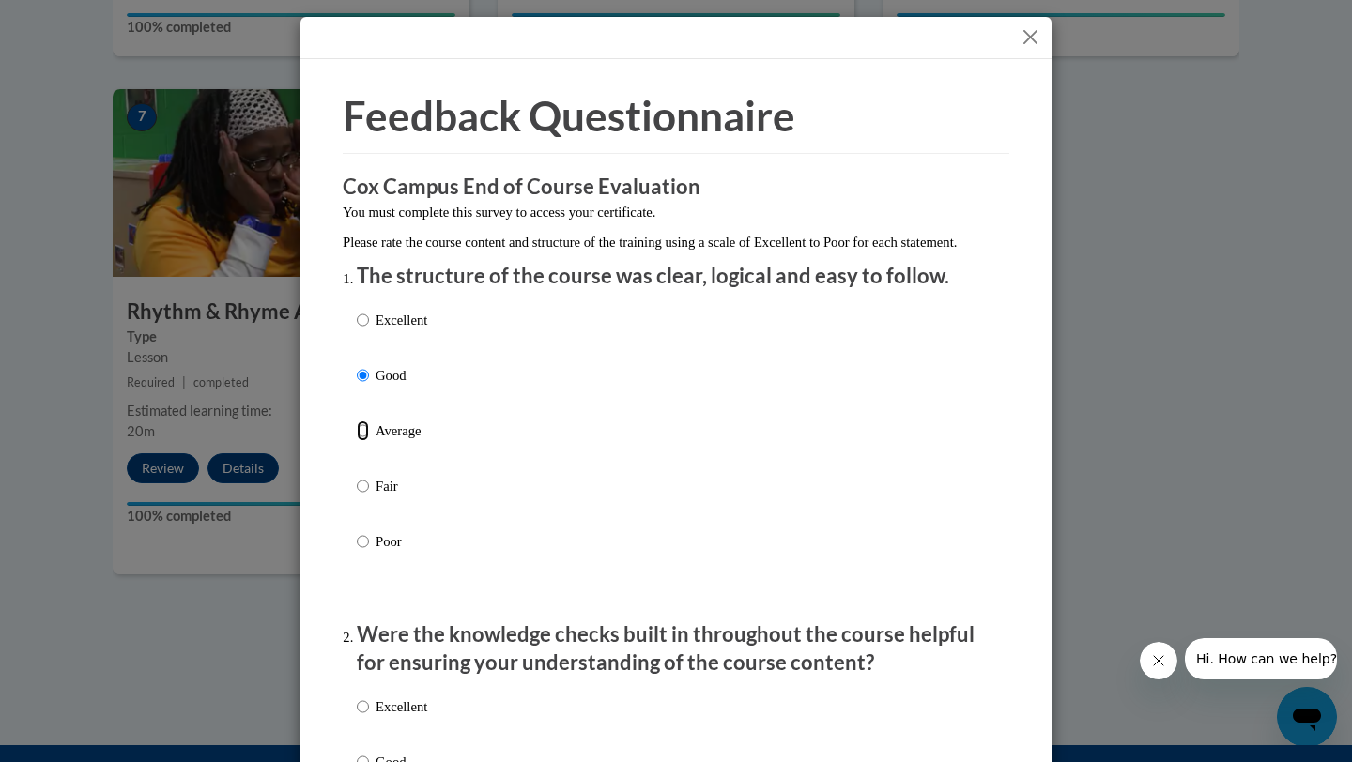
radio input "true"
click at [357, 476] on input "Fair" at bounding box center [363, 486] width 12 height 21
radio input "true"
click at [357, 531] on input "Poor" at bounding box center [363, 541] width 12 height 21
radio input "true"
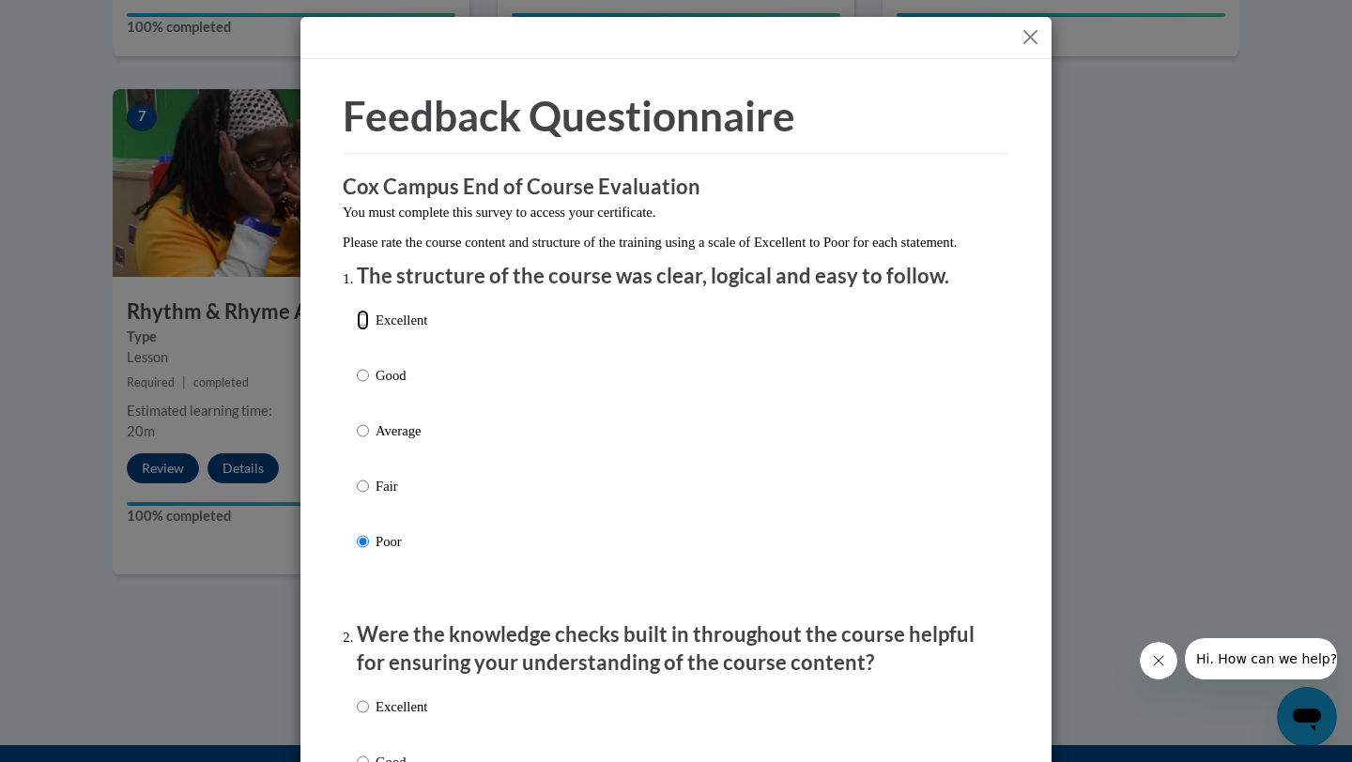
click at [357, 310] on input "Excellent" at bounding box center [363, 320] width 12 height 21
radio input "true"
click at [357, 365] on input "Good" at bounding box center [363, 375] width 12 height 21
radio input "true"
click at [357, 421] on input "Average" at bounding box center [363, 431] width 12 height 21
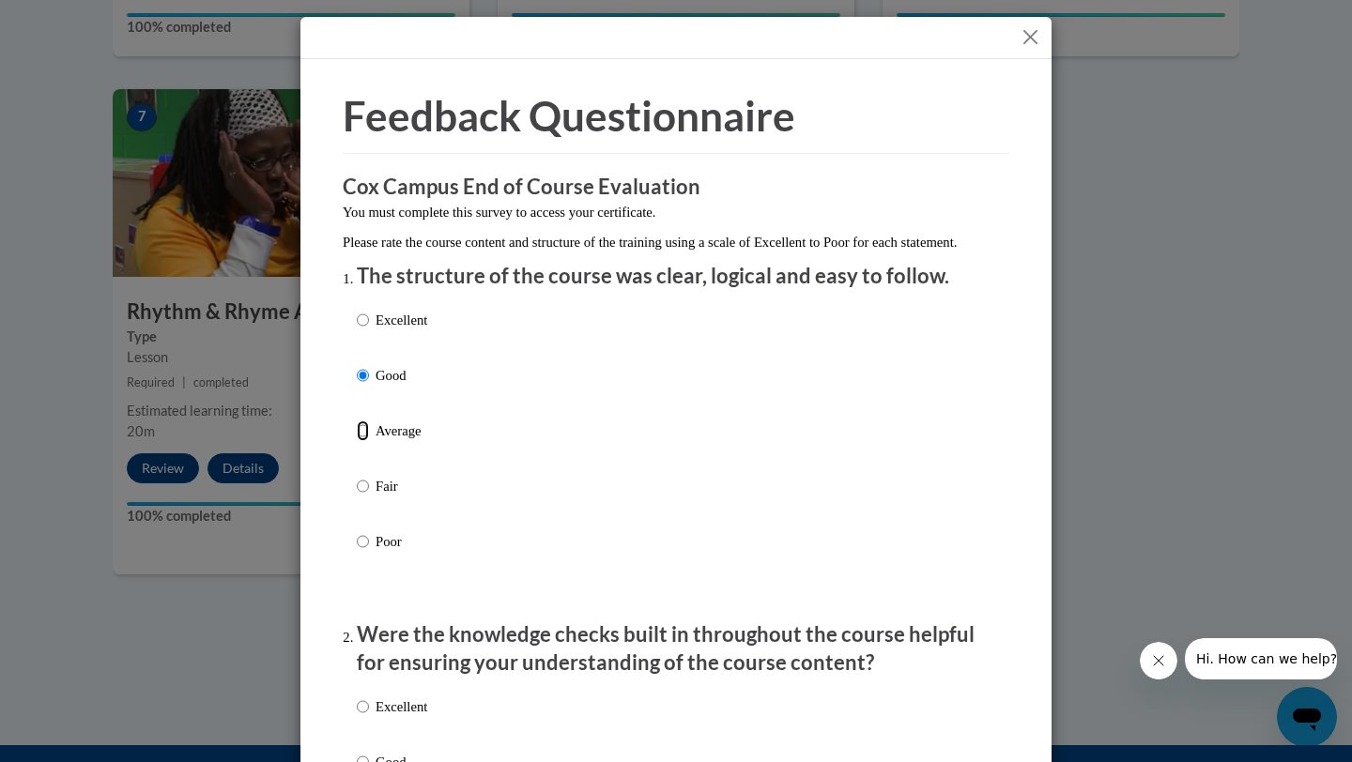
radio input "true"
click at [357, 386] on input "Good" at bounding box center [363, 375] width 12 height 21
radio input "true"
click at [357, 386] on input "Good" at bounding box center [363, 375] width 12 height 21
click at [364, 330] on input "Excellent" at bounding box center [363, 320] width 12 height 21
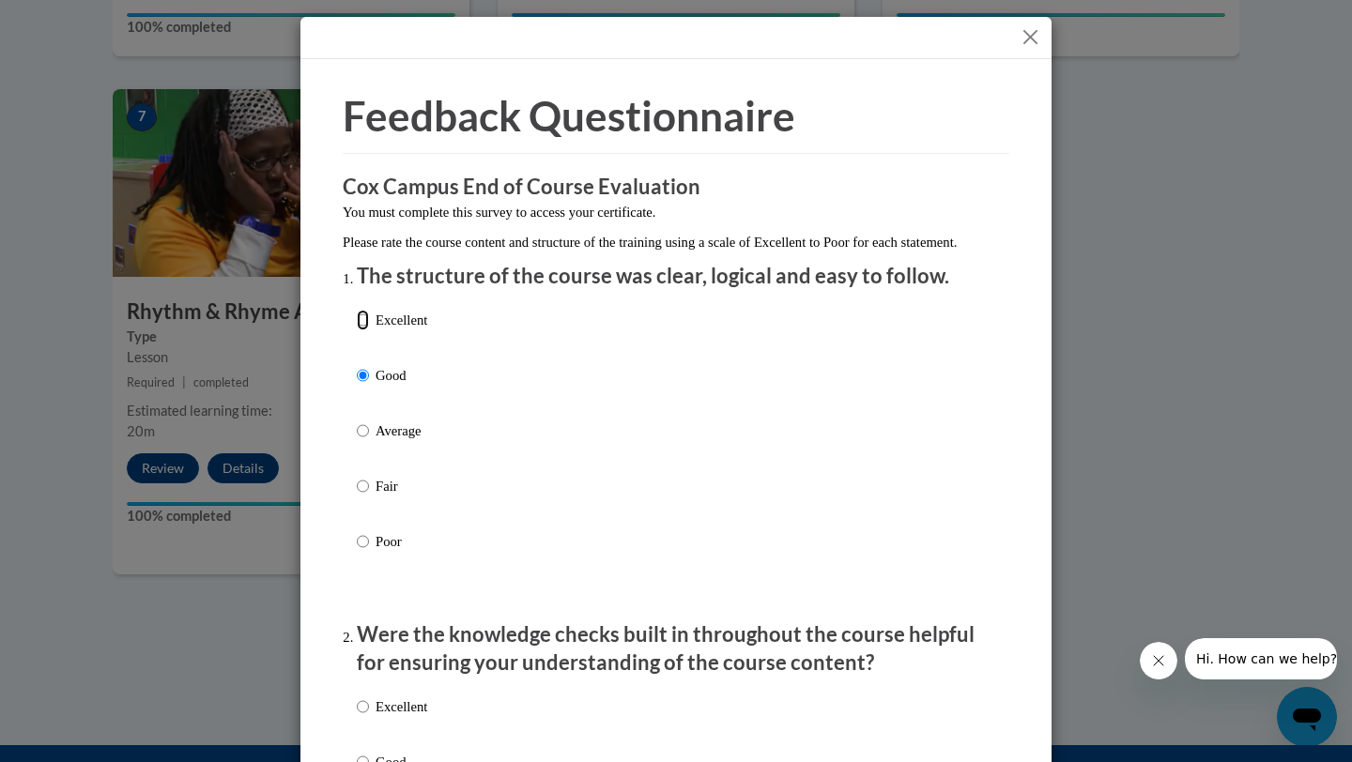
radio input "true"
click at [364, 330] on input "Excellent" at bounding box center [363, 320] width 12 height 21
click at [406, 653] on p "Were the knowledge checks built in throughout the course helpful for ensuring y…" at bounding box center [676, 650] width 638 height 58
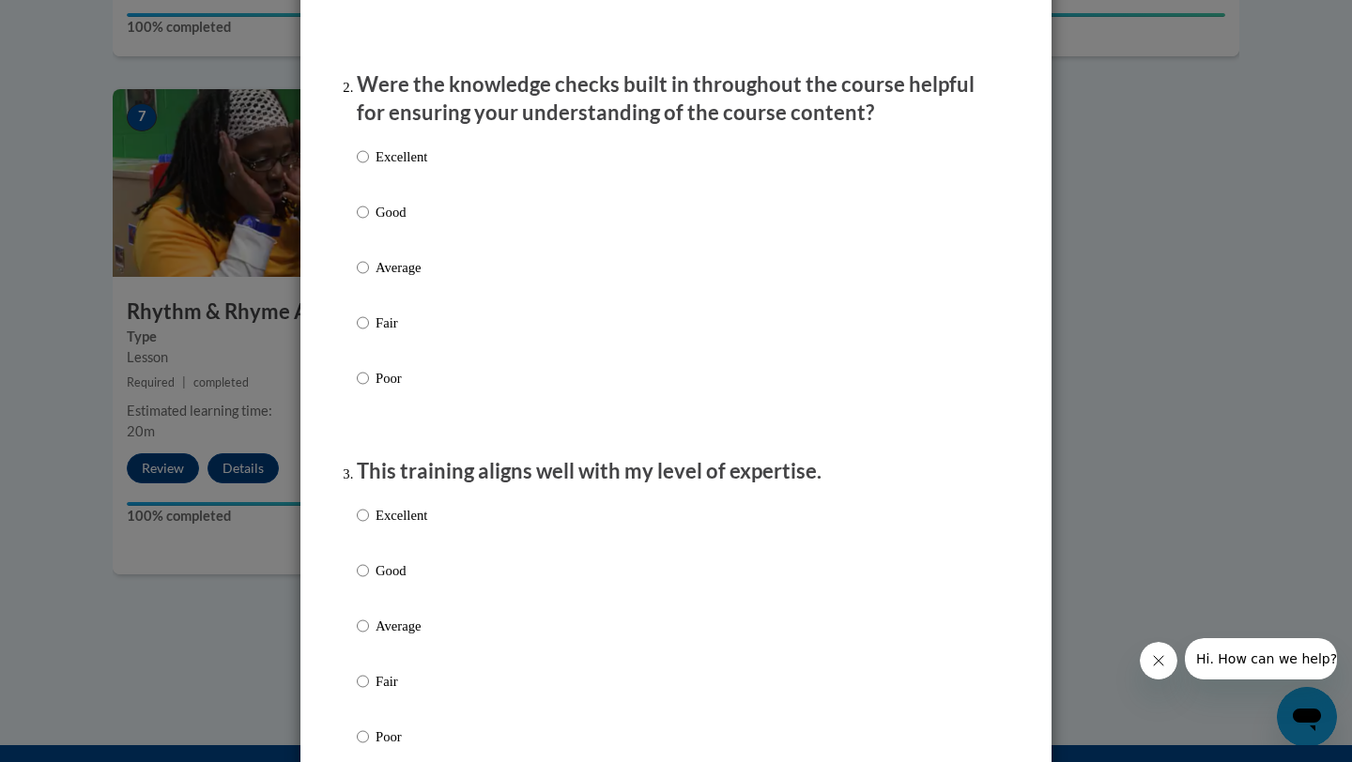
scroll to position [563, 0]
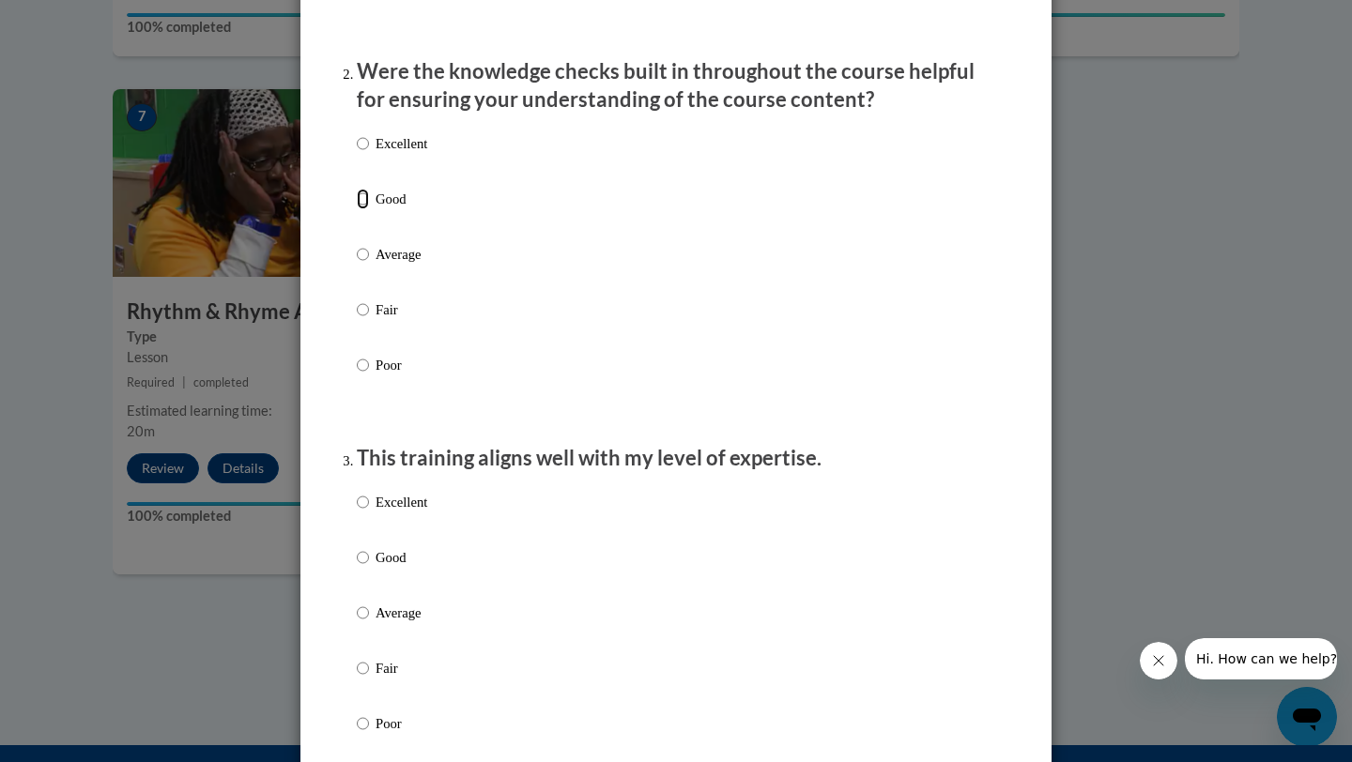
click at [364, 209] on input "Good" at bounding box center [363, 199] width 12 height 21
radio input "true"
click at [364, 209] on input "Good" at bounding box center [363, 199] width 12 height 21
click at [566, 576] on div "Excellent Good Average Fair Poor" at bounding box center [676, 636] width 638 height 306
click at [363, 513] on input "Excellent" at bounding box center [363, 502] width 12 height 21
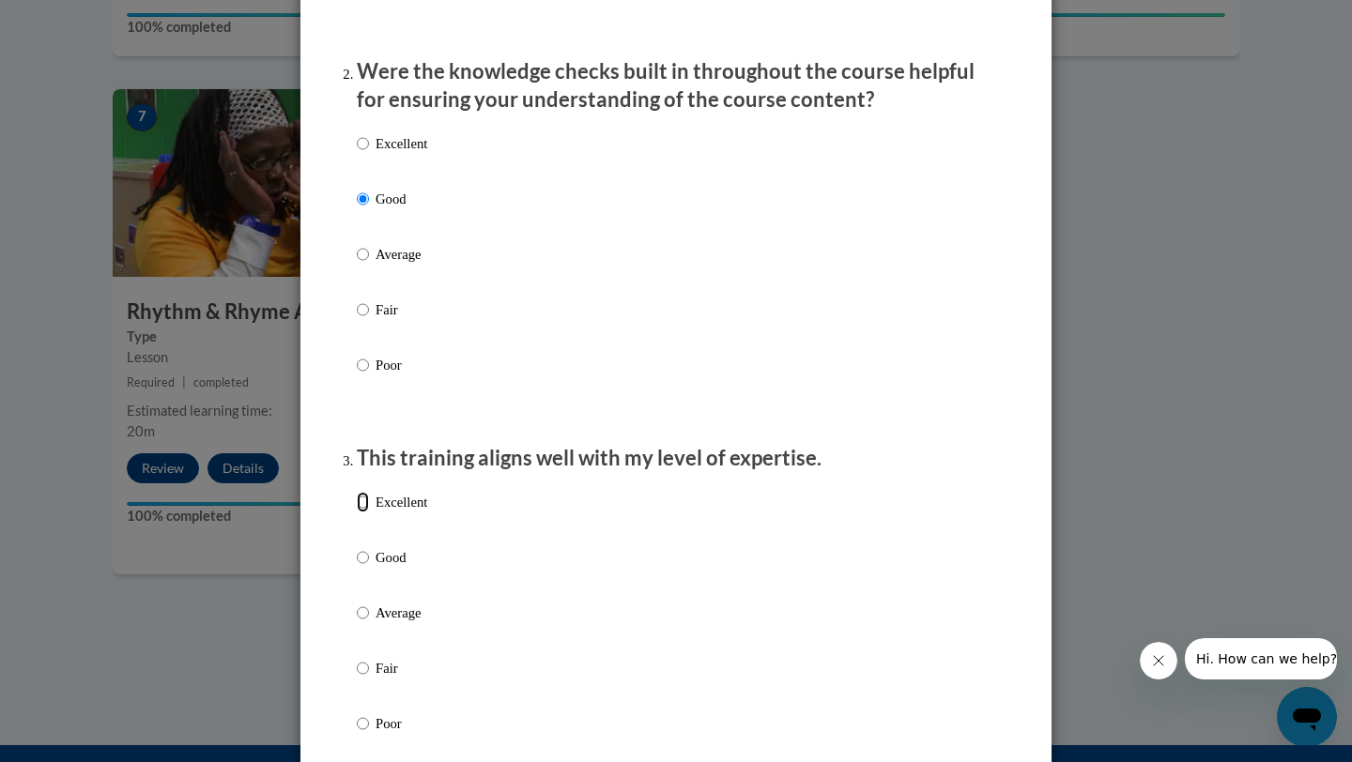
radio input "true"
click at [363, 513] on input "Excellent" at bounding box center [363, 502] width 12 height 21
click at [357, 547] on input "Good" at bounding box center [363, 557] width 12 height 21
radio input "true"
click at [357, 603] on input "Average" at bounding box center [363, 613] width 12 height 21
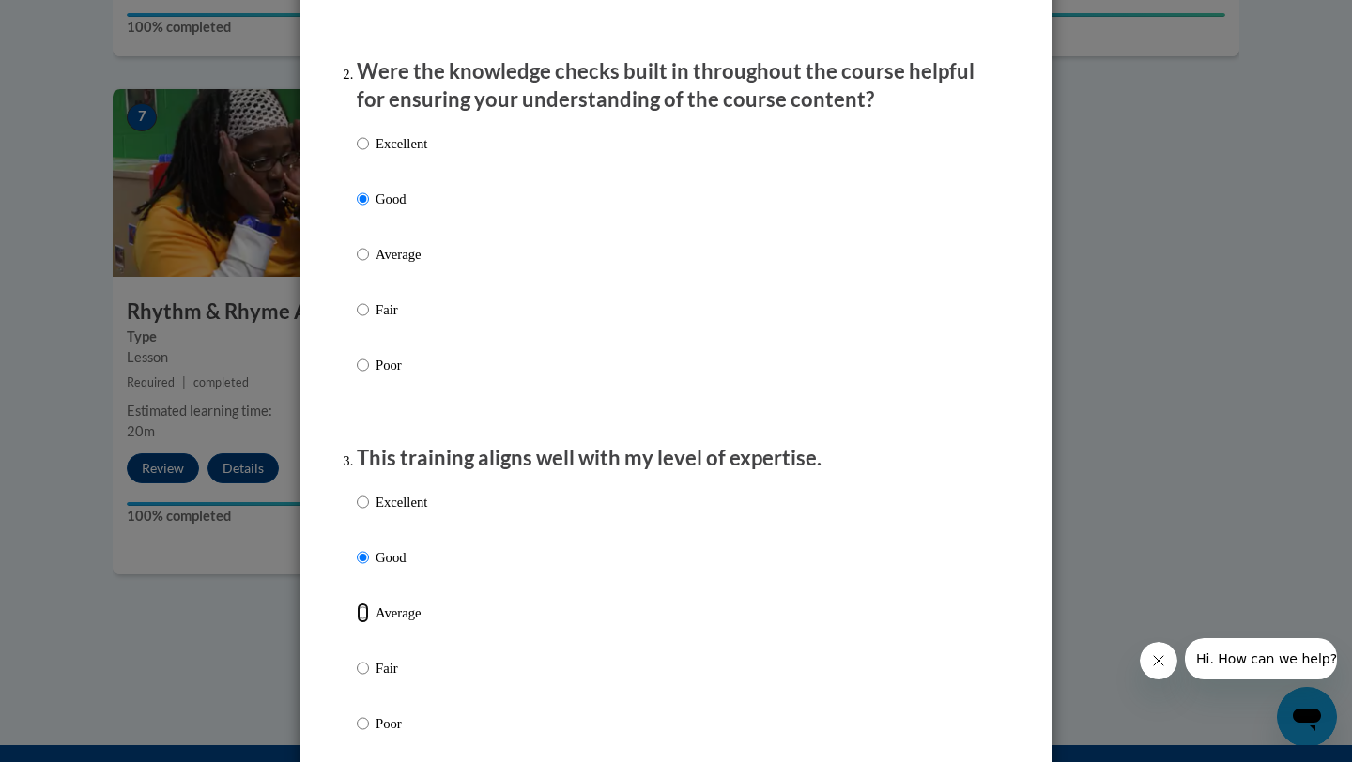
radio input "true"
click at [357, 658] on input "Fair" at bounding box center [363, 668] width 12 height 21
radio input "true"
click at [357, 713] on input "Poor" at bounding box center [363, 723] width 12 height 21
radio input "true"
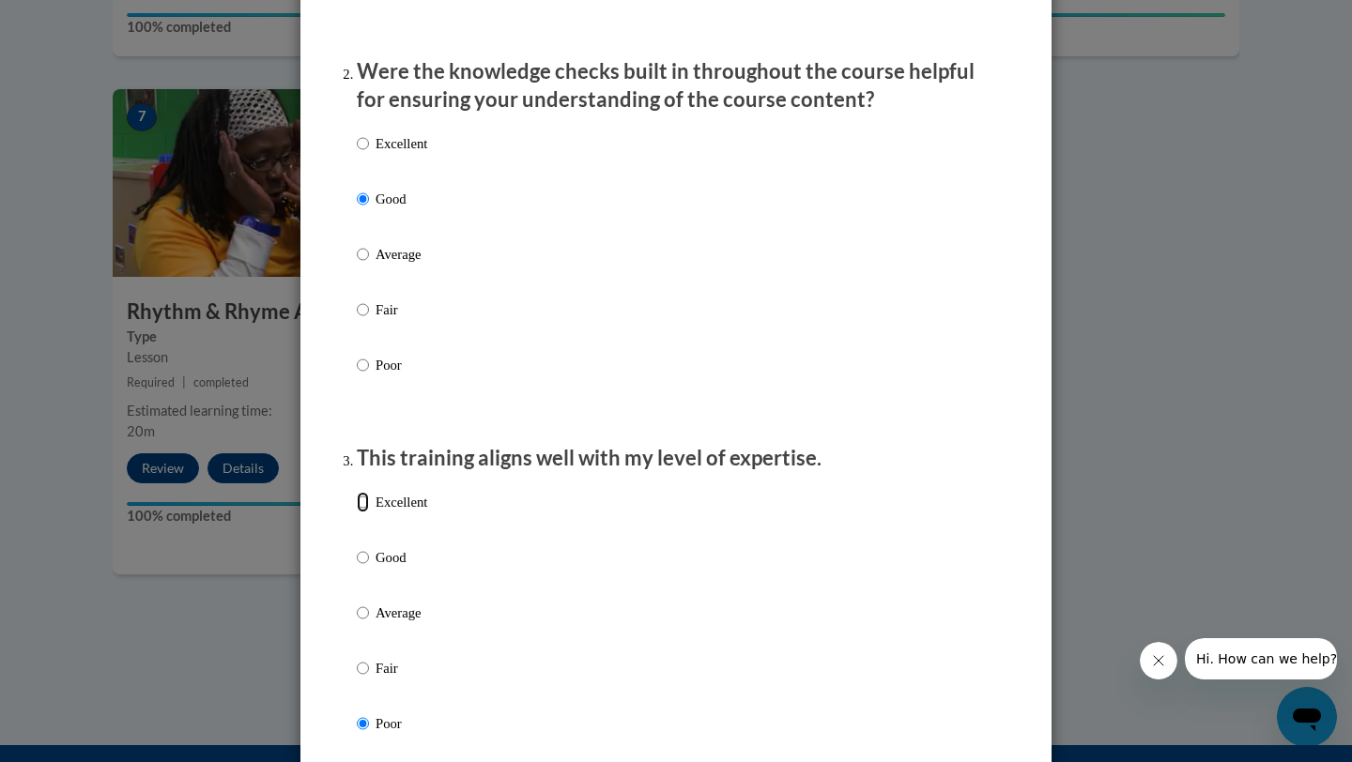
click at [357, 492] on input "Excellent" at bounding box center [363, 502] width 12 height 21
radio input "true"
click at [357, 547] on input "Good" at bounding box center [363, 557] width 12 height 21
radio input "true"
click at [357, 603] on input "Average" at bounding box center [363, 613] width 12 height 21
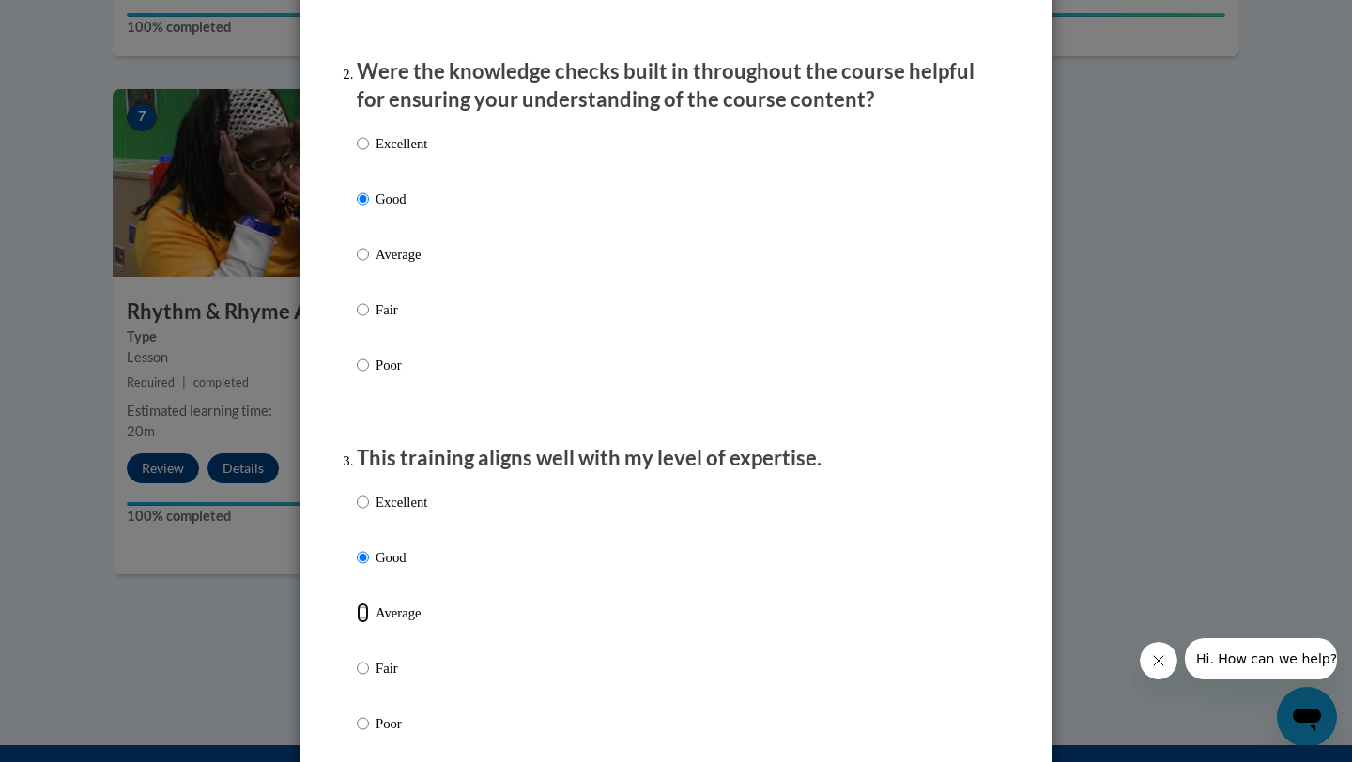
radio input "true"
click at [357, 658] on input "Fair" at bounding box center [363, 668] width 12 height 21
radio input "true"
click at [357, 713] on input "Poor" at bounding box center [363, 723] width 12 height 21
radio input "true"
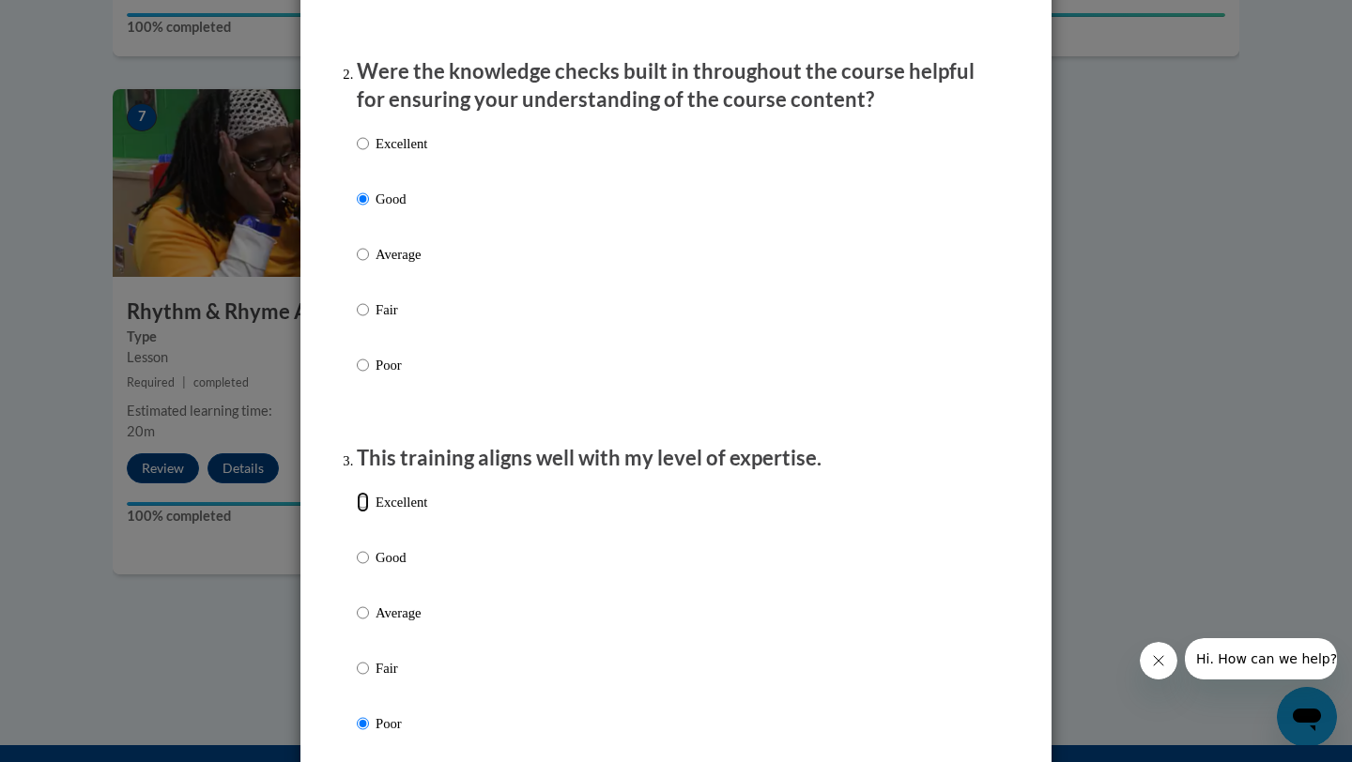
click at [357, 492] on input "Excellent" at bounding box center [363, 502] width 12 height 21
radio input "true"
click at [357, 547] on input "Good" at bounding box center [363, 557] width 12 height 21
radio input "true"
click at [357, 603] on input "Average" at bounding box center [363, 613] width 12 height 21
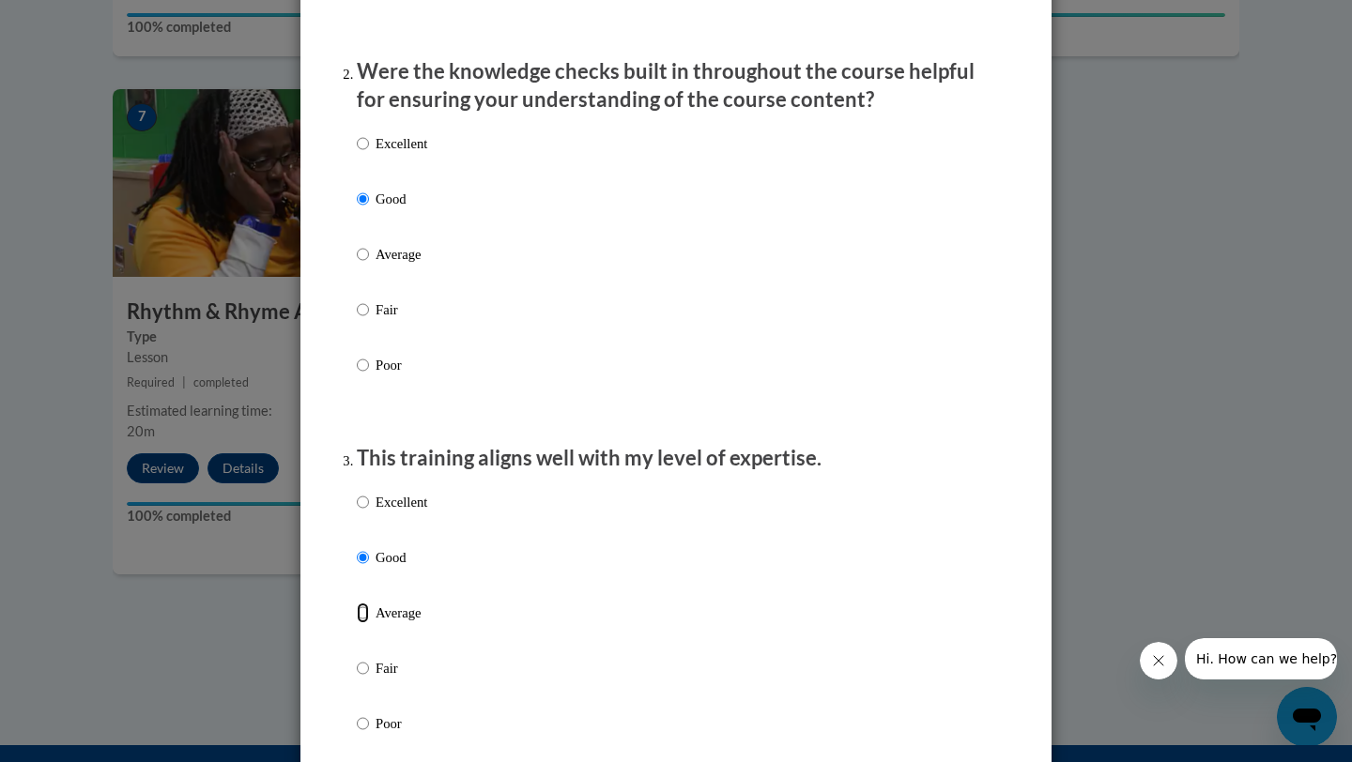
radio input "true"
click at [357, 658] on input "Fair" at bounding box center [363, 668] width 12 height 21
radio input "true"
click at [365, 513] on input "Excellent" at bounding box center [363, 502] width 12 height 21
radio input "true"
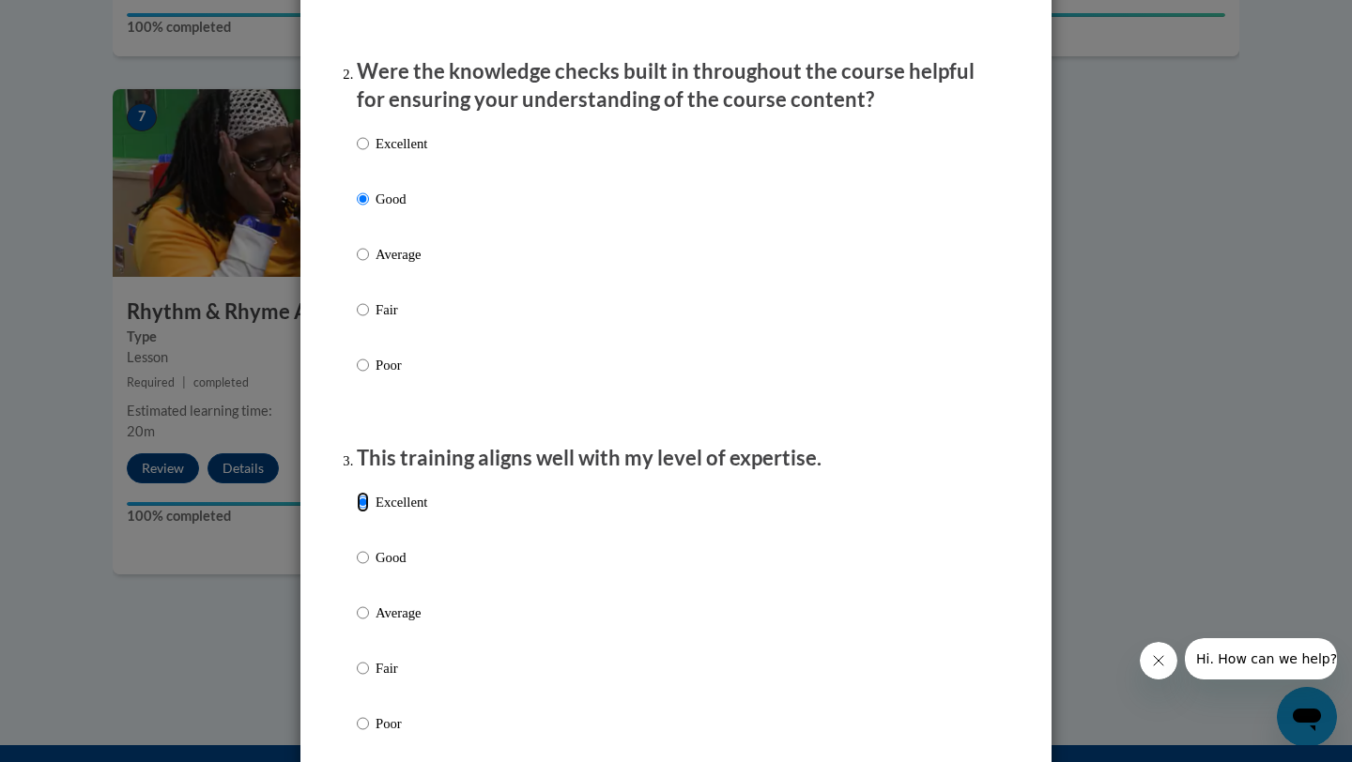
click at [365, 513] on input "Excellent" at bounding box center [363, 502] width 12 height 21
click at [387, 513] on p "Excellent" at bounding box center [402, 502] width 52 height 21
click at [369, 513] on input "Excellent" at bounding box center [363, 502] width 12 height 21
click at [387, 513] on p "Excellent" at bounding box center [402, 502] width 52 height 21
click at [369, 513] on input "Excellent" at bounding box center [363, 502] width 12 height 21
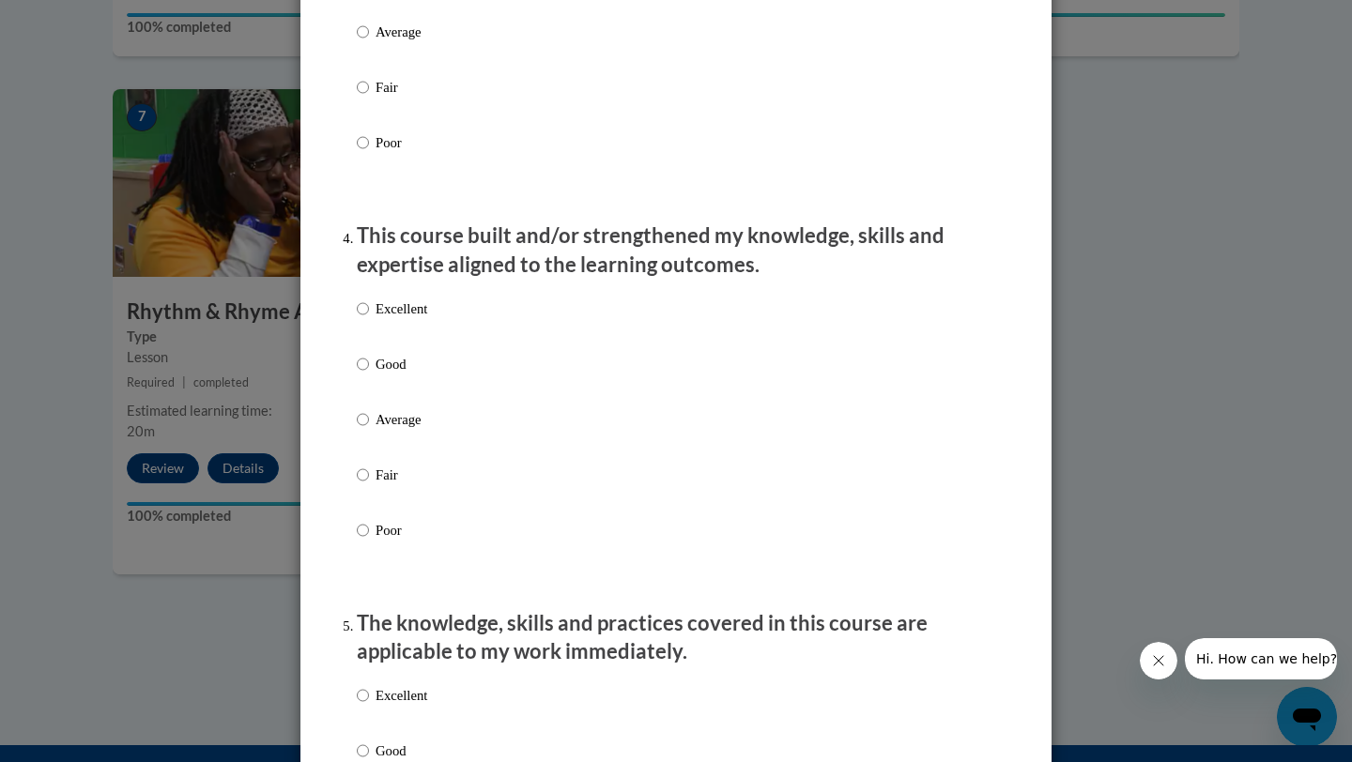
scroll to position [1164, 0]
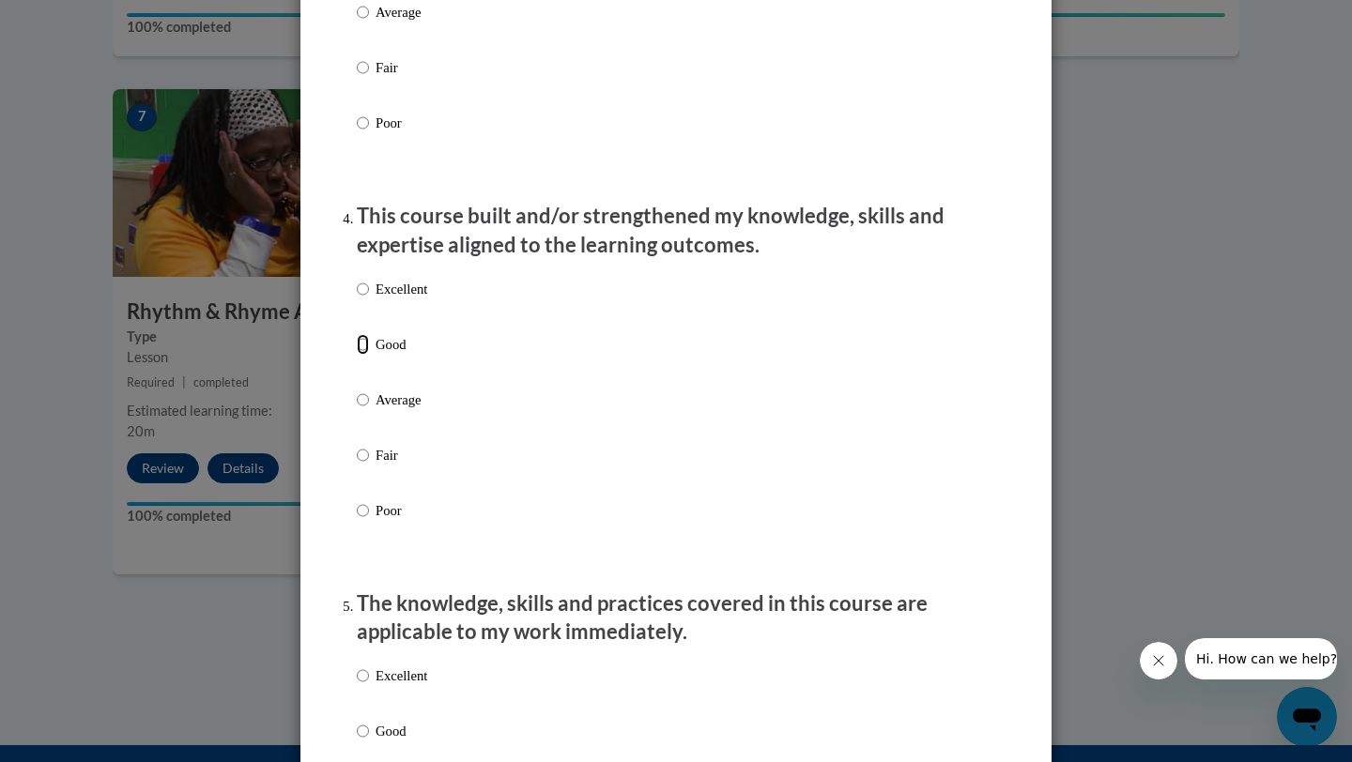
click at [357, 355] on input "Good" at bounding box center [363, 344] width 12 height 21
radio input "true"
click at [357, 355] on input "Good" at bounding box center [363, 344] width 12 height 21
click at [363, 299] on input "Excellent" at bounding box center [363, 289] width 12 height 21
radio input "true"
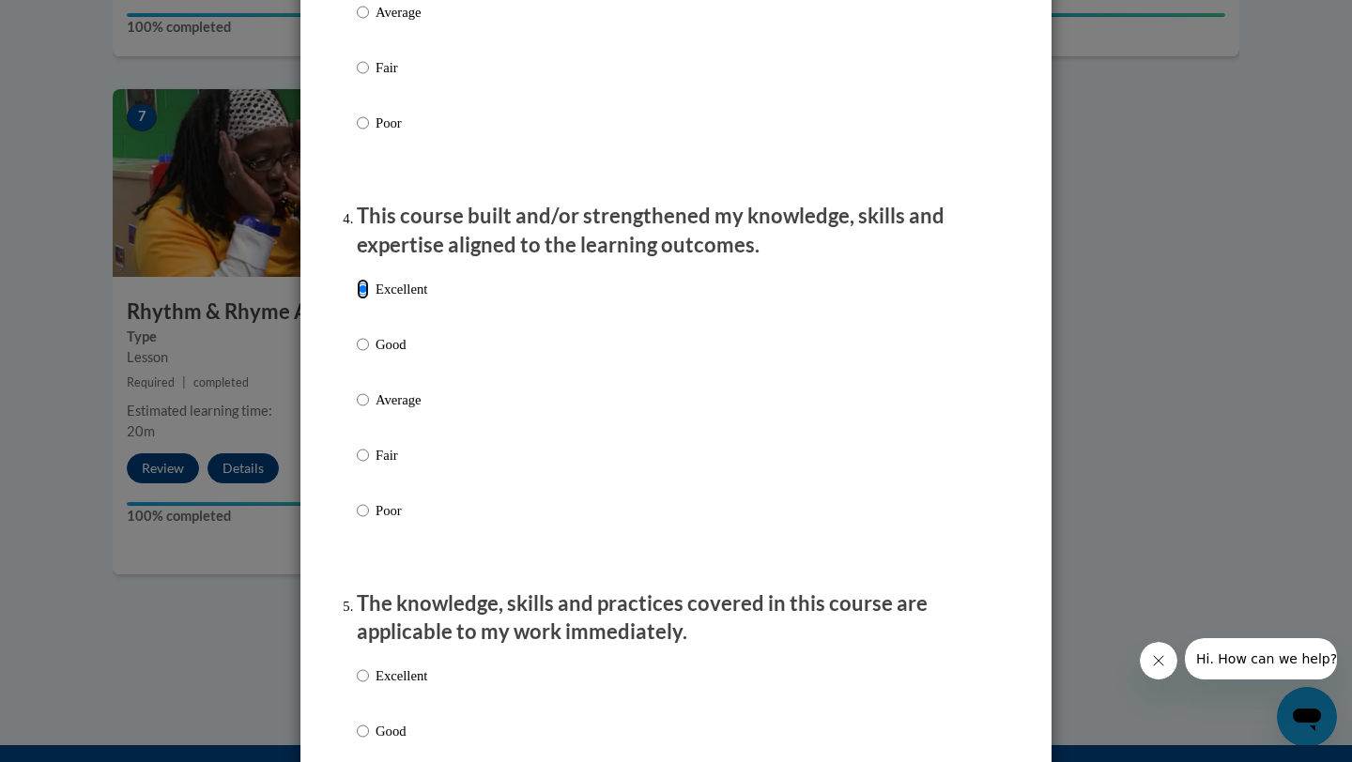
click at [363, 299] on input "Excellent" at bounding box center [363, 289] width 12 height 21
click at [393, 299] on p "Excellent" at bounding box center [402, 289] width 52 height 21
click at [369, 299] on input "Excellent" at bounding box center [363, 289] width 12 height 21
click at [393, 299] on p "Excellent" at bounding box center [402, 289] width 52 height 21
click at [369, 299] on input "Excellent" at bounding box center [363, 289] width 12 height 21
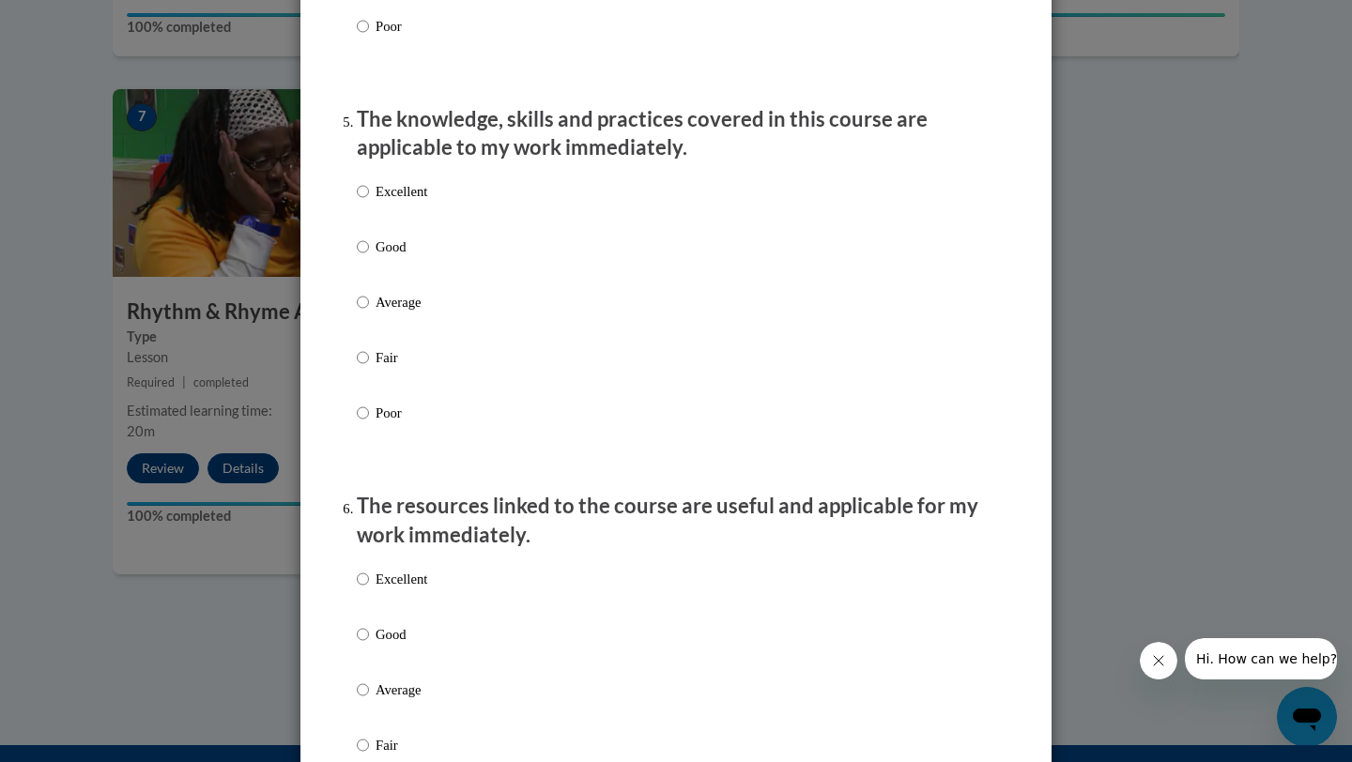
scroll to position [1652, 0]
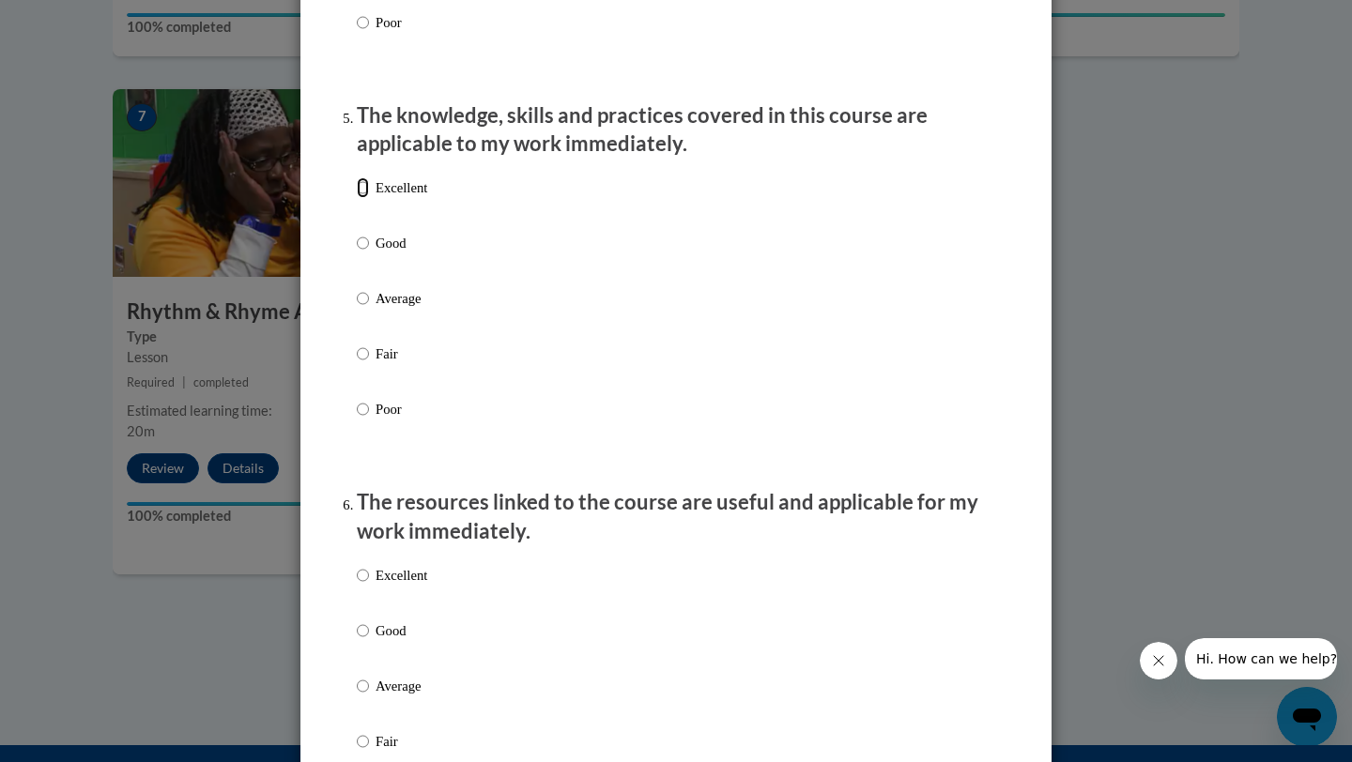
click at [363, 198] on input "Excellent" at bounding box center [363, 187] width 12 height 21
radio input "true"
click at [392, 198] on p "Excellent" at bounding box center [402, 187] width 52 height 21
click at [369, 198] on input "Excellent" at bounding box center [363, 187] width 12 height 21
click at [392, 198] on p "Excellent" at bounding box center [402, 187] width 52 height 21
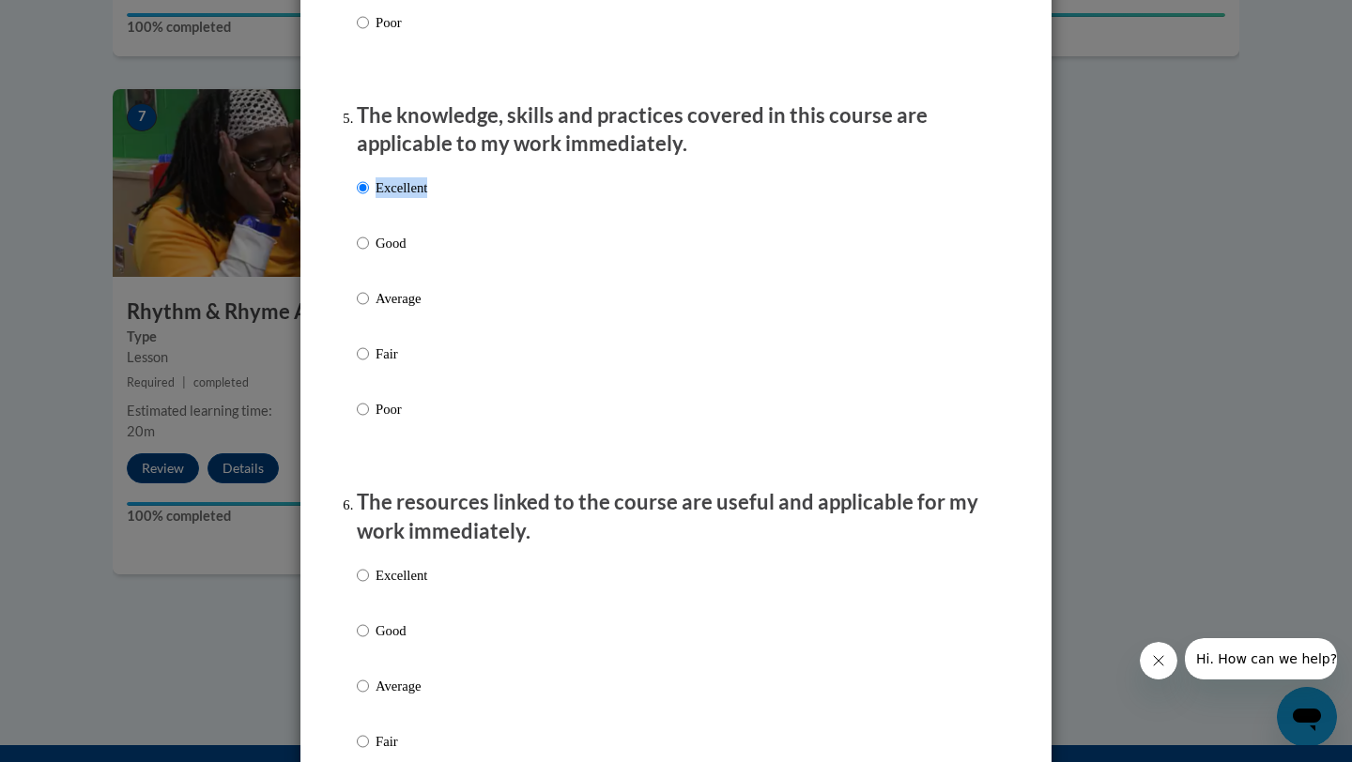
click at [369, 198] on input "Excellent" at bounding box center [363, 187] width 12 height 21
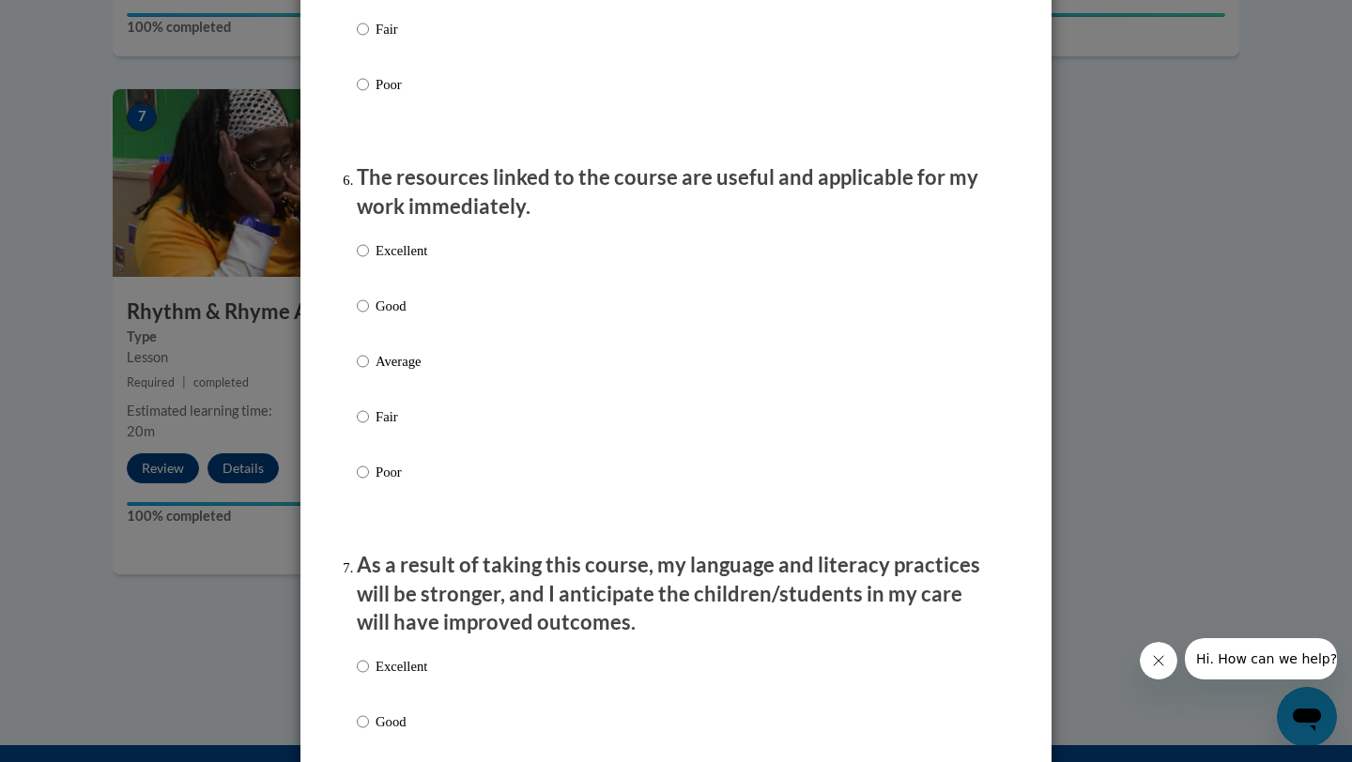
scroll to position [2028, 0]
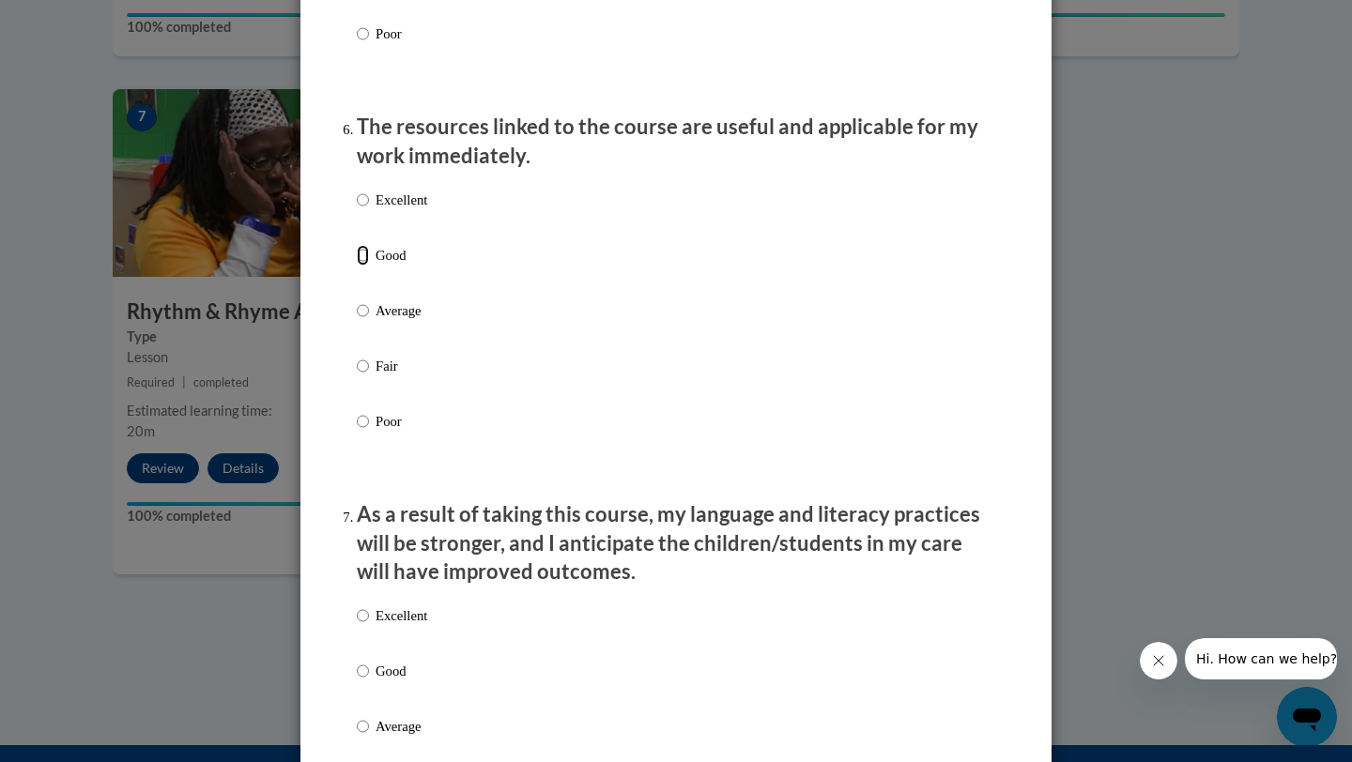
click at [366, 266] on input "Good" at bounding box center [363, 255] width 12 height 21
radio input "true"
click at [366, 266] on input "Good" at bounding box center [363, 255] width 12 height 21
click at [382, 266] on p "Good" at bounding box center [402, 255] width 52 height 21
click at [369, 266] on input "Good" at bounding box center [363, 255] width 12 height 21
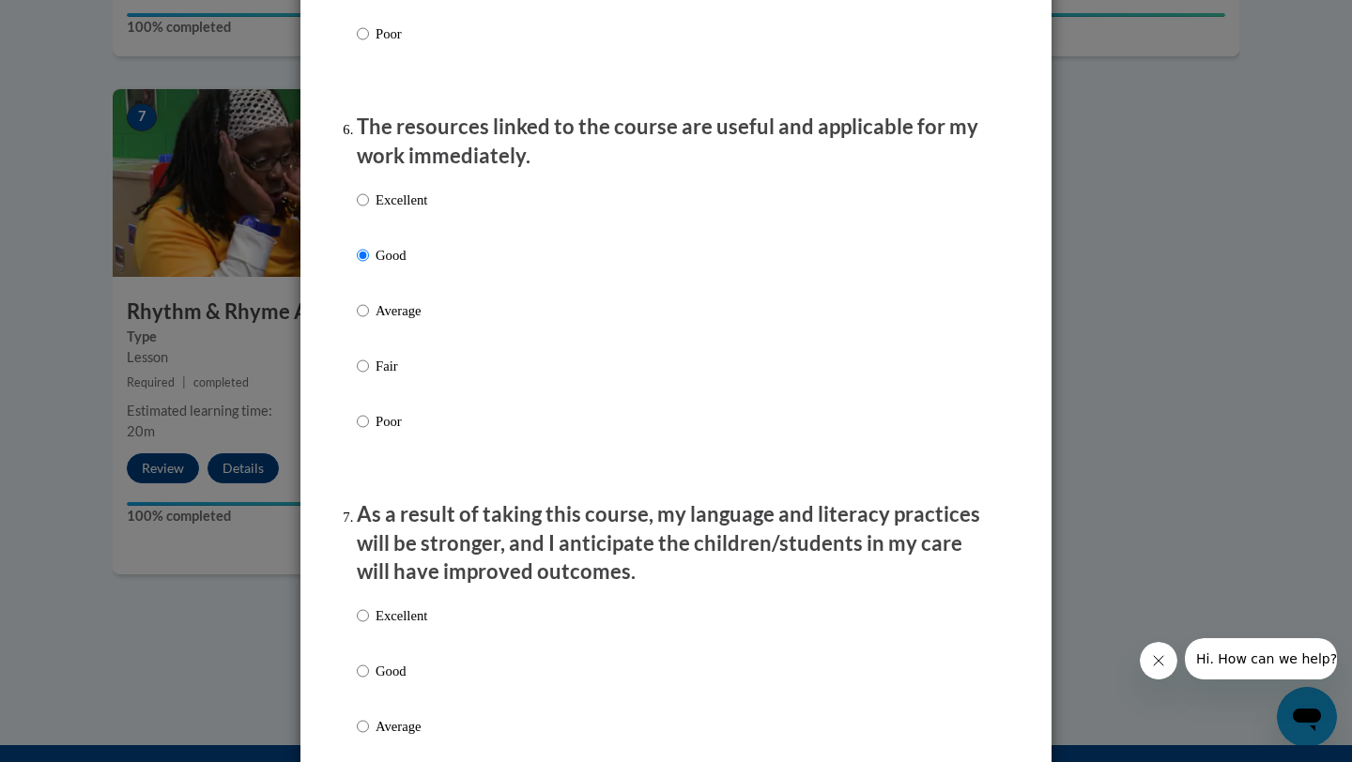
click at [401, 266] on p "Good" at bounding box center [402, 255] width 52 height 21
click at [369, 266] on input "Good" at bounding box center [363, 255] width 12 height 21
click at [401, 266] on p "Good" at bounding box center [402, 255] width 52 height 21
click at [369, 266] on input "Good" at bounding box center [363, 255] width 12 height 21
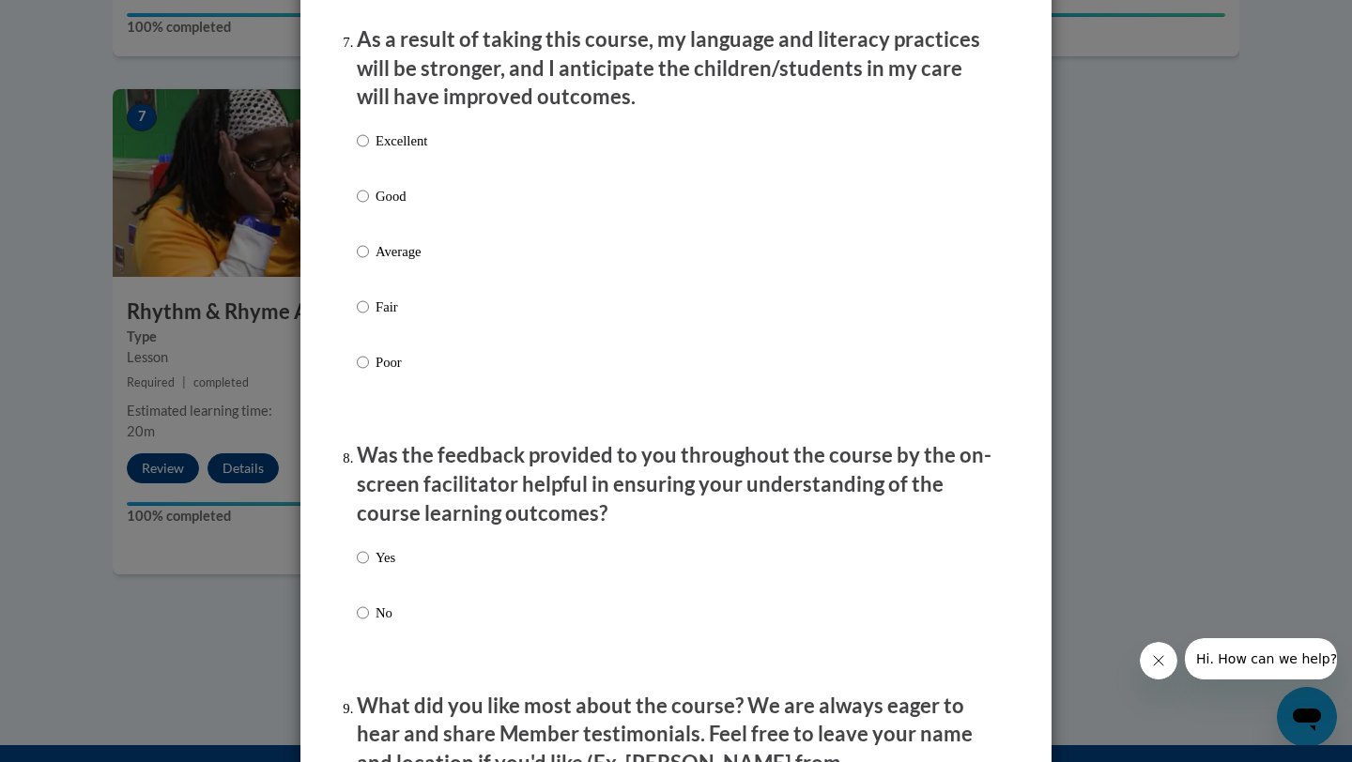
scroll to position [2516, 0]
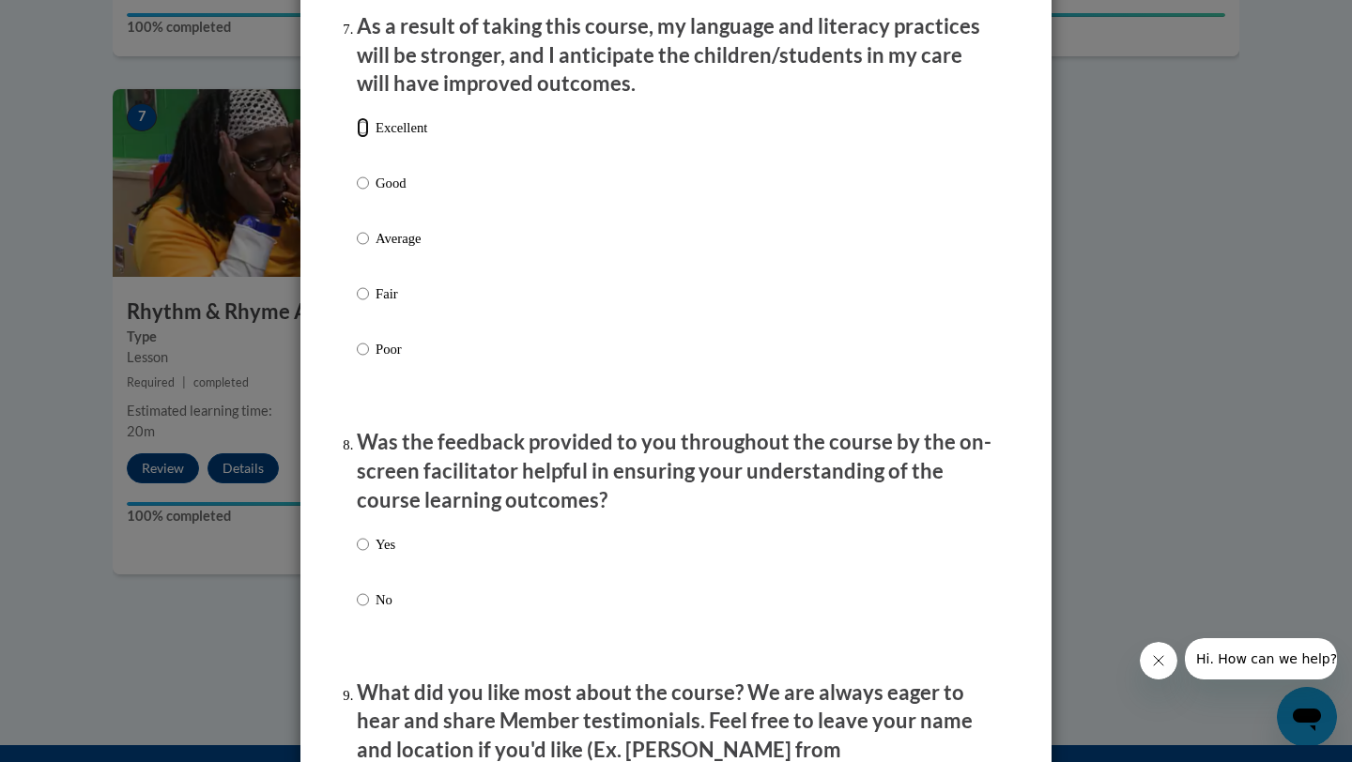
click at [365, 138] on input "Excellent" at bounding box center [363, 127] width 12 height 21
radio input "true"
click at [402, 138] on p "Excellent" at bounding box center [402, 127] width 52 height 21
click at [369, 138] on input "Excellent" at bounding box center [363, 127] width 12 height 21
click at [402, 138] on p "Excellent" at bounding box center [402, 127] width 52 height 21
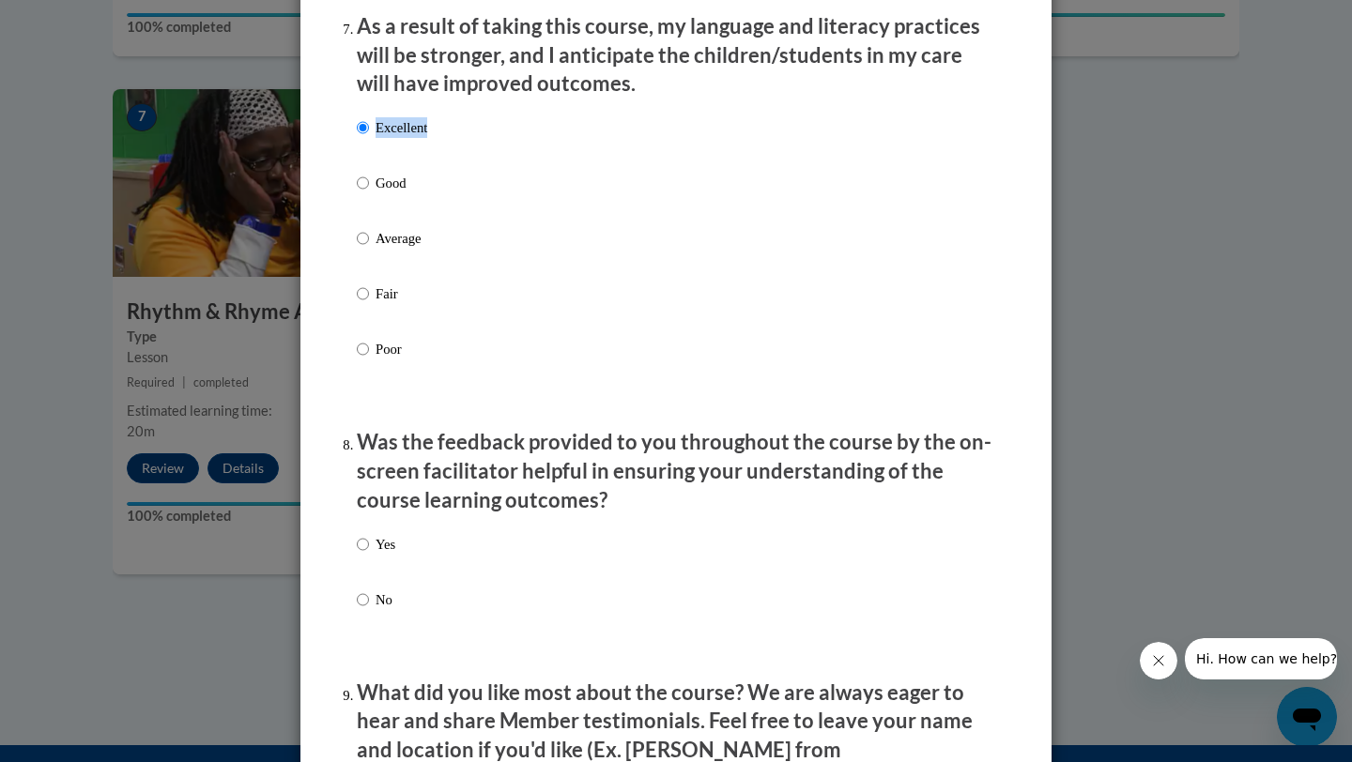
click at [369, 138] on input "Excellent" at bounding box center [363, 127] width 12 height 21
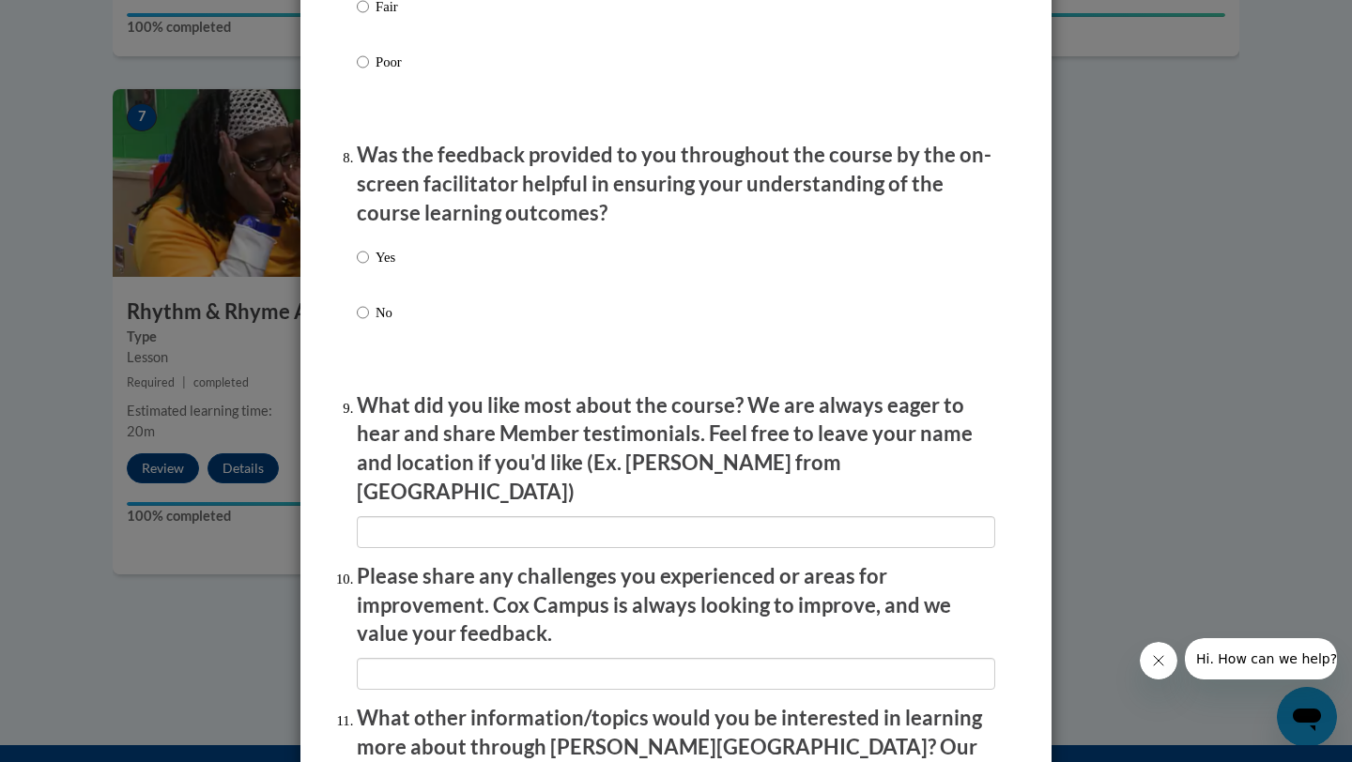
scroll to position [2816, 0]
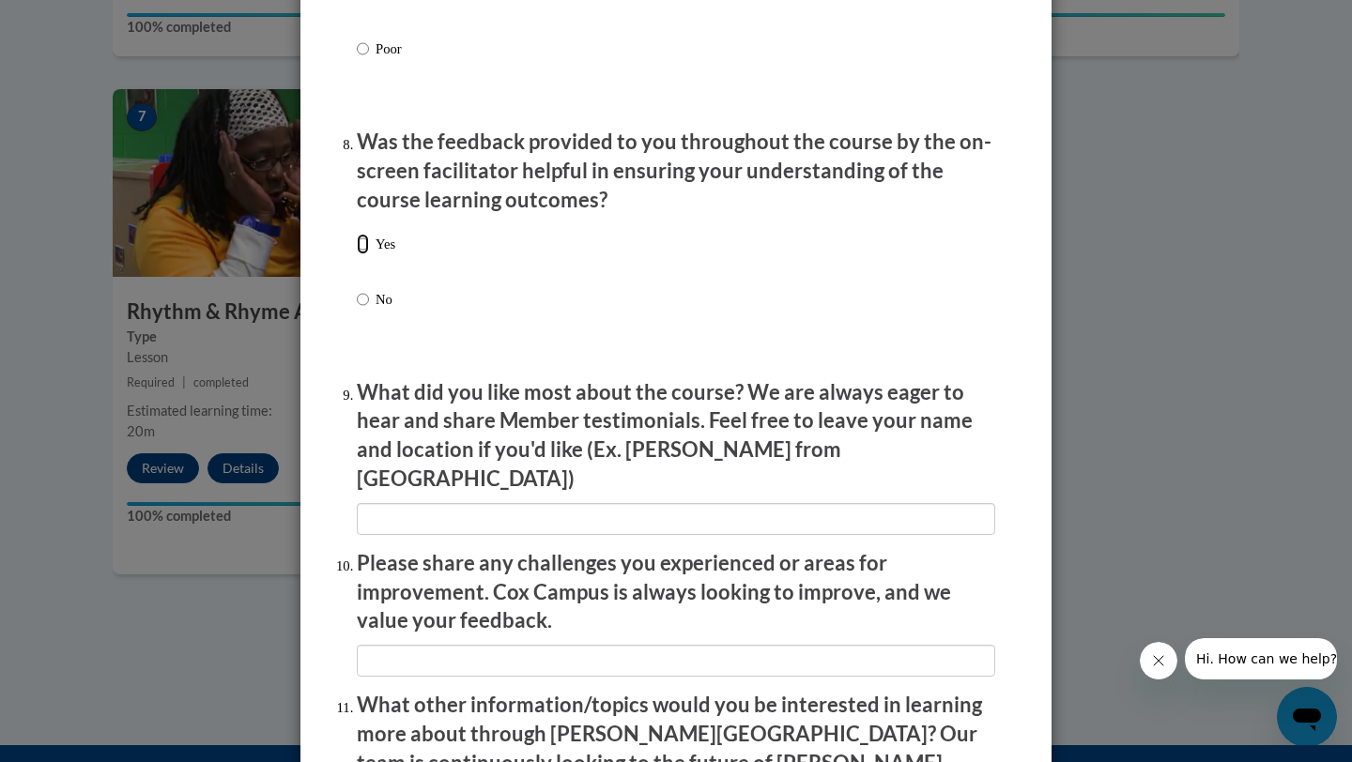
click at [360, 254] on input "Yes" at bounding box center [363, 244] width 12 height 21
radio input "true"
click at [360, 254] on input "Yes" at bounding box center [363, 244] width 12 height 21
click at [501, 461] on p "What did you like most about the course? We are always eager to hear and share …" at bounding box center [676, 435] width 638 height 115
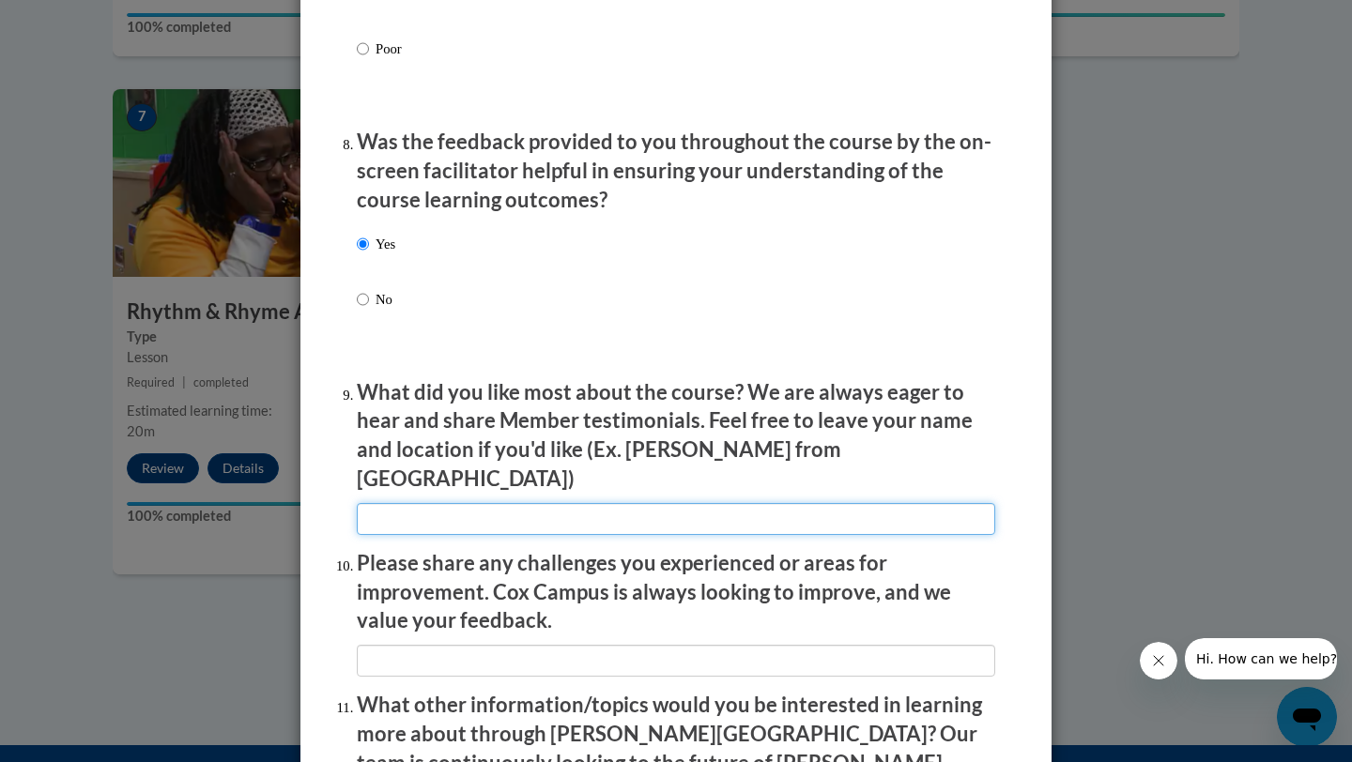
click at [409, 508] on input "textbox" at bounding box center [676, 519] width 638 height 32
type input "it was clear and relatable"
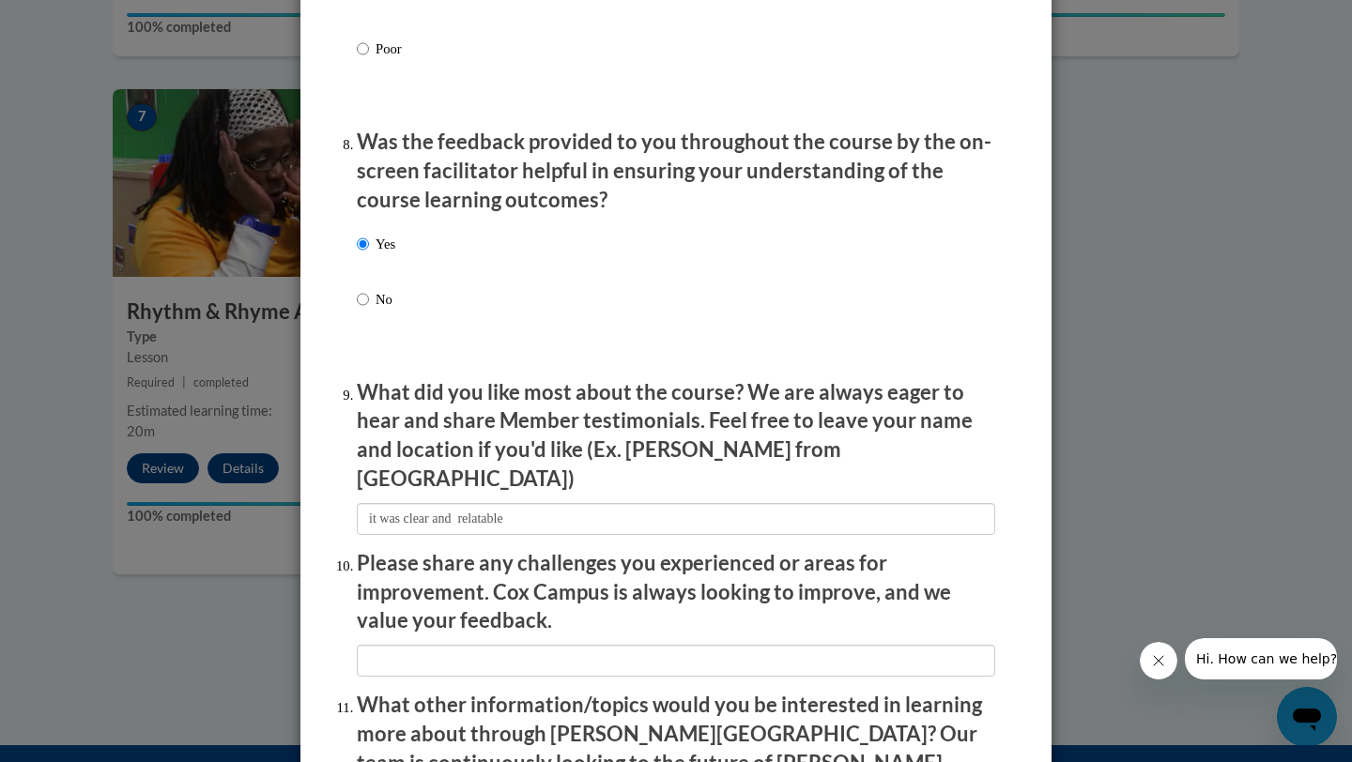
click at [576, 595] on p "Please share any challenges you experienced or areas for improvement. Cox Campu…" at bounding box center [676, 592] width 638 height 86
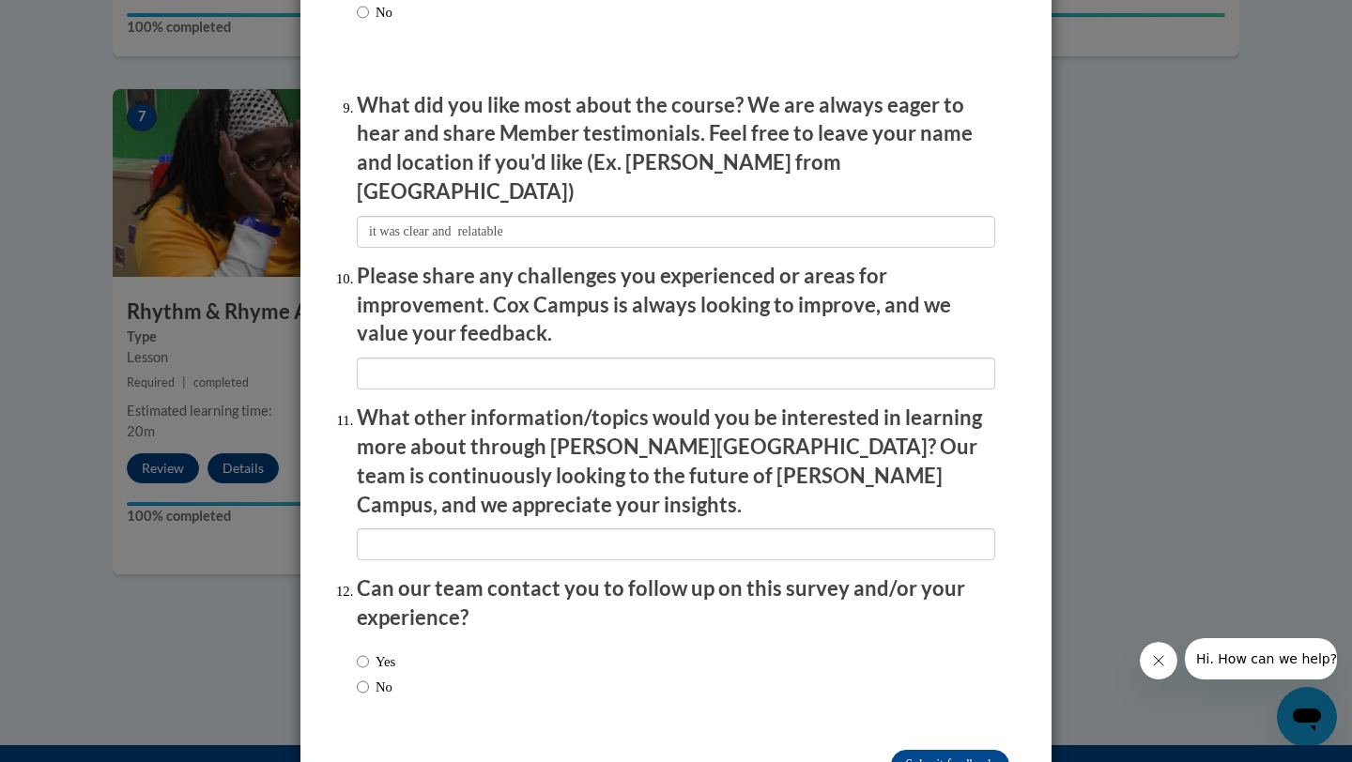
scroll to position [3117, 0]
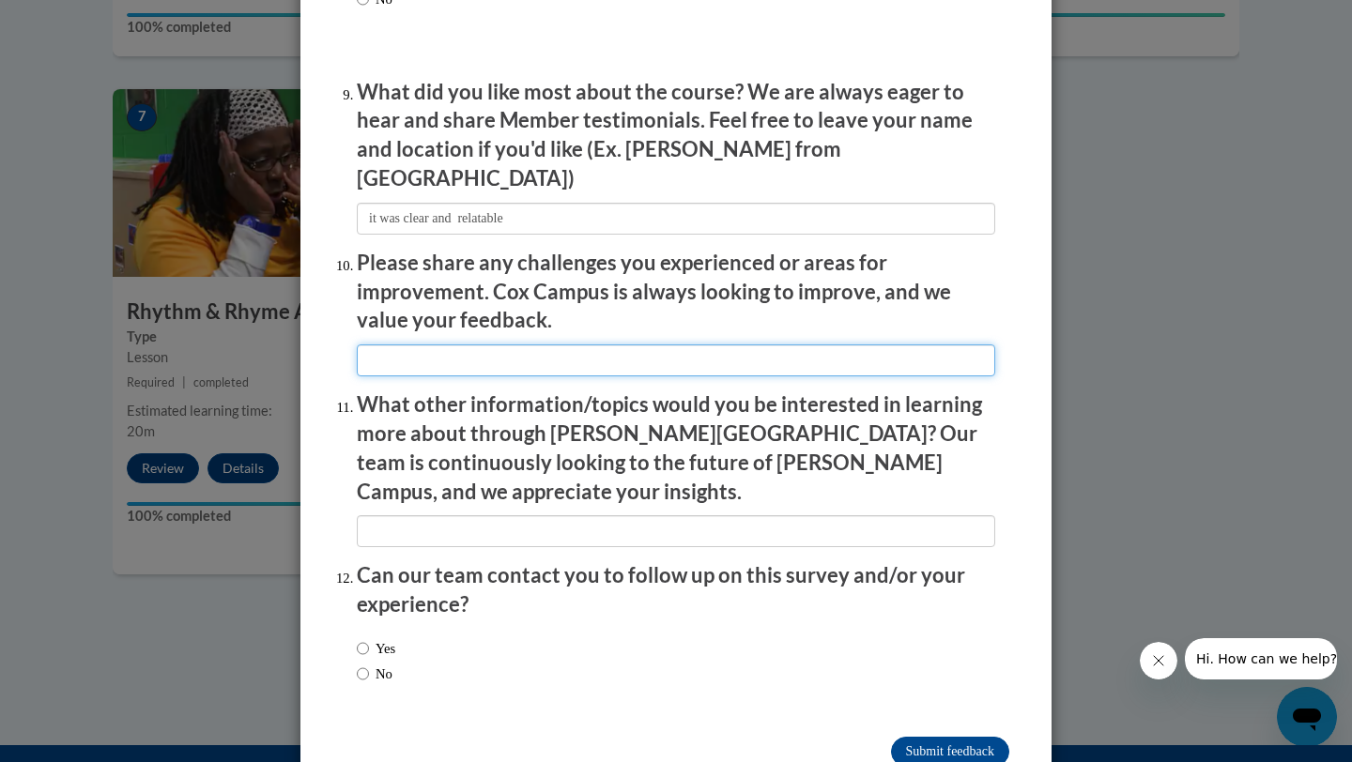
click at [394, 345] on input "textbox" at bounding box center [676, 361] width 638 height 32
type input "n"
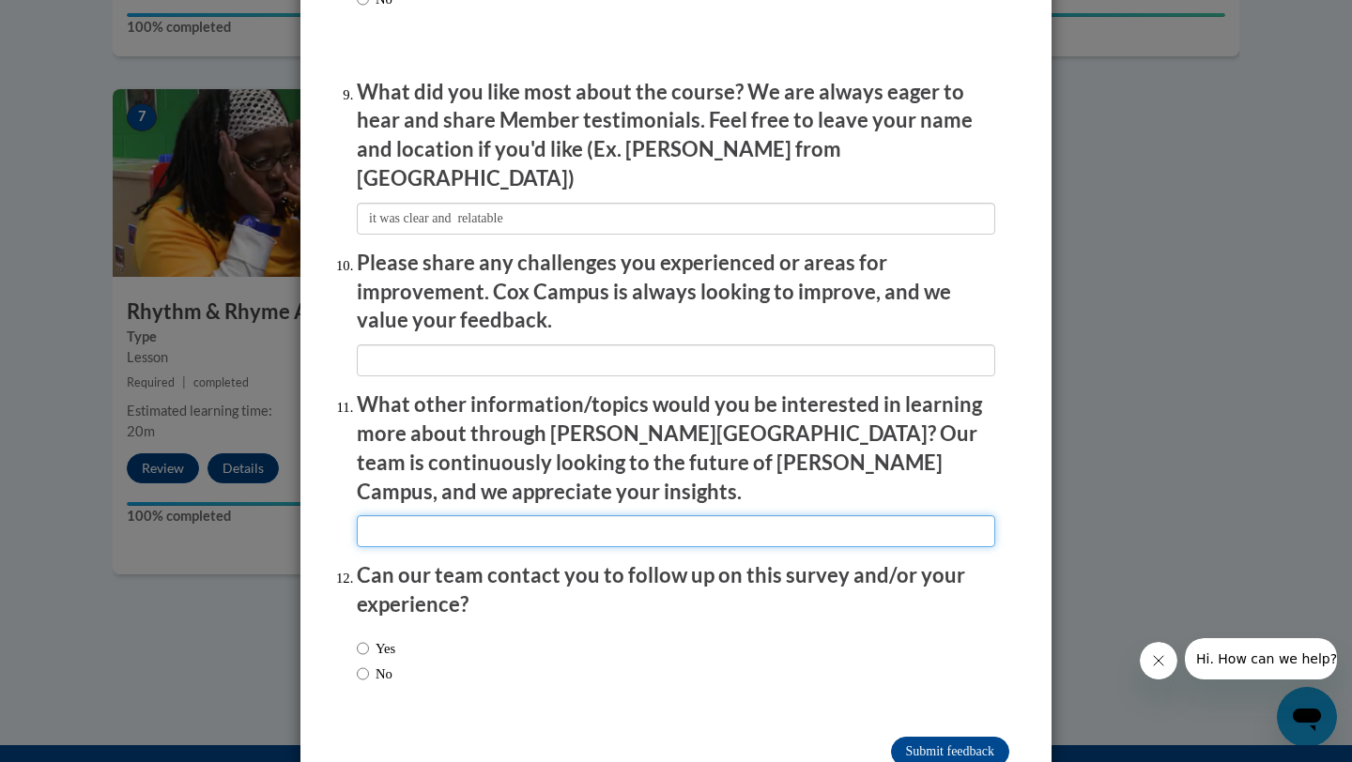
click at [395, 515] on input "textbox" at bounding box center [676, 531] width 638 height 32
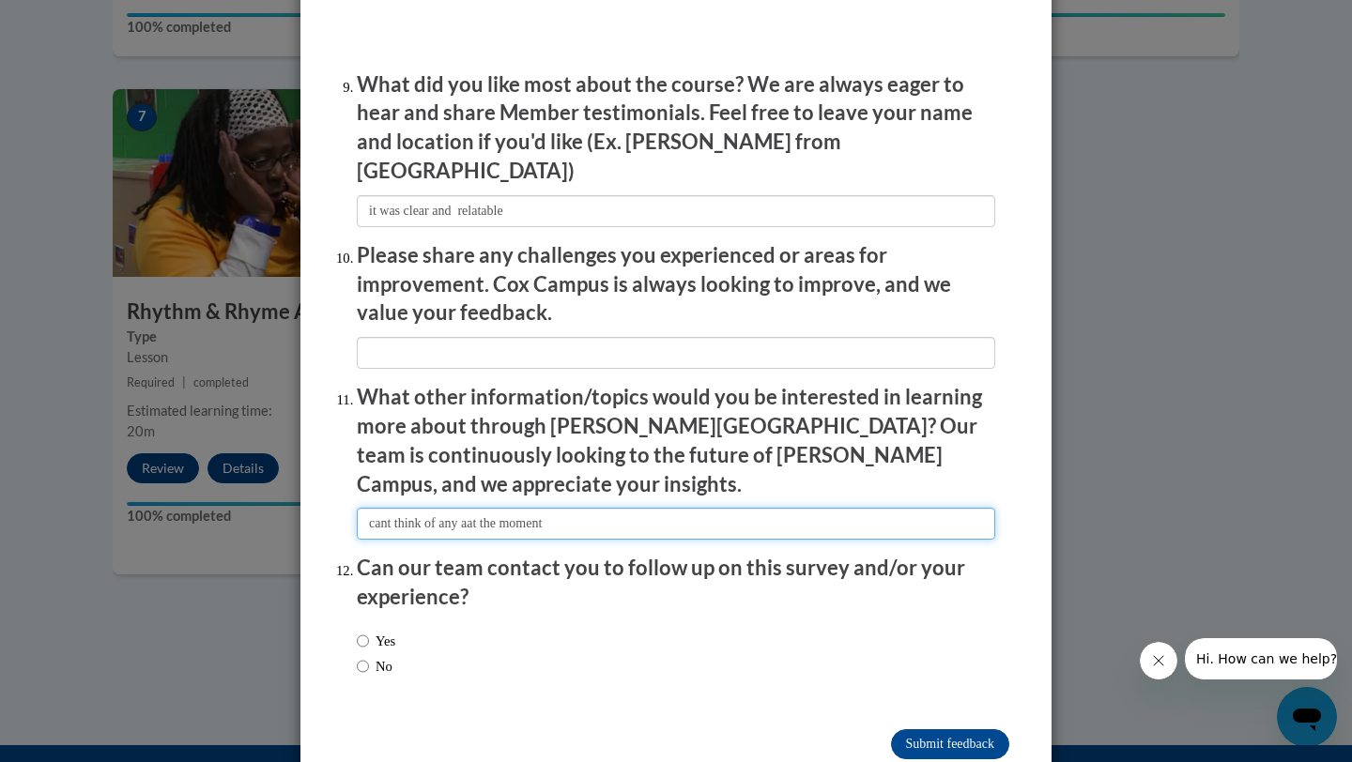
type input "cant think of any aat the moment"
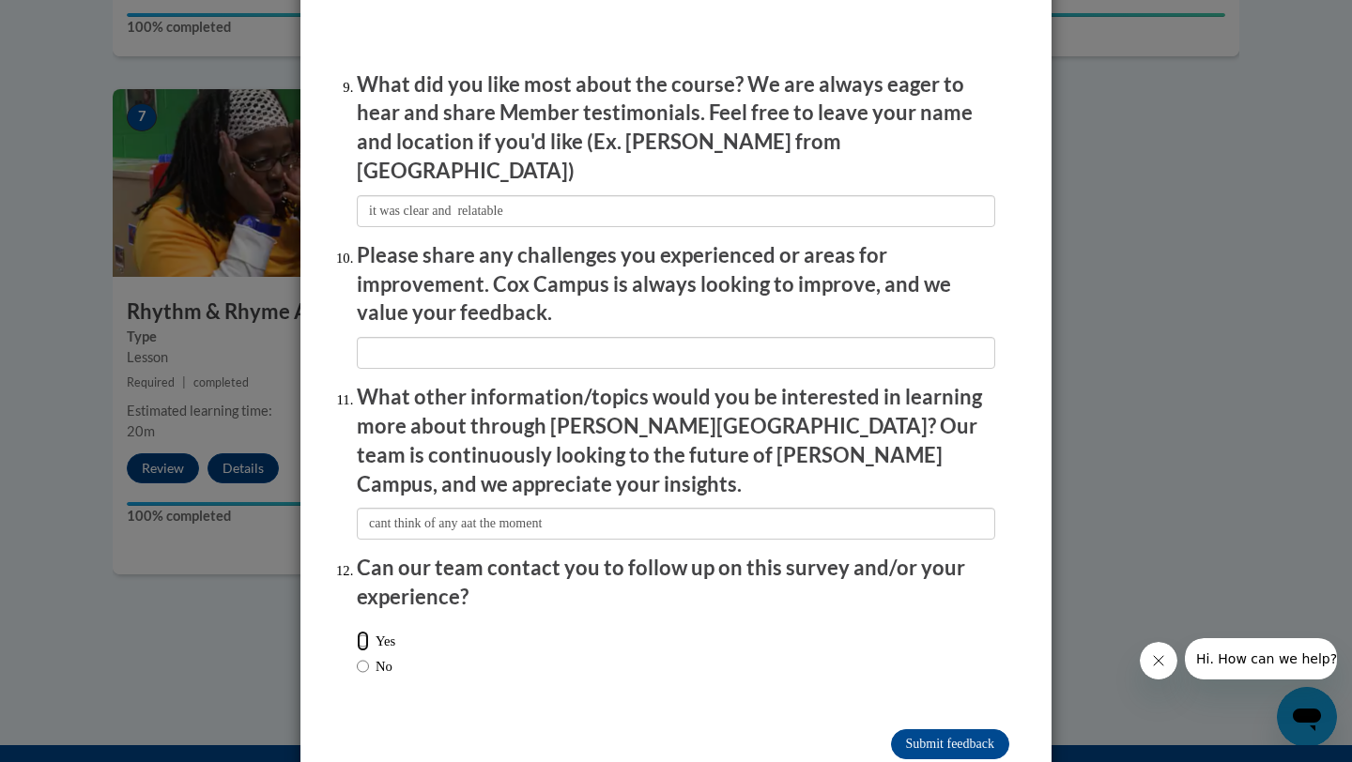
click at [360, 631] on input "Yes" at bounding box center [363, 641] width 12 height 21
radio input "true"
click at [929, 729] on input "Submit feedback" at bounding box center [950, 744] width 118 height 30
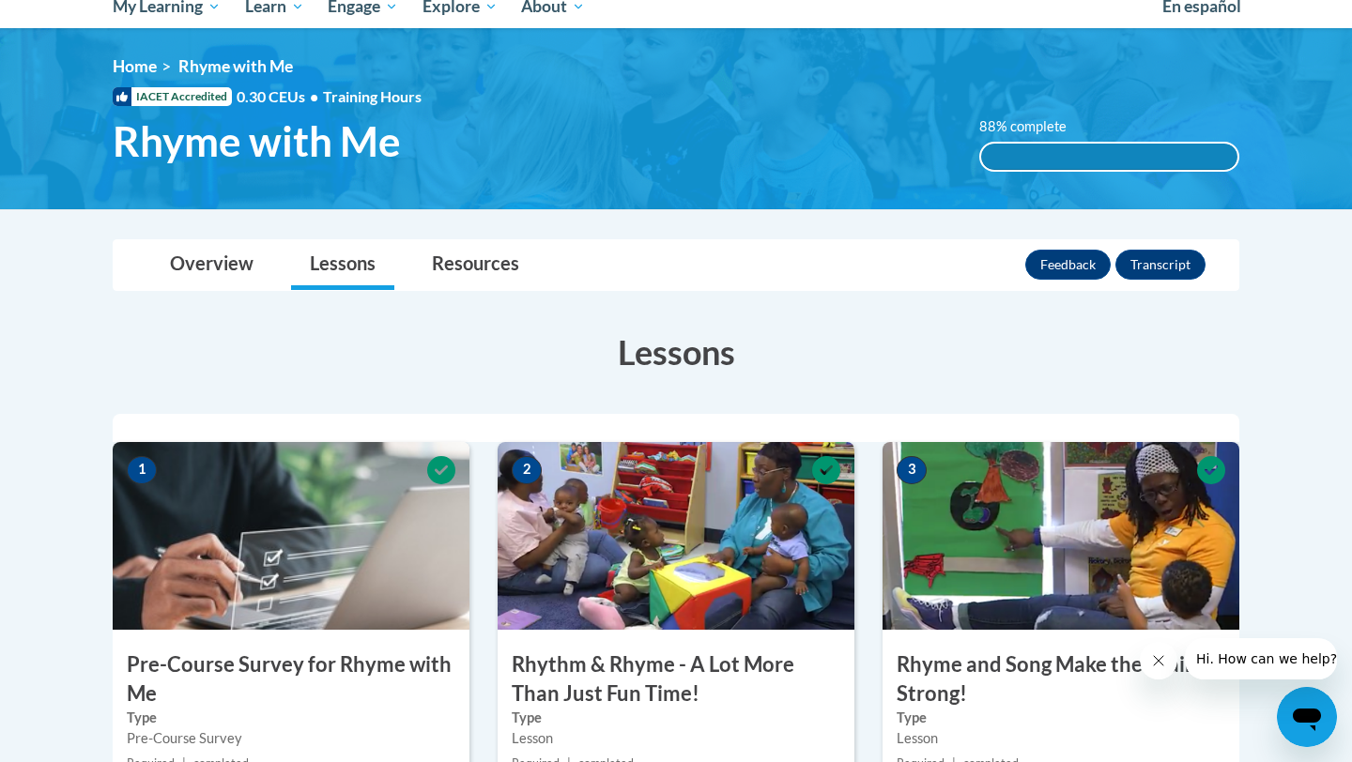
scroll to position [179, 0]
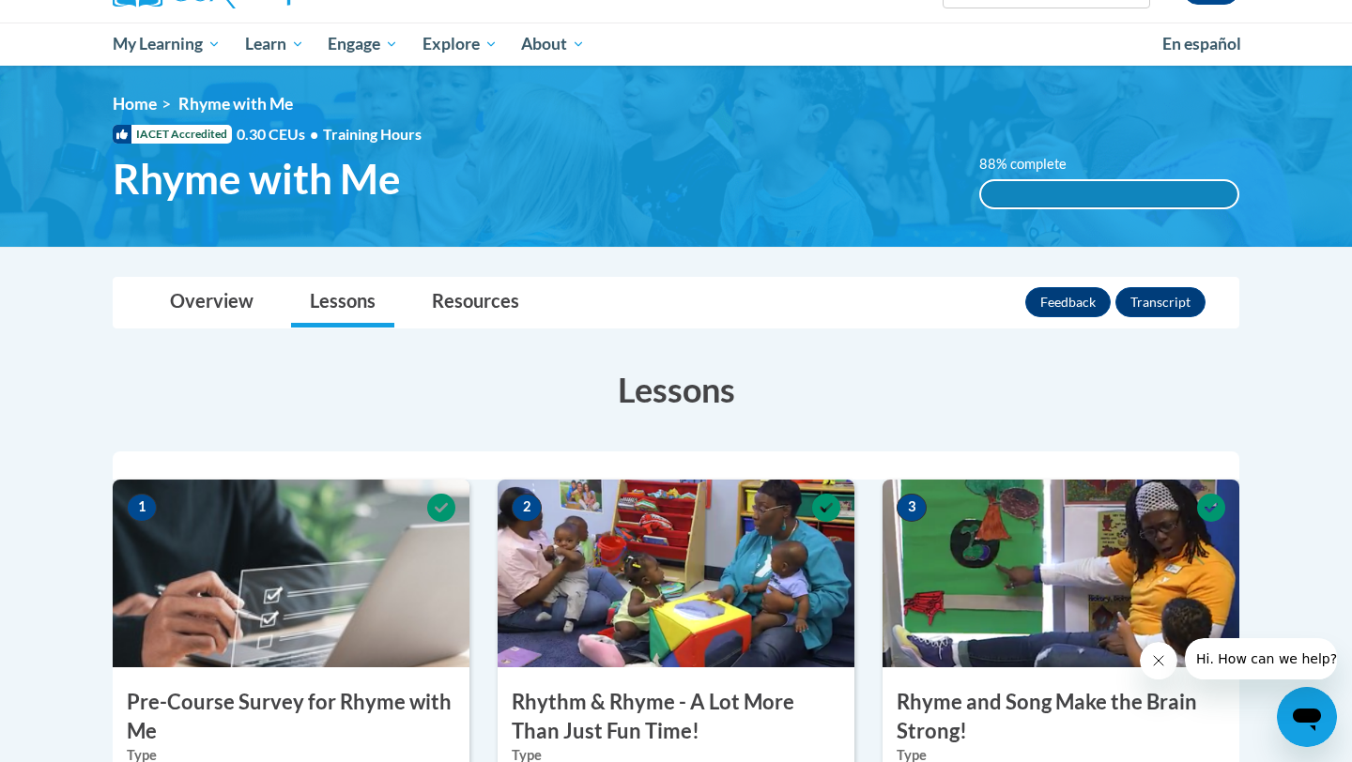
click at [184, 143] on span "IACET Accredited" at bounding box center [172, 134] width 119 height 19
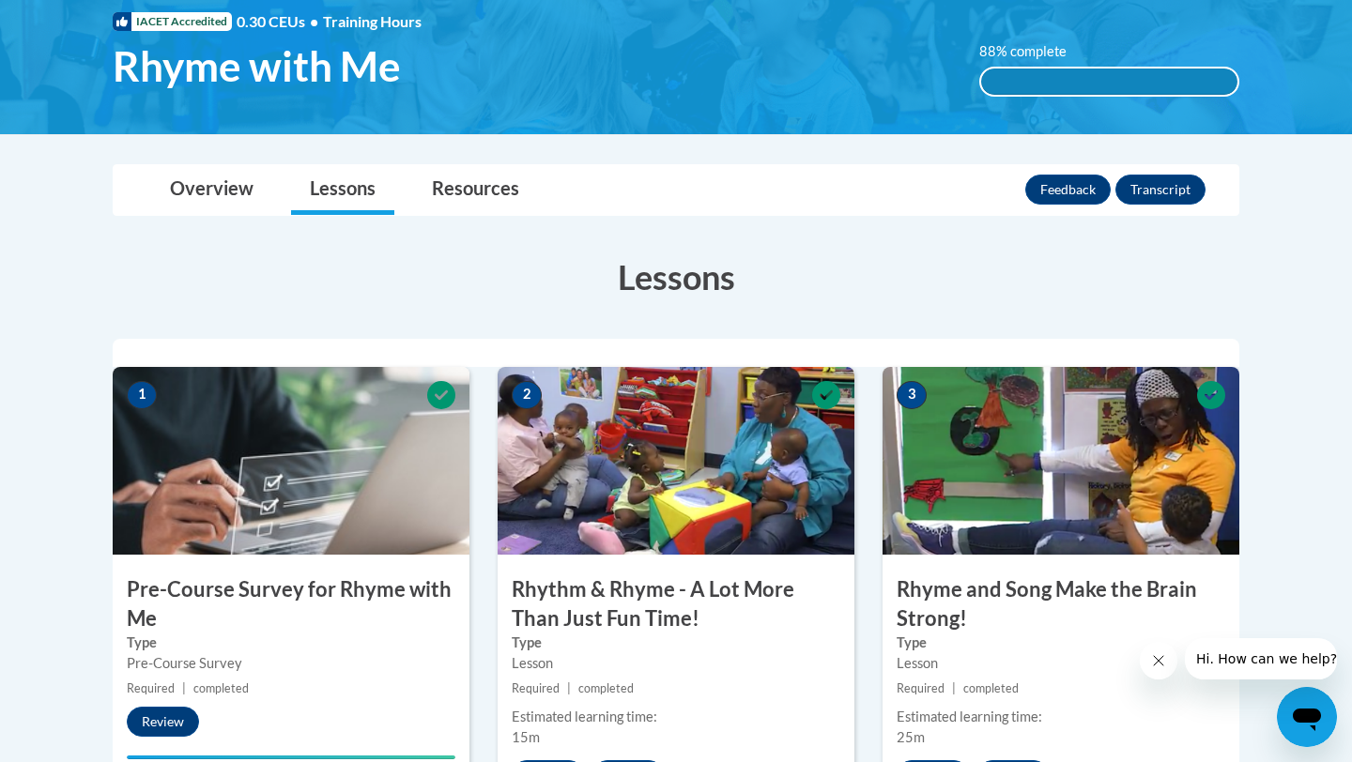
scroll to position [254, 0]
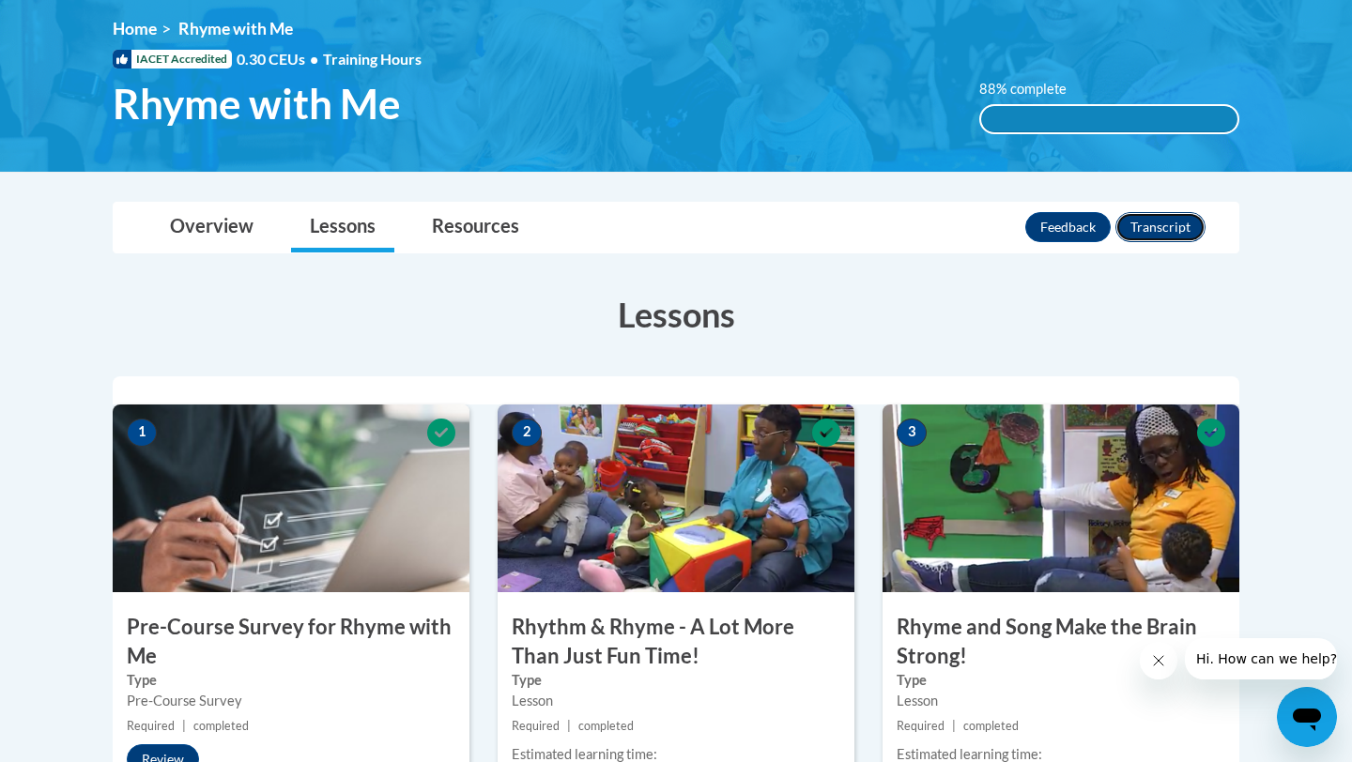
click at [1158, 237] on button "Transcript" at bounding box center [1160, 227] width 90 height 30
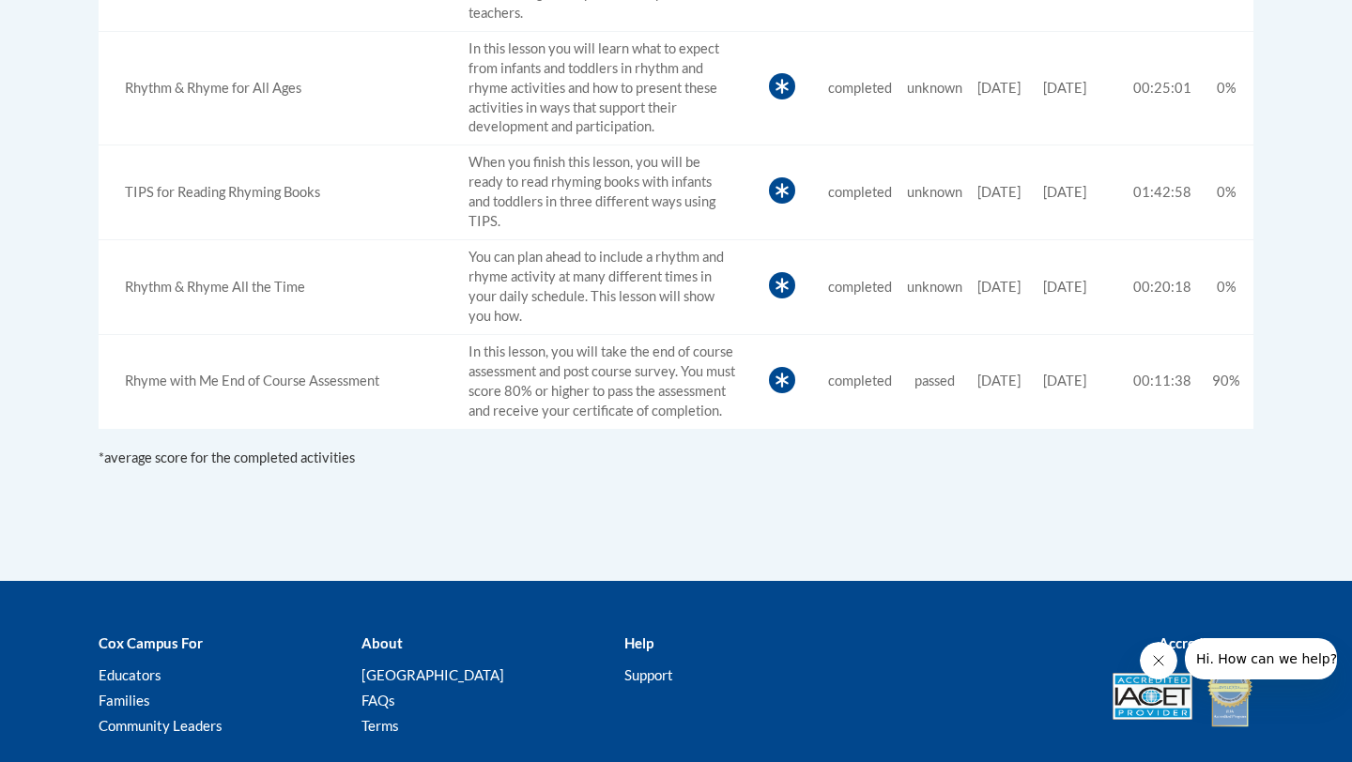
scroll to position [1202, 0]
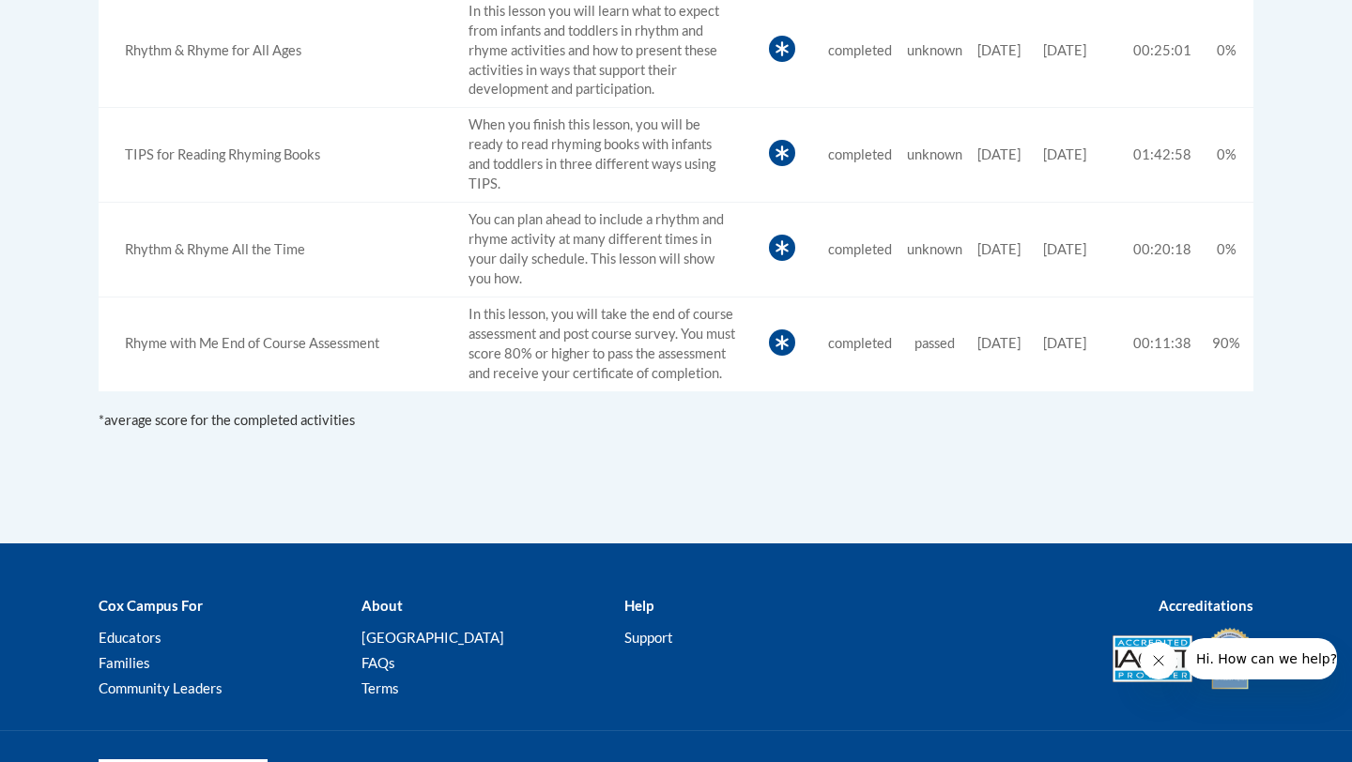
click at [537, 371] on td "In this lesson, you will take the end of course assessment and post course surv…" at bounding box center [602, 345] width 282 height 94
click at [828, 351] on span "completed" at bounding box center [860, 343] width 64 height 16
click at [836, 351] on span "completed" at bounding box center [860, 343] width 64 height 16
click at [577, 346] on td "In this lesson, you will take the end of course assessment and post course surv…" at bounding box center [602, 345] width 282 height 94
click at [293, 367] on td "Rhyme with Me End of Course Assessment" at bounding box center [280, 345] width 362 height 94
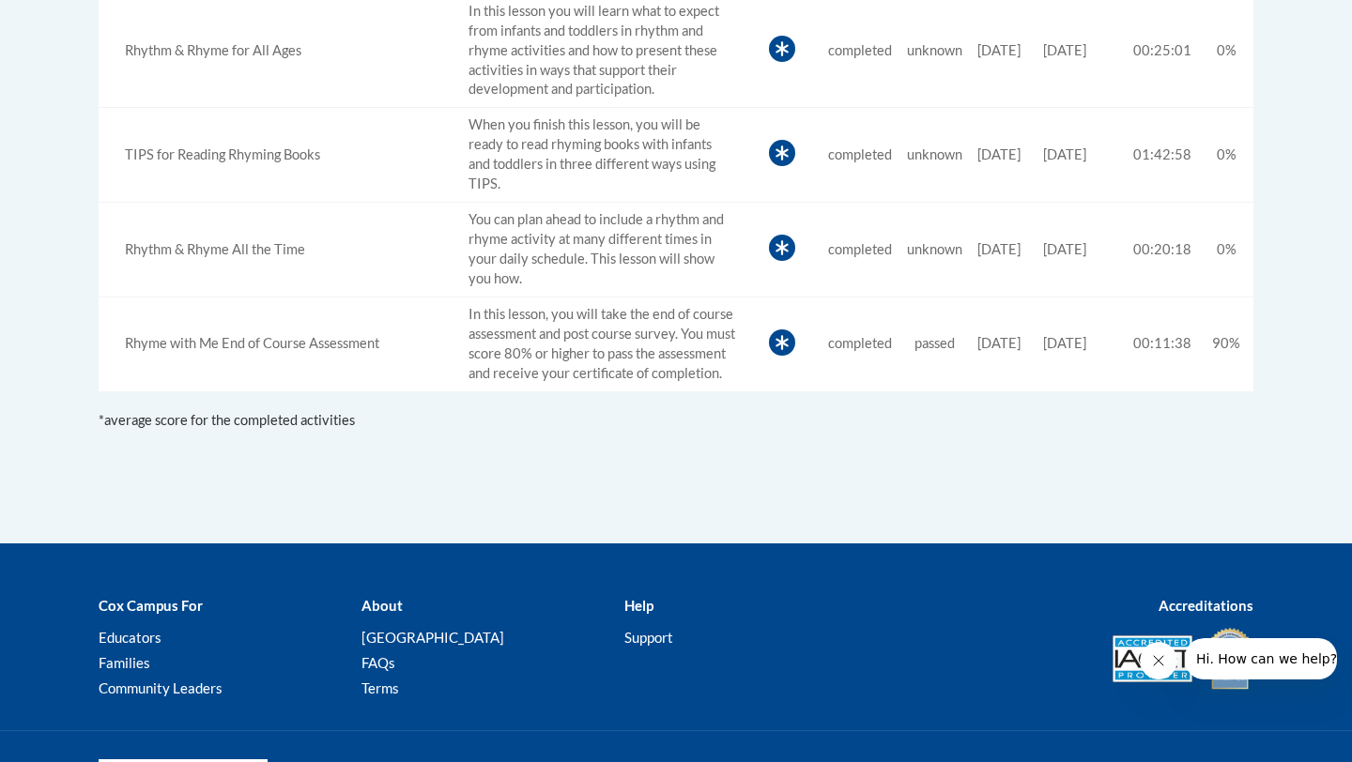
click at [293, 367] on td "Rhyme with Me End of Course Assessment" at bounding box center [280, 345] width 362 height 94
click at [634, 431] on div "*average score for the completed activities" at bounding box center [676, 420] width 1155 height 21
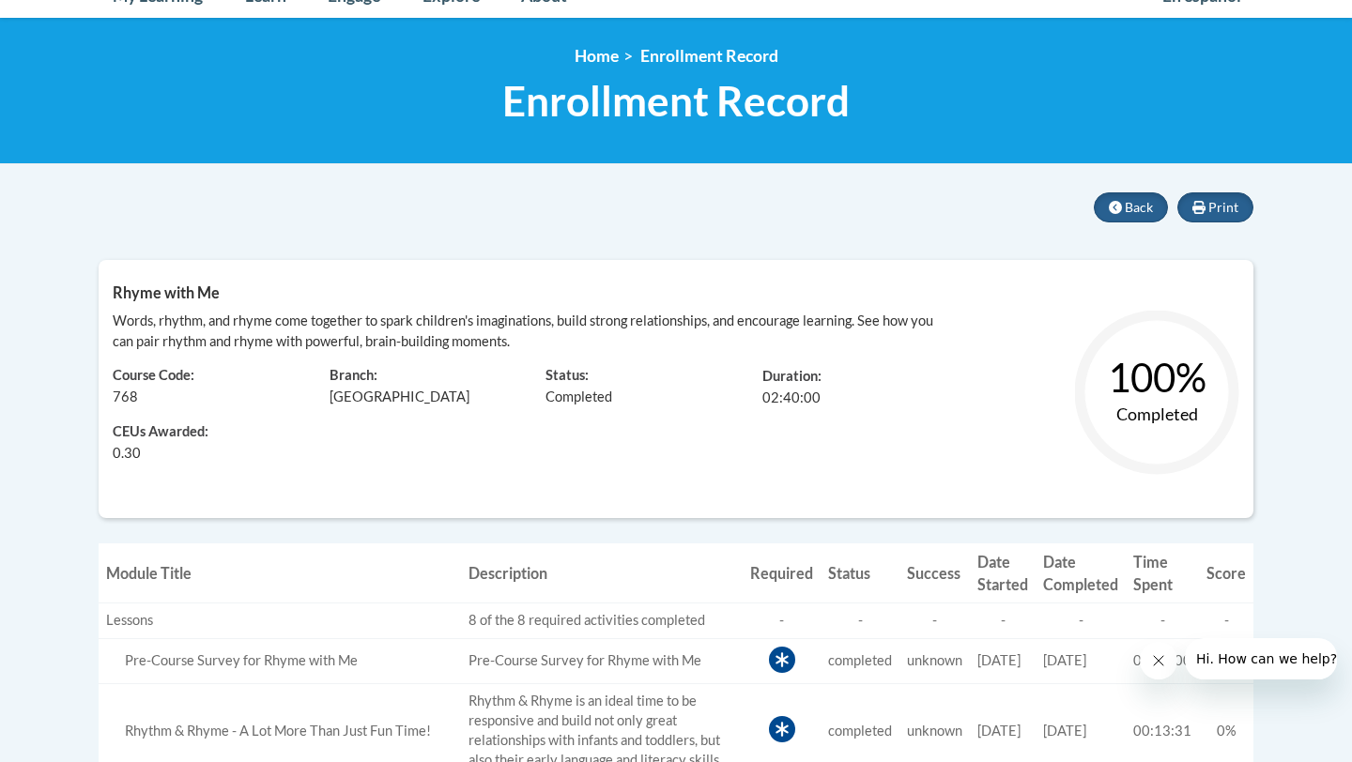
scroll to position [225, 0]
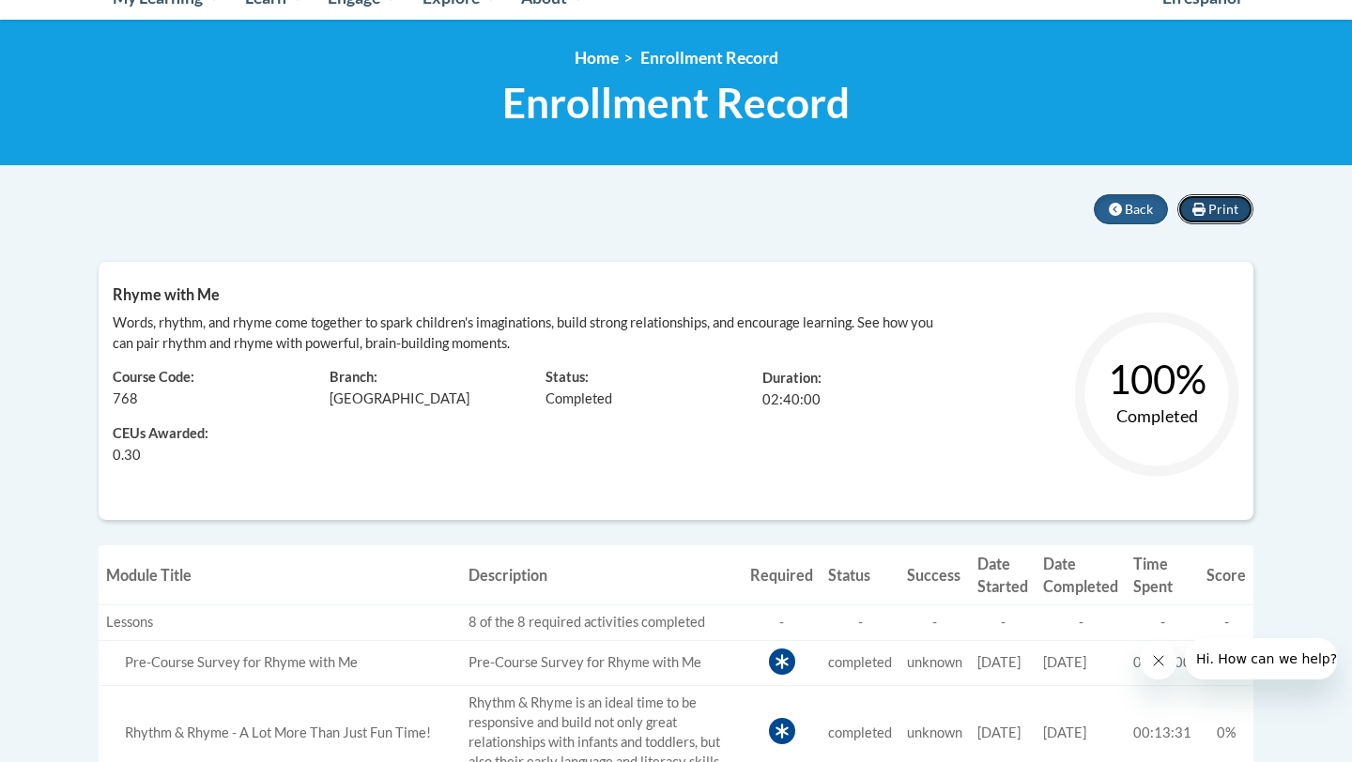
click at [1220, 212] on span "Print" at bounding box center [1223, 209] width 30 height 16
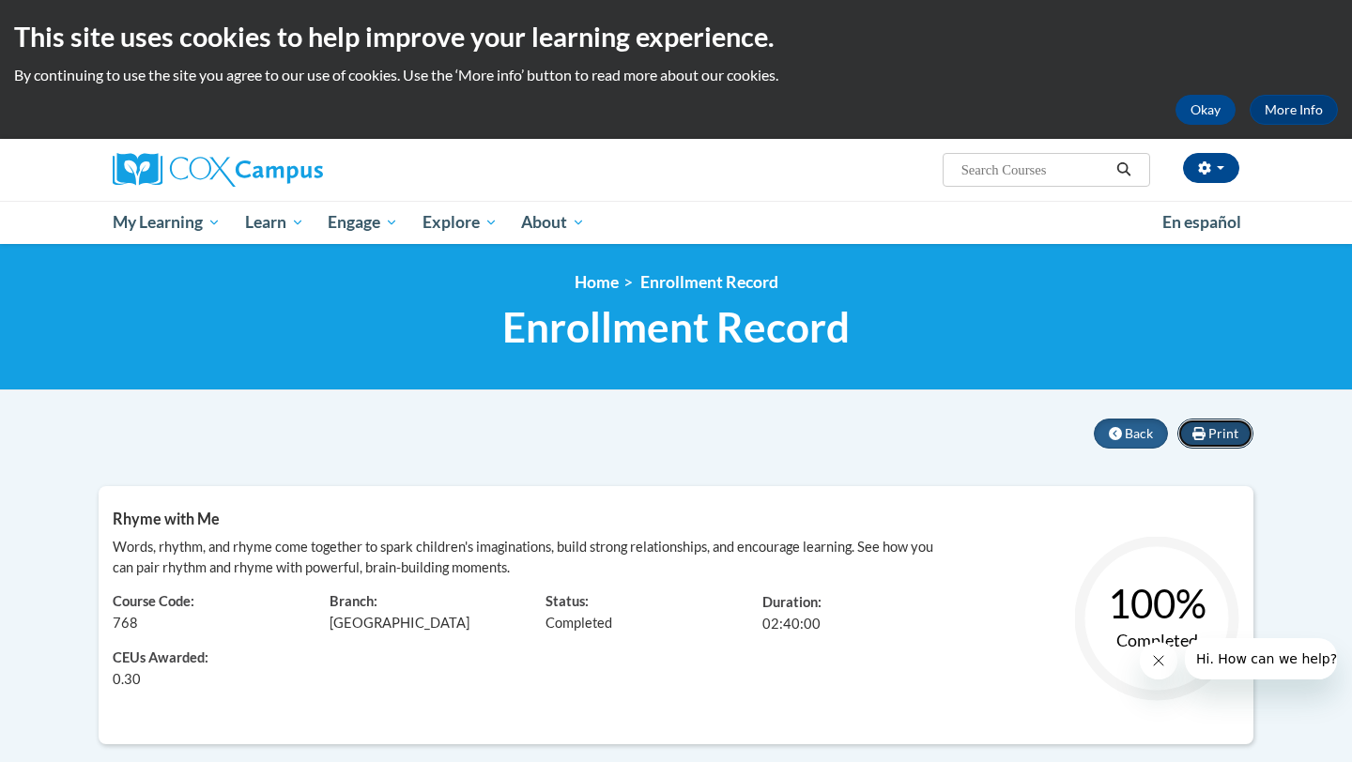
scroll to position [0, 0]
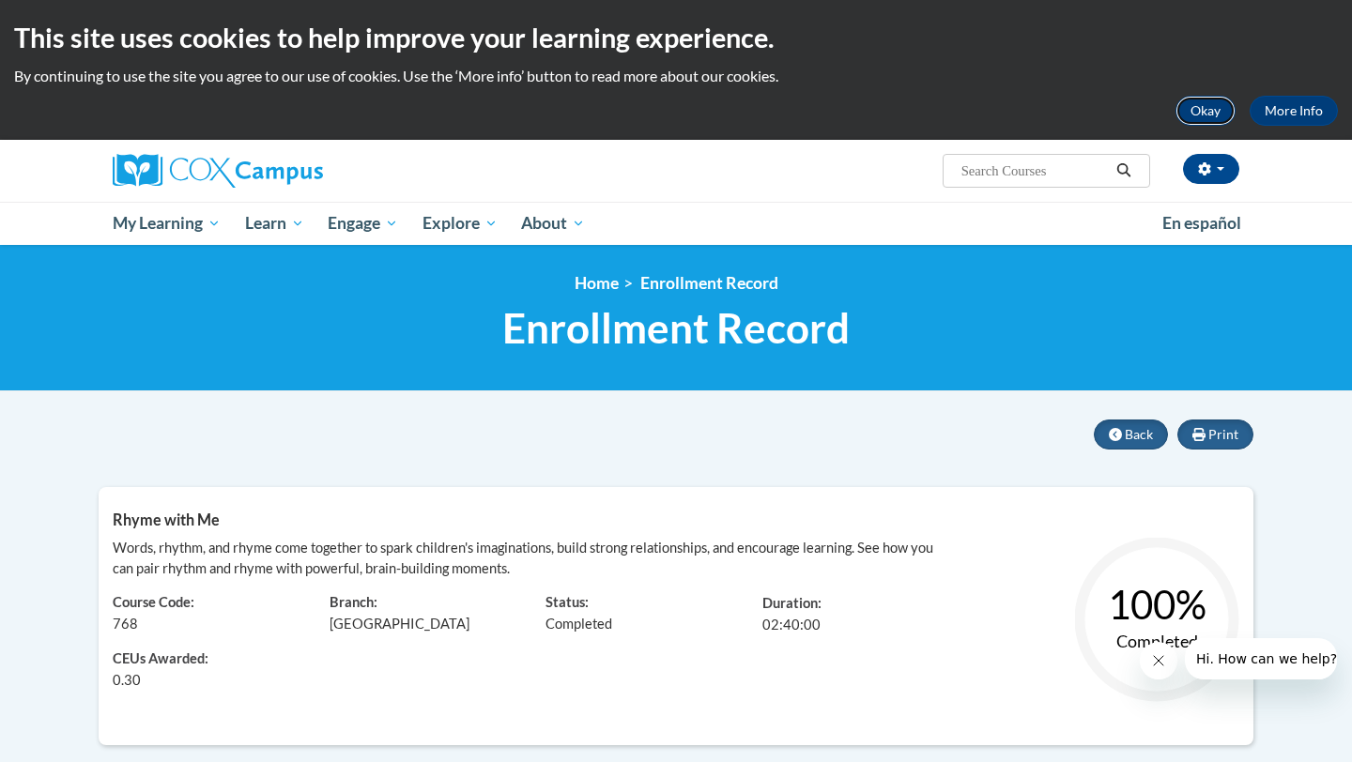
click at [1205, 110] on button "Okay" at bounding box center [1205, 111] width 60 height 30
